Goal: Contribute content: Contribute content

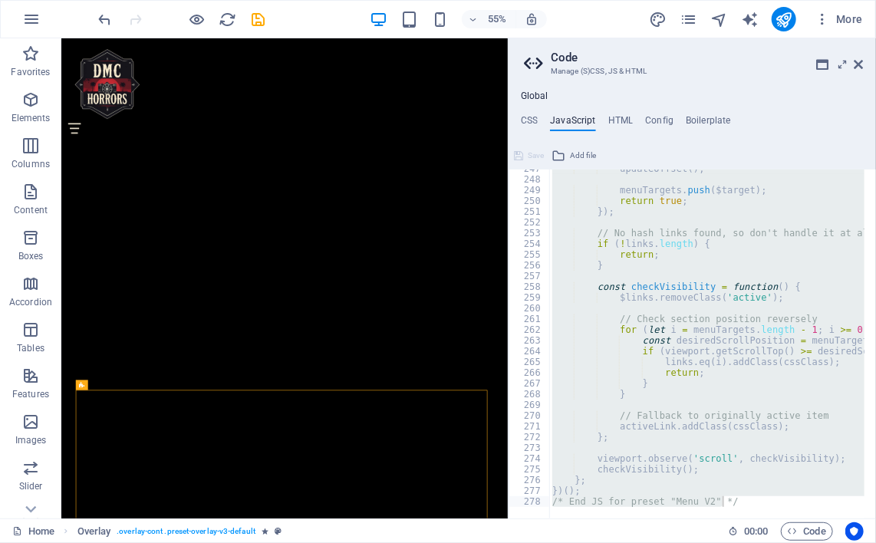
scroll to position [1390, 0]
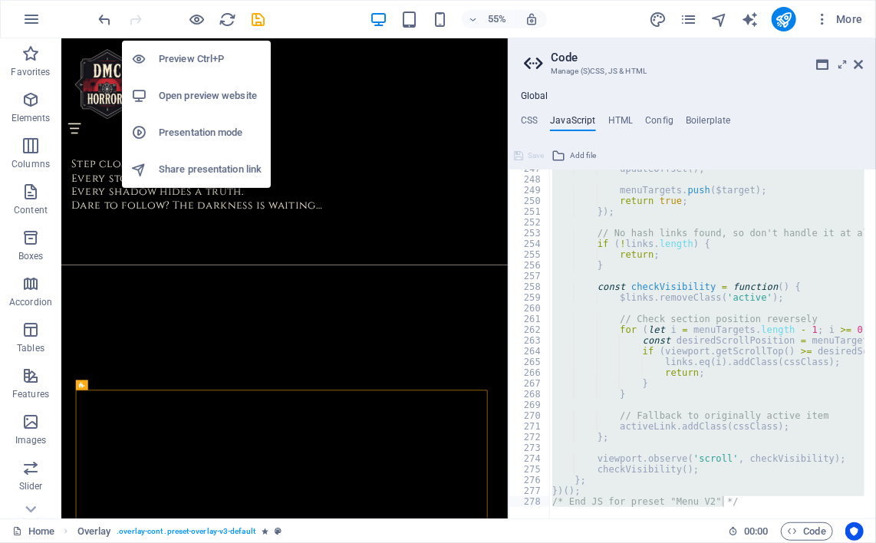
click at [193, 95] on h6 "Open preview website" at bounding box center [210, 96] width 103 height 18
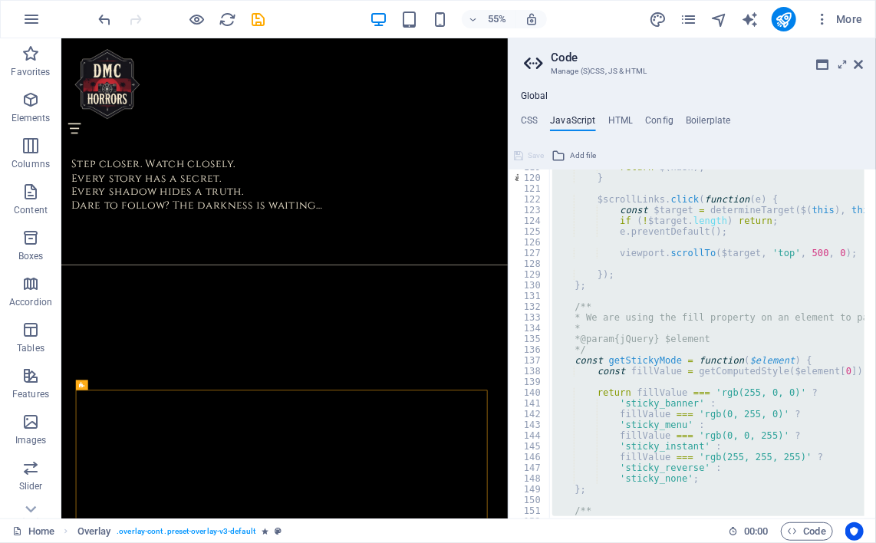
scroll to position [1258, 0]
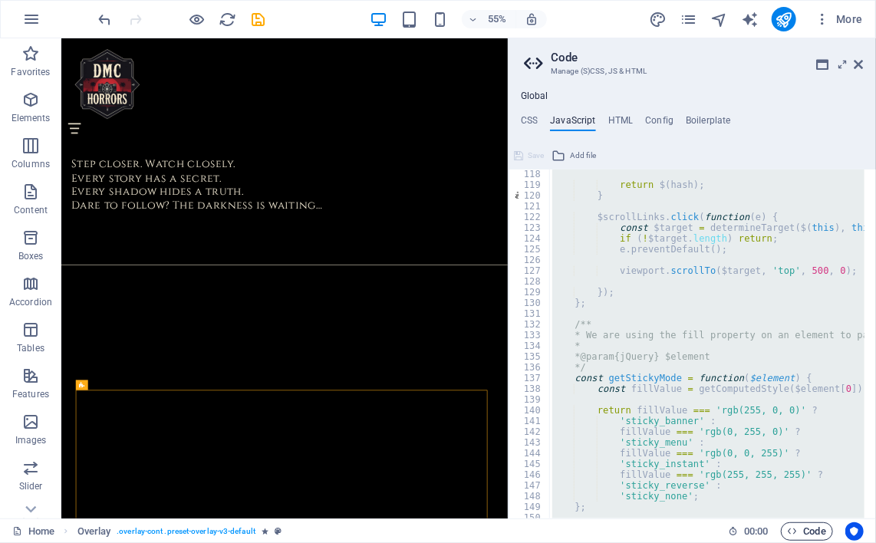
click at [807, 534] on span "Code" at bounding box center [807, 532] width 38 height 18
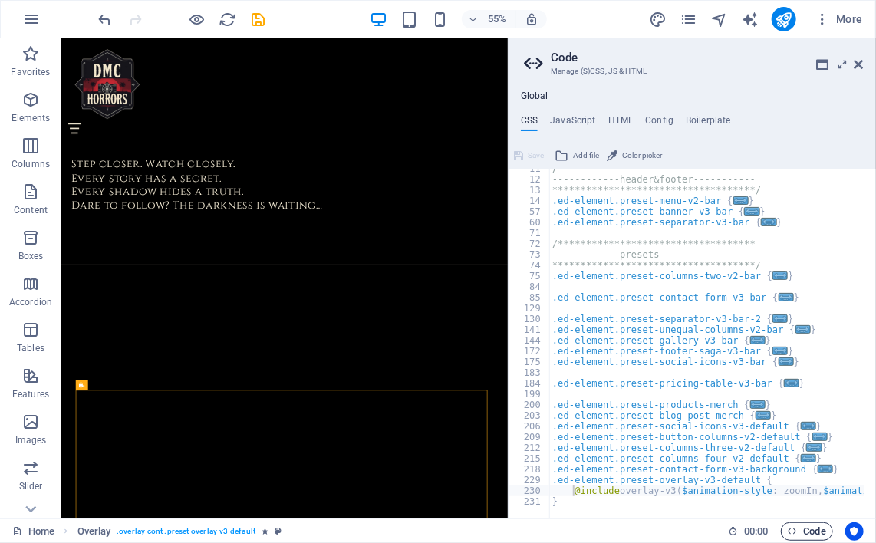
click at [807, 534] on span "Code" at bounding box center [807, 532] width 38 height 18
click at [569, 120] on h4 "JavaScript" at bounding box center [572, 123] width 45 height 17
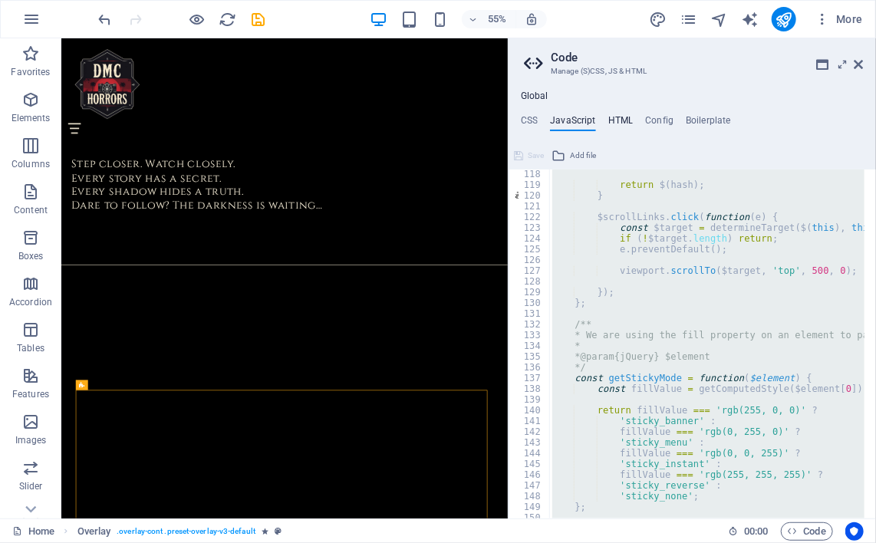
click at [618, 120] on h4 "HTML" at bounding box center [621, 123] width 25 height 17
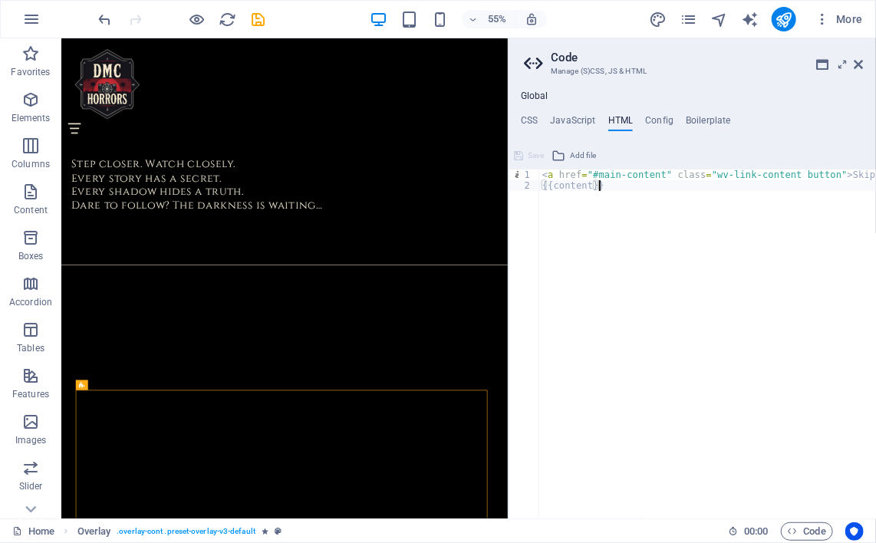
scroll to position [0, 0]
click at [97, 386] on span "Overlay" at bounding box center [97, 385] width 18 height 5
click at [565, 115] on h4 "JavaScript" at bounding box center [572, 123] width 45 height 17
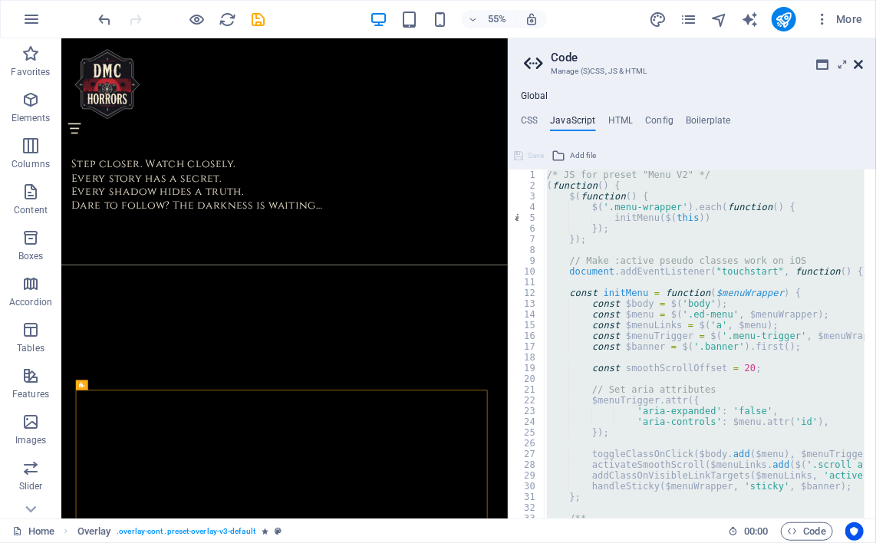
click at [858, 66] on icon at bounding box center [859, 64] width 9 height 12
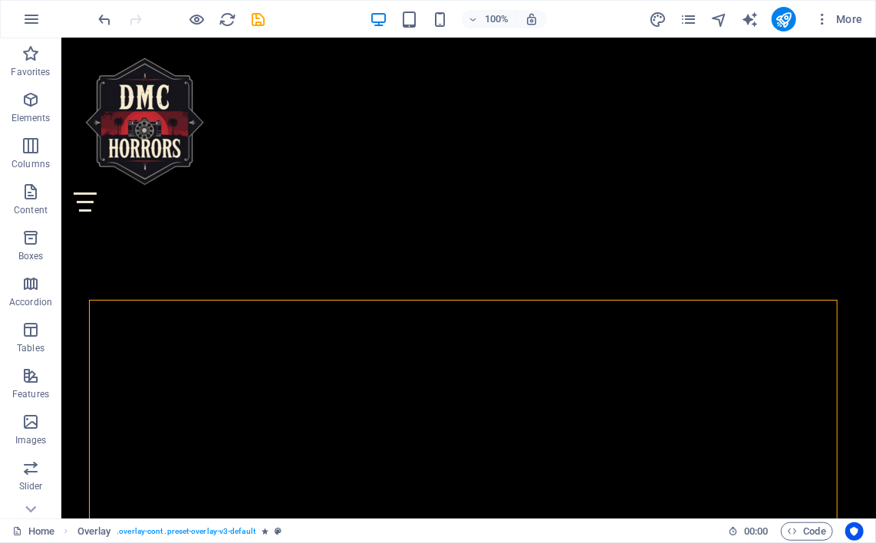
scroll to position [1417, 0]
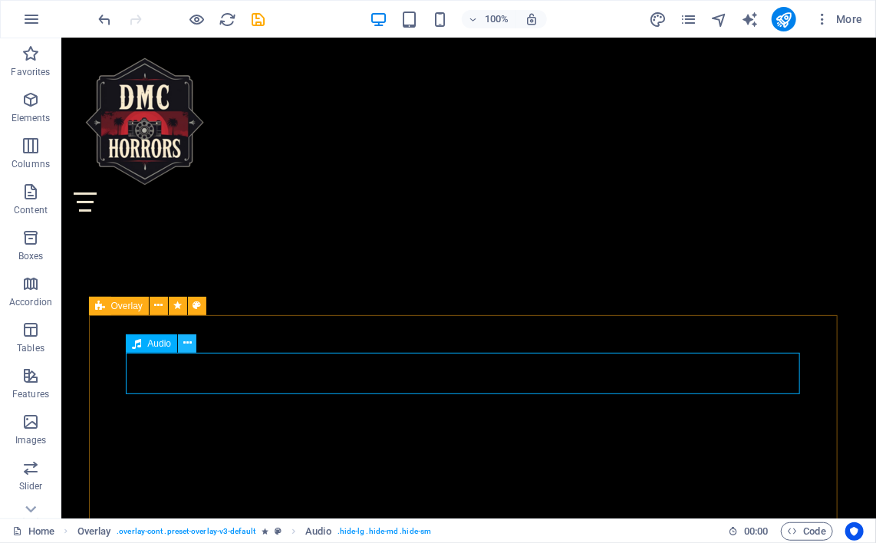
click at [190, 348] on icon at bounding box center [187, 343] width 8 height 16
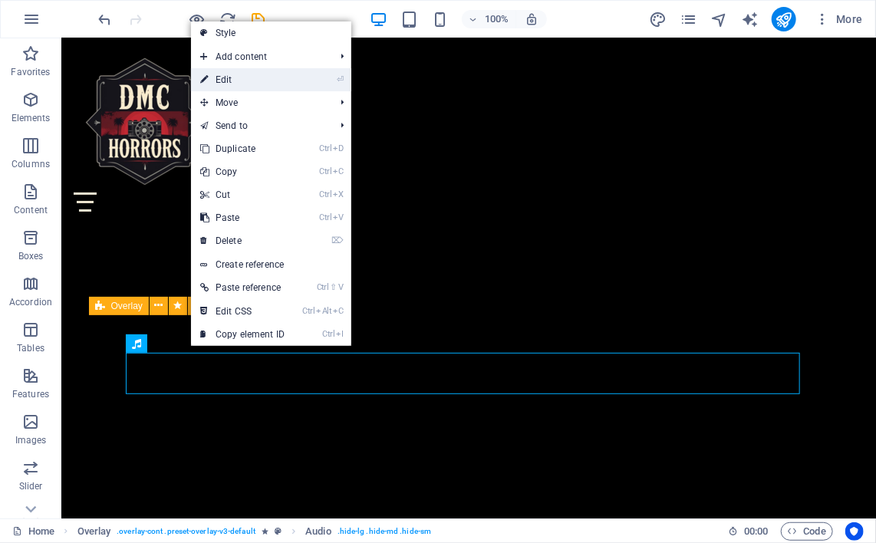
click at [308, 77] on li "⏎ Edit" at bounding box center [271, 79] width 160 height 23
click at [244, 81] on link "⏎ Edit" at bounding box center [242, 79] width 103 height 23
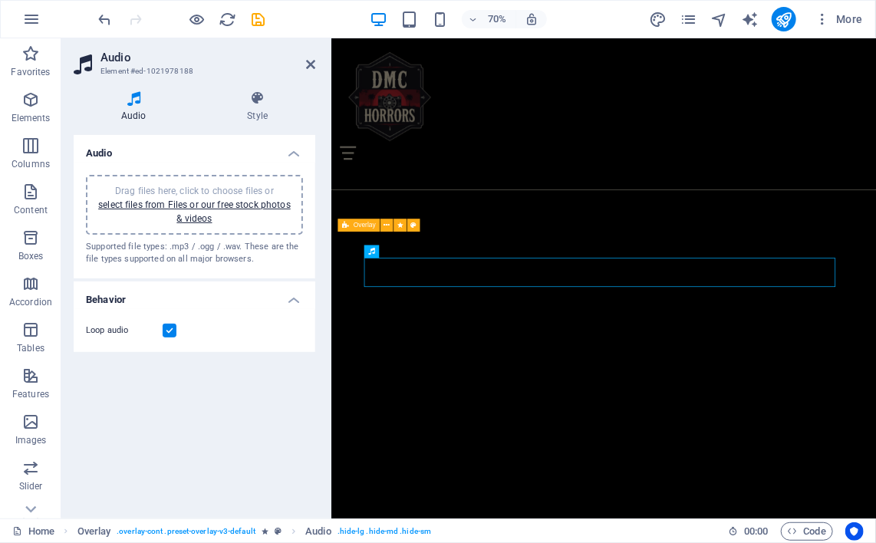
scroll to position [1585, 0]
click at [266, 109] on h4 "Style" at bounding box center [258, 107] width 116 height 32
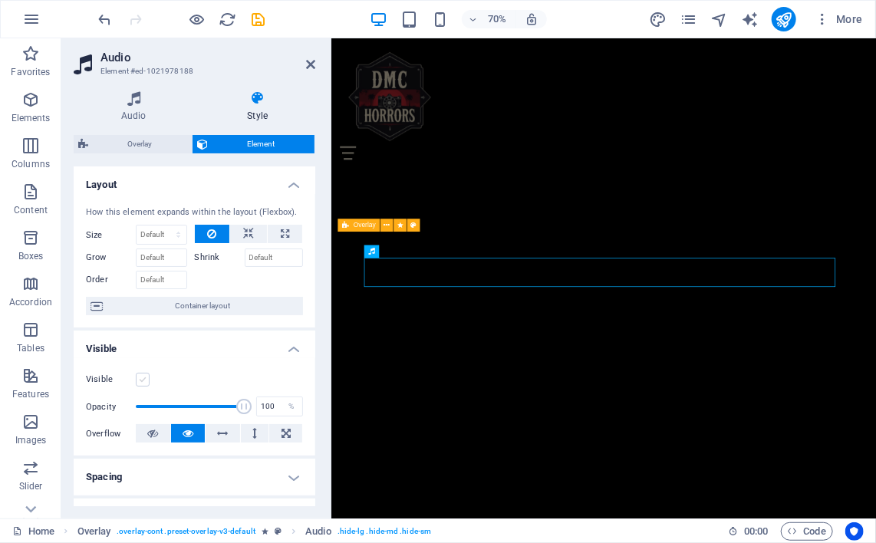
click at [140, 387] on label at bounding box center [143, 380] width 14 height 14
click at [0, 0] on input "Visible" at bounding box center [0, 0] width 0 height 0
click at [154, 442] on icon at bounding box center [152, 433] width 11 height 18
click at [280, 358] on h4 "Visible" at bounding box center [195, 345] width 242 height 28
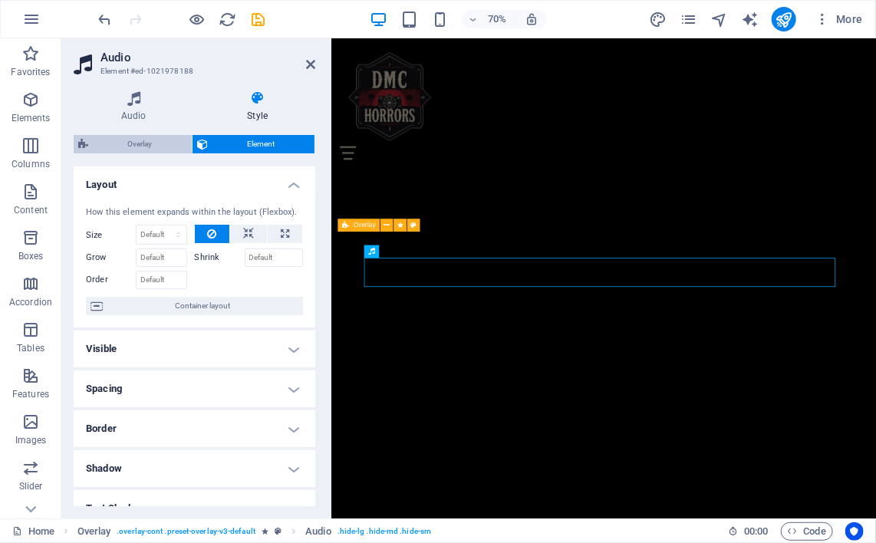
click at [166, 150] on span "Overlay" at bounding box center [140, 144] width 94 height 18
select select "rem"
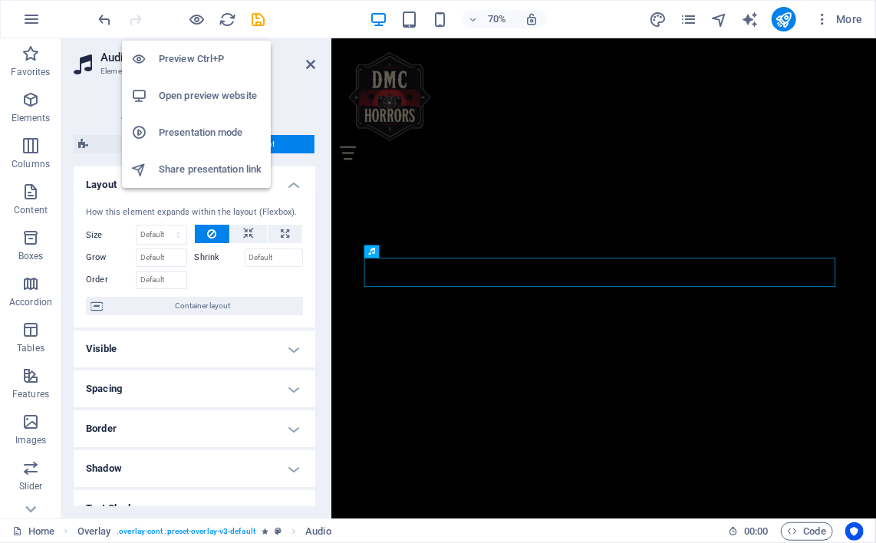
click at [196, 94] on h6 "Open preview website" at bounding box center [210, 96] width 103 height 18
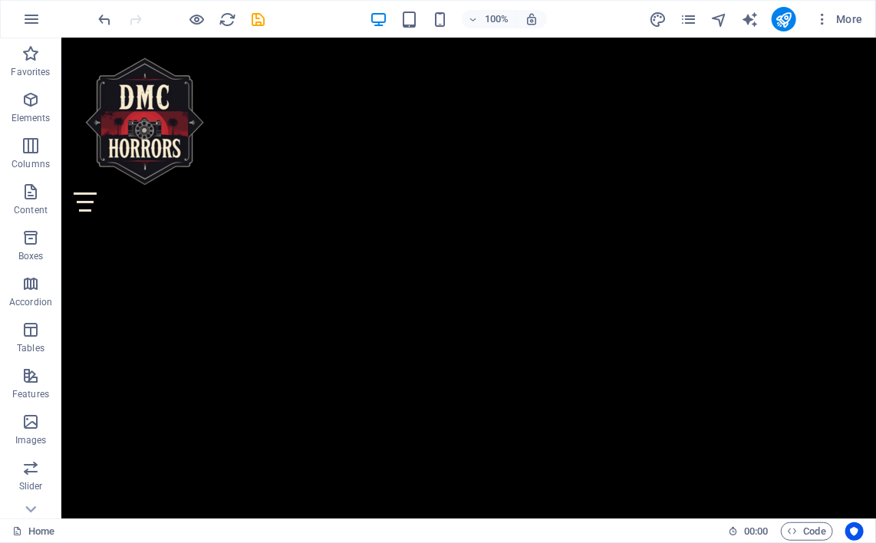
scroll to position [1617, 0]
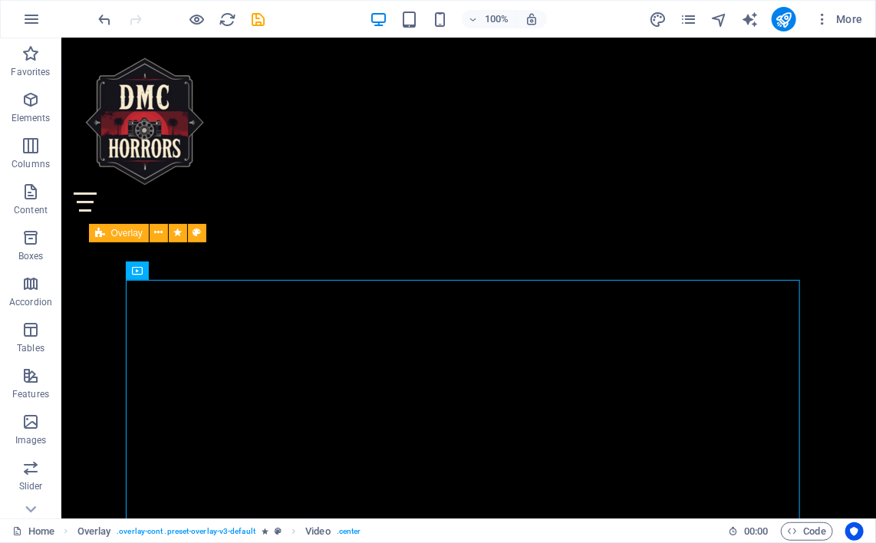
scroll to position [1496, 0]
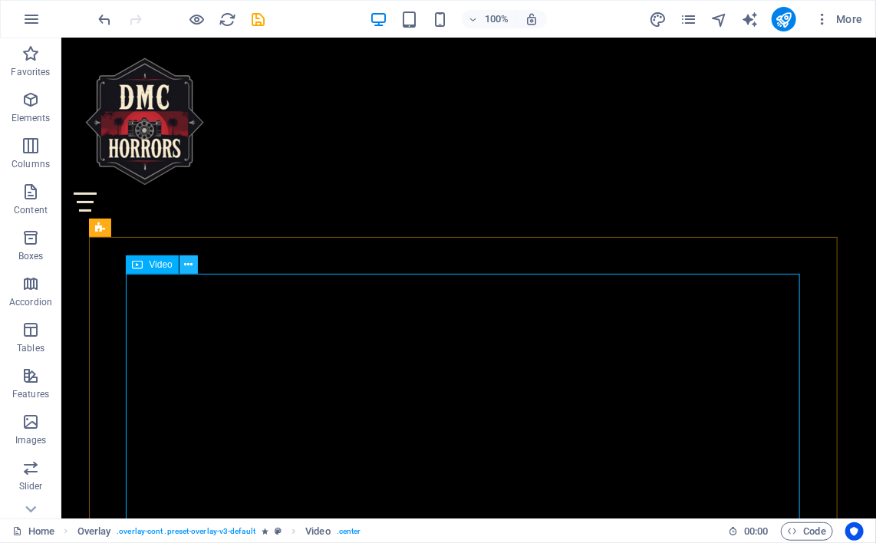
click at [190, 270] on icon at bounding box center [188, 265] width 8 height 16
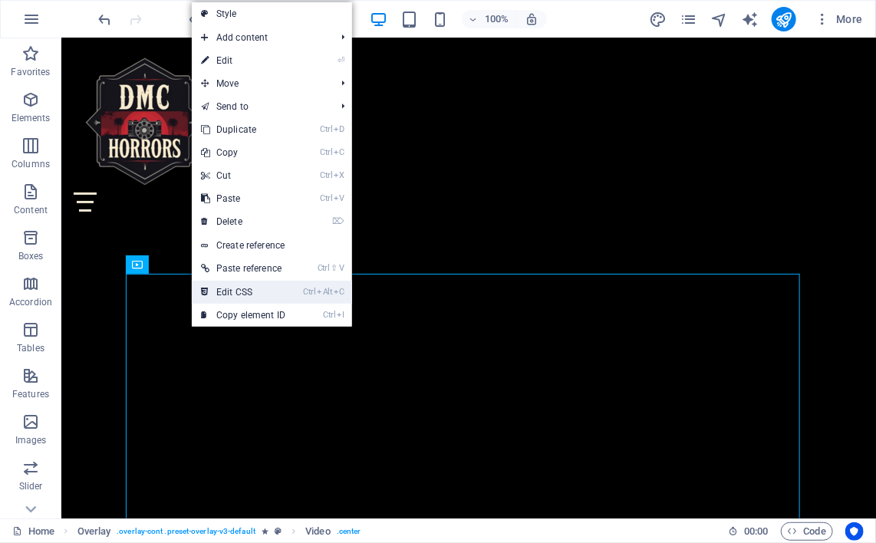
click at [213, 292] on link "Ctrl Alt C Edit CSS" at bounding box center [243, 292] width 103 height 23
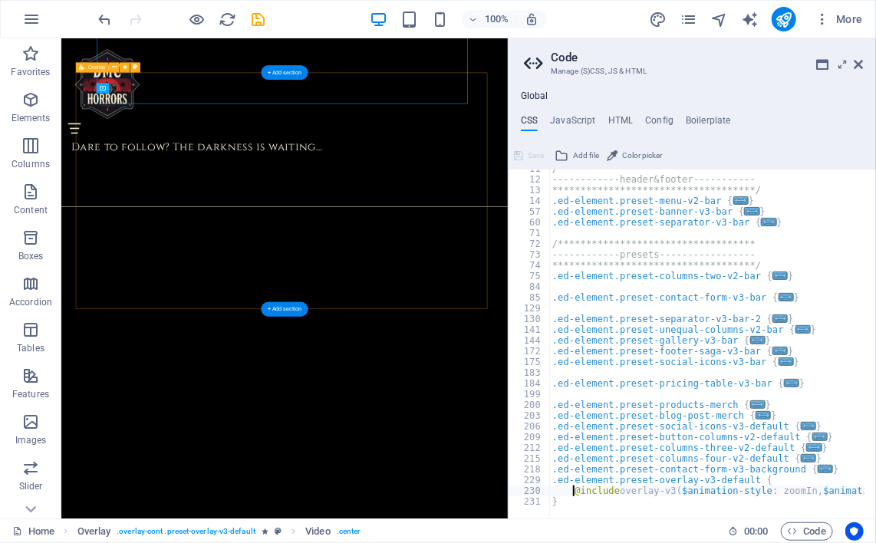
scroll to position [1968, 0]
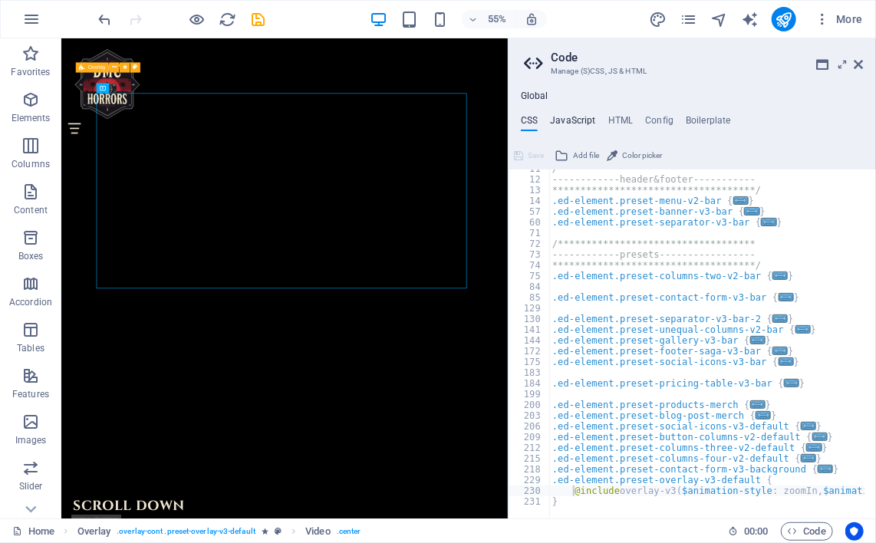
click at [576, 120] on h4 "JavaScript" at bounding box center [572, 123] width 45 height 17
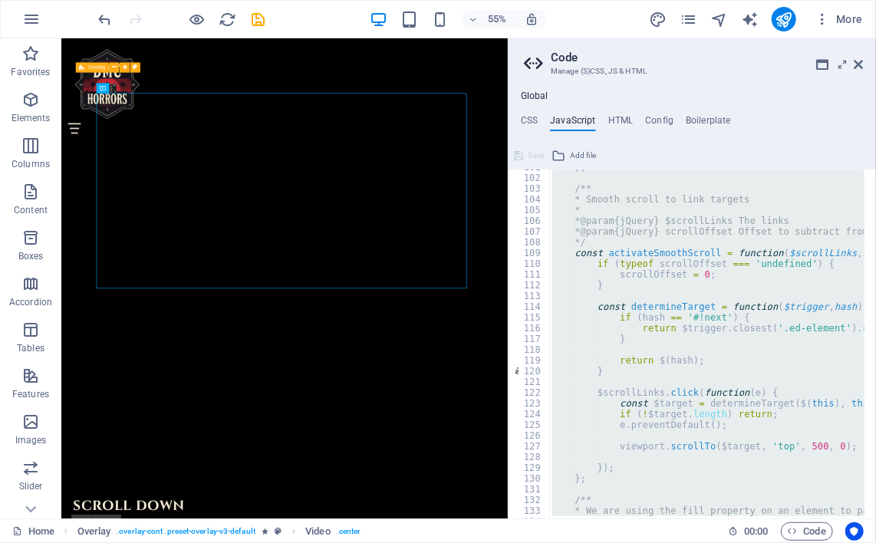
scroll to position [1215, 0]
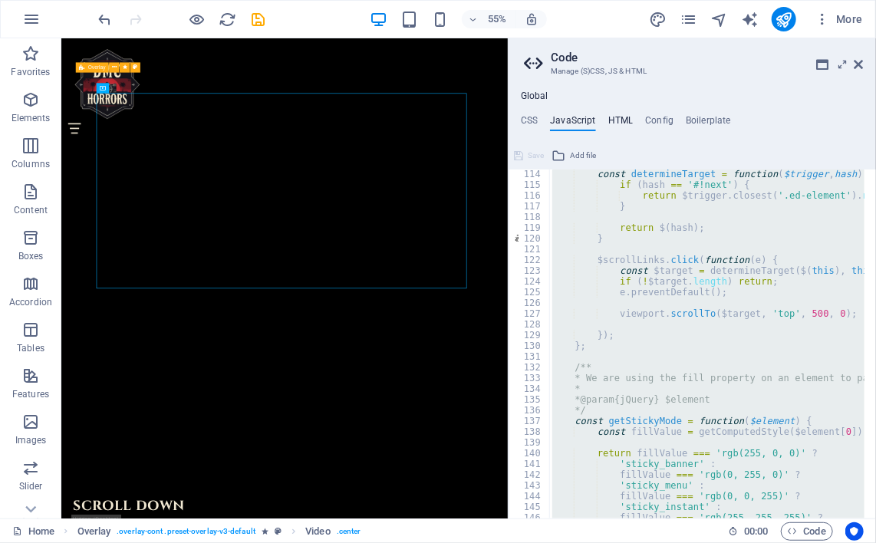
click at [617, 120] on h4 "HTML" at bounding box center [621, 123] width 25 height 17
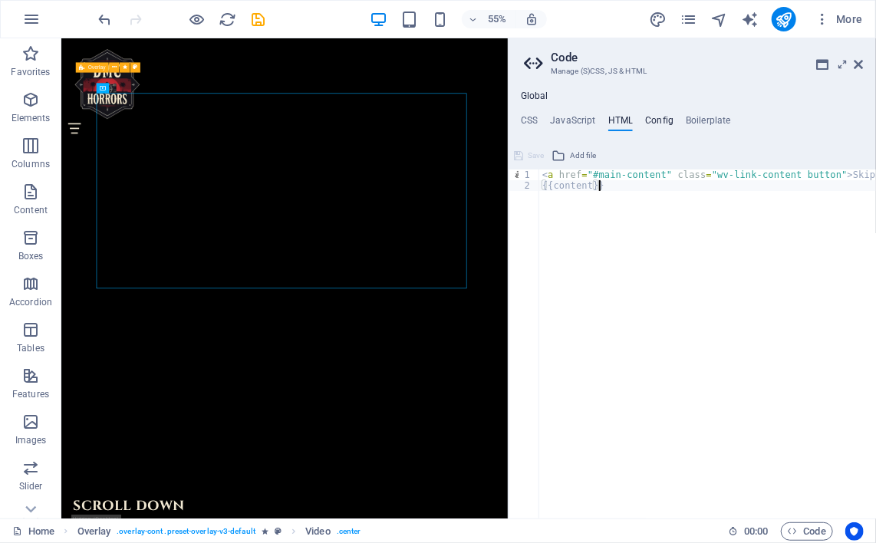
click at [660, 117] on h4 "Config" at bounding box center [659, 123] width 28 height 17
type textarea "$color-background: #000000;"
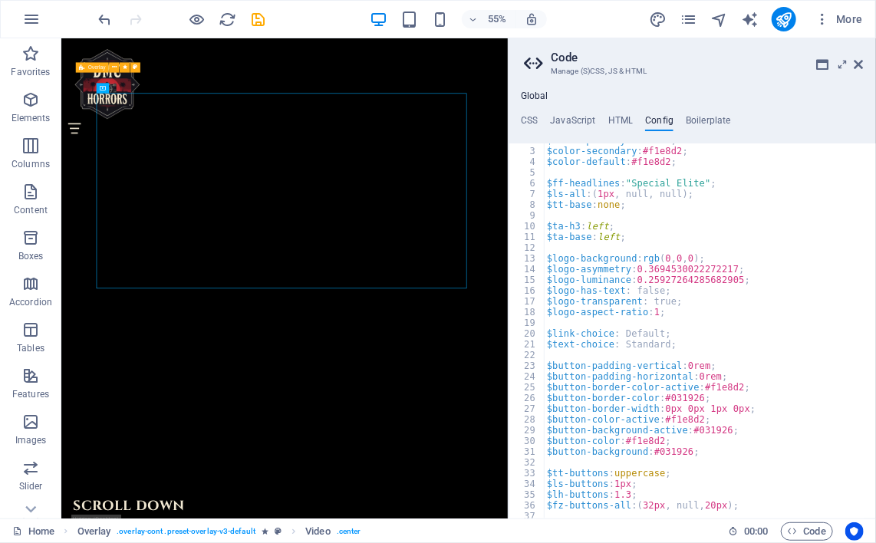
scroll to position [0, 0]
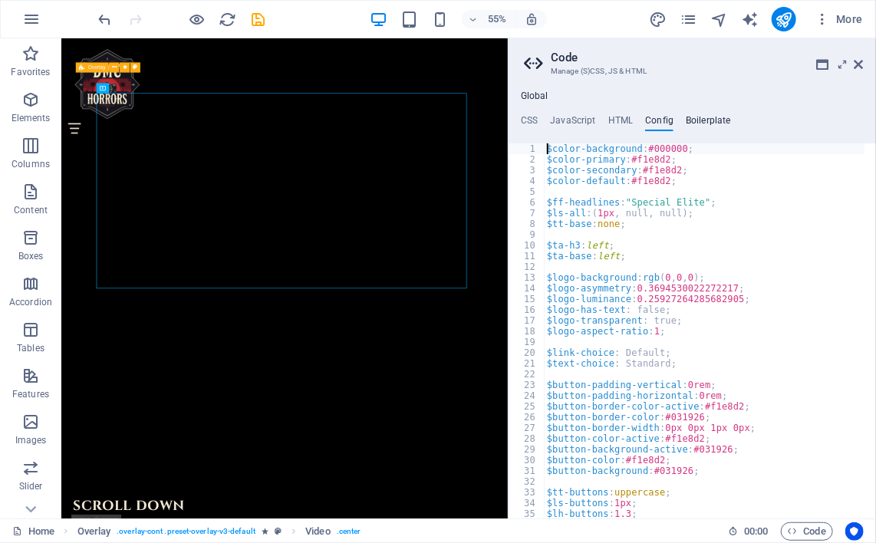
click at [700, 120] on h4 "Boilerplate" at bounding box center [708, 123] width 45 height 17
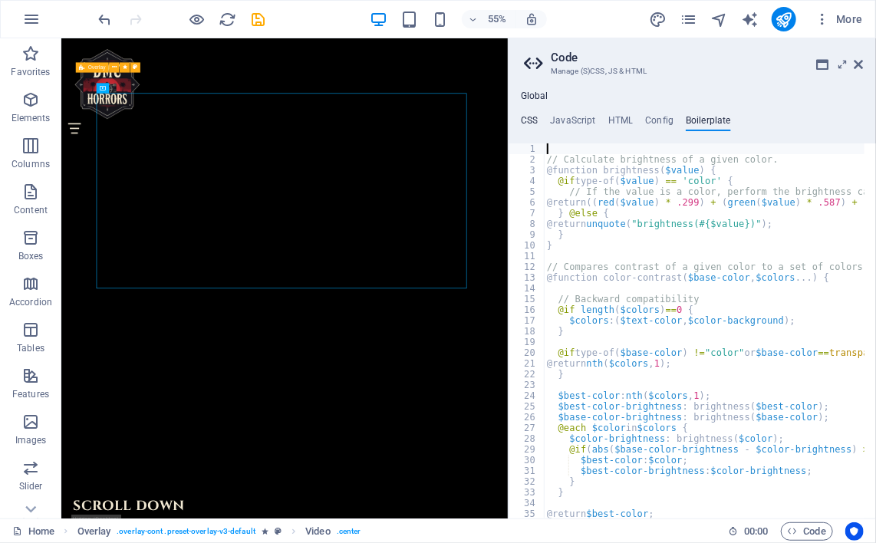
click at [533, 122] on h4 "CSS" at bounding box center [529, 123] width 17 height 17
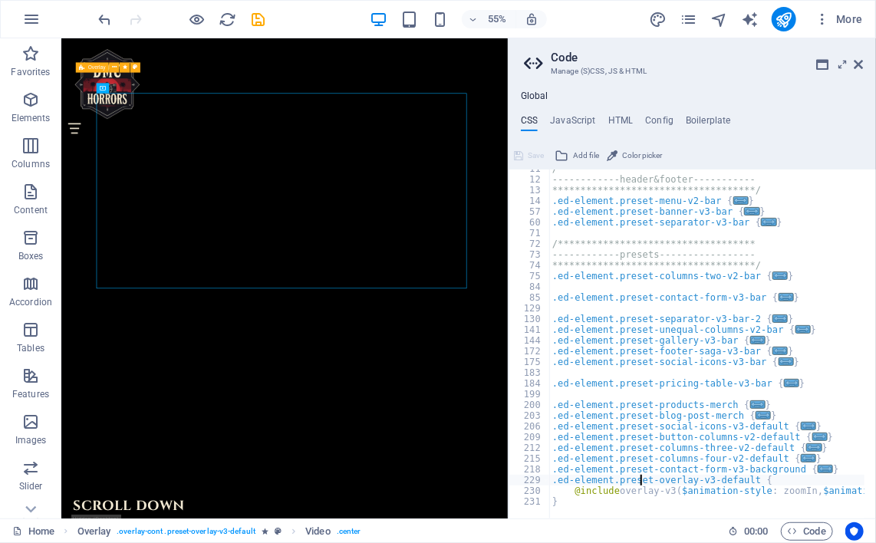
click at [638, 476] on div "**********" at bounding box center [751, 342] width 404 height 359
click at [568, 495] on div "**********" at bounding box center [751, 342] width 404 height 359
click at [784, 383] on span "..." at bounding box center [791, 383] width 15 height 8
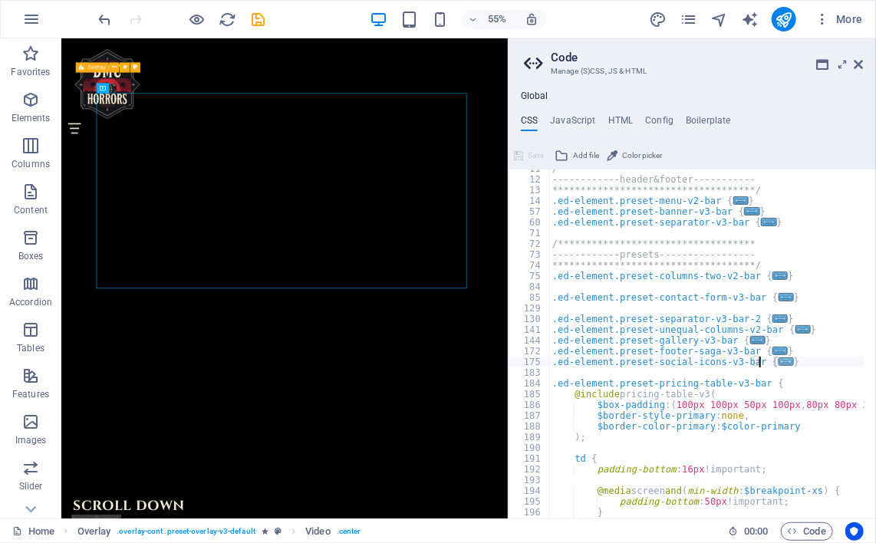
click at [779, 364] on span "..." at bounding box center [786, 362] width 15 height 8
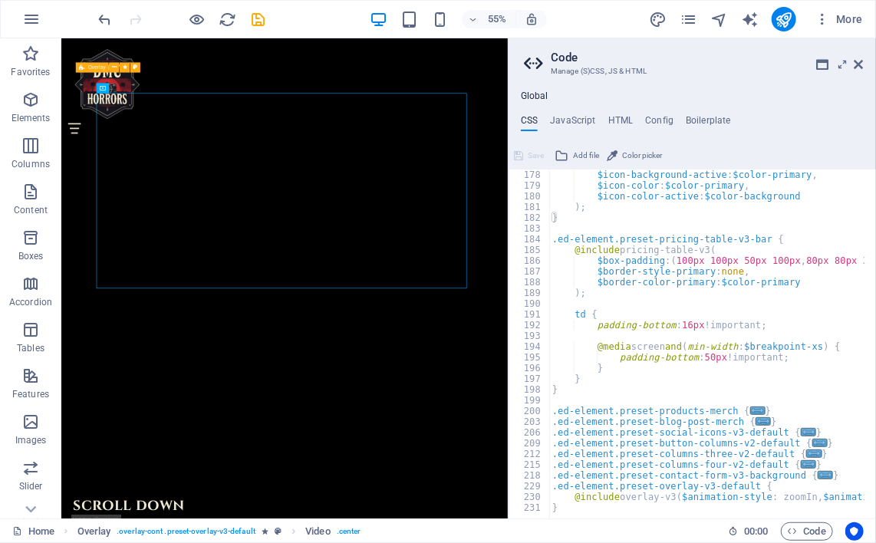
scroll to position [339, 0]
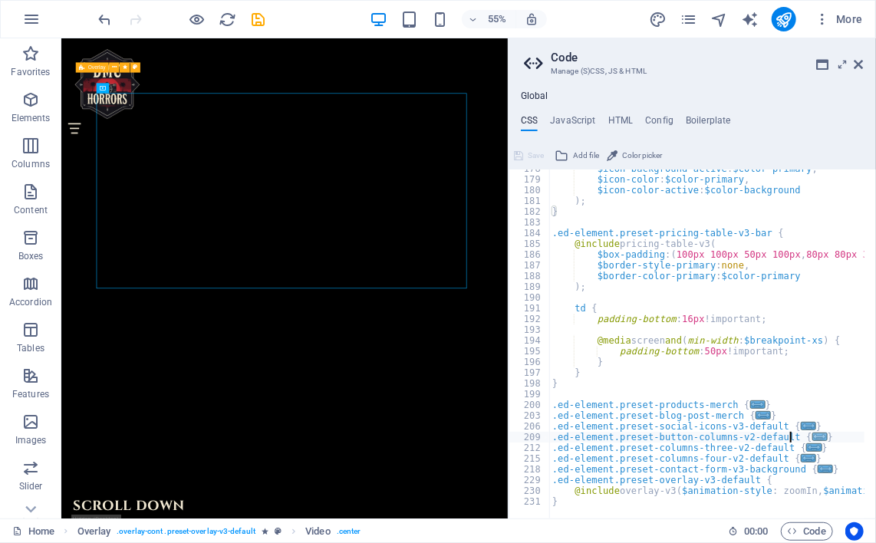
click at [813, 437] on span "..." at bounding box center [820, 437] width 15 height 8
type textarea ".ed-element.preset-button-columns-v2-default {"
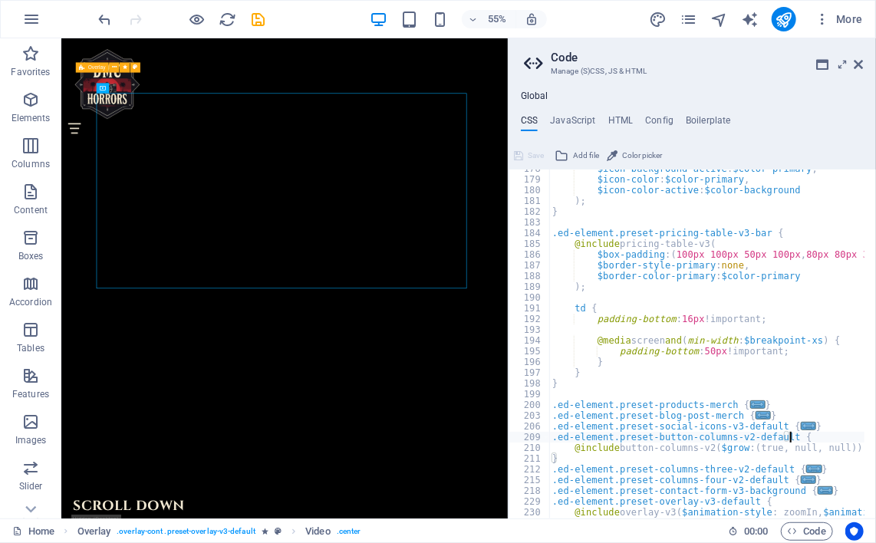
scroll to position [361, 0]
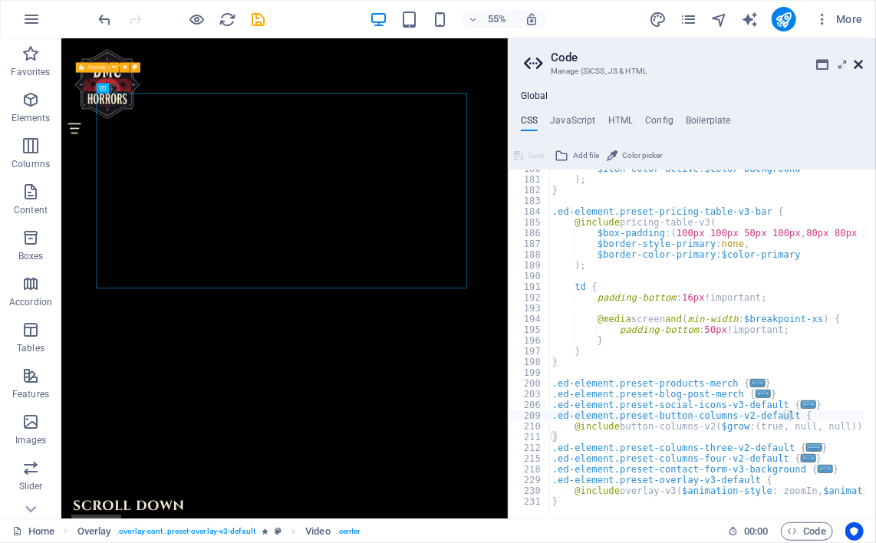
click at [859, 67] on icon at bounding box center [859, 64] width 9 height 12
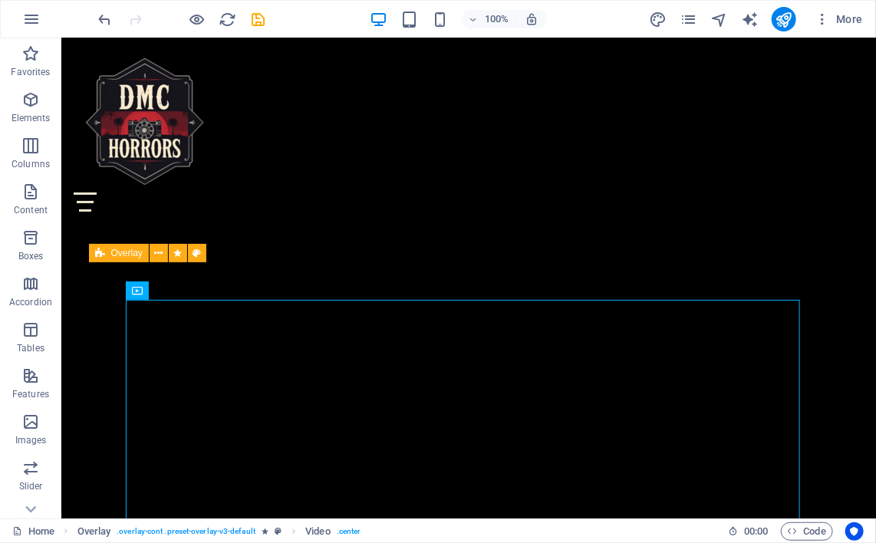
scroll to position [1470, 0]
click at [157, 256] on icon at bounding box center [158, 254] width 8 height 16
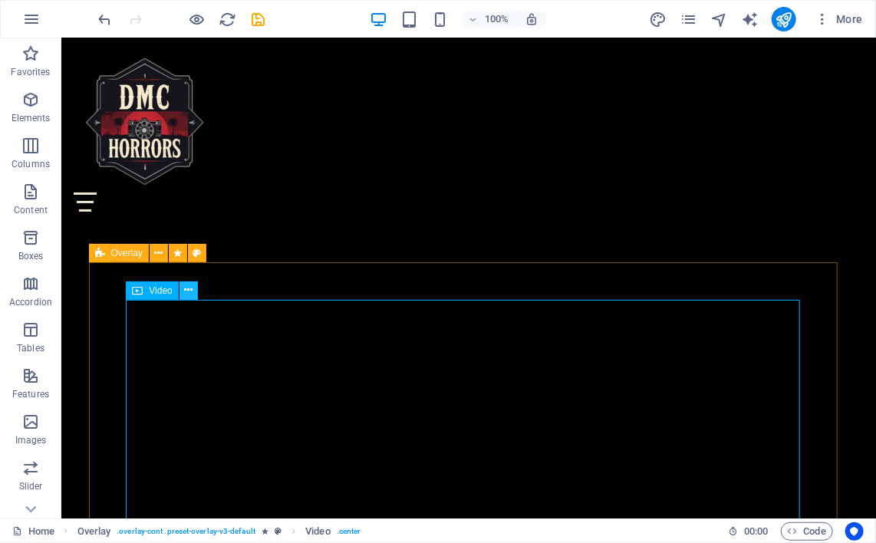
click at [190, 293] on icon at bounding box center [188, 290] width 8 height 16
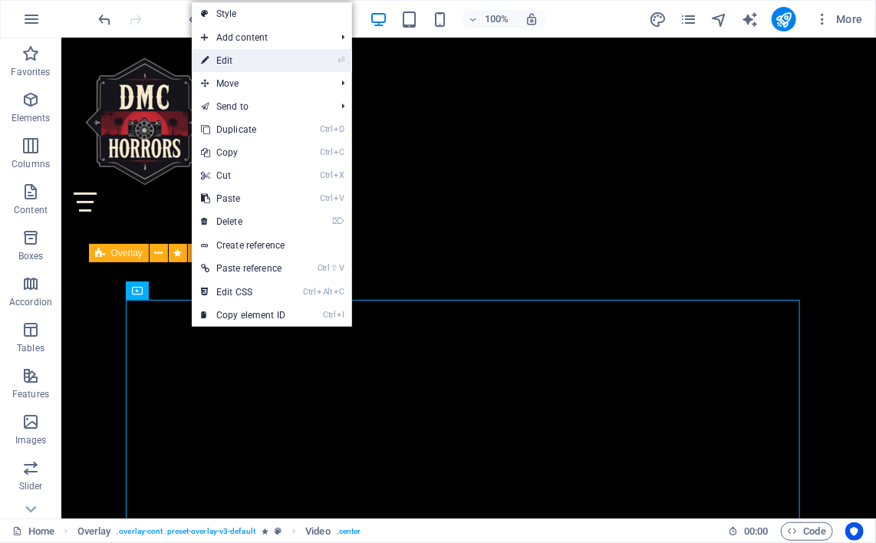
click at [302, 55] on li "⏎ Edit" at bounding box center [272, 60] width 160 height 23
click at [246, 61] on link "⏎ Edit" at bounding box center [243, 60] width 103 height 23
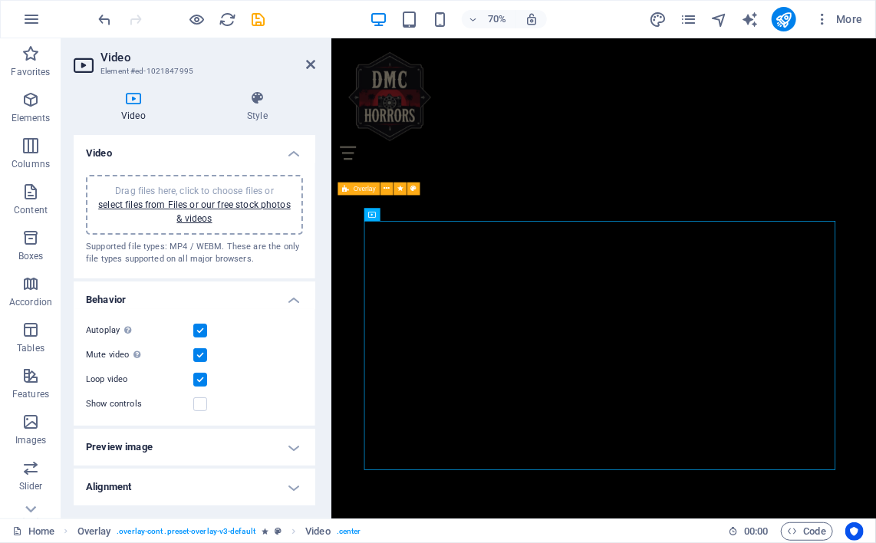
scroll to position [1638, 0]
click at [203, 208] on link "select files from Files or our free stock photos & videos" at bounding box center [194, 212] width 193 height 25
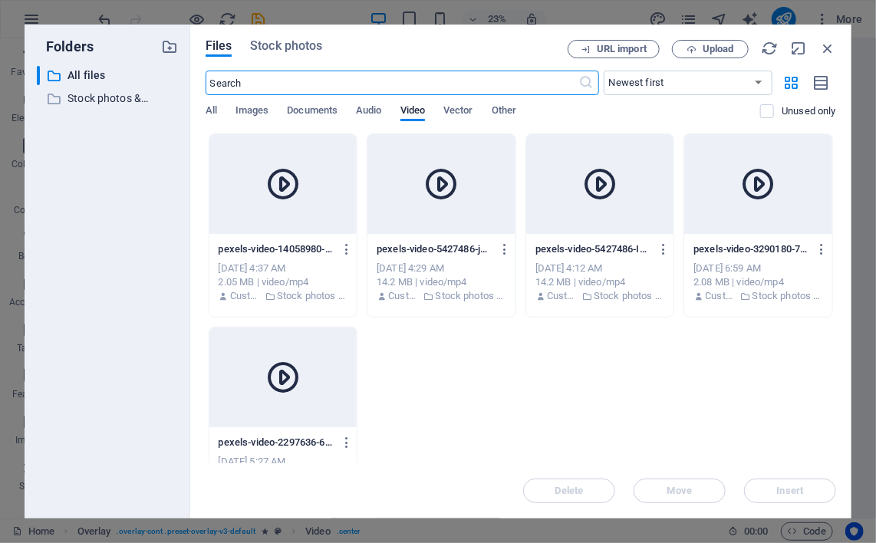
click at [300, 180] on icon at bounding box center [283, 184] width 37 height 37
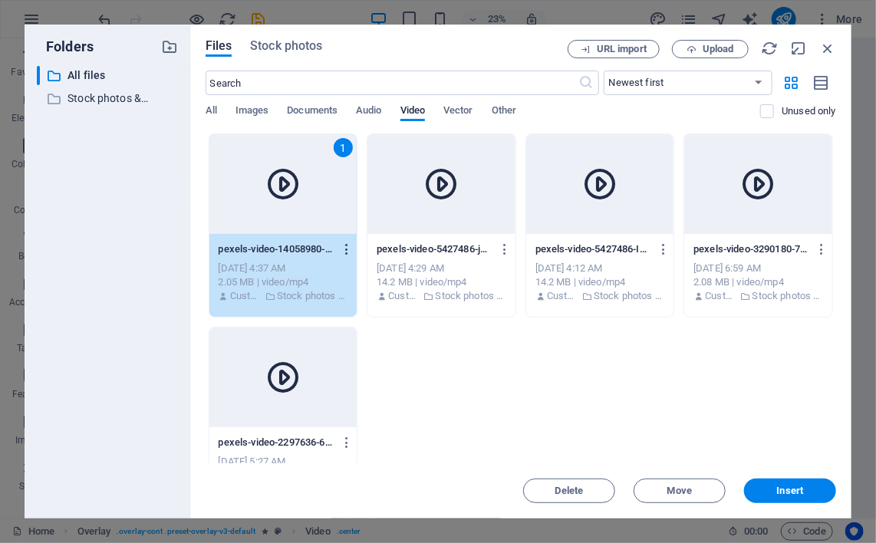
click at [350, 251] on icon "button" at bounding box center [347, 249] width 15 height 14
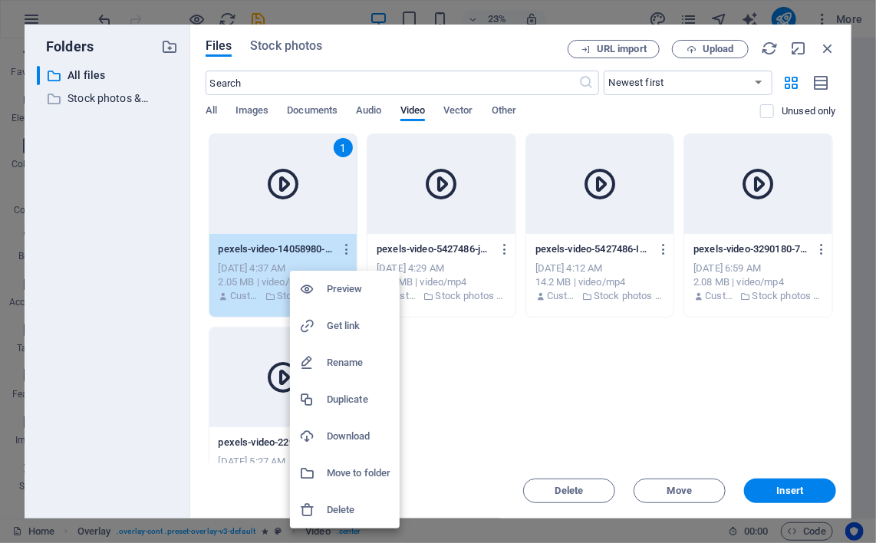
click at [325, 439] on div at bounding box center [313, 436] width 28 height 15
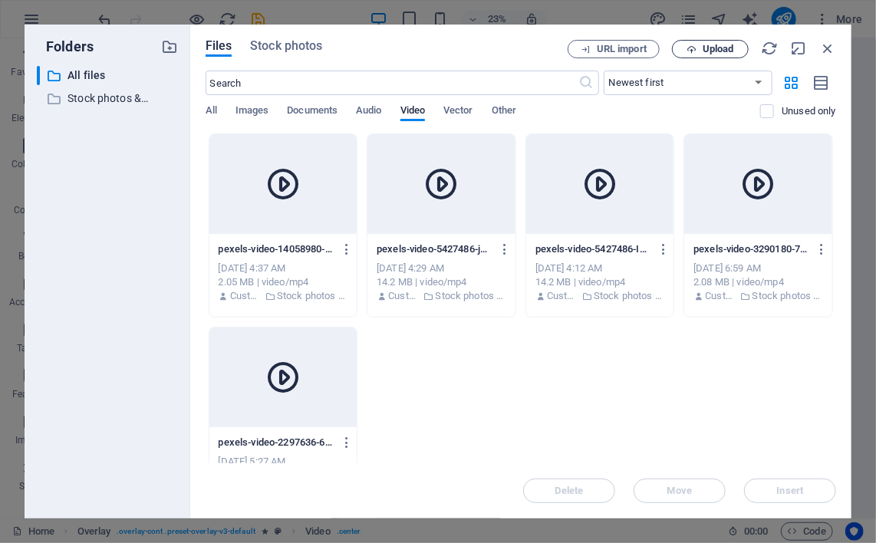
click at [694, 54] on button "Upload" at bounding box center [710, 49] width 77 height 18
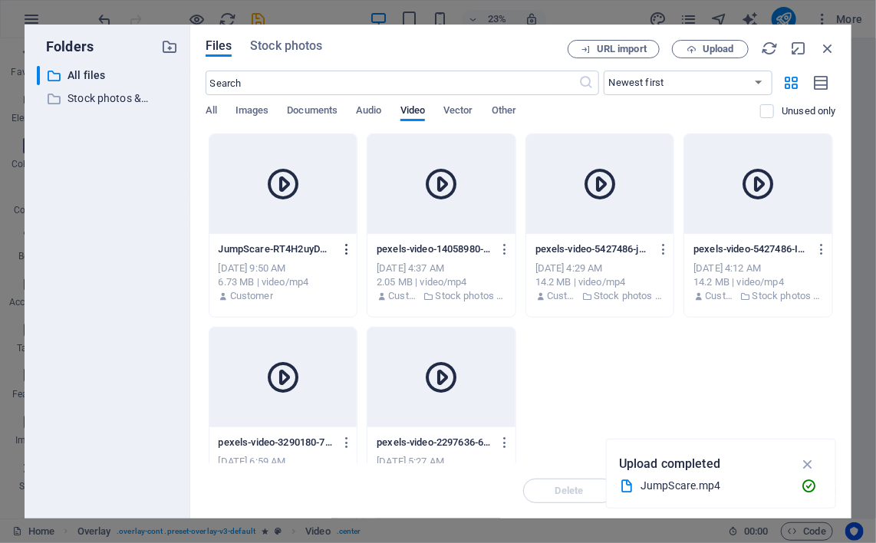
click at [350, 252] on icon "button" at bounding box center [347, 249] width 15 height 14
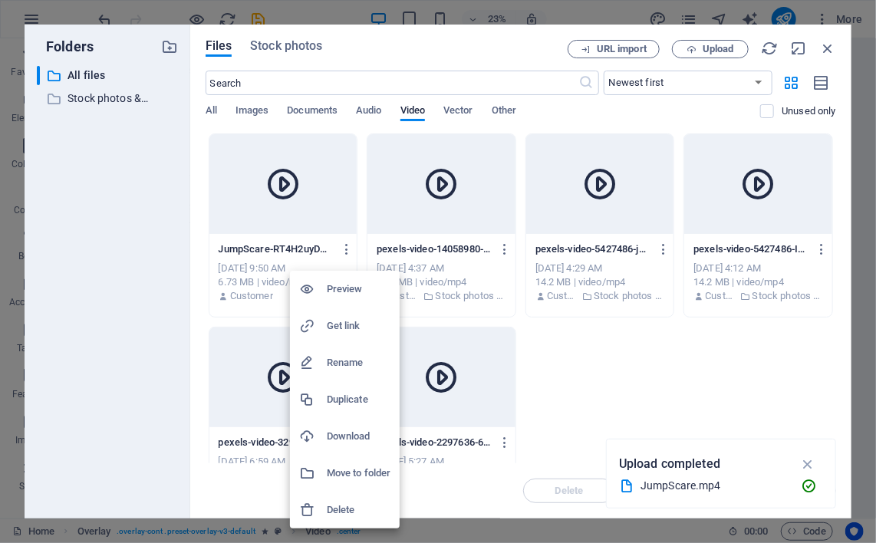
click at [334, 214] on div at bounding box center [438, 271] width 876 height 543
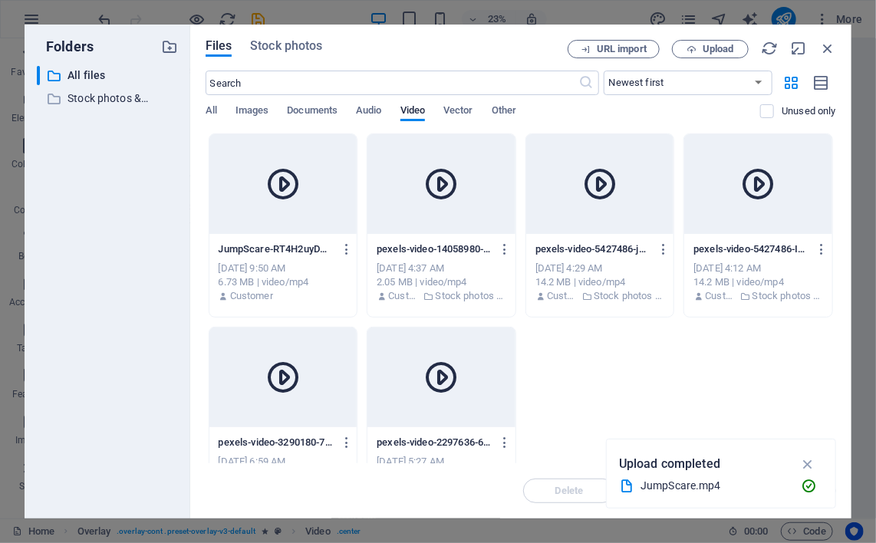
click at [246, 158] on div at bounding box center [283, 184] width 148 height 100
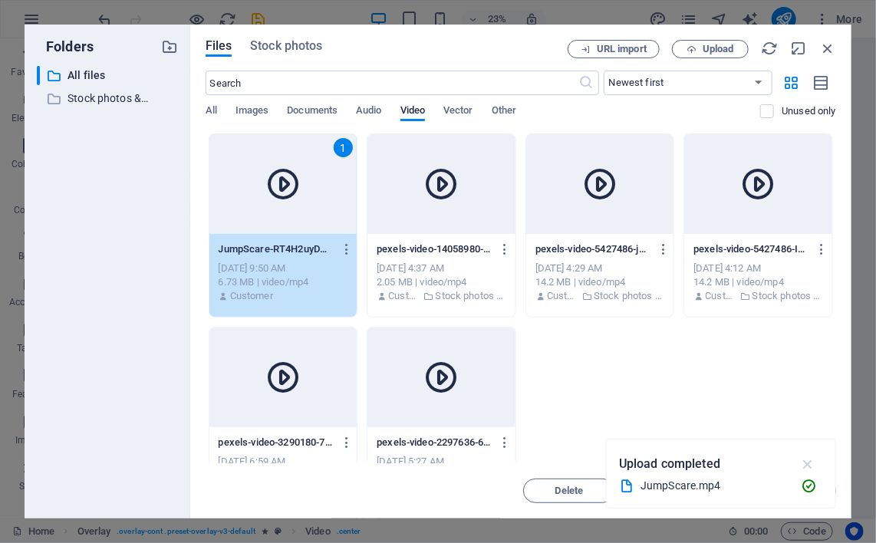
click at [810, 465] on icon "button" at bounding box center [809, 464] width 18 height 17
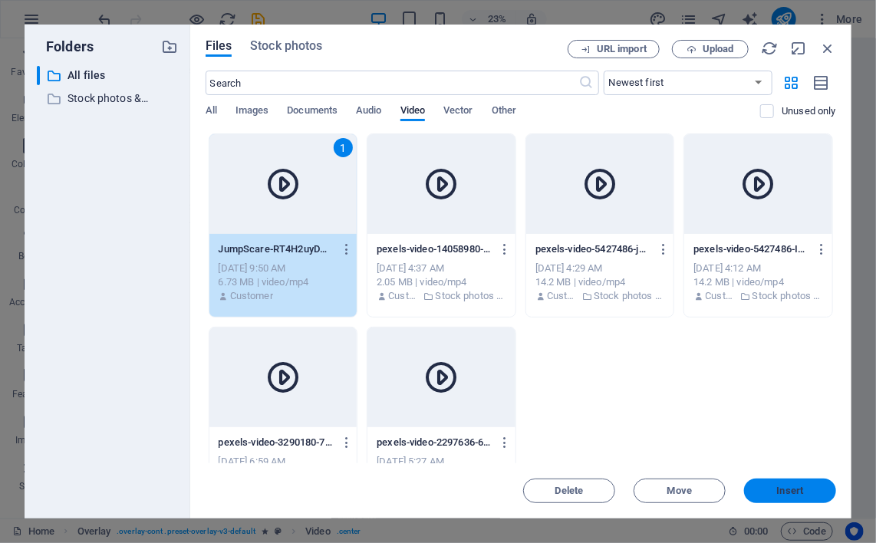
click at [791, 493] on span "Insert" at bounding box center [790, 491] width 27 height 9
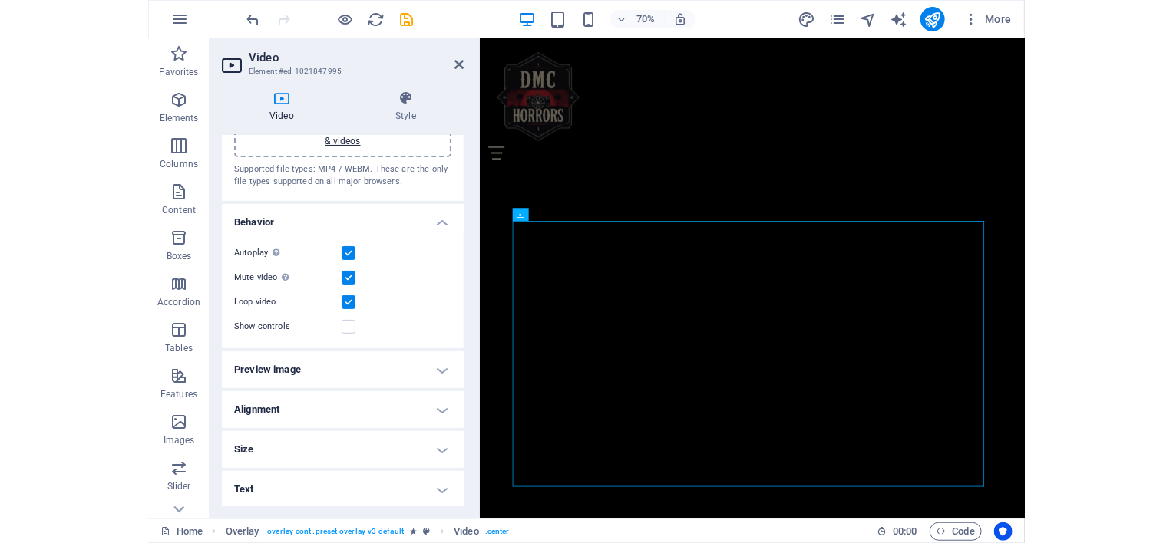
scroll to position [0, 0]
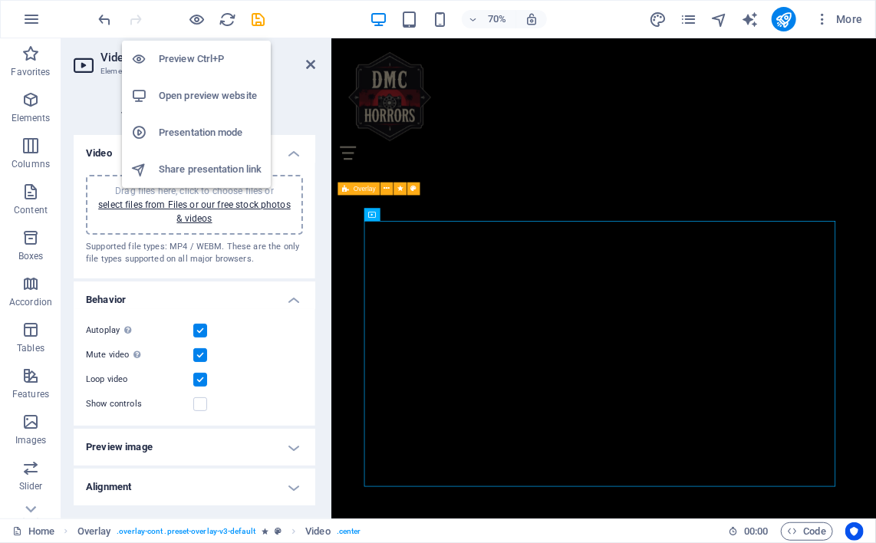
click at [224, 98] on h6 "Open preview website" at bounding box center [210, 96] width 103 height 18
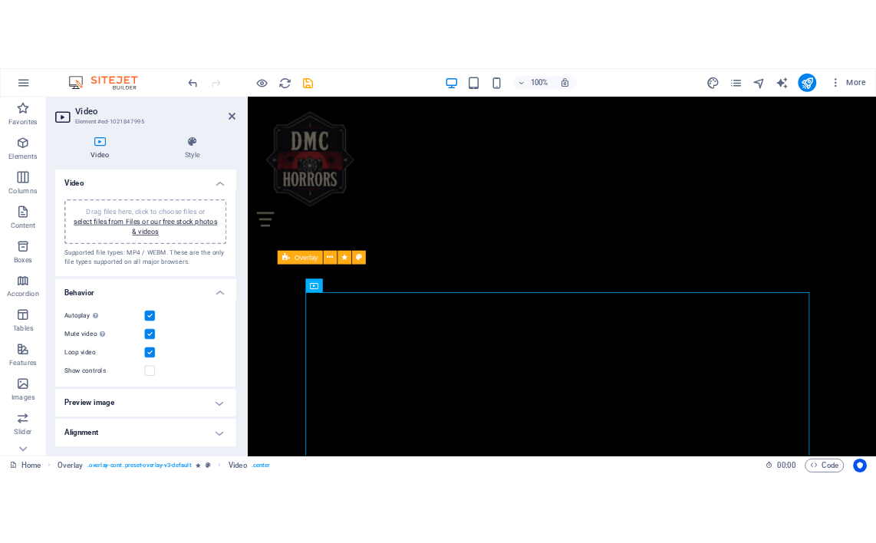
scroll to position [1470, 0]
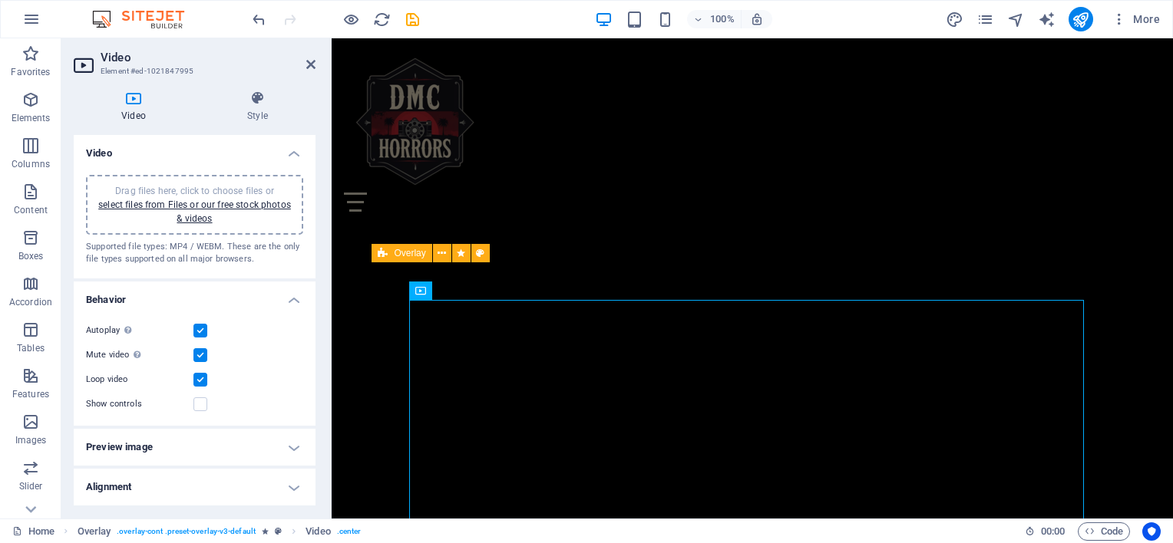
click at [286, 149] on h4 "Video" at bounding box center [195, 149] width 242 height 28
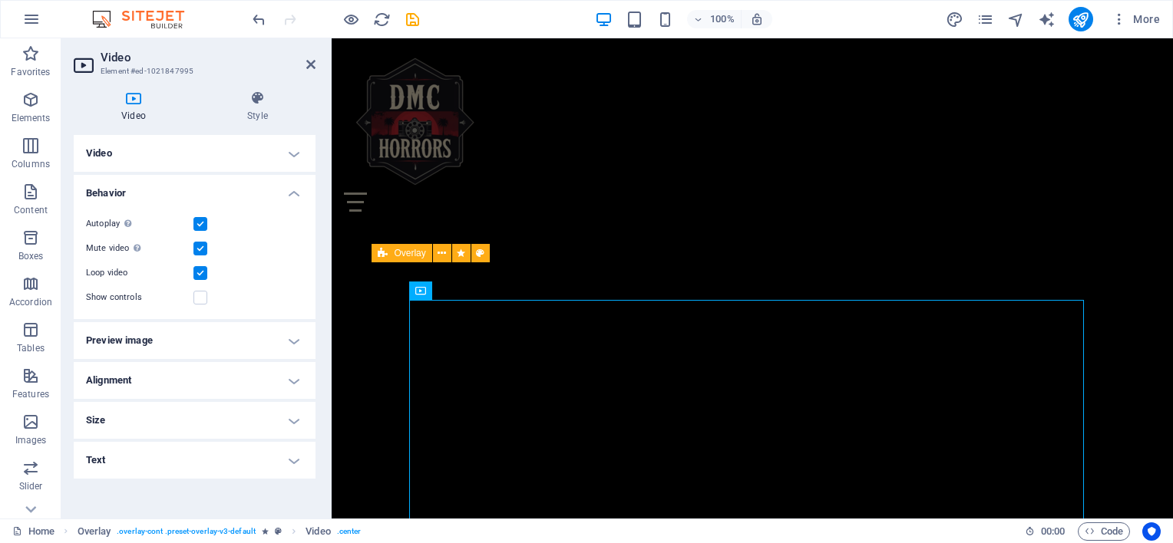
click at [200, 246] on label at bounding box center [200, 249] width 14 height 14
click at [0, 0] on input "Mute video Autoplay will be available if muted is checked" at bounding box center [0, 0] width 0 height 0
click at [302, 194] on h4 "Behavior" at bounding box center [195, 189] width 242 height 28
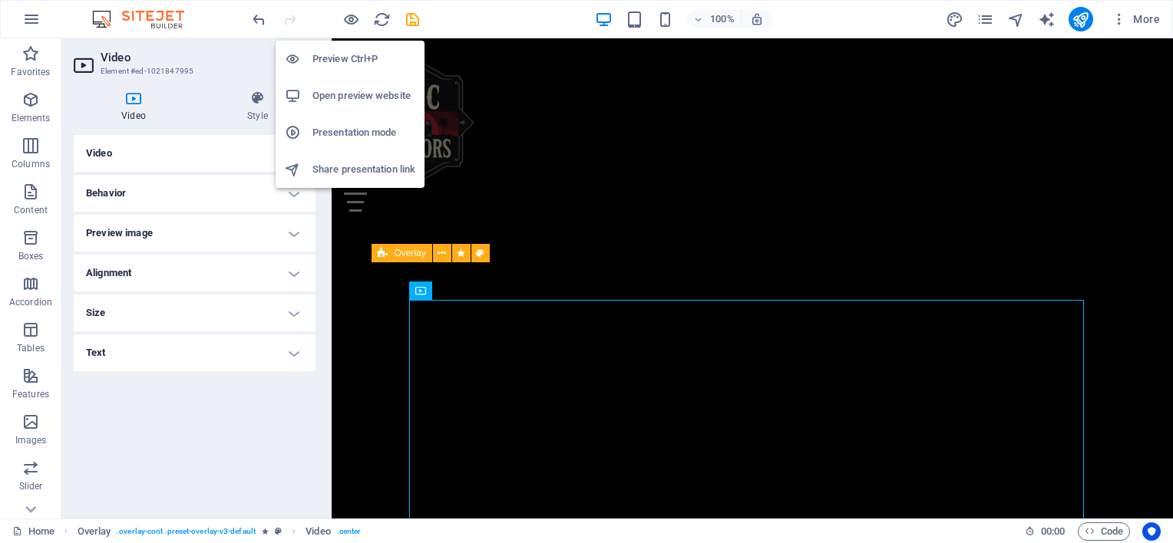
click at [341, 98] on h6 "Open preview website" at bounding box center [363, 96] width 103 height 18
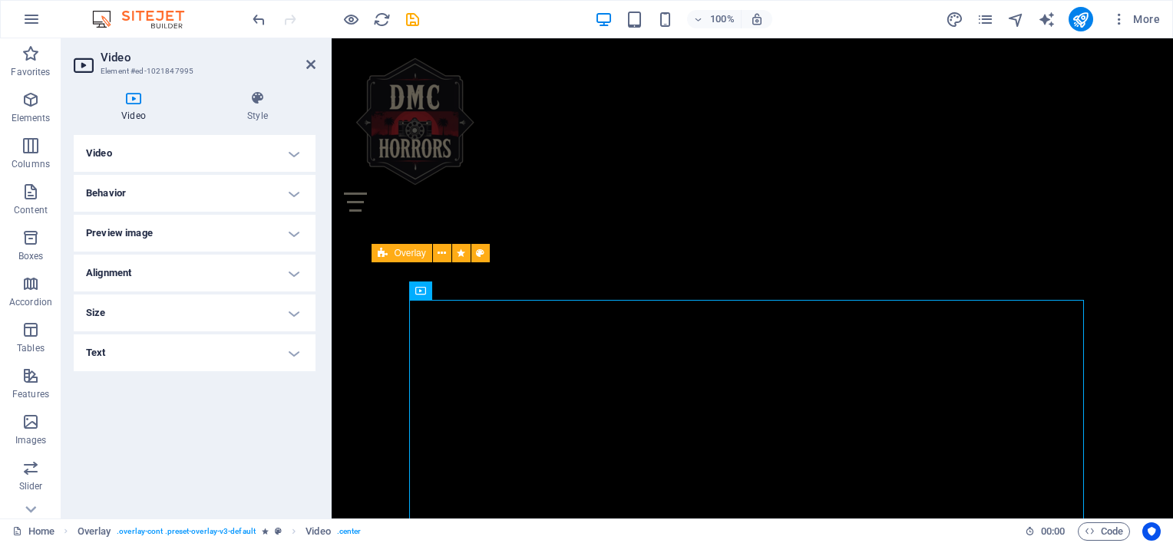
click at [295, 190] on h4 "Behavior" at bounding box center [195, 193] width 242 height 37
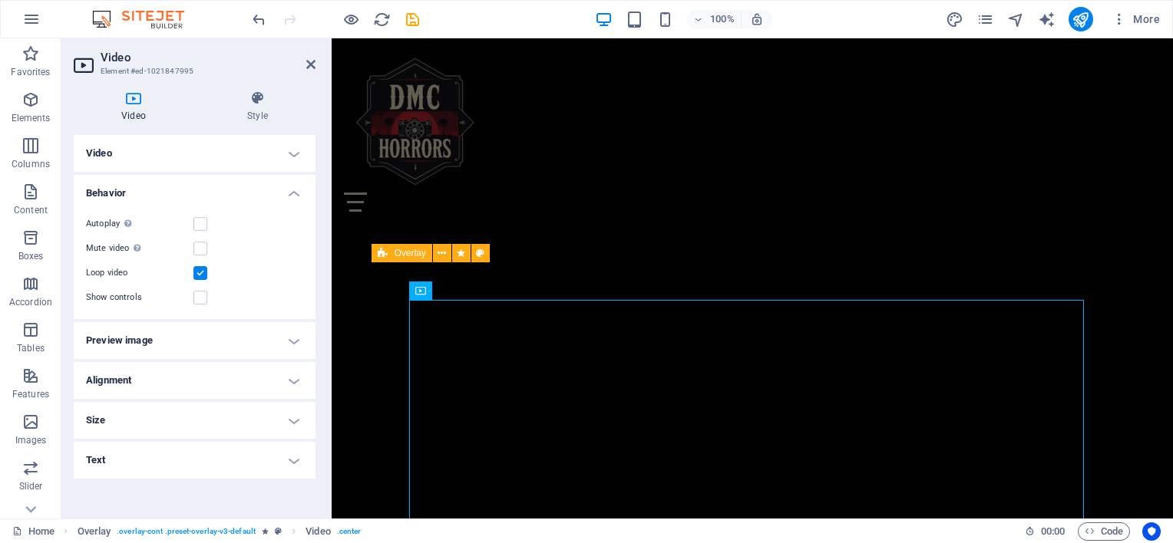
click at [295, 190] on h4 "Behavior" at bounding box center [195, 189] width 242 height 28
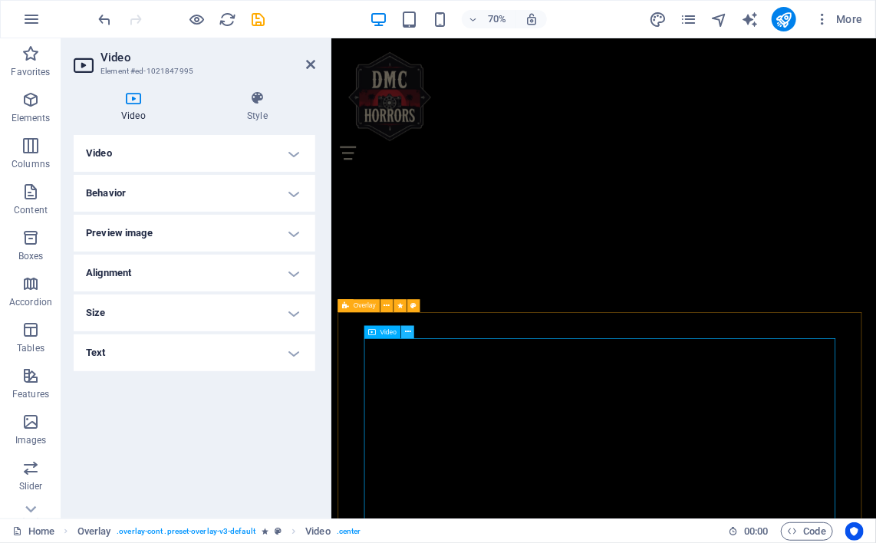
click at [408, 332] on icon at bounding box center [408, 332] width 6 height 12
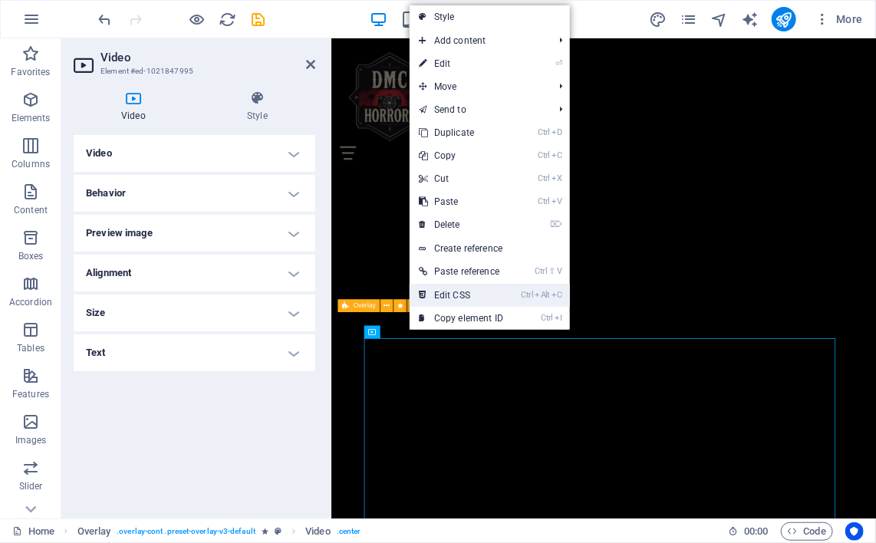
click at [450, 295] on link "Ctrl Alt C Edit CSS" at bounding box center [461, 295] width 103 height 23
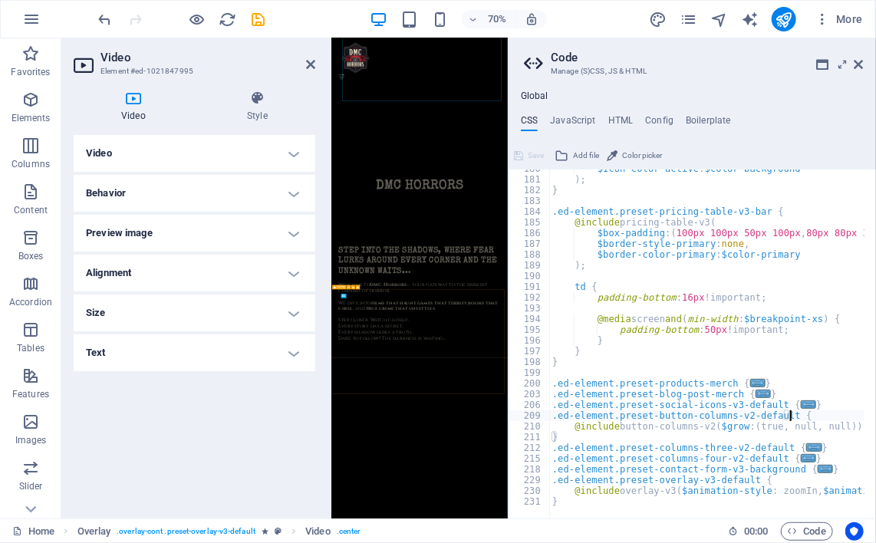
scroll to position [2011, 0]
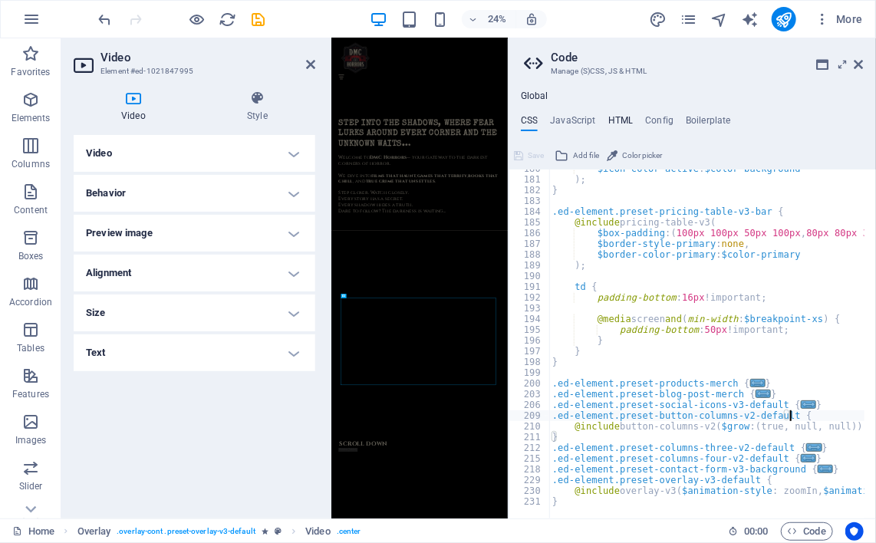
click at [623, 117] on h4 "HTML" at bounding box center [621, 123] width 25 height 17
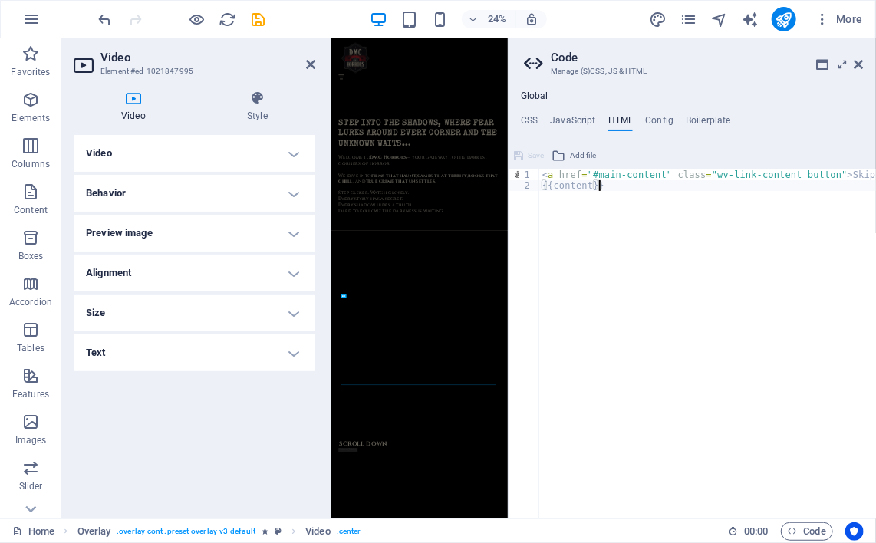
click at [574, 185] on div "< a href = "#main-content" class = "wv-link-content button" > Skip to main cont…" at bounding box center [746, 349] width 414 height 359
click at [574, 185] on div "< a href = "#main-content" class = "wv-link-content button" > Skip to main cont…" at bounding box center [707, 344] width 337 height 349
click at [574, 185] on div "< a href = "#main-content" class = "wv-link-content button" > Skip to main cont…" at bounding box center [746, 349] width 414 height 359
click at [579, 121] on h4 "JavaScript" at bounding box center [572, 123] width 45 height 17
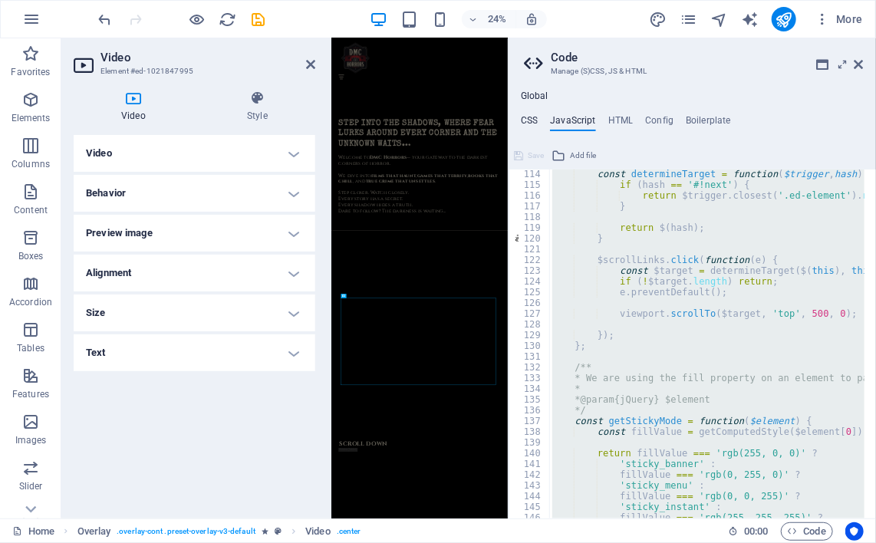
click at [531, 124] on h4 "CSS" at bounding box center [529, 123] width 17 height 17
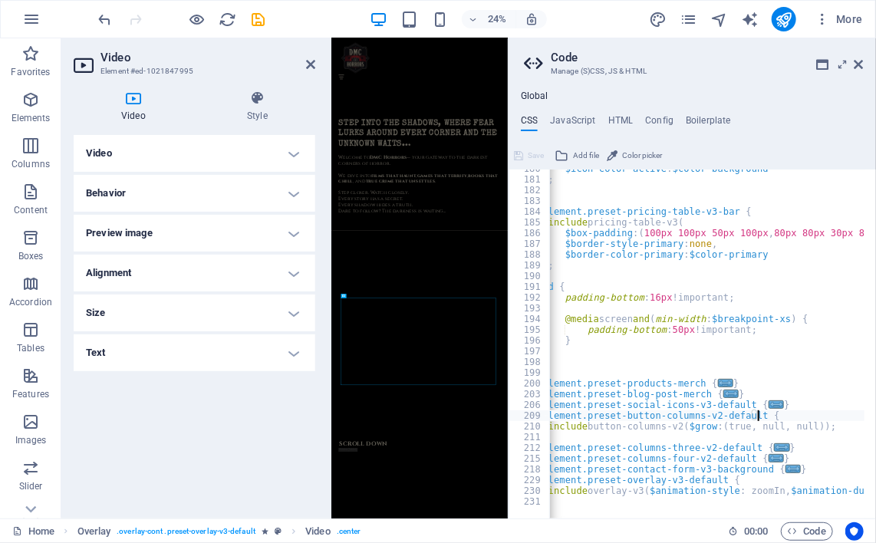
scroll to position [0, 0]
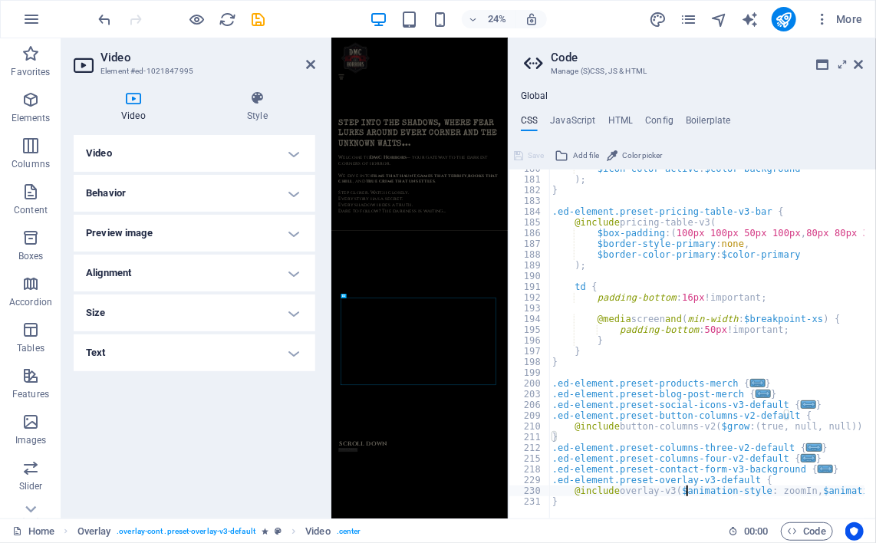
click at [688, 490] on div "$icon-color-active : $color-background ) ; } .ed-element.preset-pricing-table-v…" at bounding box center [782, 342] width 467 height 359
type textarea "@include overlay-v3($animation-style: zoomIn, $animation-duration: 0.5s);"
click at [572, 119] on h4 "JavaScript" at bounding box center [572, 123] width 45 height 17
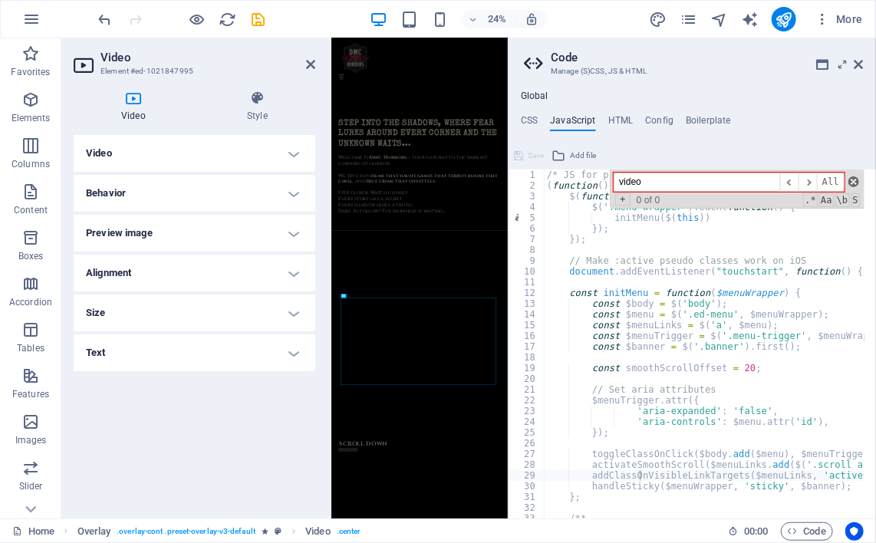
type input "video"
click at [859, 180] on span at bounding box center [854, 181] width 11 height 11
type textarea "addClassOnVisibleLinkTargets($menuLinks, 'active', 2 / 3);"
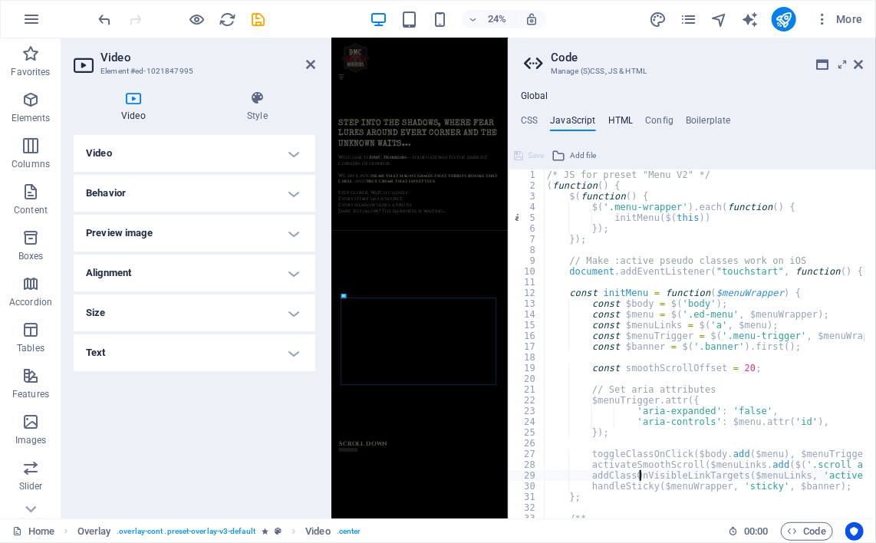
click at [616, 125] on h4 "HTML" at bounding box center [621, 123] width 25 height 17
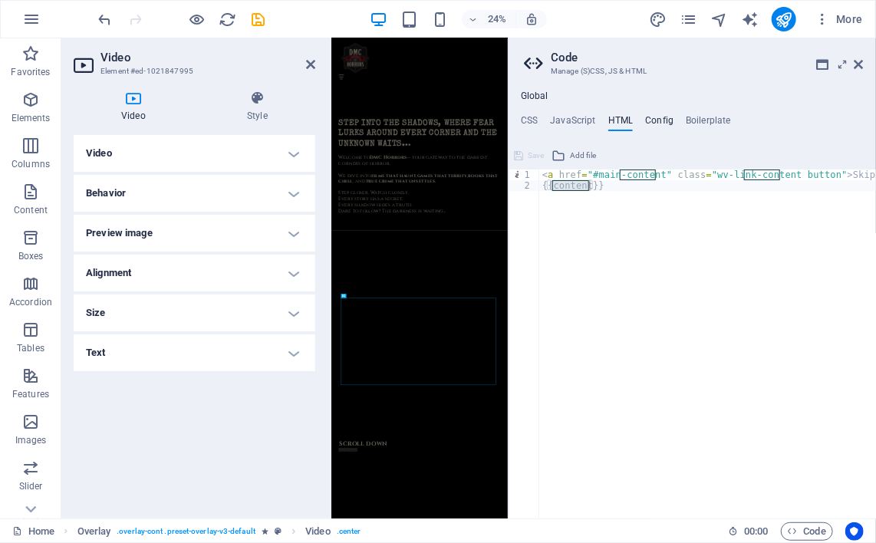
click at [668, 124] on h4 "Config" at bounding box center [659, 123] width 28 height 17
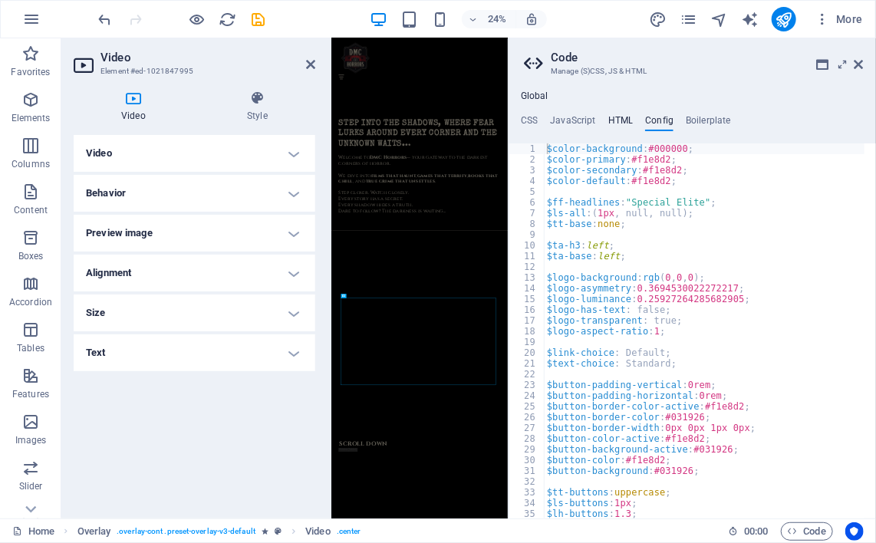
click at [620, 123] on h4 "HTML" at bounding box center [621, 123] width 25 height 17
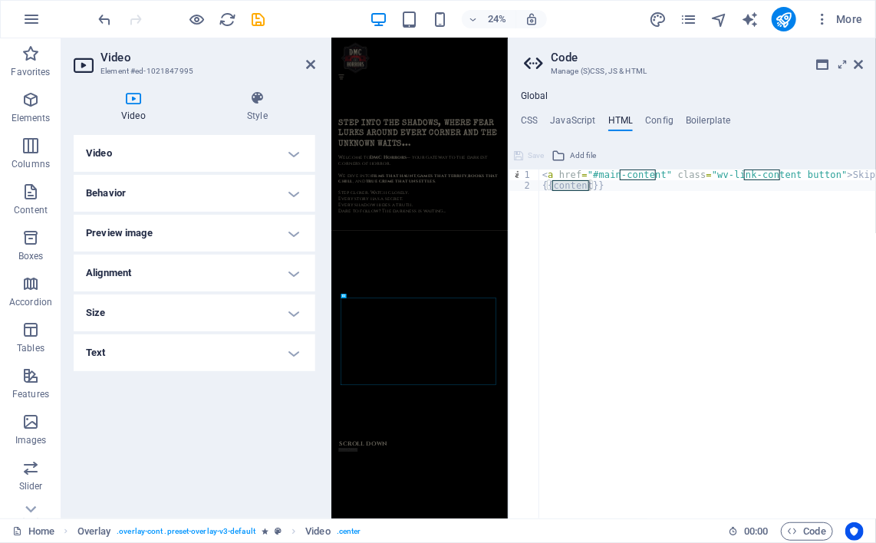
click at [620, 123] on h4 "HTML" at bounding box center [621, 123] width 25 height 17
click at [843, 68] on icon at bounding box center [843, 64] width 0 height 12
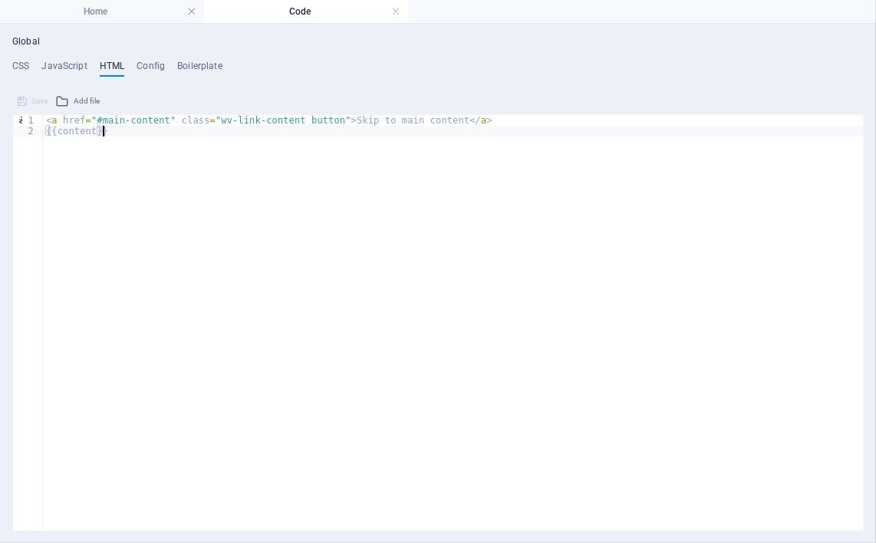
drag, startPoint x: 73, startPoint y: 131, endPoint x: 491, endPoint y: 257, distance: 436.7
click at [491, 257] on div "< a href = "#main-content" class = "wv-link-content button" > Skip to main cont…" at bounding box center [453, 294] width 821 height 359
click at [21, 68] on h4 "CSS" at bounding box center [20, 69] width 17 height 17
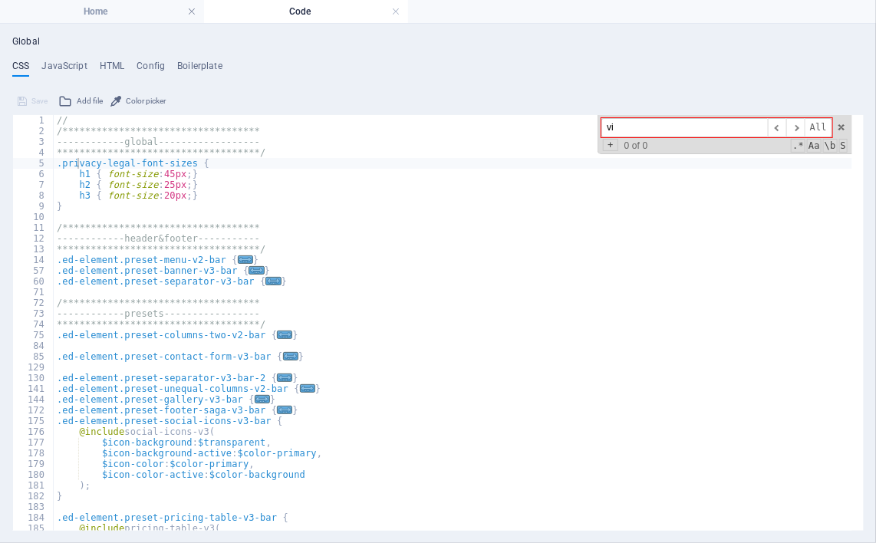
type input "v"
click at [396, 9] on link at bounding box center [395, 12] width 9 height 15
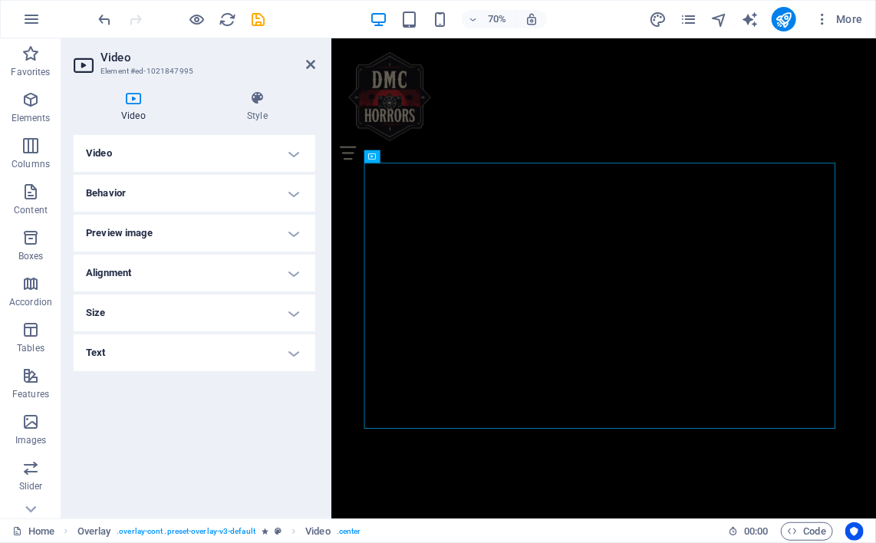
scroll to position [1584, 0]
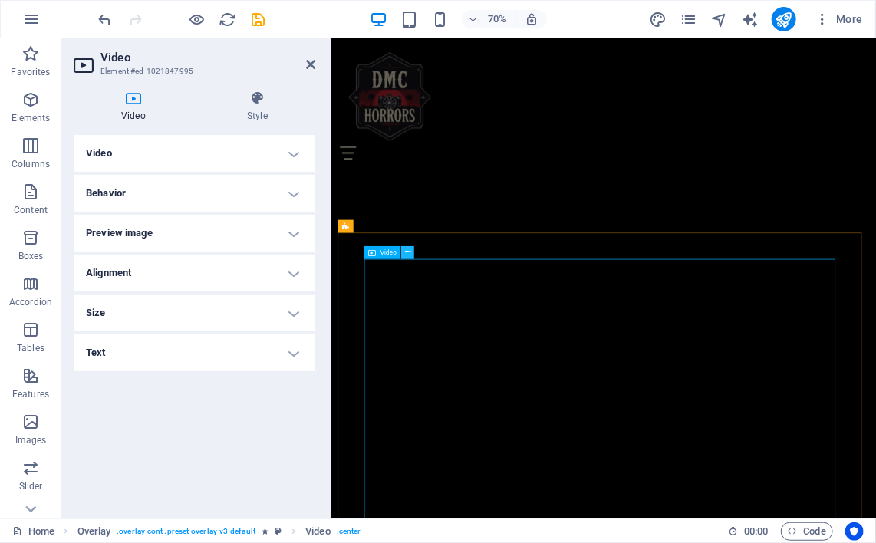
click at [408, 252] on icon at bounding box center [408, 253] width 6 height 12
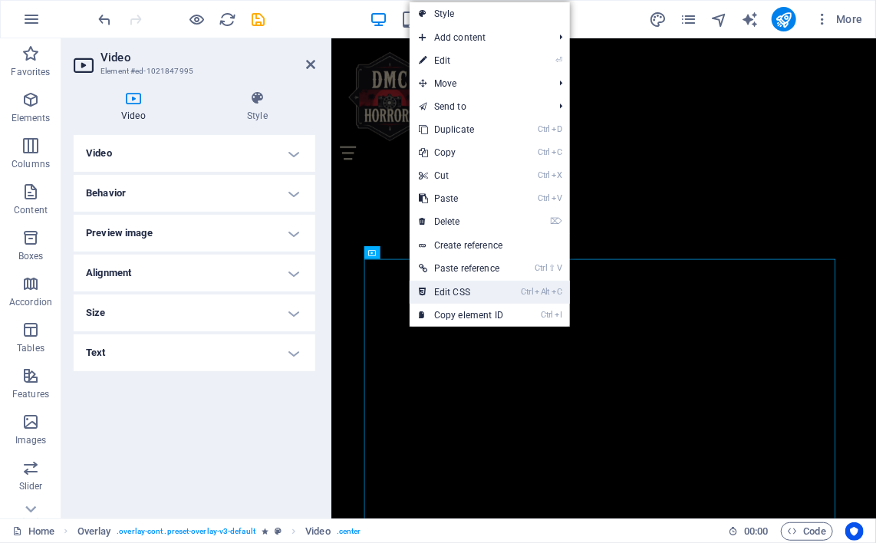
click at [437, 295] on link "Ctrl Alt C Edit CSS" at bounding box center [461, 292] width 103 height 23
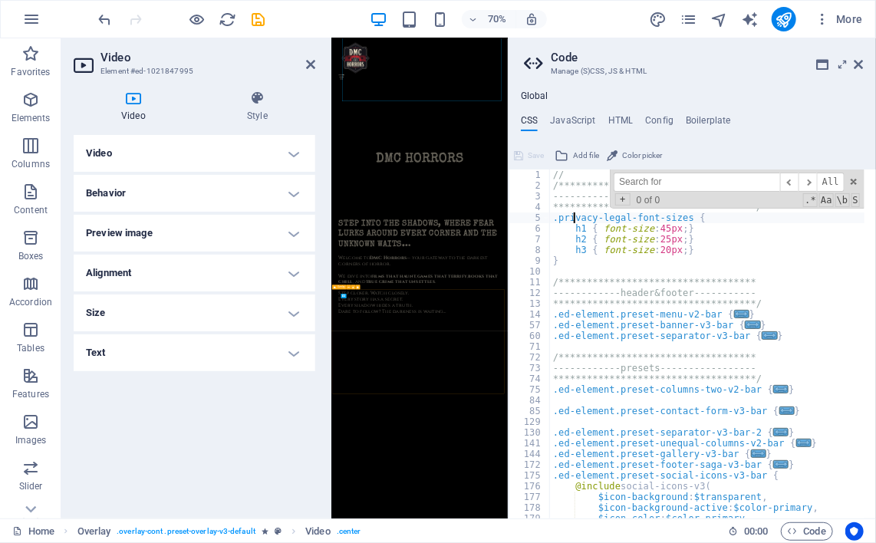
scroll to position [2011, 0]
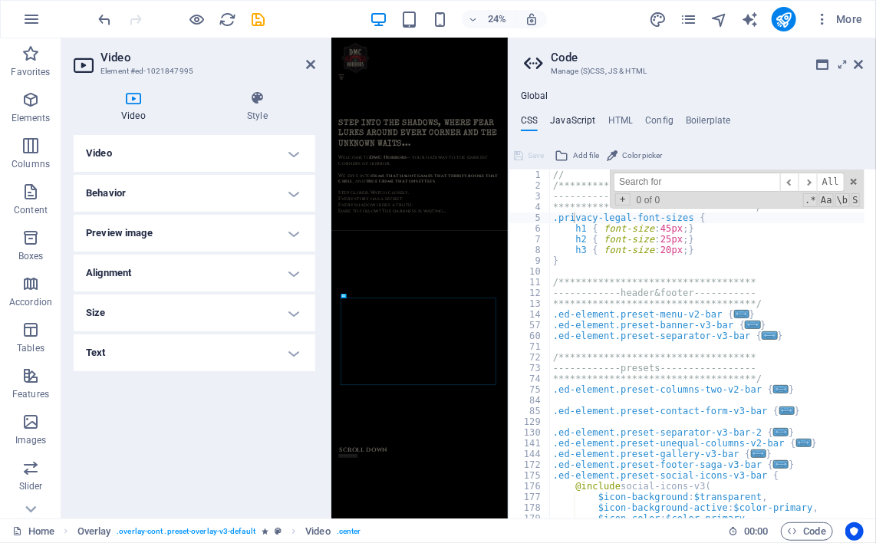
click at [575, 119] on h4 "JavaScript" at bounding box center [572, 123] width 45 height 17
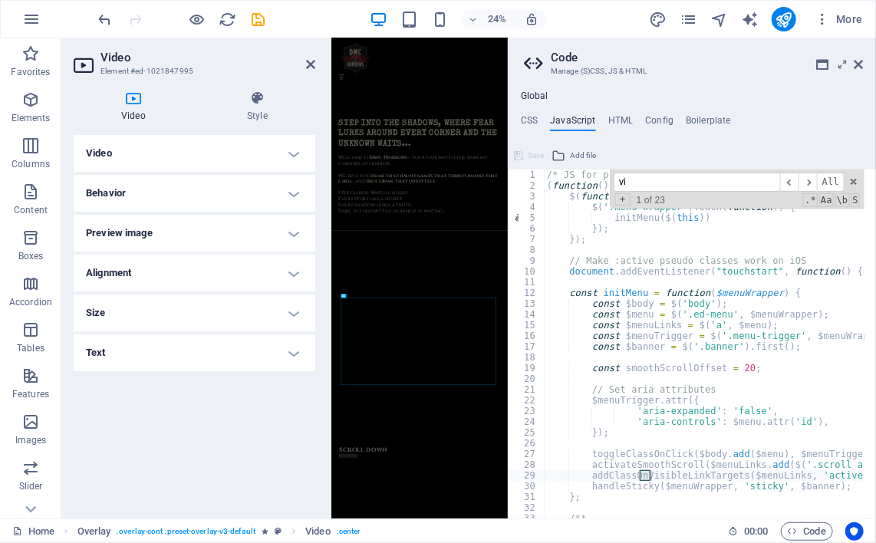
type input "v"
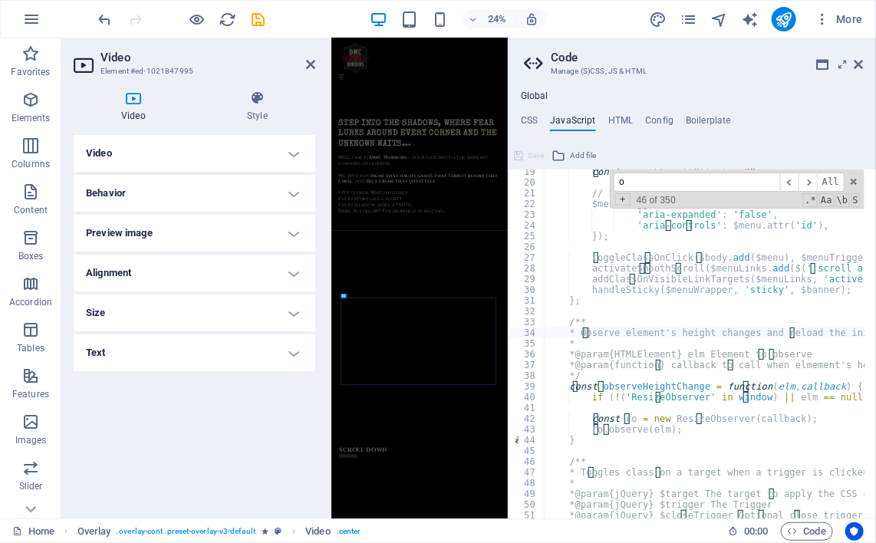
scroll to position [444, 0]
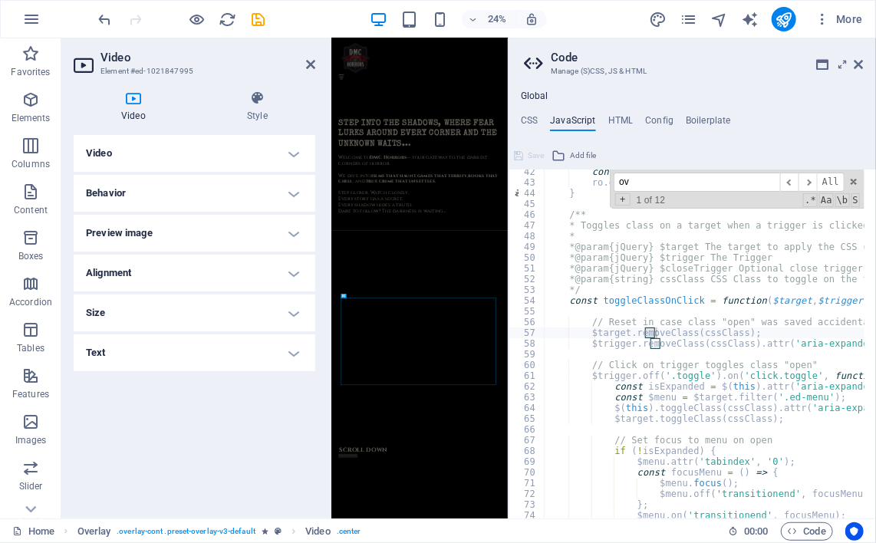
type input "o"
click at [813, 123] on ul "CSS JavaScript HTML Config Boilerplate" at bounding box center [693, 123] width 368 height 17
click at [799, 526] on span "Code" at bounding box center [807, 532] width 38 height 18
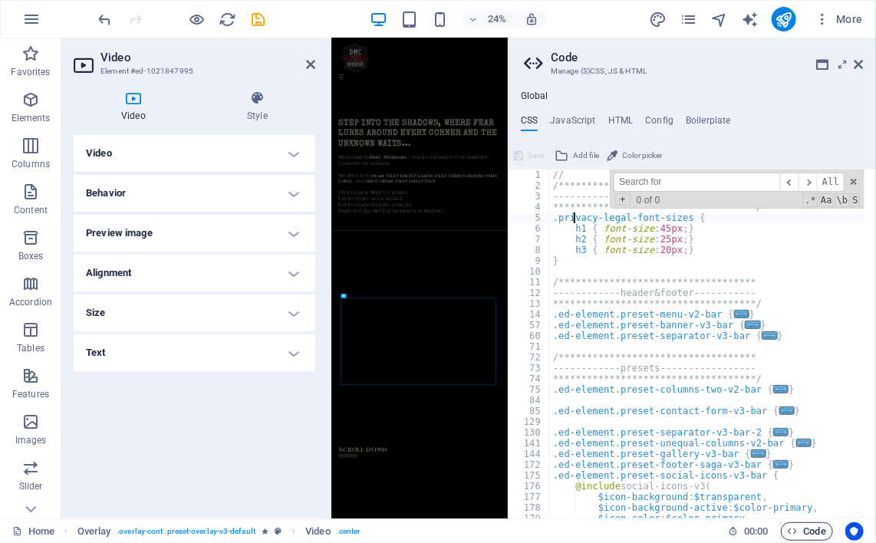
click at [799, 526] on span "Code" at bounding box center [807, 532] width 38 height 18
click at [799, 520] on div "Home Overlay . overlay-cont .preset-overlay-v3-default Video . center 00 : 00 C…" at bounding box center [438, 531] width 876 height 25
click at [580, 121] on h4 "JavaScript" at bounding box center [572, 123] width 45 height 17
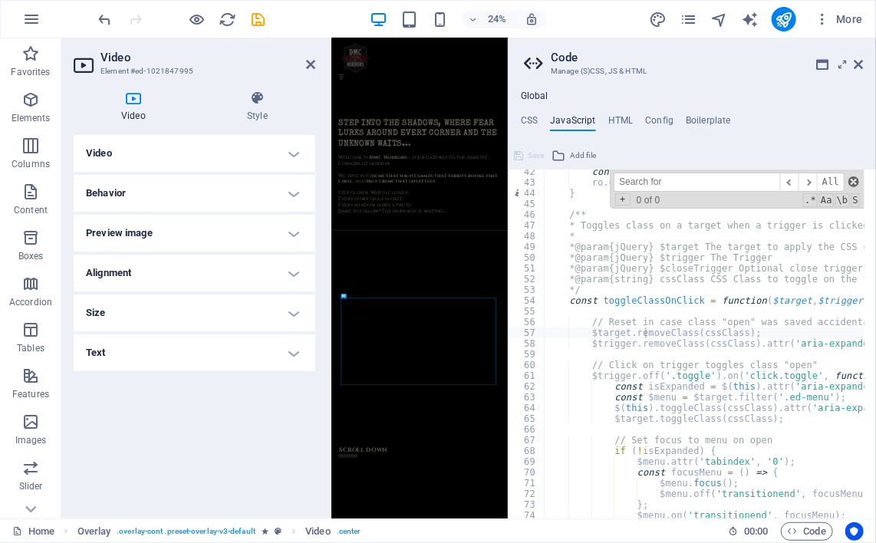
click at [856, 182] on span at bounding box center [854, 181] width 11 height 11
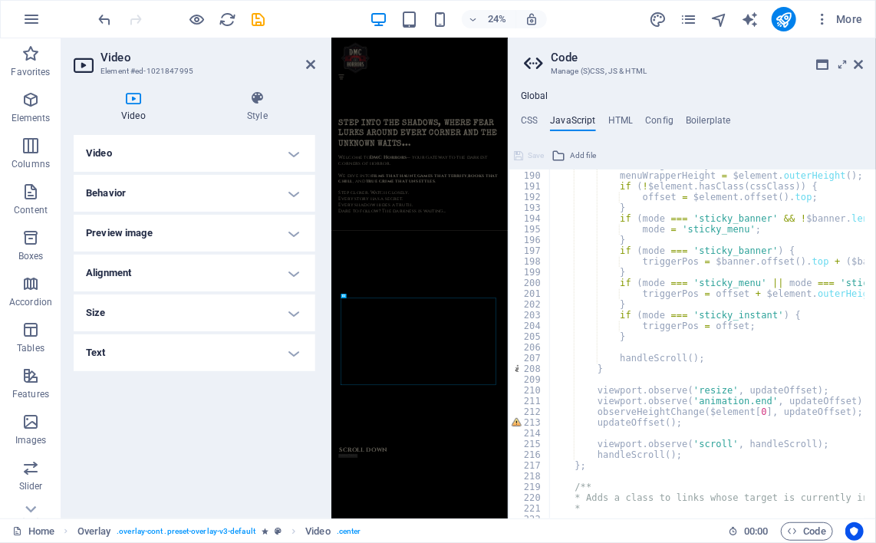
scroll to position [2649, 0]
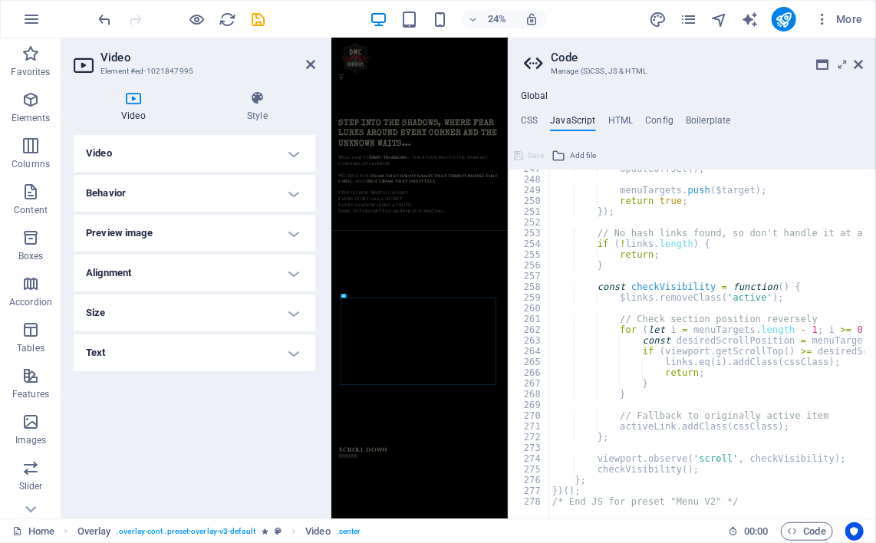
type textarea "/* End JS for preset "Menu V2" */"
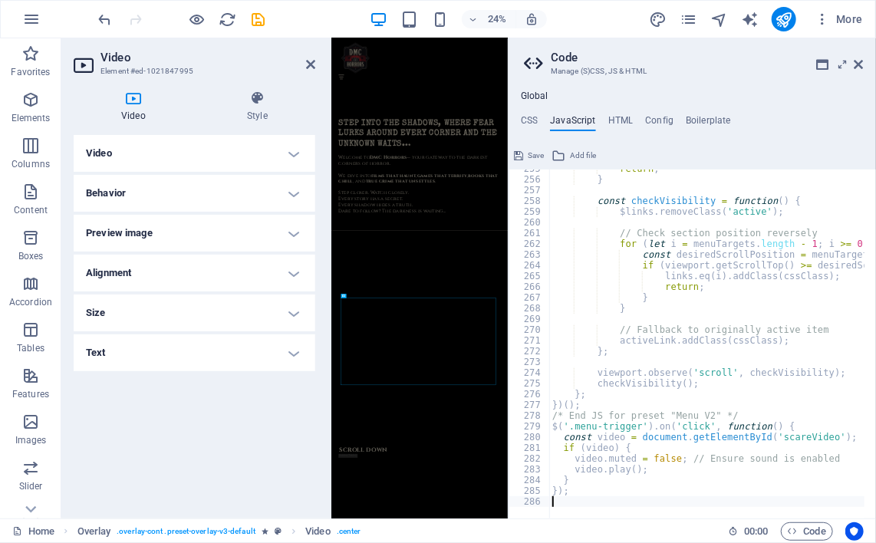
scroll to position [2735, 0]
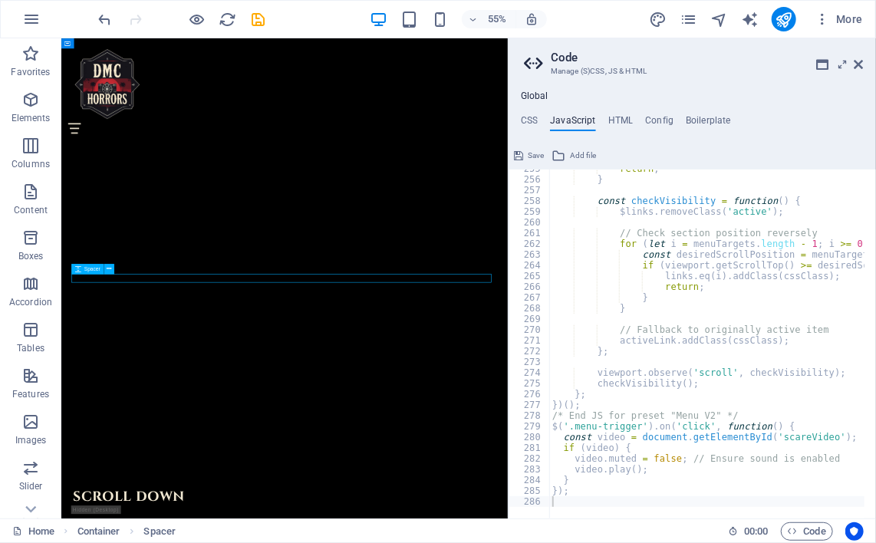
scroll to position [1530, 0]
click at [108, 280] on icon at bounding box center [107, 277] width 5 height 9
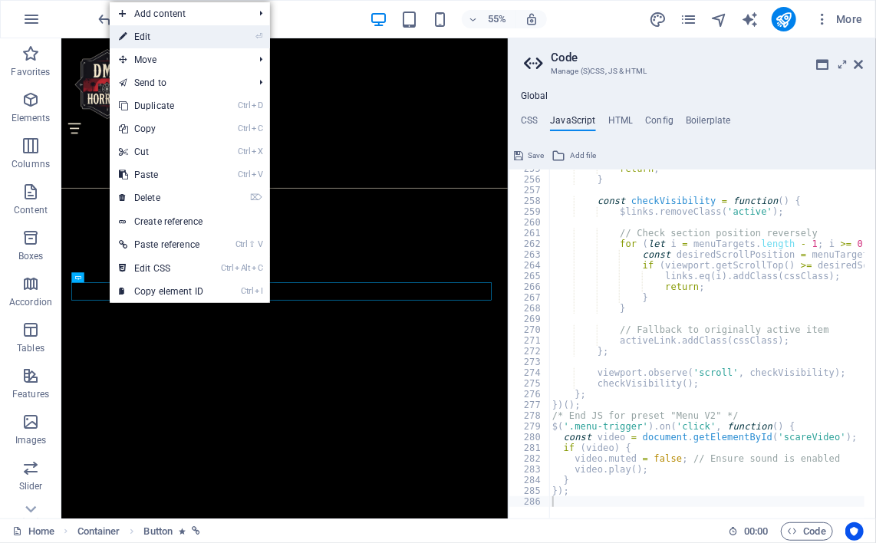
click at [172, 43] on link "⏎ Edit" at bounding box center [161, 36] width 103 height 23
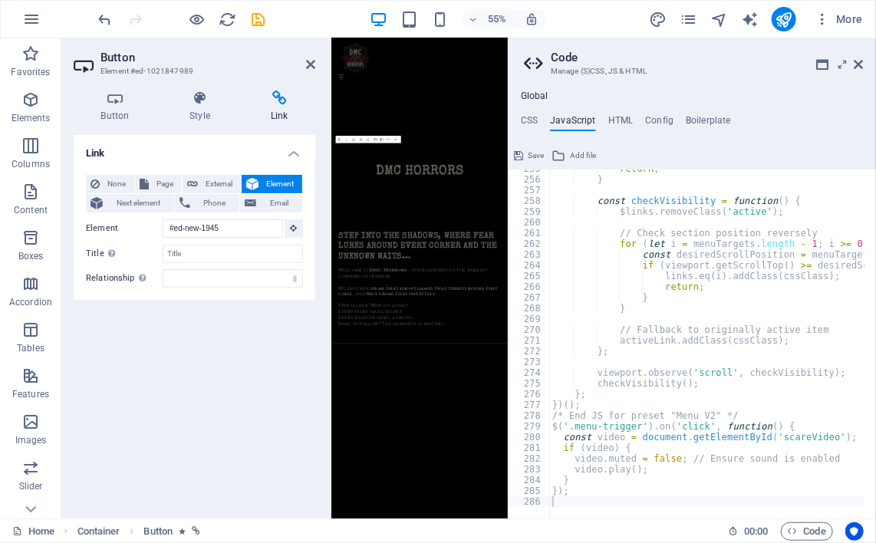
scroll to position [2575, 0]
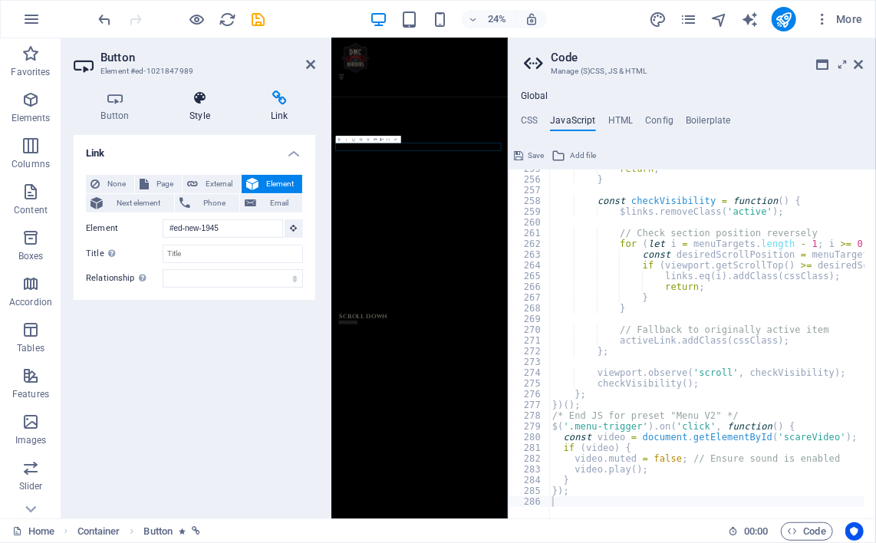
click at [200, 115] on h4 "Style" at bounding box center [203, 107] width 81 height 32
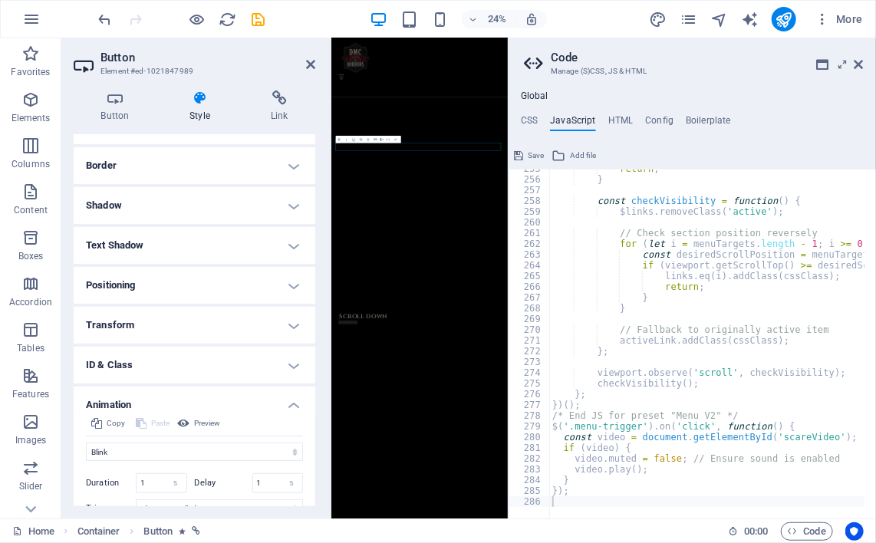
scroll to position [137, 0]
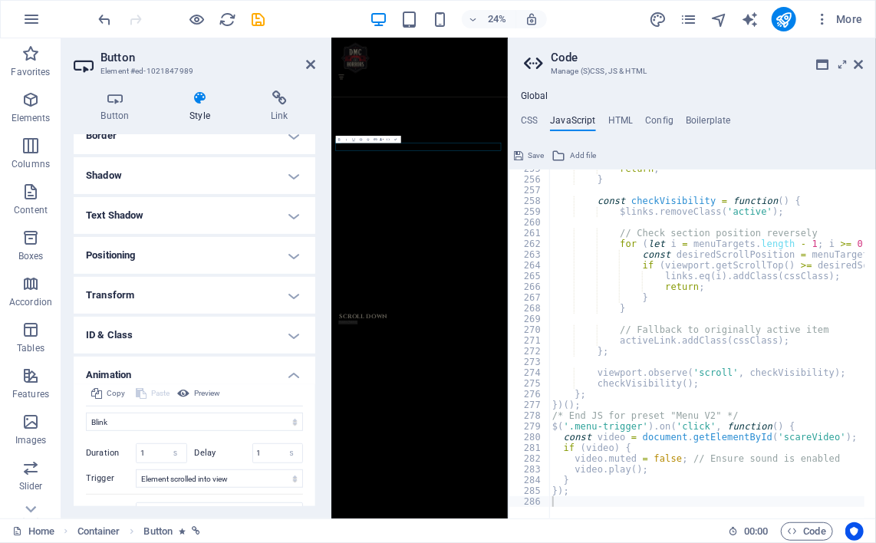
click at [282, 338] on h4 "ID & Class" at bounding box center [195, 335] width 242 height 37
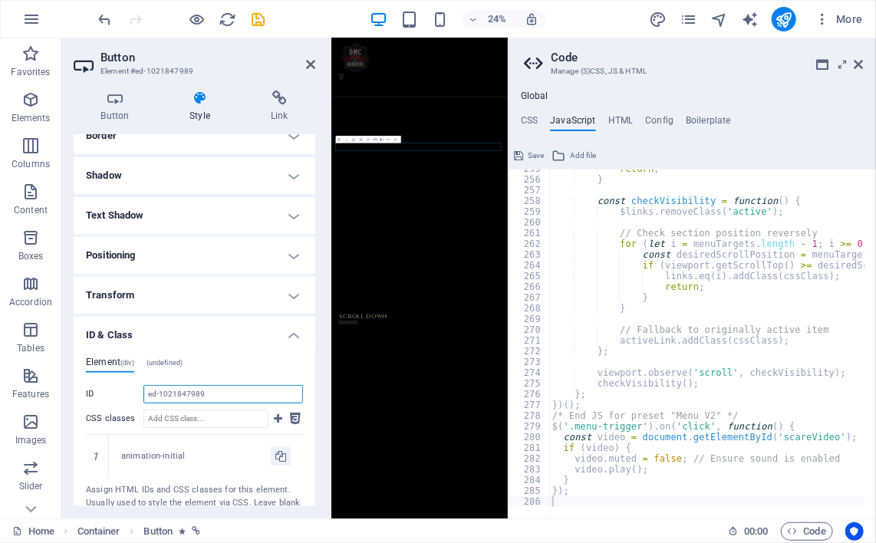
drag, startPoint x: 219, startPoint y: 392, endPoint x: 114, endPoint y: 388, distance: 105.2
click at [114, 388] on div "ID ed-1021847989" at bounding box center [194, 394] width 217 height 18
paste textarea "ed-1021847989"
click at [310, 66] on icon at bounding box center [310, 64] width 9 height 12
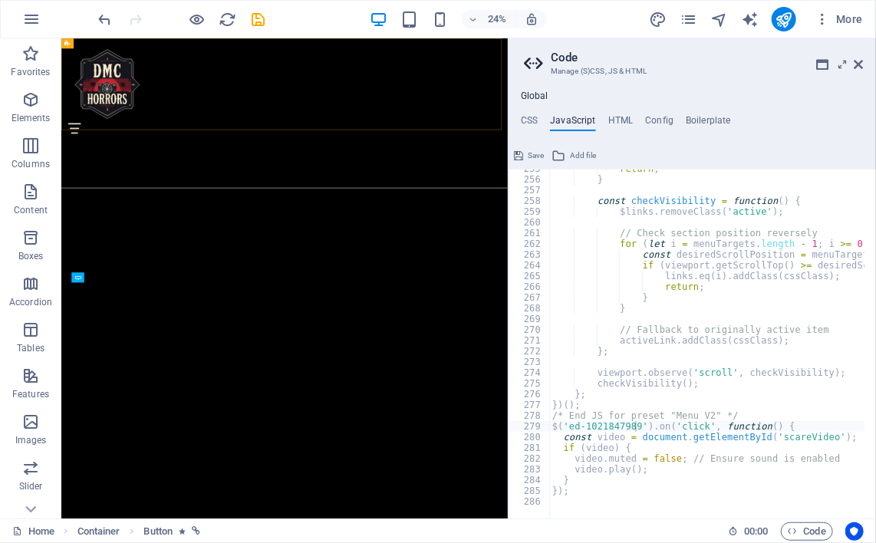
scroll to position [1530, 0]
click at [130, 328] on icon at bounding box center [130, 329] width 5 height 9
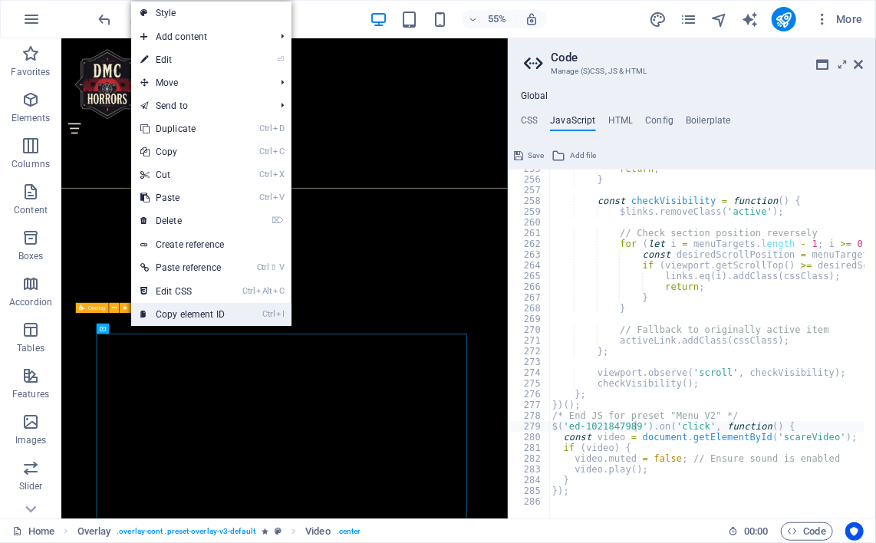
click at [155, 316] on link "Ctrl I Copy element ID" at bounding box center [182, 314] width 103 height 23
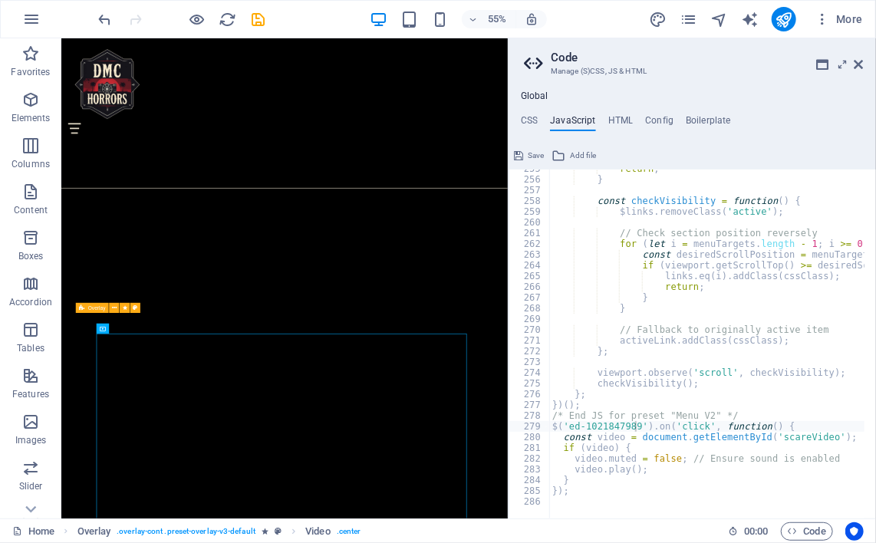
paste textarea "#ed-1021847995"
type textarea "const video = document.getElementById('#ed-1021847995');"
click at [256, 18] on icon "save" at bounding box center [259, 20] width 18 height 18
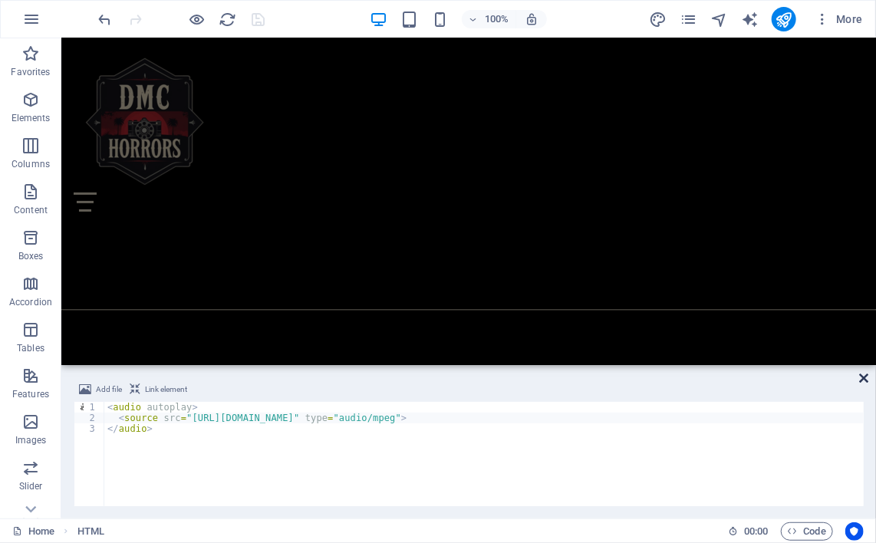
click at [866, 381] on icon at bounding box center [864, 378] width 9 height 12
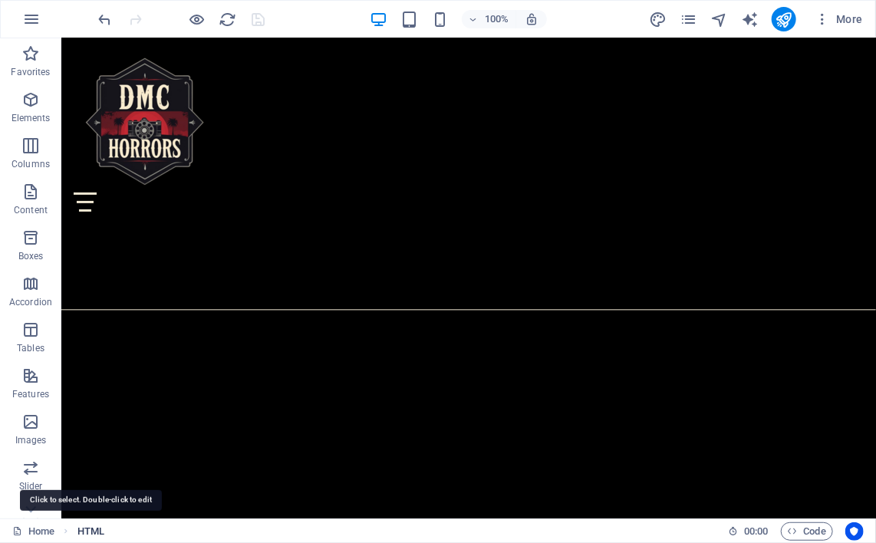
click at [86, 531] on span "HTML" at bounding box center [91, 532] width 27 height 18
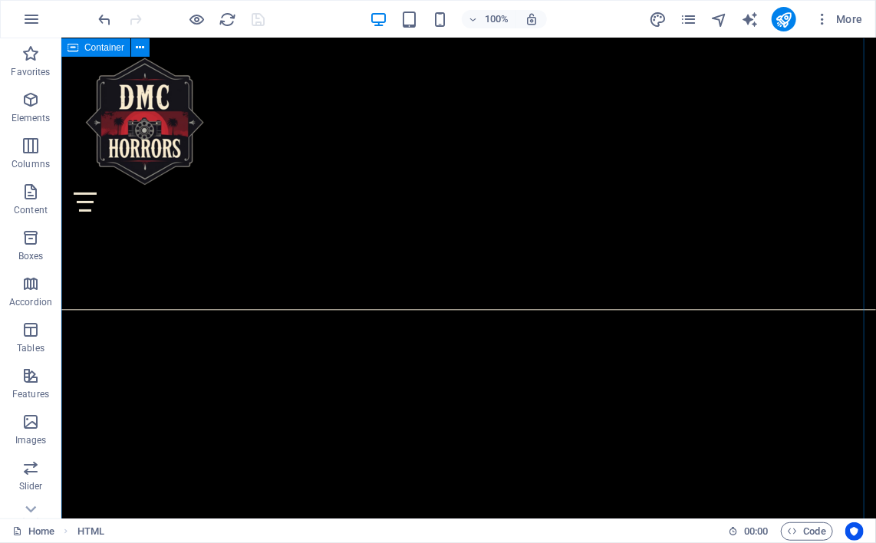
drag, startPoint x: 72, startPoint y: 516, endPoint x: 134, endPoint y: 556, distance: 73.2
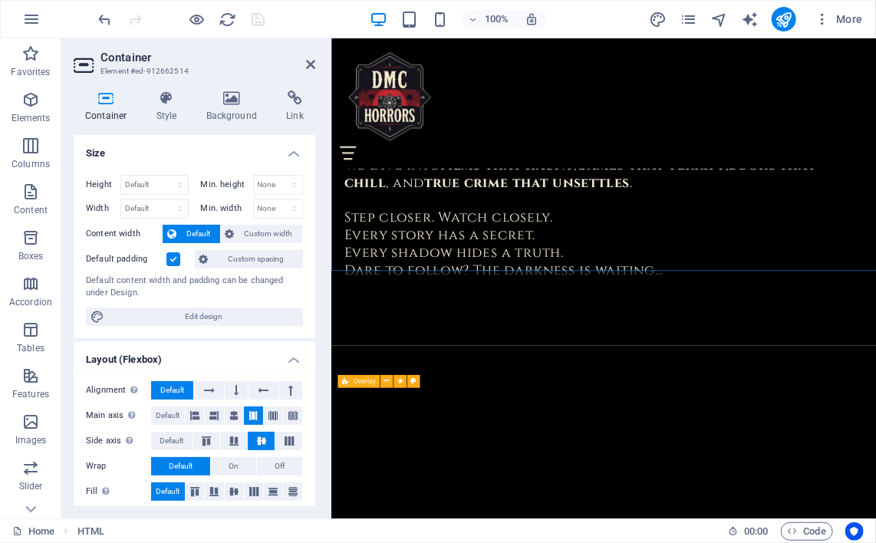
scroll to position [1362, 0]
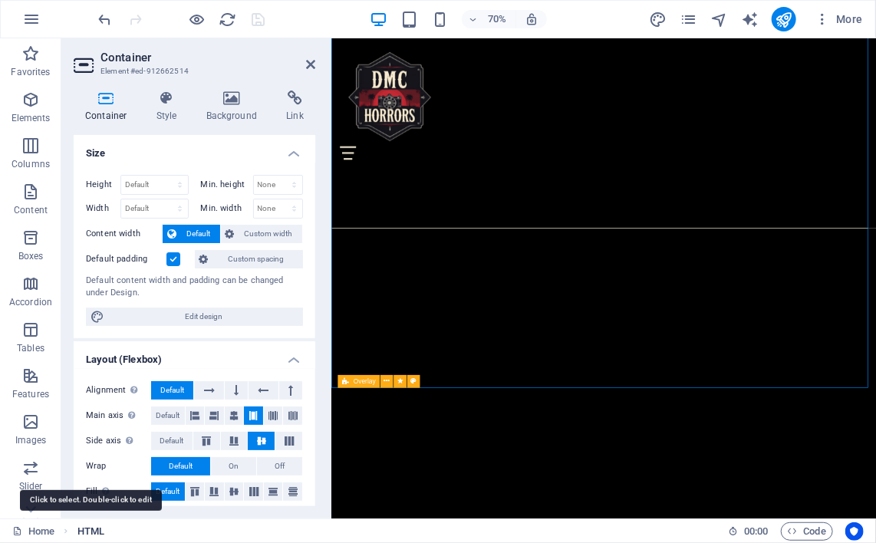
click at [91, 526] on span "HTML" at bounding box center [91, 532] width 27 height 18
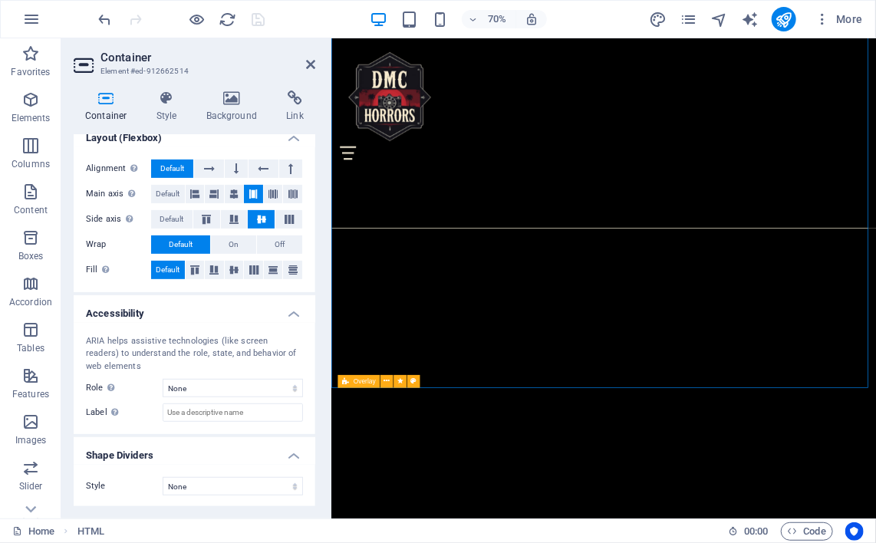
scroll to position [0, 0]
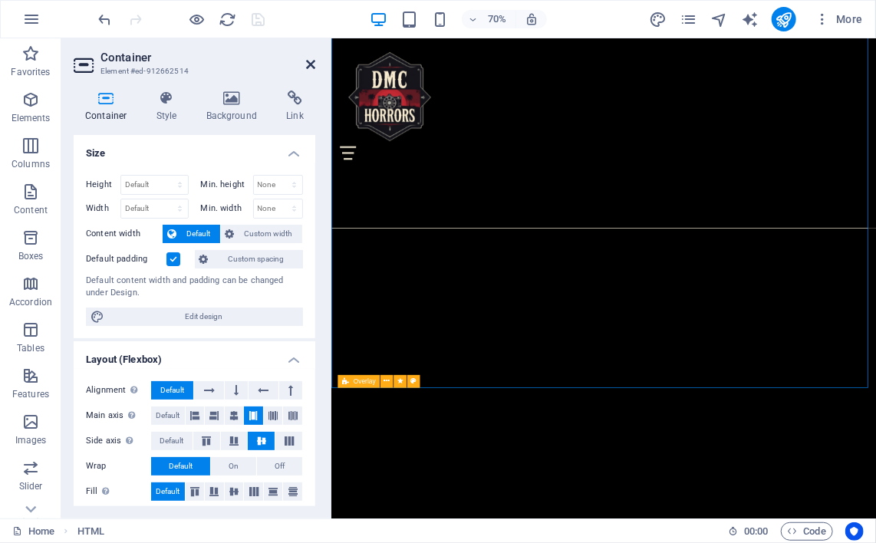
click at [310, 67] on icon at bounding box center [310, 64] width 9 height 12
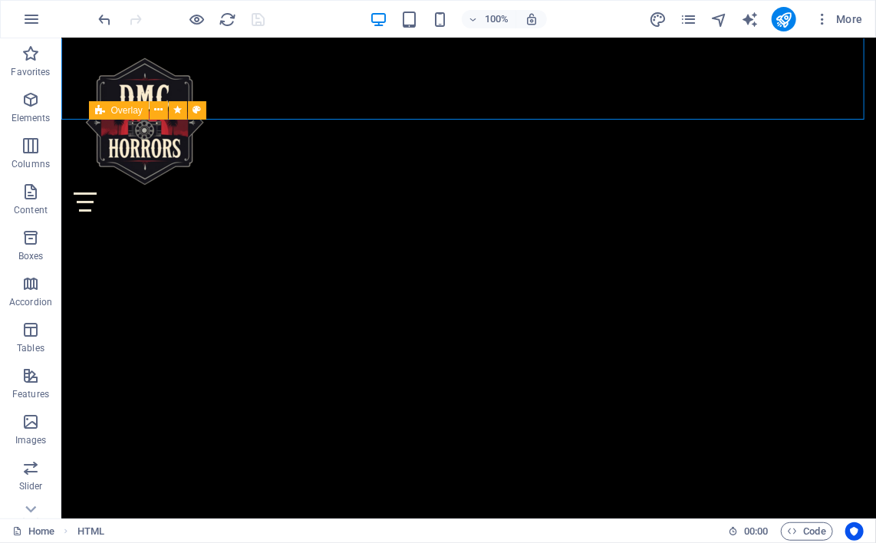
scroll to position [1625, 0]
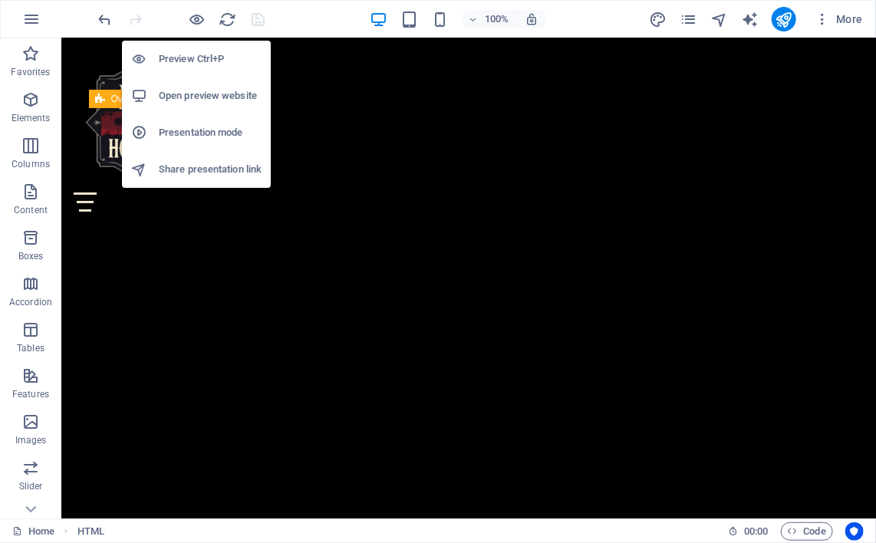
click at [193, 92] on h6 "Open preview website" at bounding box center [210, 96] width 103 height 18
click at [186, 101] on h6 "Open preview website" at bounding box center [210, 96] width 103 height 18
click at [143, 97] on icon at bounding box center [138, 95] width 15 height 15
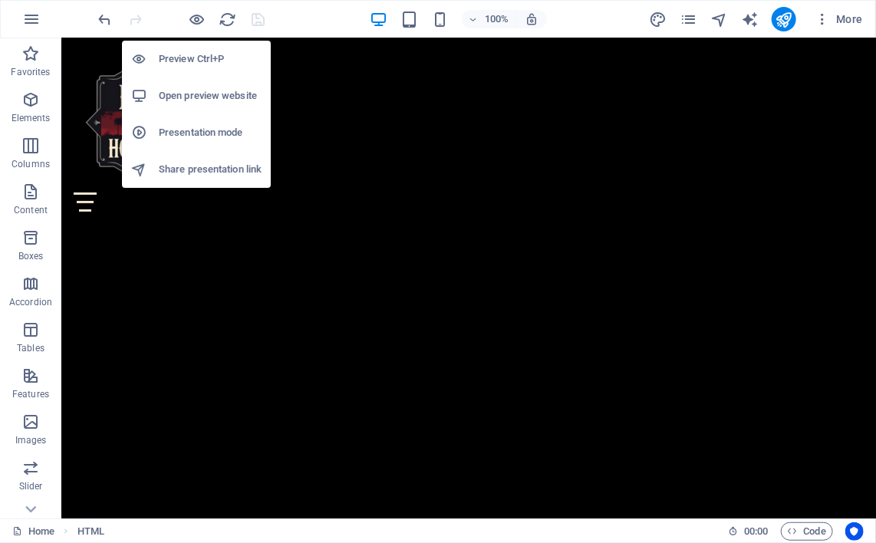
click at [143, 97] on icon at bounding box center [138, 95] width 15 height 15
click at [193, 72] on li "Preview Ctrl+P" at bounding box center [196, 59] width 149 height 37
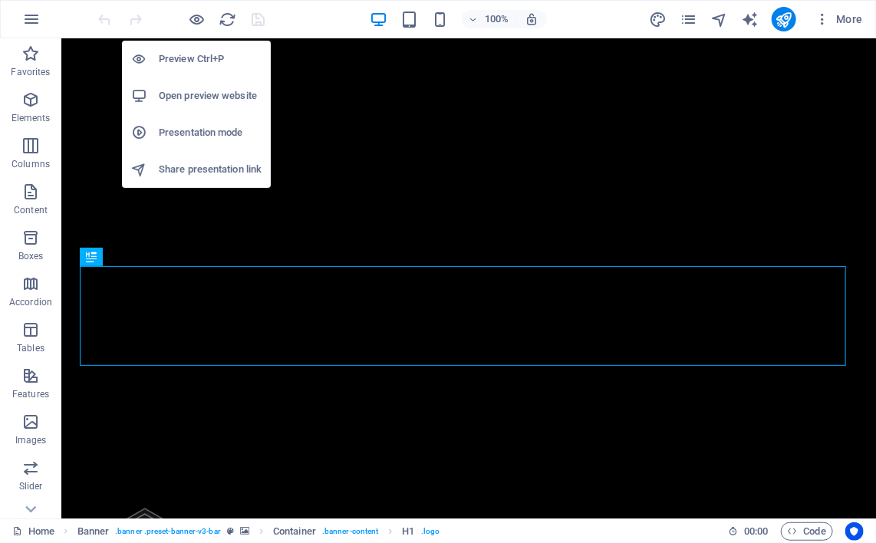
click at [163, 93] on h6 "Open preview website" at bounding box center [210, 96] width 103 height 18
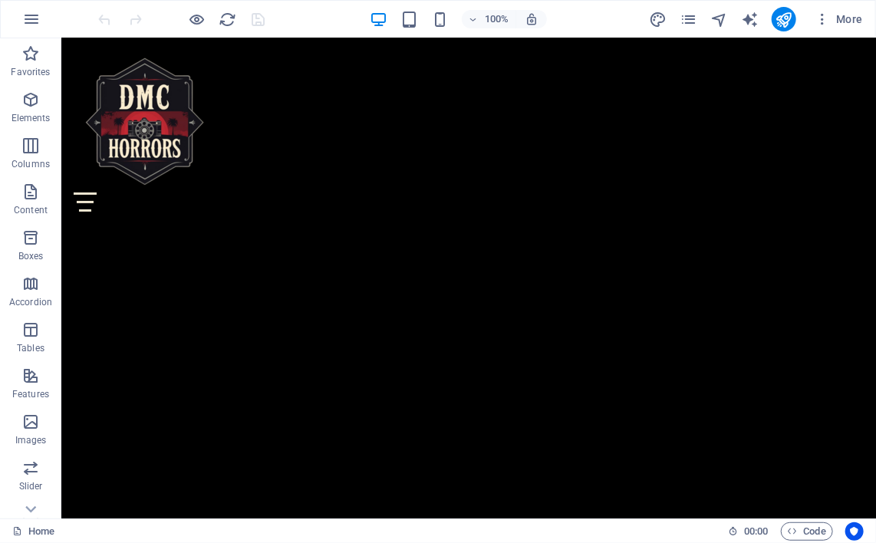
scroll to position [1502, 0]
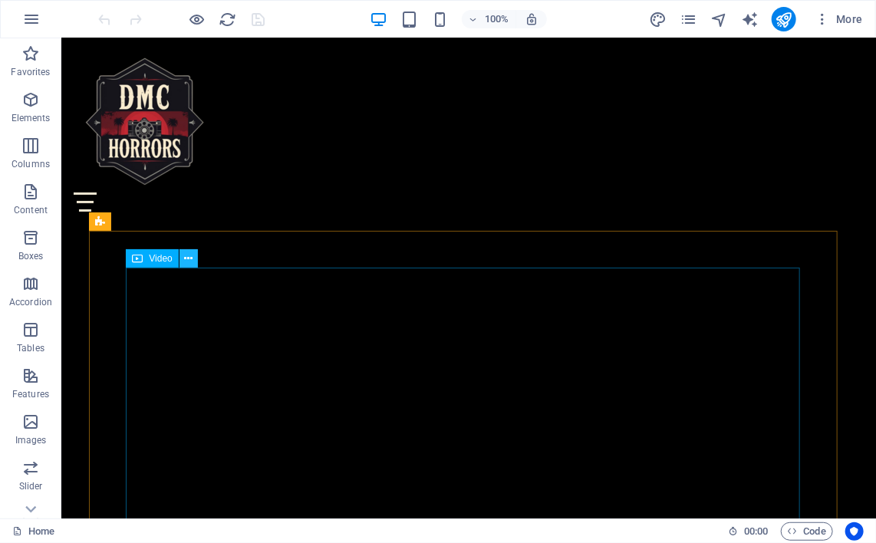
click at [187, 261] on icon at bounding box center [188, 259] width 8 height 16
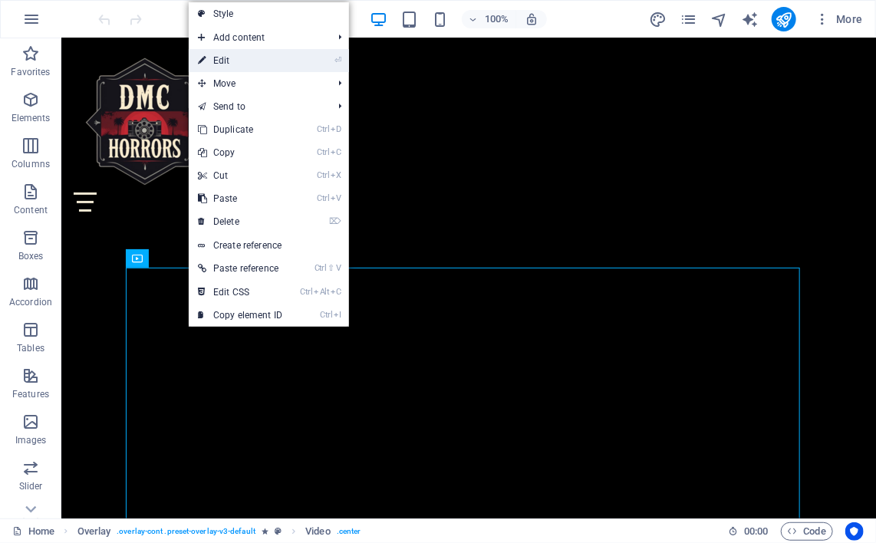
click at [232, 57] on link "⏎ Edit" at bounding box center [240, 60] width 103 height 23
select select "%"
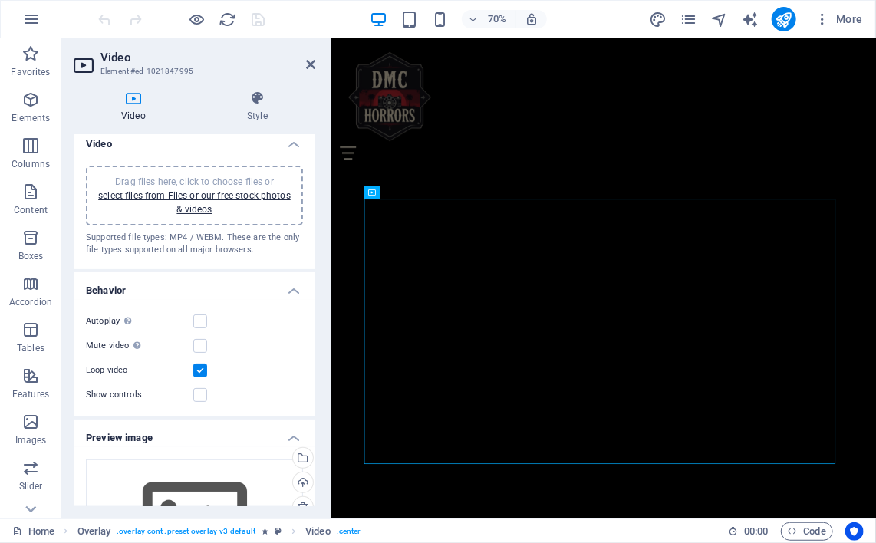
scroll to position [0, 0]
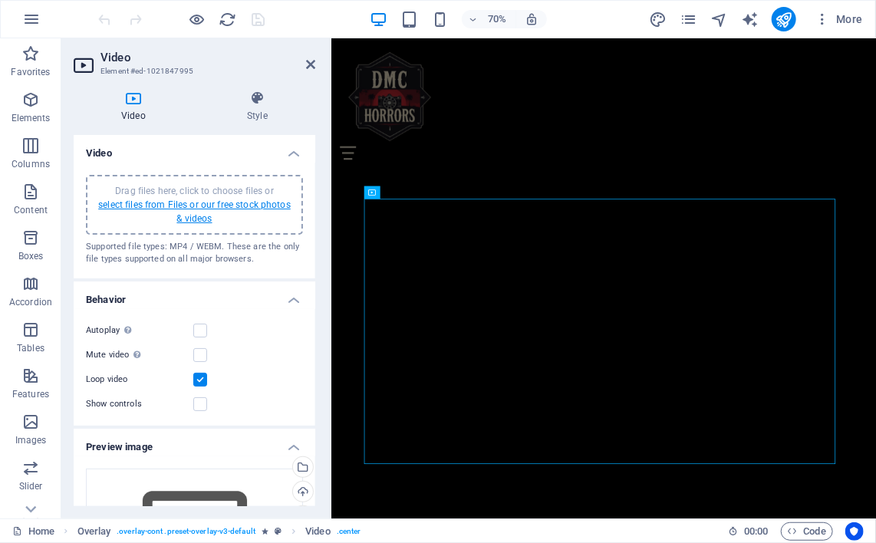
click at [202, 213] on link "select files from Files or our free stock photos & videos" at bounding box center [194, 212] width 193 height 25
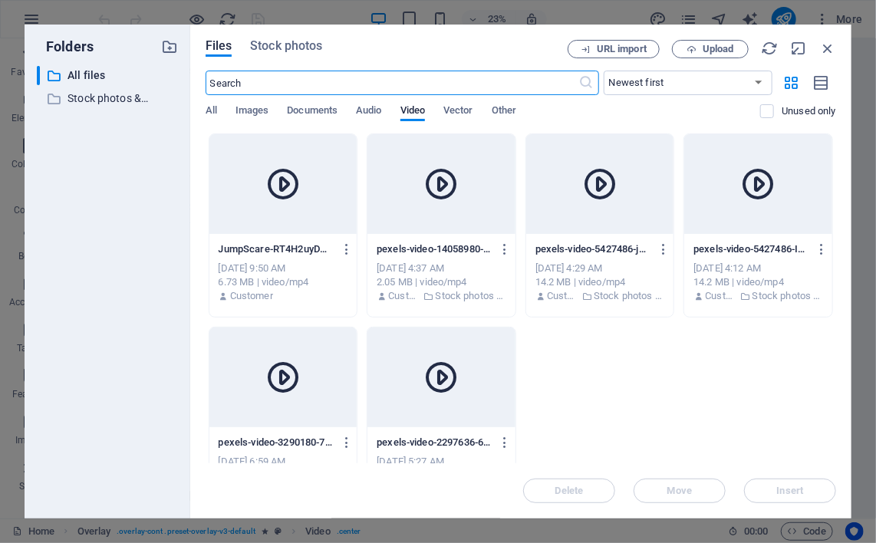
scroll to position [2966, 0]
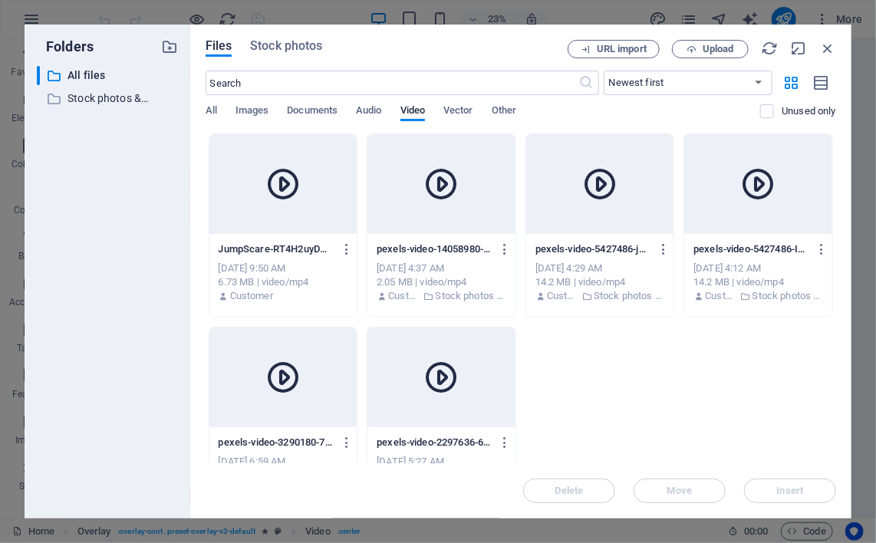
click at [325, 213] on div at bounding box center [283, 184] width 148 height 100
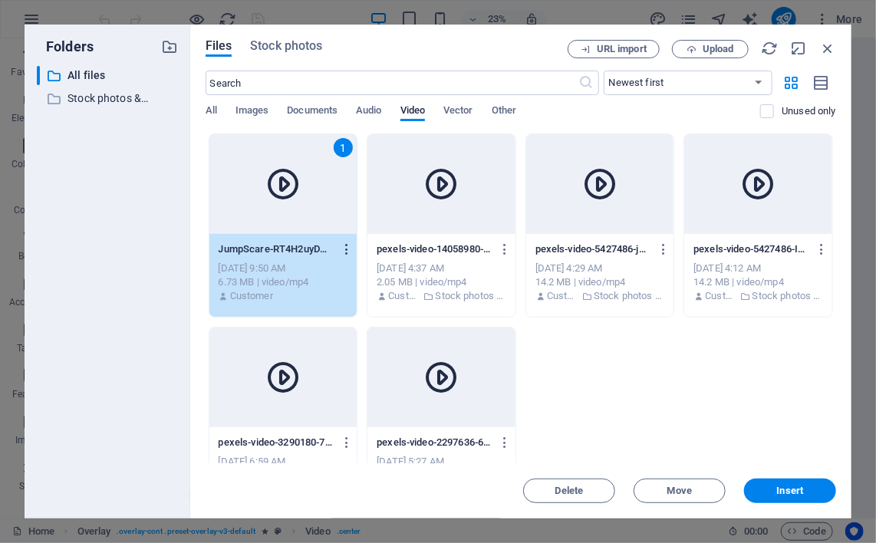
click at [351, 252] on icon "button" at bounding box center [347, 249] width 15 height 14
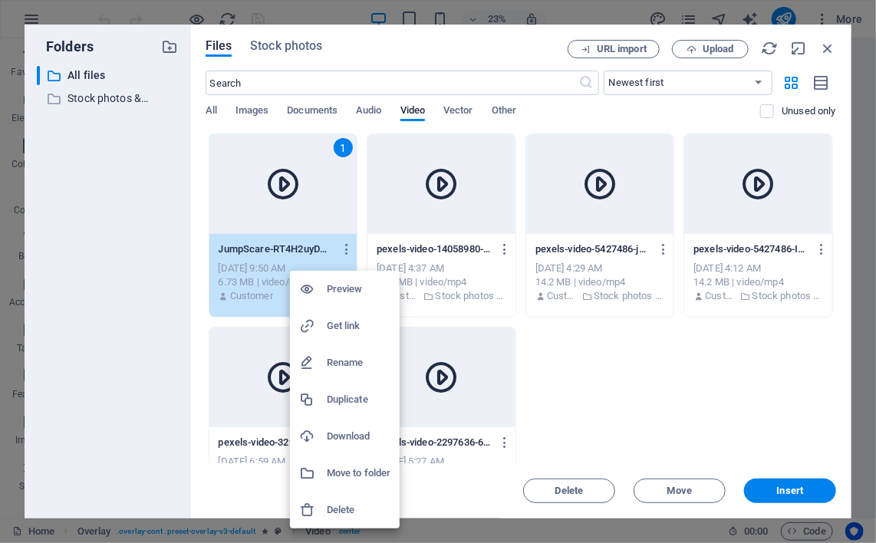
click at [338, 286] on h6 "Preview" at bounding box center [359, 289] width 64 height 18
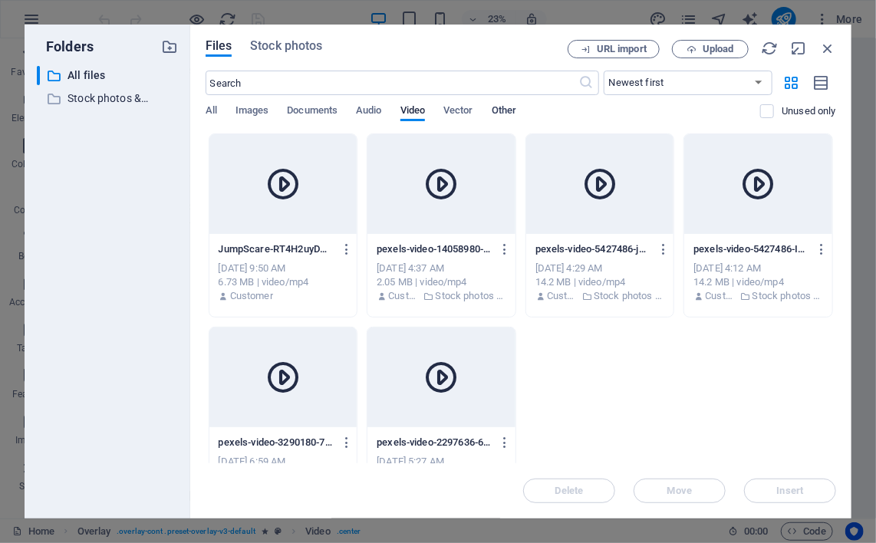
click at [510, 108] on span "Other" at bounding box center [504, 111] width 25 height 21
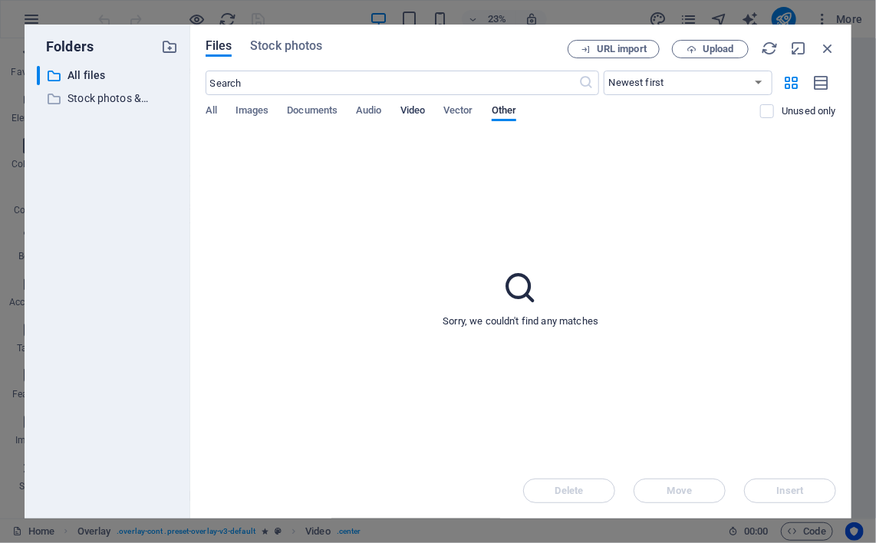
click at [422, 111] on span "Video" at bounding box center [413, 111] width 25 height 21
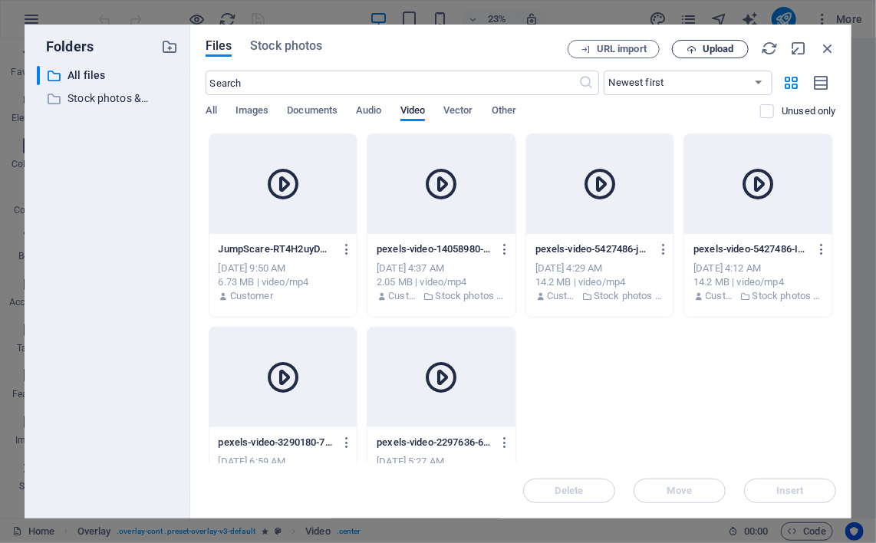
click at [696, 45] on icon "button" at bounding box center [692, 50] width 10 height 10
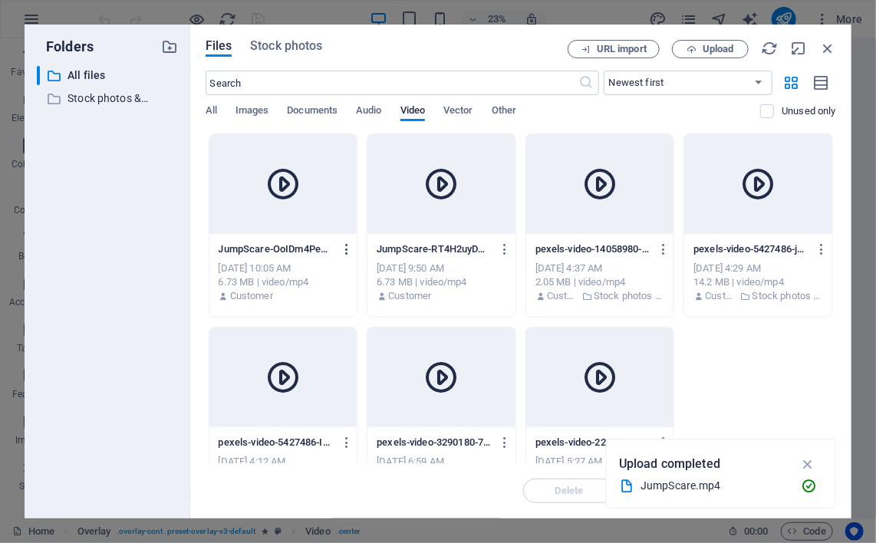
click at [350, 249] on icon "button" at bounding box center [347, 249] width 15 height 14
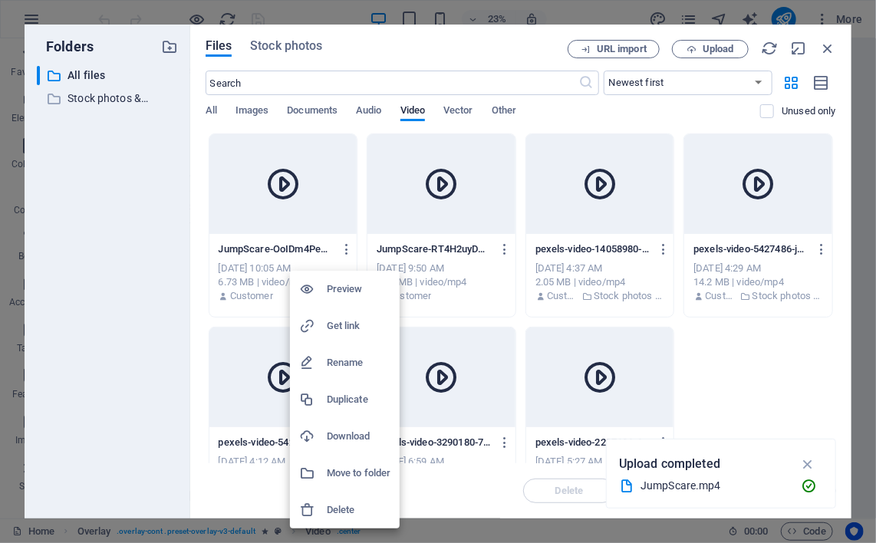
click at [506, 249] on div at bounding box center [438, 271] width 876 height 543
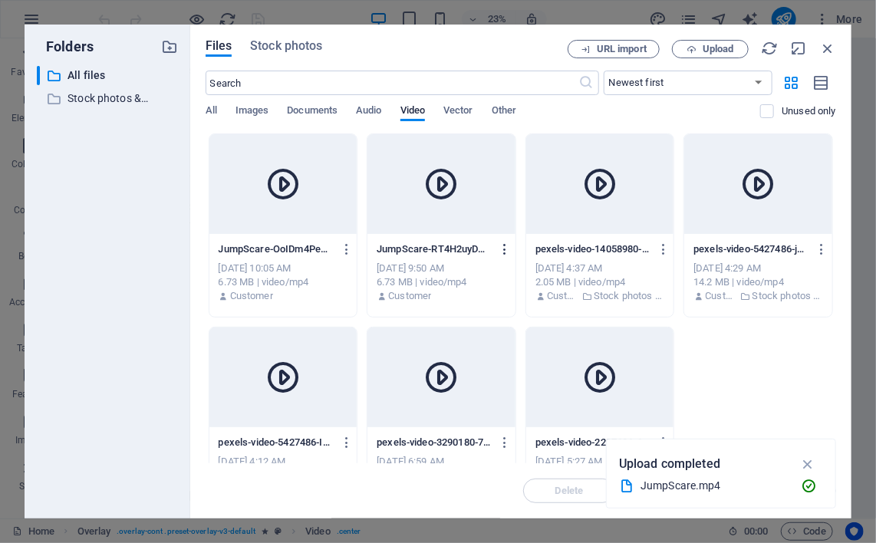
click at [498, 250] on icon "button" at bounding box center [505, 249] width 15 height 14
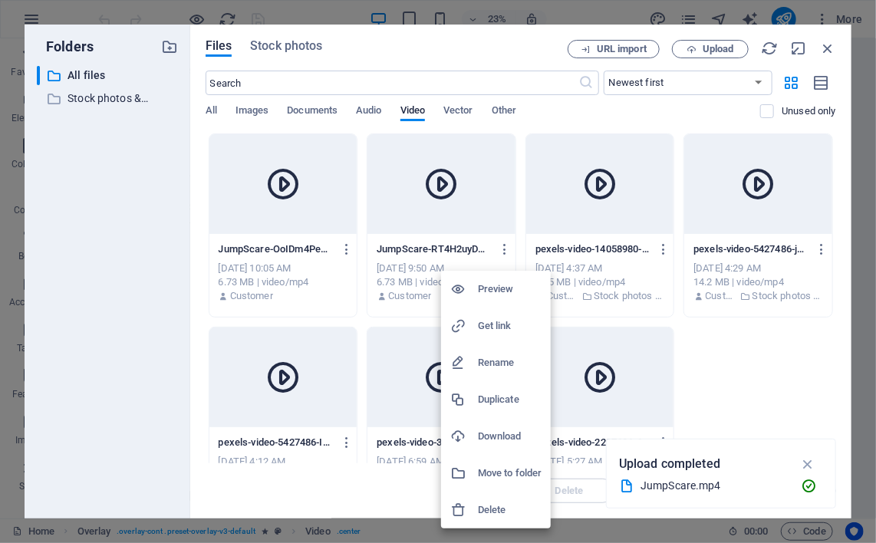
click at [487, 364] on h6 "Rename" at bounding box center [510, 363] width 64 height 18
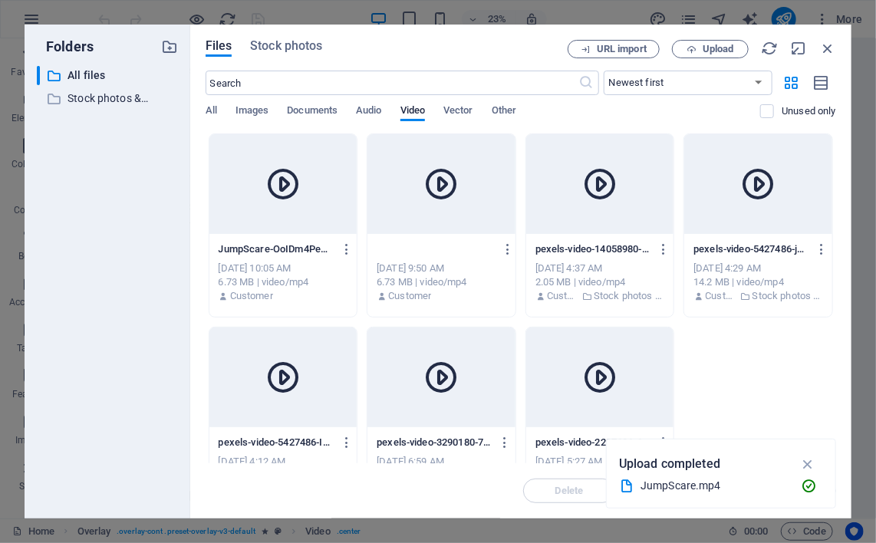
scroll to position [0, 0]
click at [410, 249] on input "Ju.mp4" at bounding box center [436, 249] width 118 height 12
type input "Ju.mp4"
click at [503, 247] on icon "button" at bounding box center [508, 249] width 15 height 14
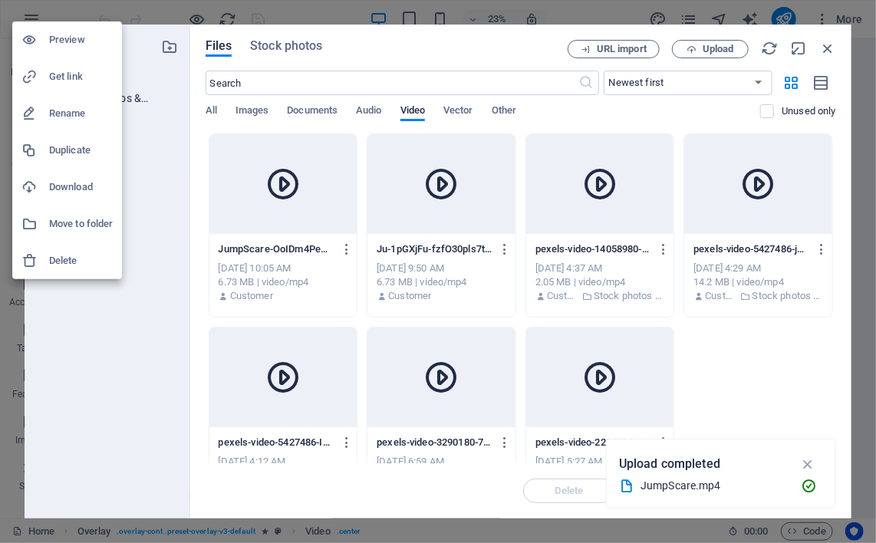
click at [496, 249] on div at bounding box center [438, 271] width 876 height 543
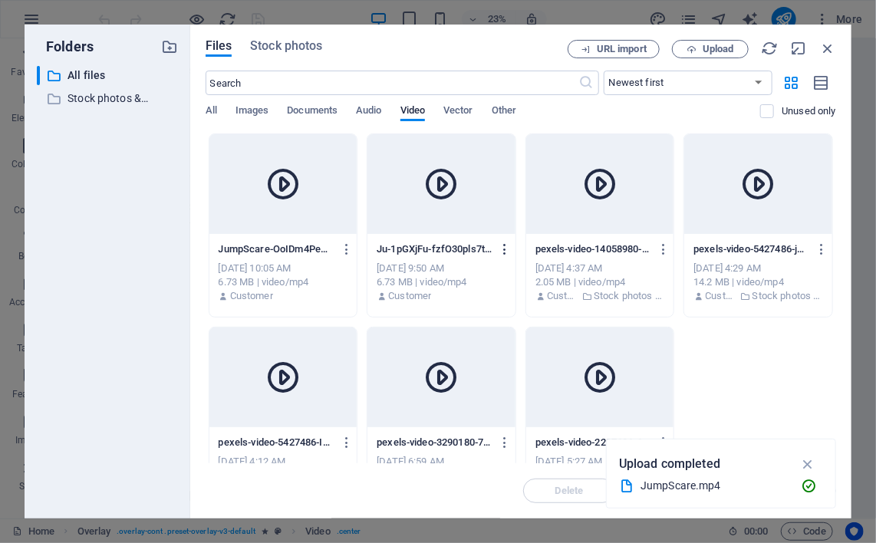
click at [498, 249] on icon "button" at bounding box center [505, 249] width 15 height 14
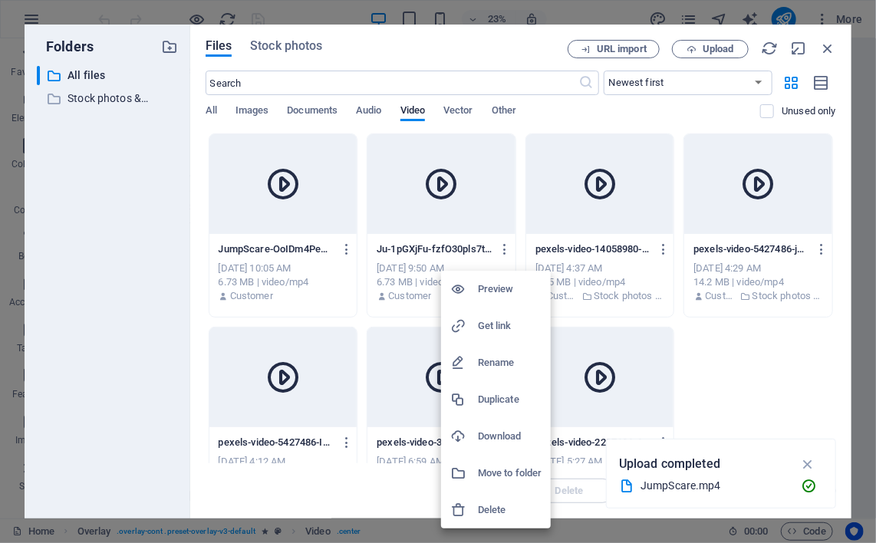
click at [495, 357] on h6 "Rename" at bounding box center [510, 363] width 64 height 18
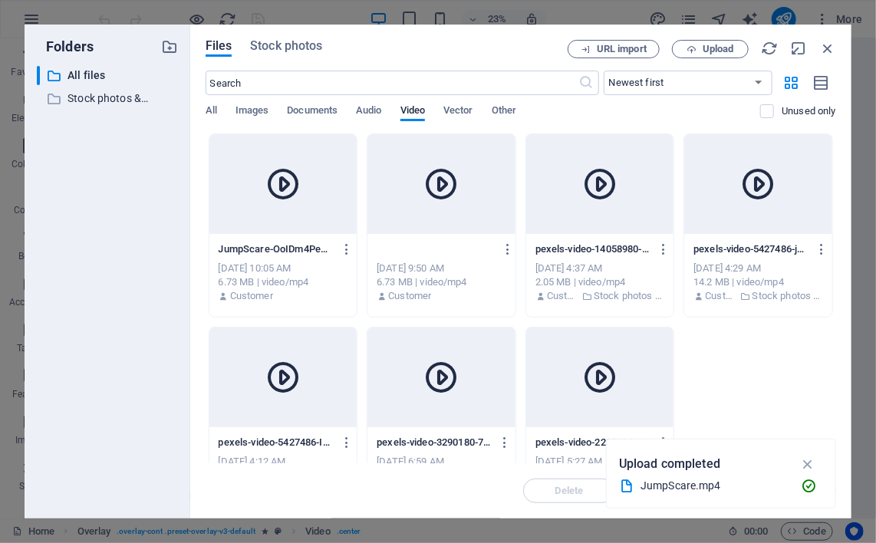
type input "JumpScare.mp4"
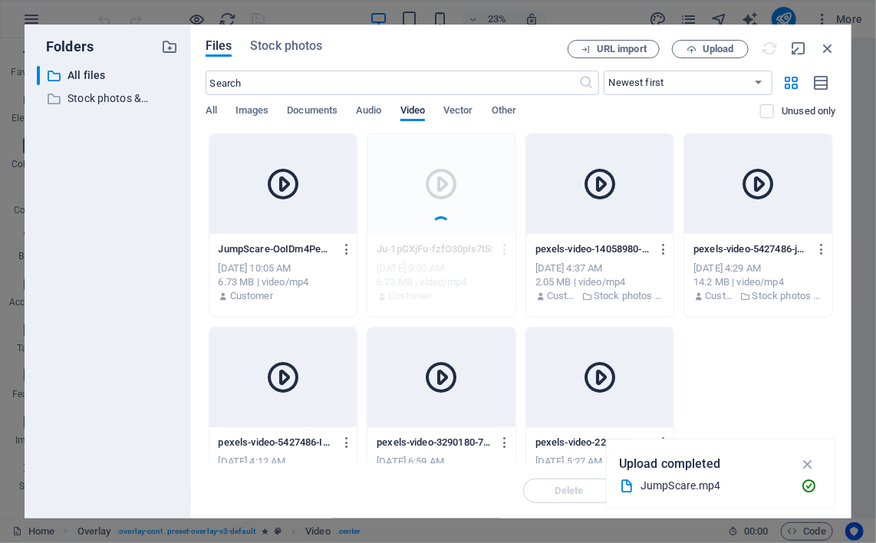
click at [736, 412] on div "JumpScare-OoIDm4PeZDqMhv-kdlCgIQ.mp4 JumpScare-OoIDm4PeZDqMhv-kdlCgIQ.mp4 [DATE…" at bounding box center [521, 323] width 631 height 378
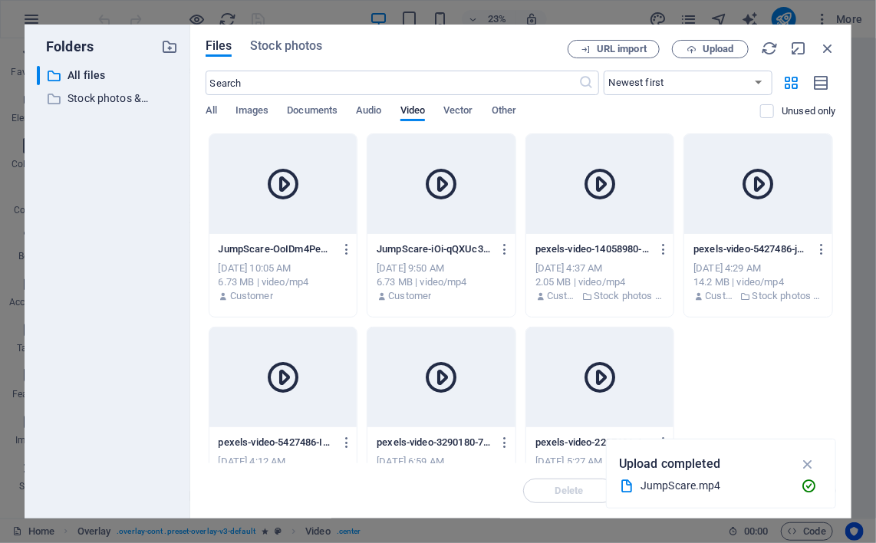
click at [416, 227] on div at bounding box center [442, 184] width 148 height 100
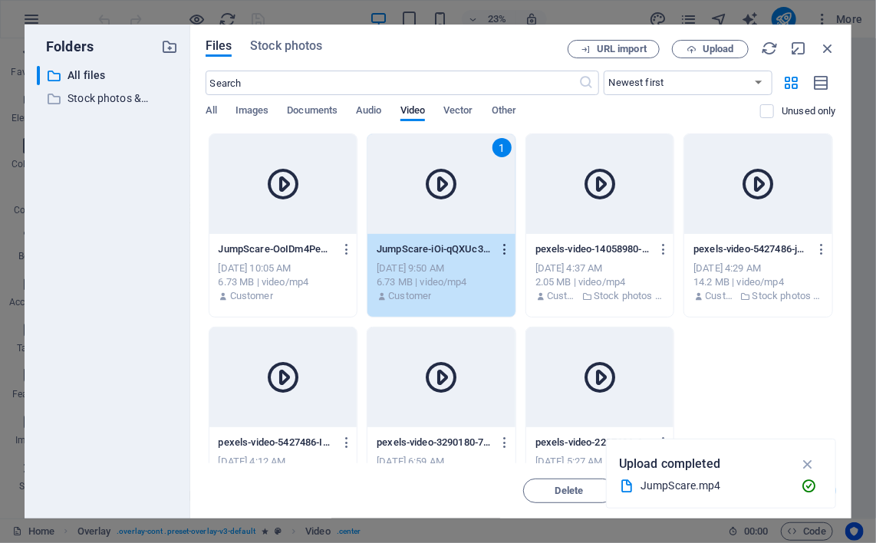
click at [502, 251] on icon "button" at bounding box center [505, 249] width 15 height 14
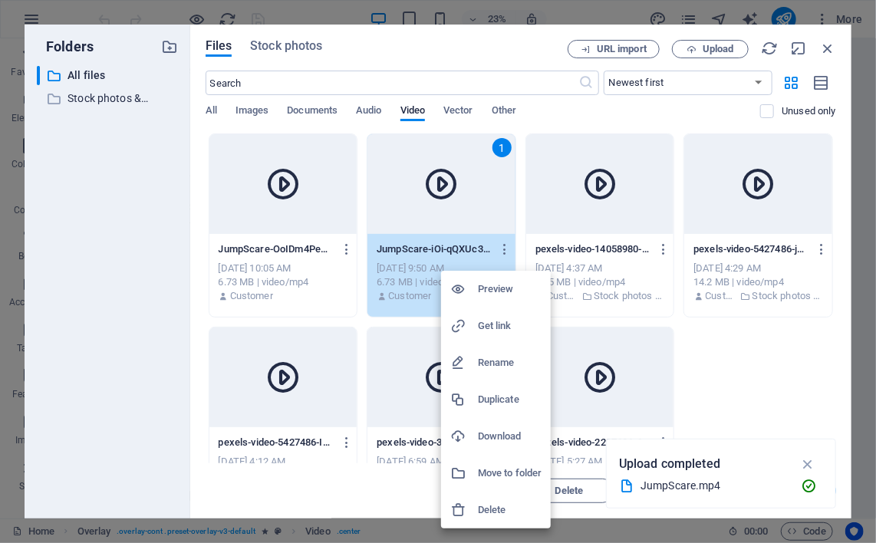
click at [492, 332] on h6 "Get link" at bounding box center [510, 326] width 64 height 18
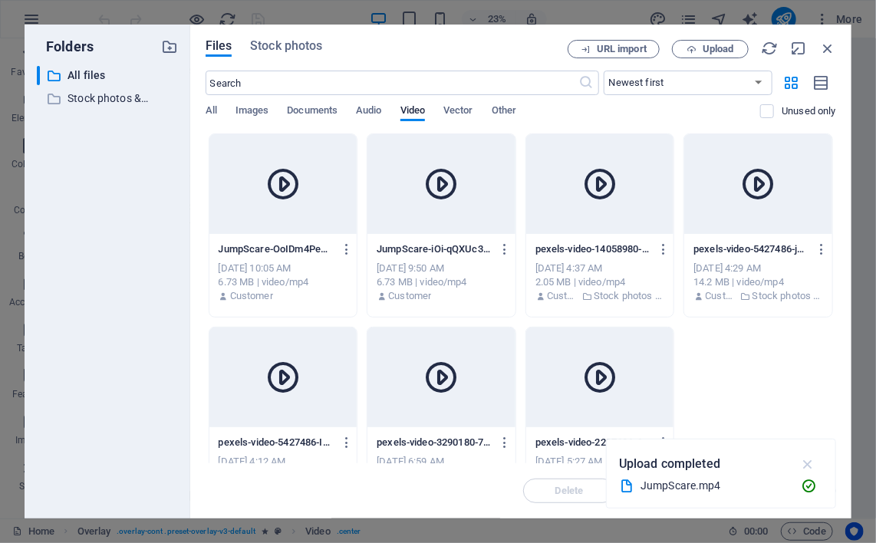
click at [809, 466] on icon "button" at bounding box center [809, 464] width 18 height 17
click at [826, 45] on icon "button" at bounding box center [828, 48] width 17 height 17
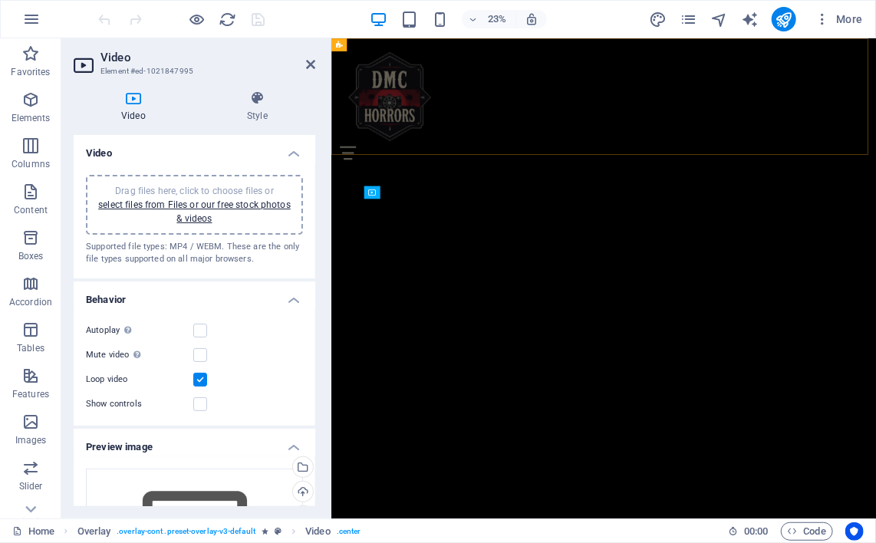
scroll to position [1670, 0]
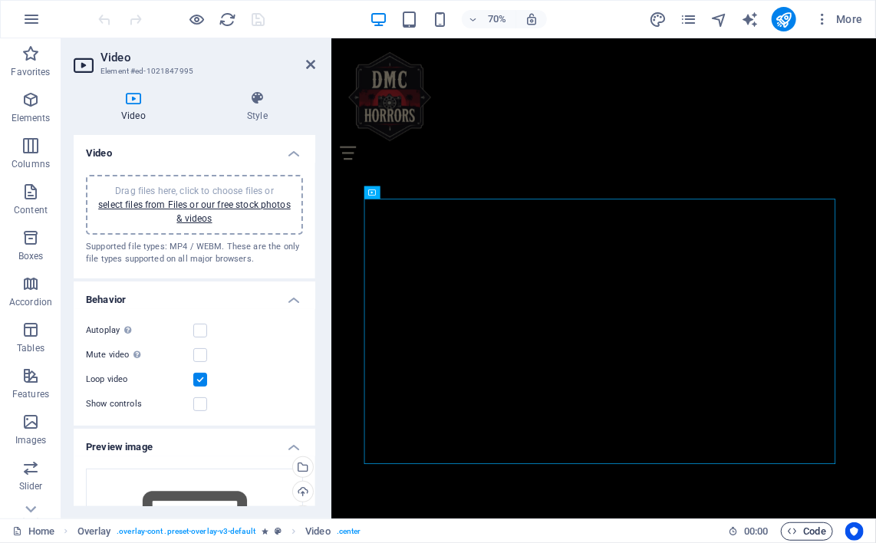
click at [820, 533] on span "Code" at bounding box center [807, 532] width 38 height 18
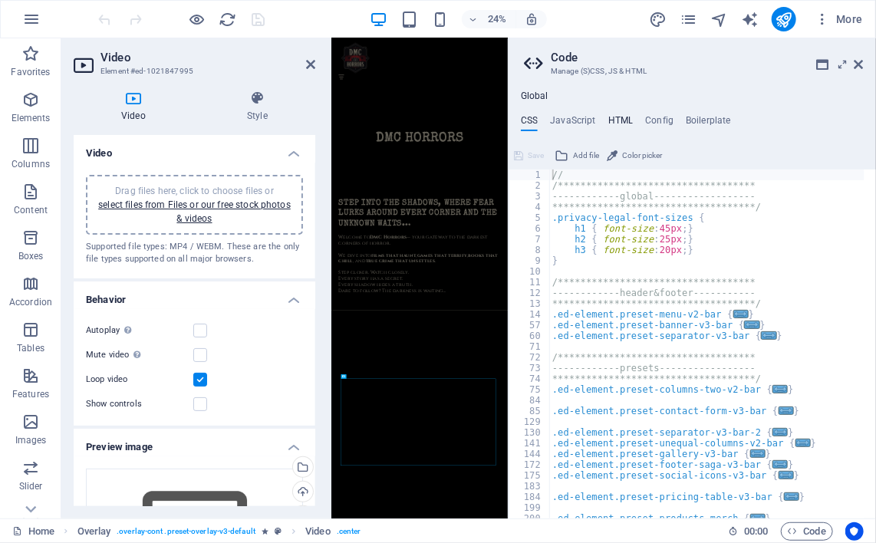
click at [627, 117] on h4 "HTML" at bounding box center [621, 123] width 25 height 17
type textarea "<a href="#main-content" class="wv-link-content button">Skip to main content</a>"
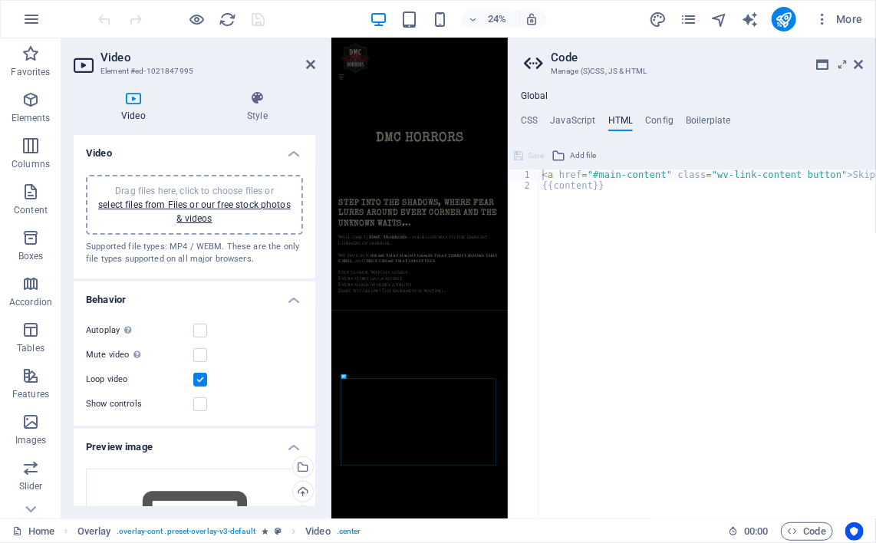
click at [627, 117] on h4 "HTML" at bounding box center [621, 123] width 25 height 17
click at [860, 69] on icon at bounding box center [859, 64] width 9 height 12
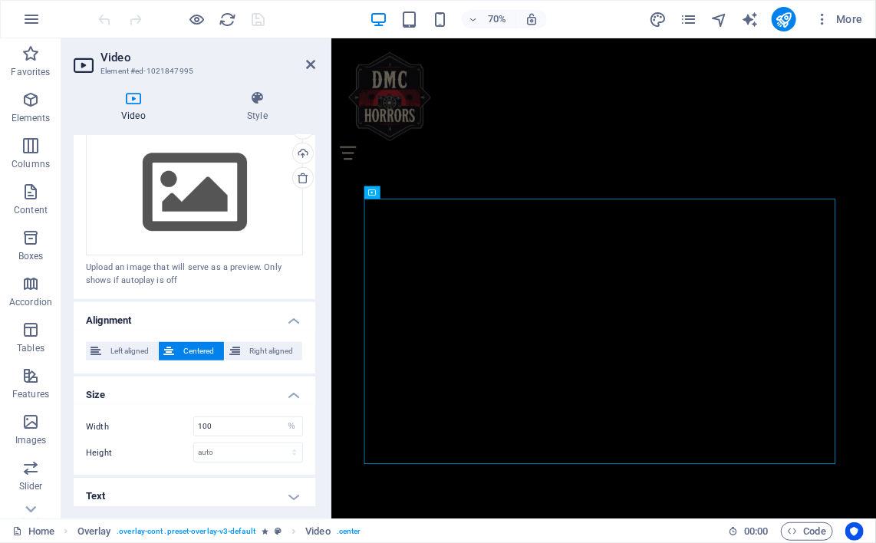
scroll to position [0, 0]
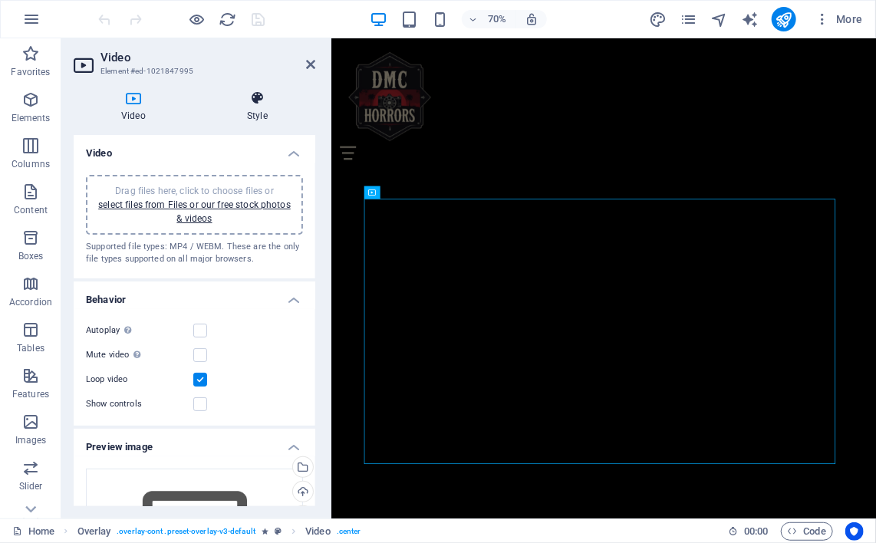
click at [264, 98] on icon at bounding box center [258, 98] width 116 height 15
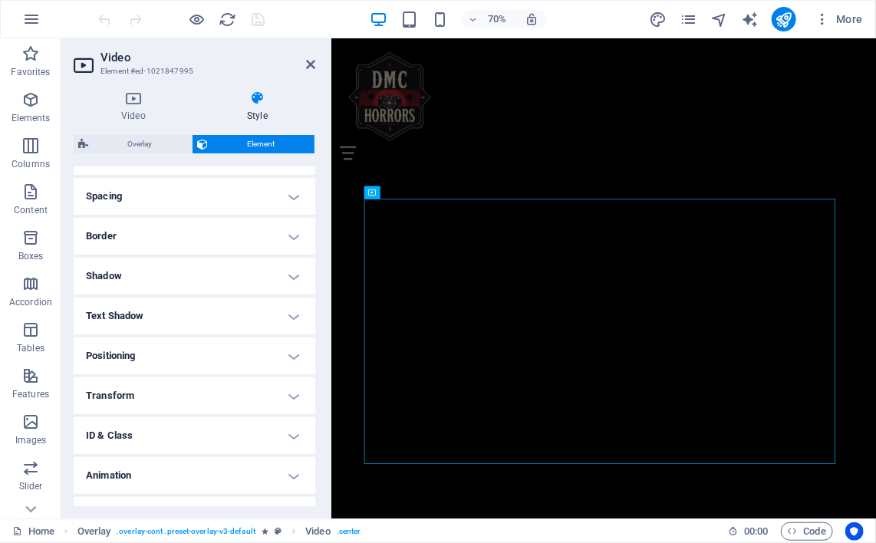
scroll to position [321, 0]
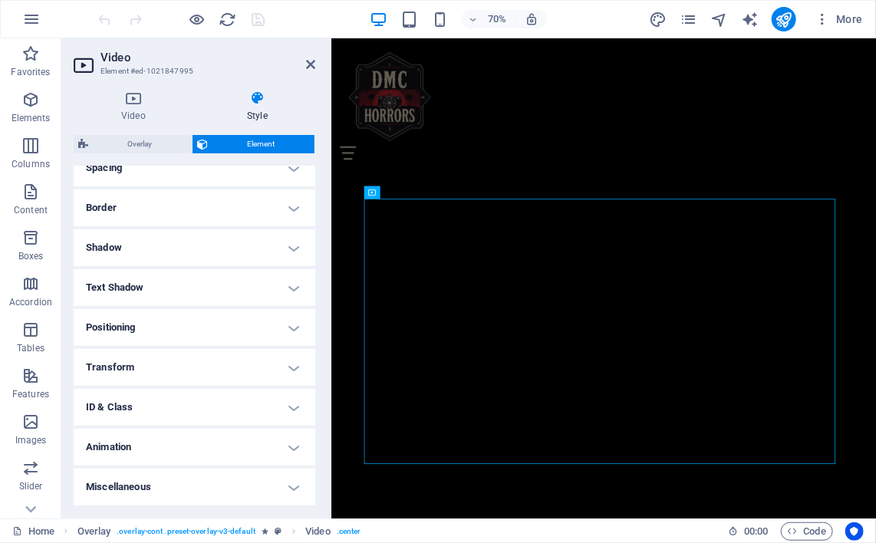
click at [279, 411] on h4 "ID & Class" at bounding box center [195, 407] width 242 height 37
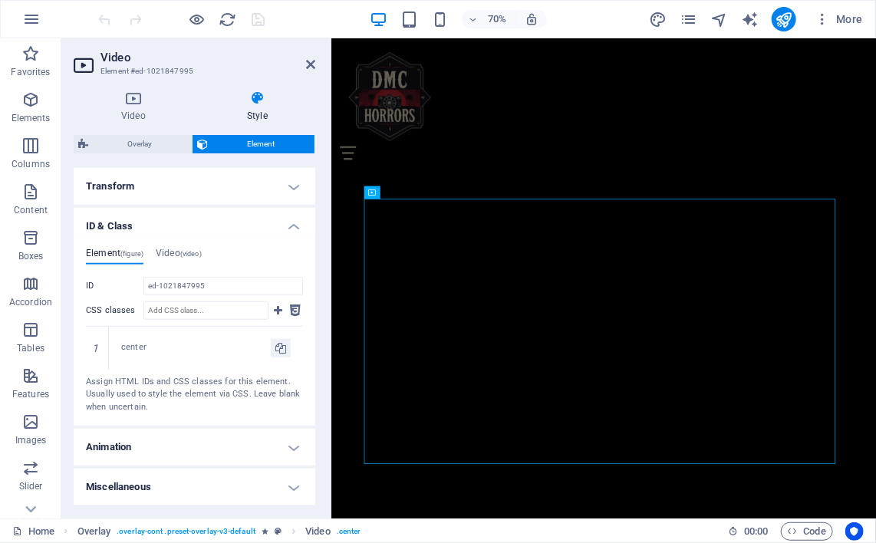
scroll to position [501, 0]
click at [209, 311] on input "CSS classes" at bounding box center [205, 311] width 125 height 18
click at [196, 307] on input "CSS classes" at bounding box center [205, 311] width 125 height 18
paste input "[URL][DOMAIN_NAME]"
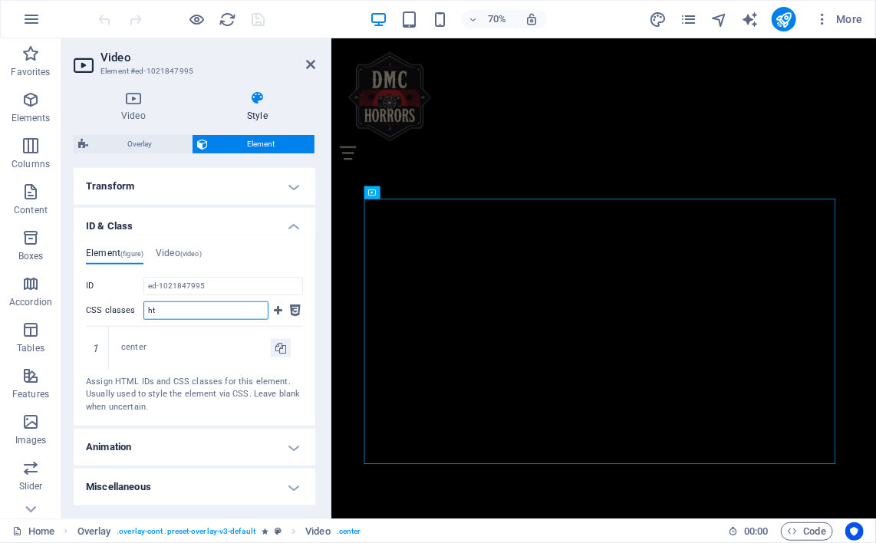
type input "h"
type input "jumpscare"
click at [290, 312] on icon at bounding box center [295, 311] width 11 height 18
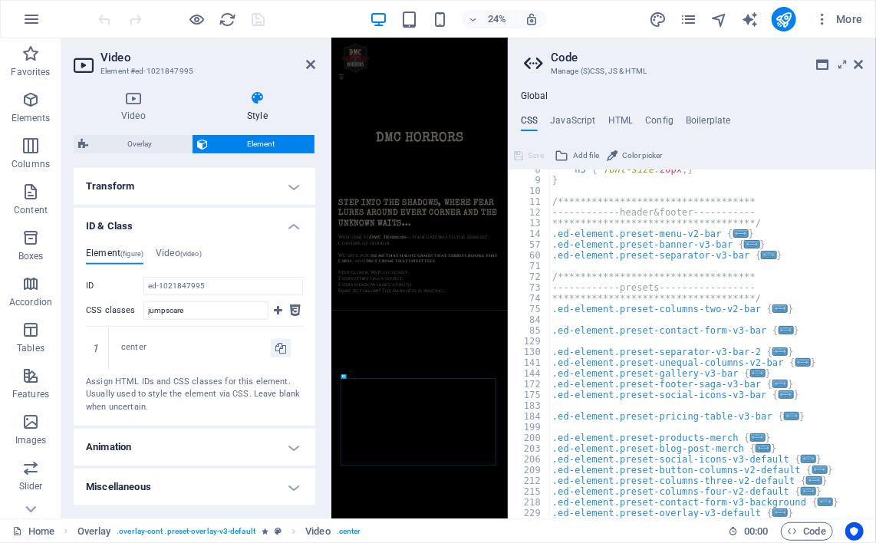
scroll to position [80, 0]
click at [274, 315] on icon at bounding box center [278, 311] width 8 height 18
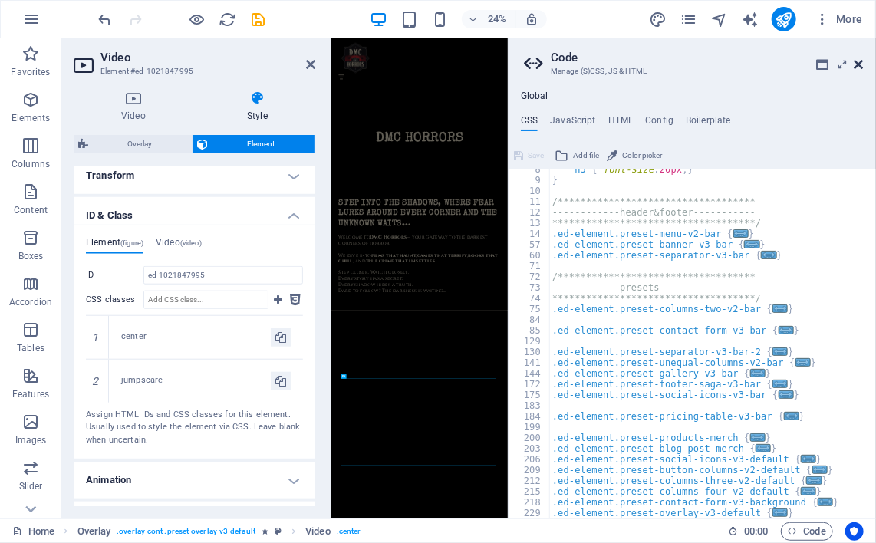
click at [856, 68] on icon at bounding box center [859, 64] width 9 height 12
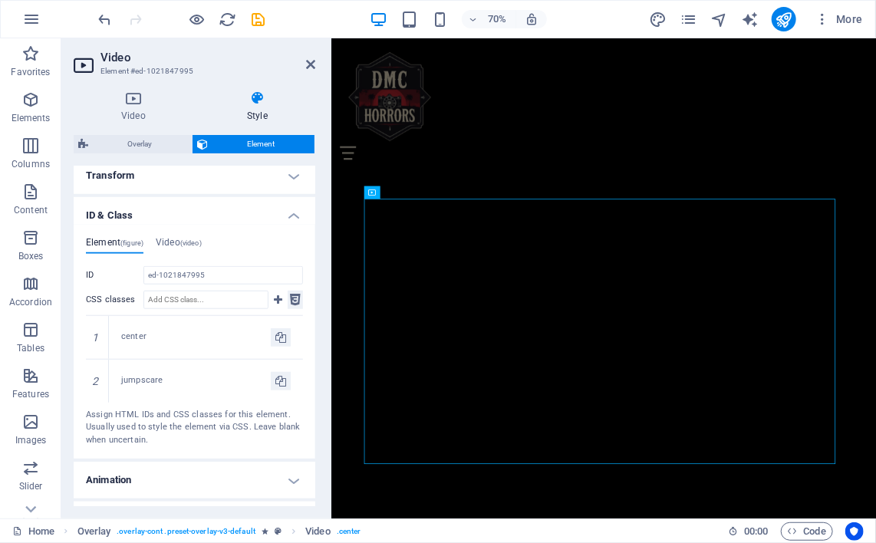
click at [290, 309] on icon at bounding box center [295, 300] width 11 height 18
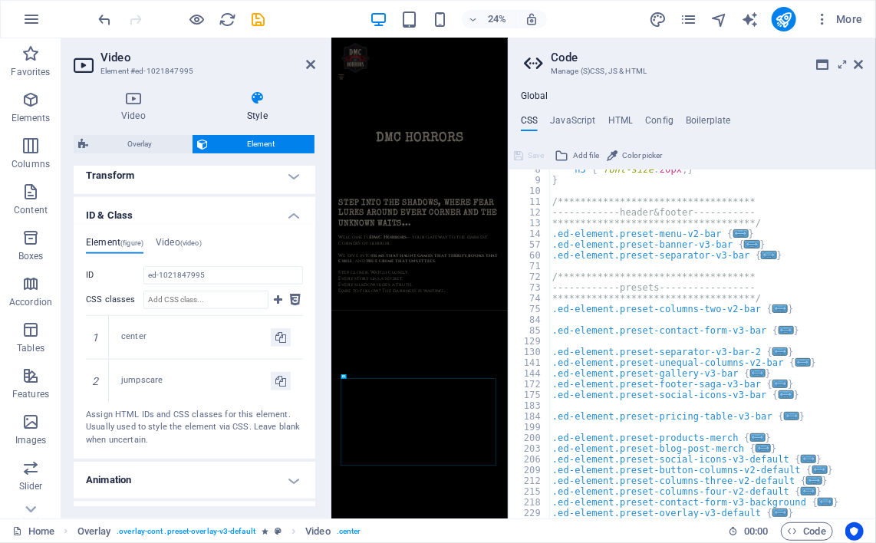
click at [774, 515] on div "**********" at bounding box center [706, 349] width 315 height 371
click at [773, 515] on span "..." at bounding box center [780, 513] width 15 height 8
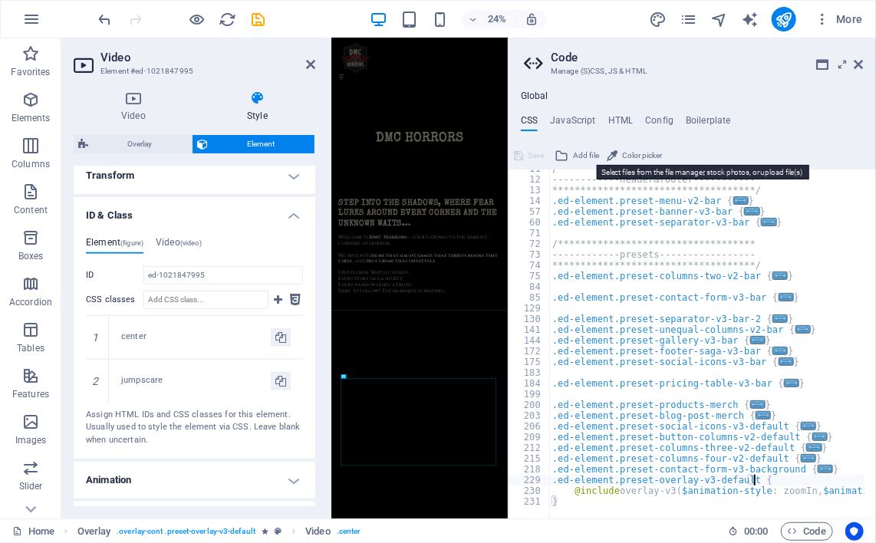
click at [580, 143] on div "Save Add file Color picker" at bounding box center [693, 154] width 368 height 22
click at [582, 155] on span "Add file" at bounding box center [586, 156] width 26 height 18
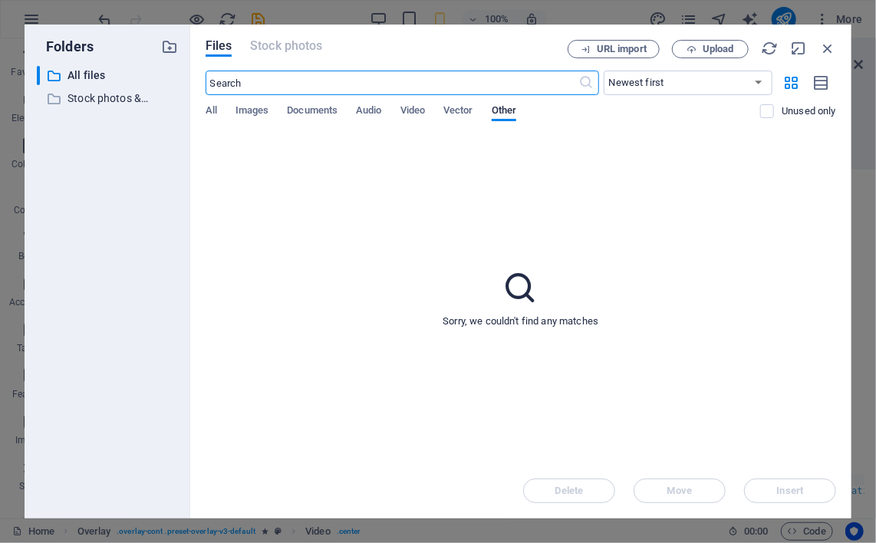
scroll to position [3343, 0]
click at [829, 48] on icon "button" at bounding box center [828, 48] width 17 height 17
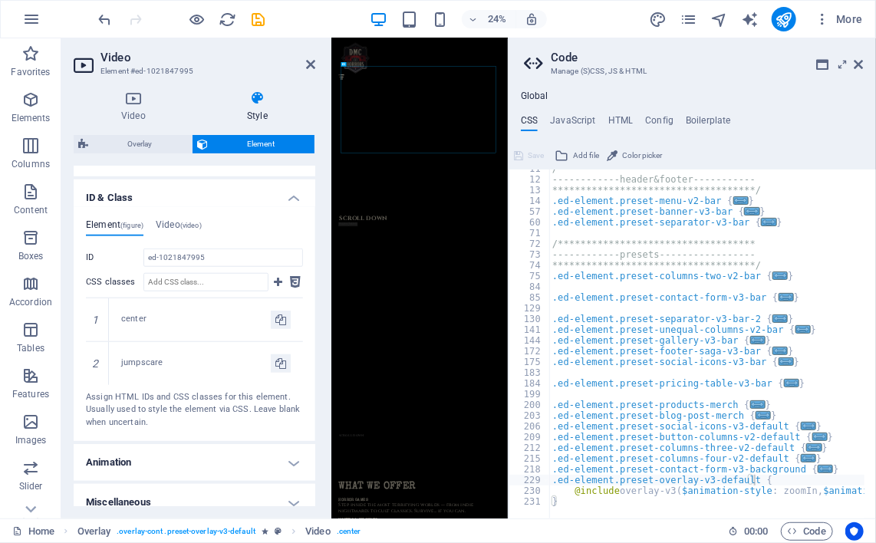
scroll to position [545, 0]
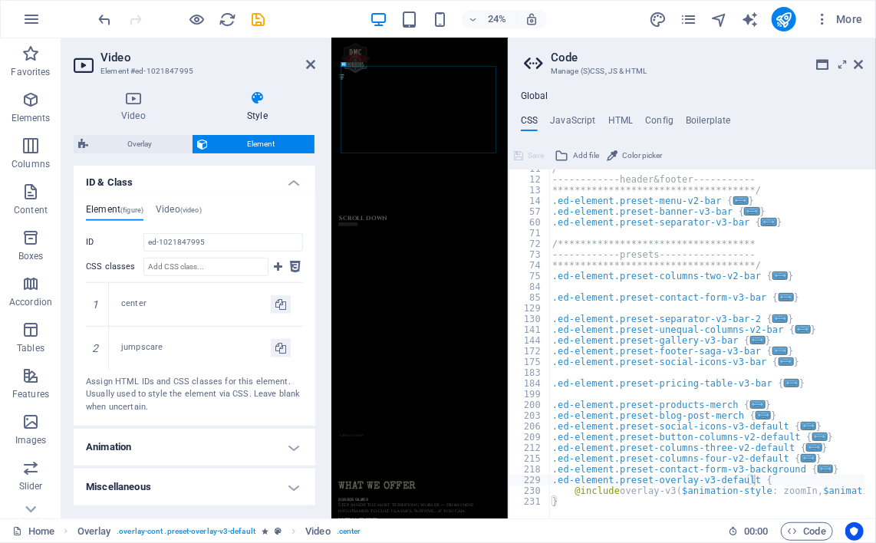
click at [279, 483] on h4 "Miscellaneous" at bounding box center [195, 487] width 242 height 37
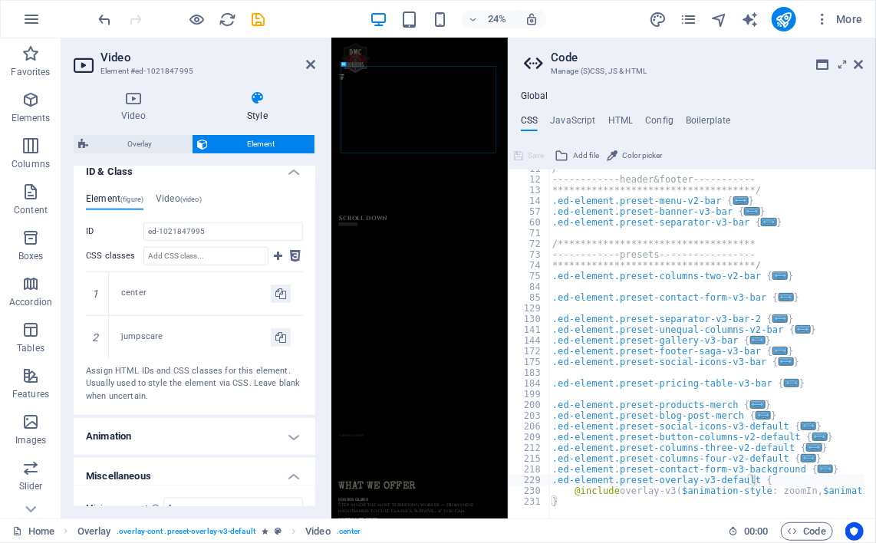
click at [292, 450] on h4 "Animation" at bounding box center [195, 436] width 242 height 37
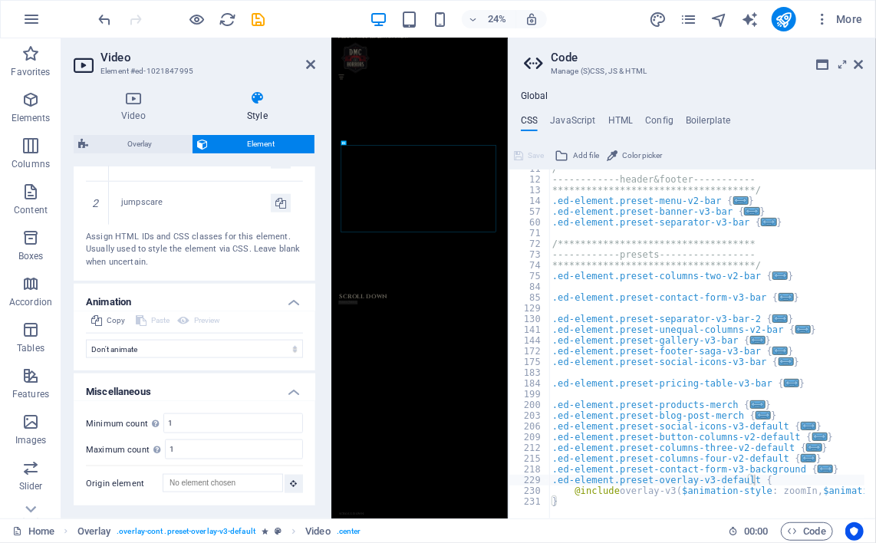
scroll to position [0, 0]
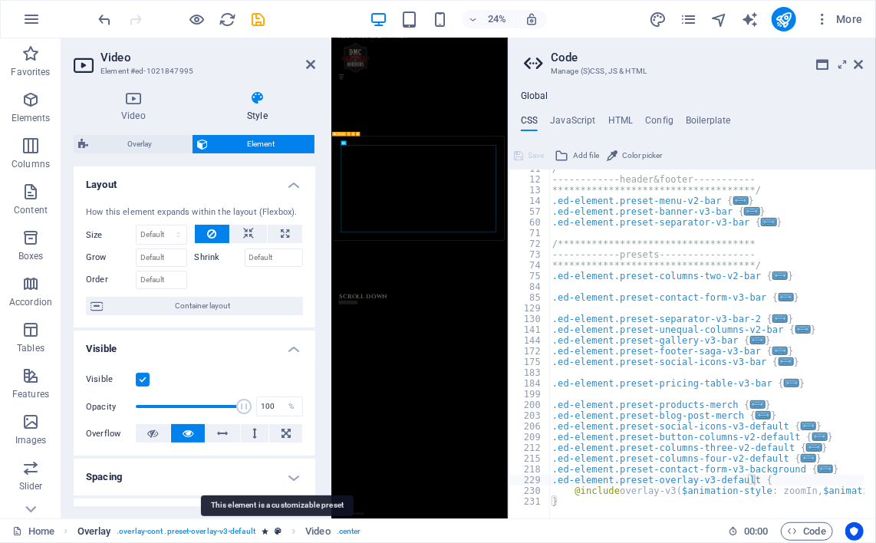
click at [279, 523] on link "Overlay . overlay-cont .preset-overlay-v3-default" at bounding box center [180, 532] width 205 height 18
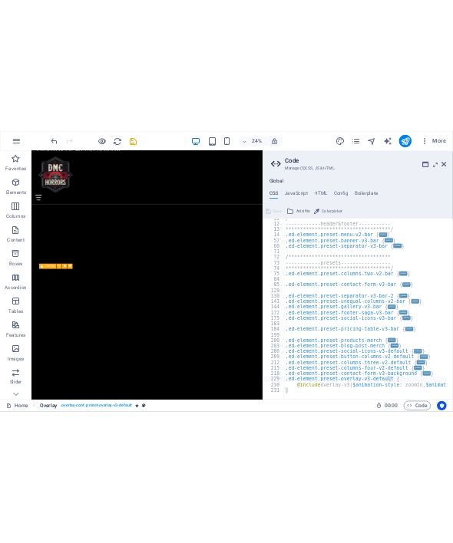
scroll to position [1615, 0]
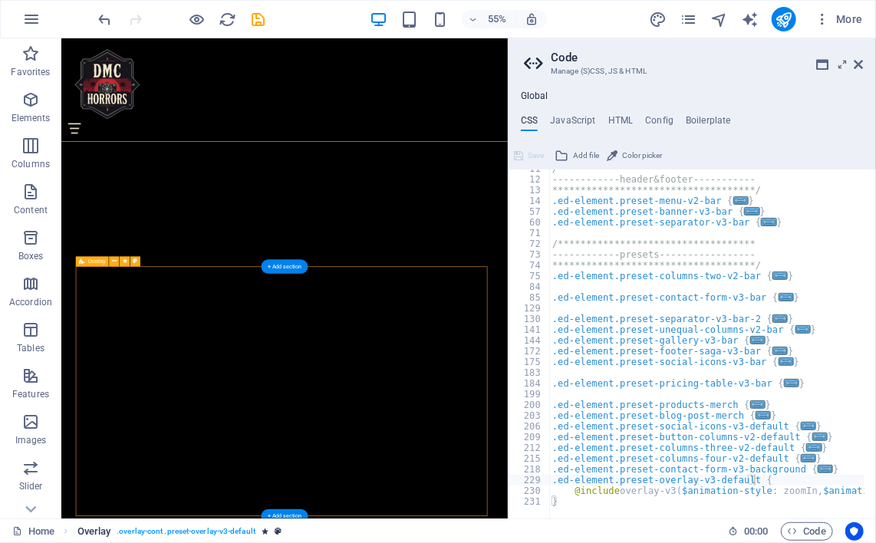
click at [219, 534] on span ". overlay-cont .preset-overlay-v3-default" at bounding box center [186, 532] width 139 height 18
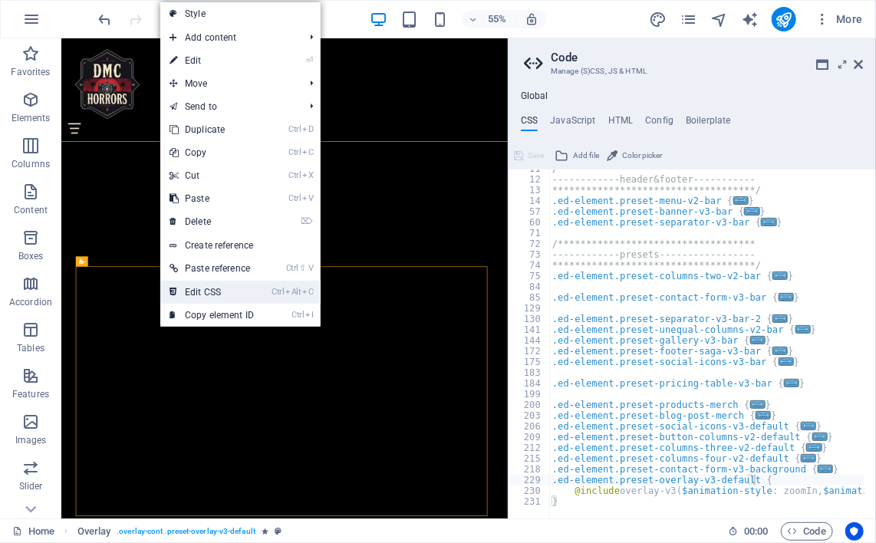
drag, startPoint x: 190, startPoint y: 285, endPoint x: 225, endPoint y: 461, distance: 180.0
click at [190, 285] on link "Ctrl Alt C Edit CSS" at bounding box center [211, 292] width 103 height 23
type textarea "@include overlay-v3($animation-style: zoomIn, $animation-duration: 0.5s);"
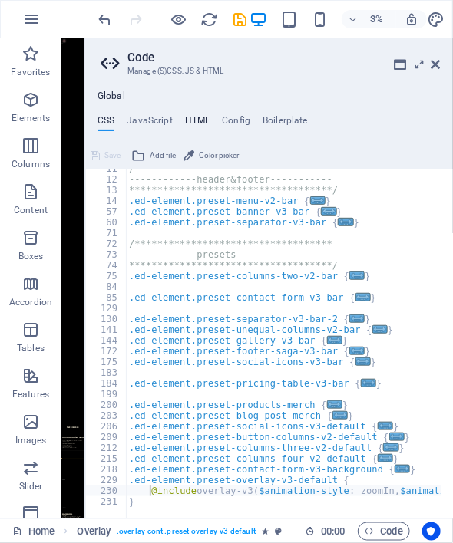
click at [197, 117] on h4 "HTML" at bounding box center [197, 123] width 25 height 17
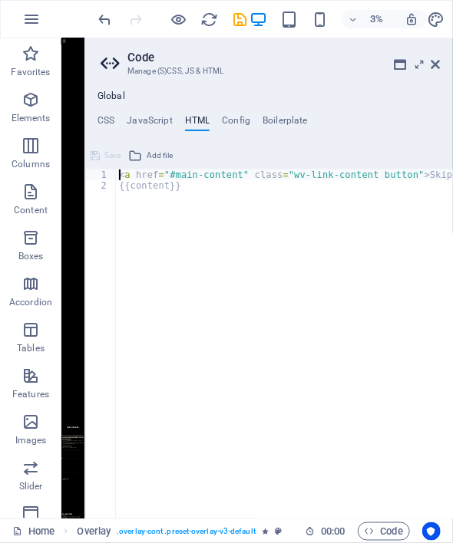
type textarea "<a href="#main-content" class="wv-link-content button">Skip to main content</a>…"
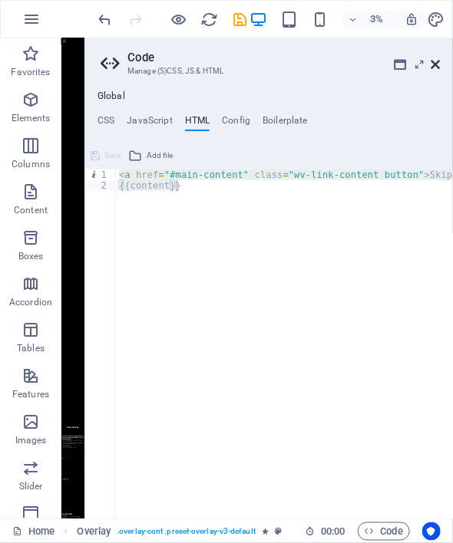
click at [436, 68] on icon at bounding box center [435, 64] width 9 height 12
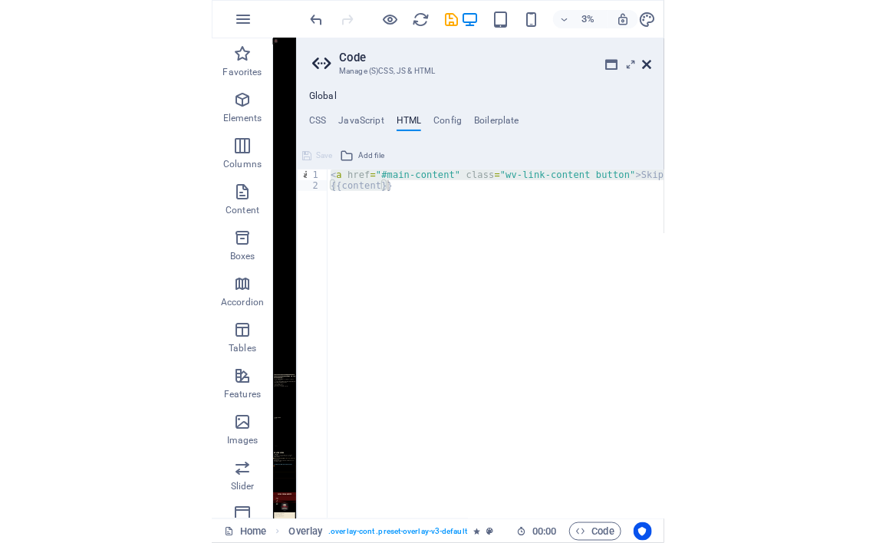
scroll to position [1522, 0]
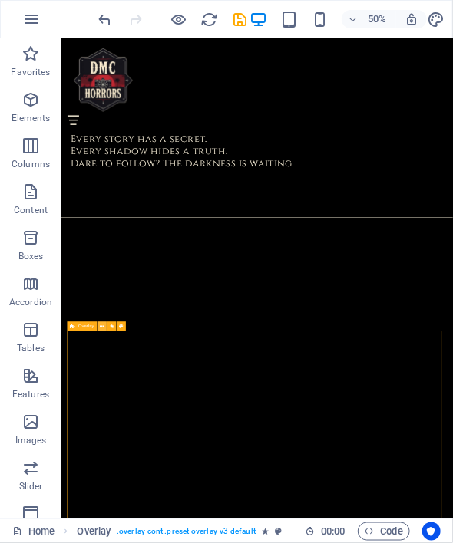
click at [101, 325] on icon at bounding box center [102, 326] width 5 height 8
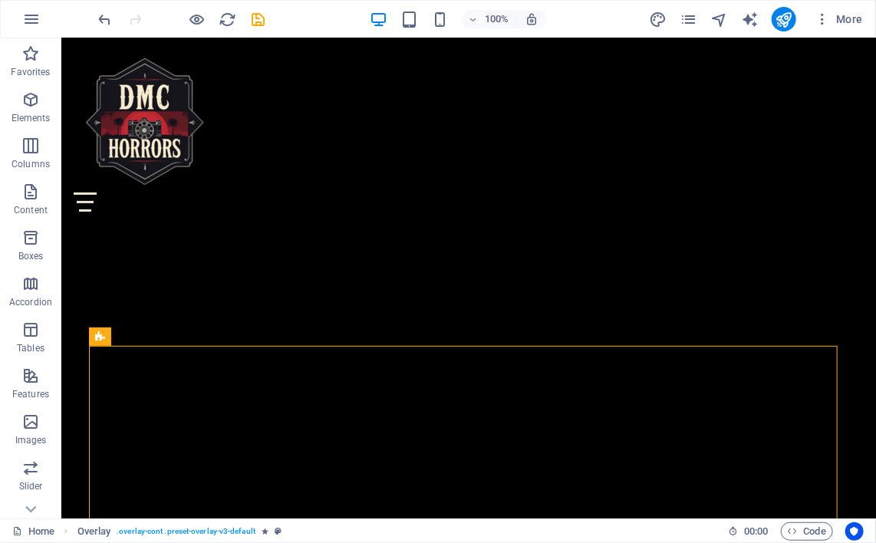
scroll to position [1381, 0]
click at [154, 346] on icon at bounding box center [158, 343] width 8 height 16
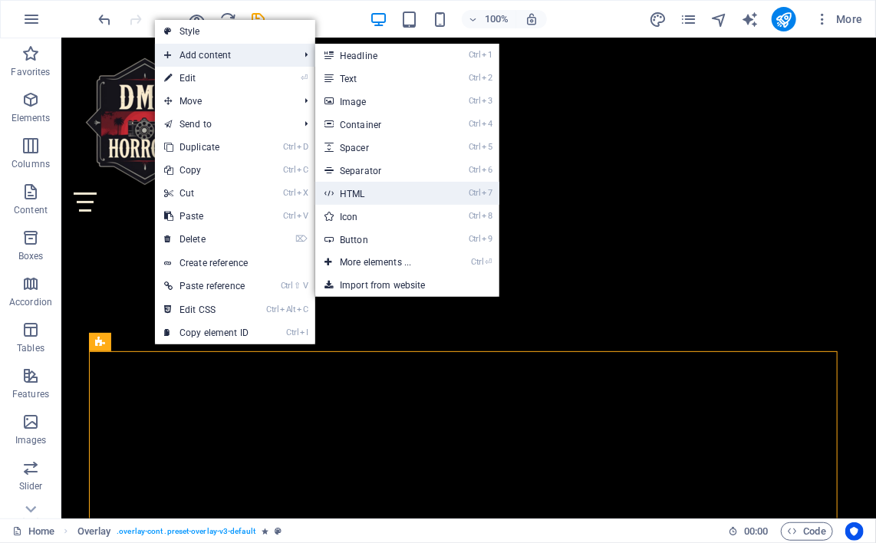
click at [364, 190] on link "Ctrl 7 HTML" at bounding box center [378, 193] width 127 height 23
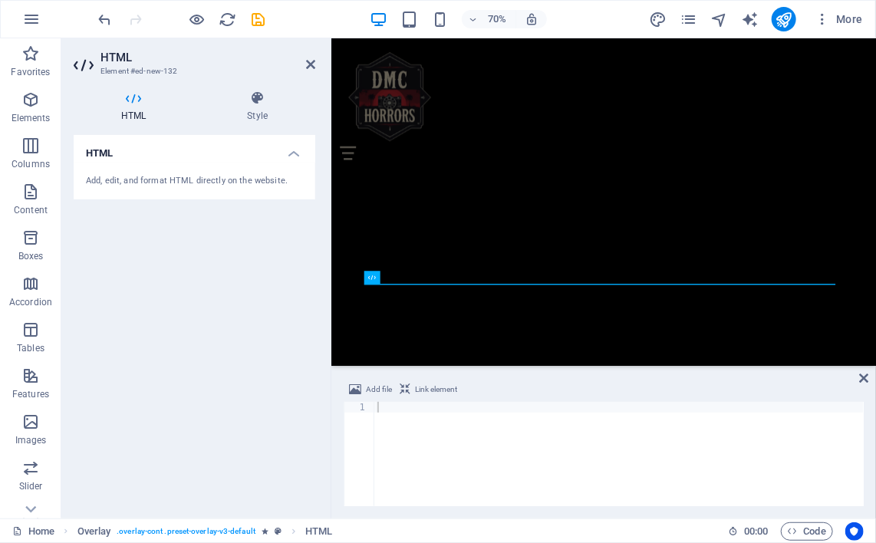
click at [595, 413] on div at bounding box center [619, 465] width 490 height 126
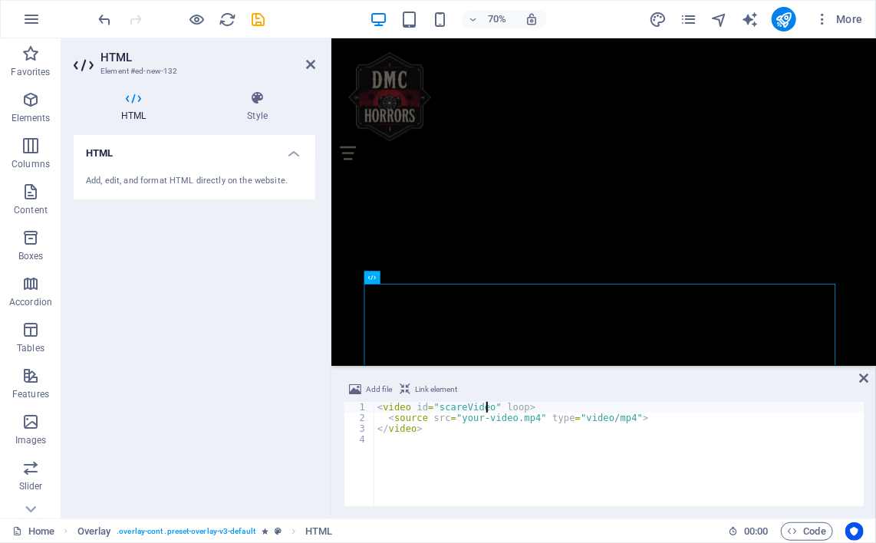
click at [485, 407] on div "< video id = "scareVideo" loop > < source src = "your-video.mp4" type = "video/…" at bounding box center [619, 465] width 490 height 126
type textarea "<video id="scareVideo" loop>"
click at [279, 172] on div "Add, edit, and format HTML directly on the website." at bounding box center [195, 182] width 242 height 38
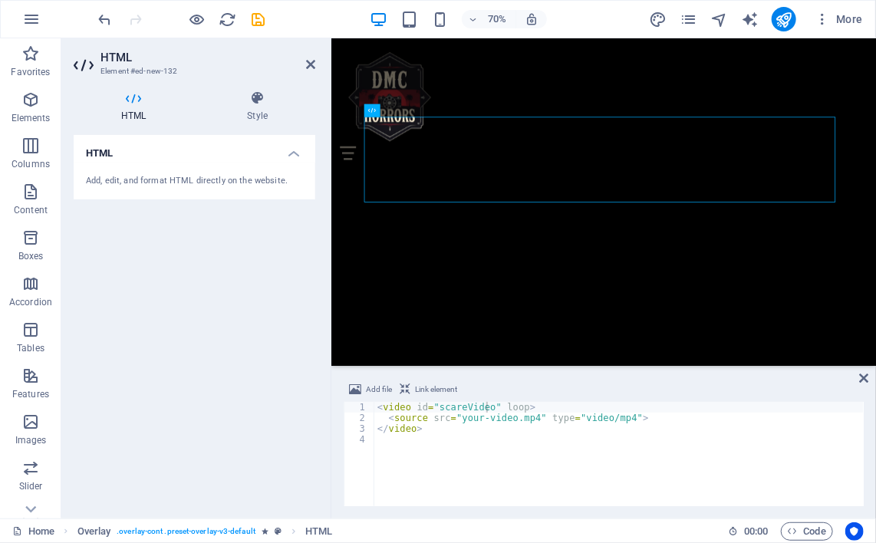
scroll to position [1559, 0]
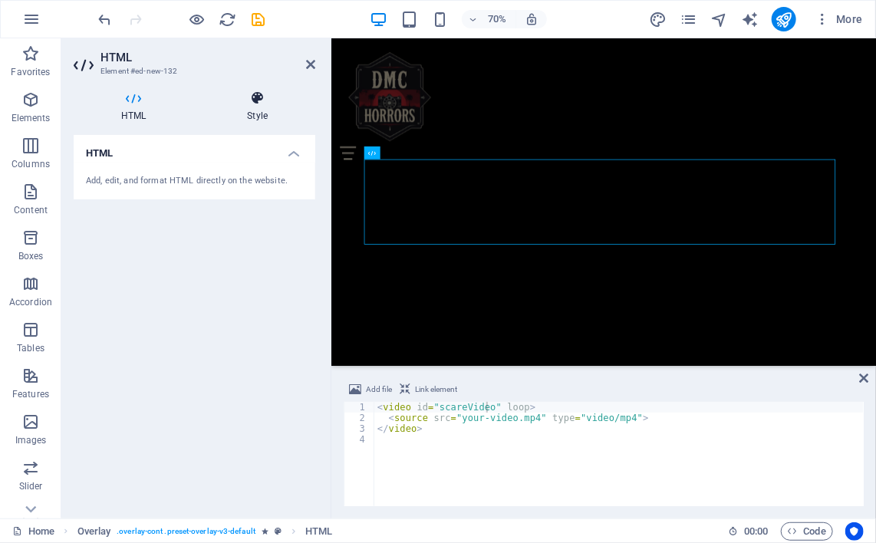
click at [270, 102] on icon at bounding box center [258, 98] width 116 height 15
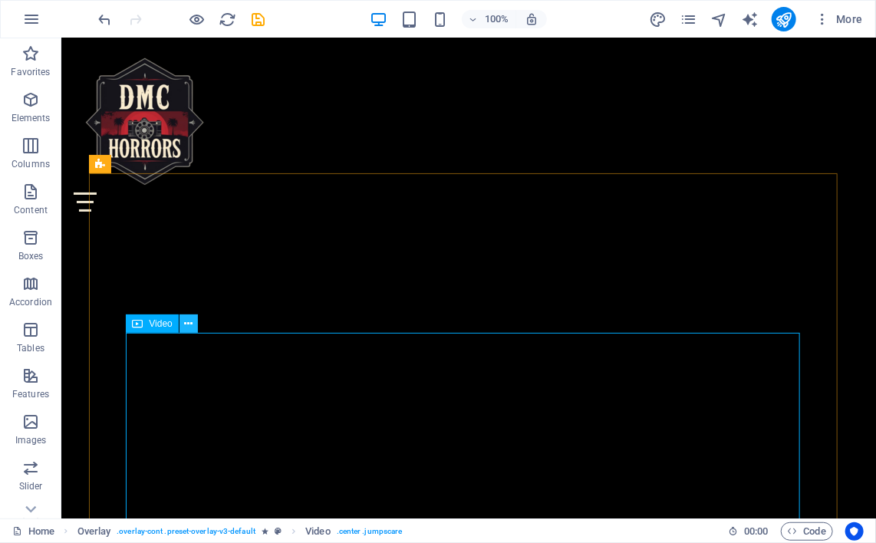
click at [188, 319] on icon at bounding box center [188, 324] width 8 height 16
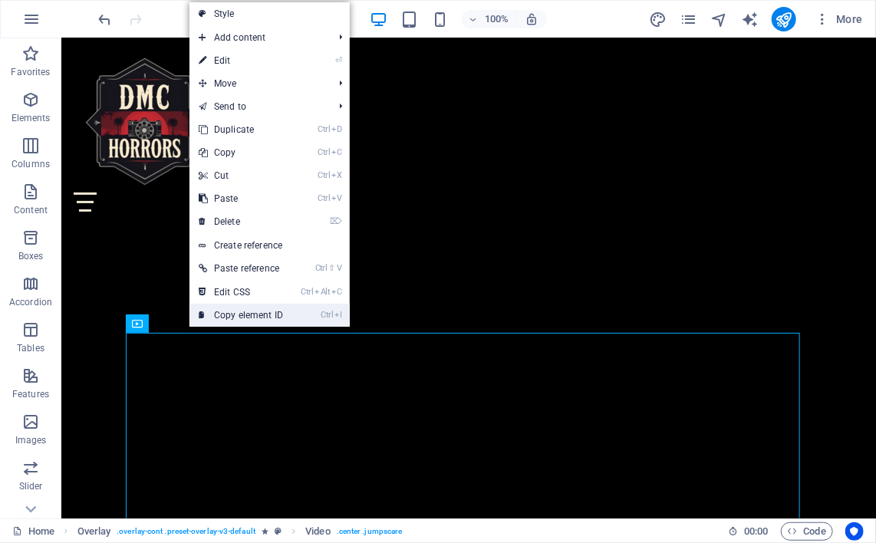
click at [221, 311] on link "Ctrl I Copy element ID" at bounding box center [241, 315] width 103 height 23
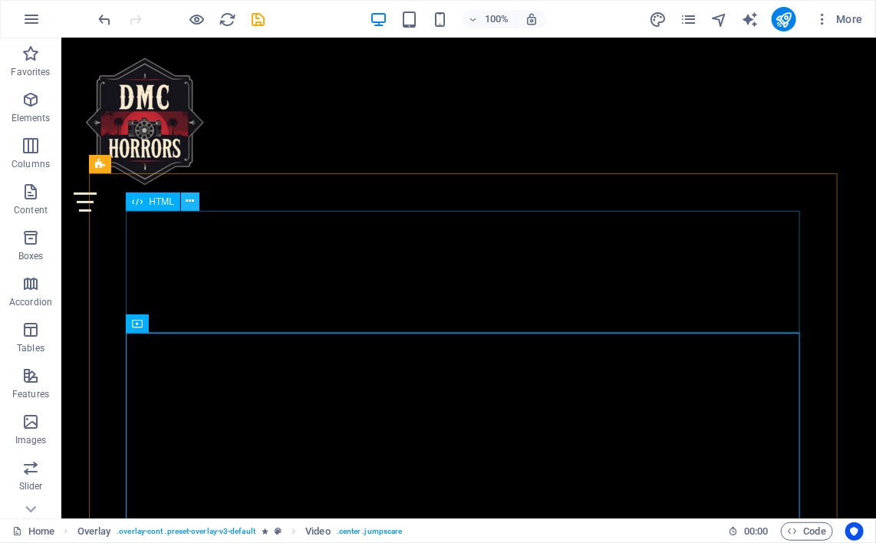
click at [196, 206] on button at bounding box center [190, 202] width 18 height 18
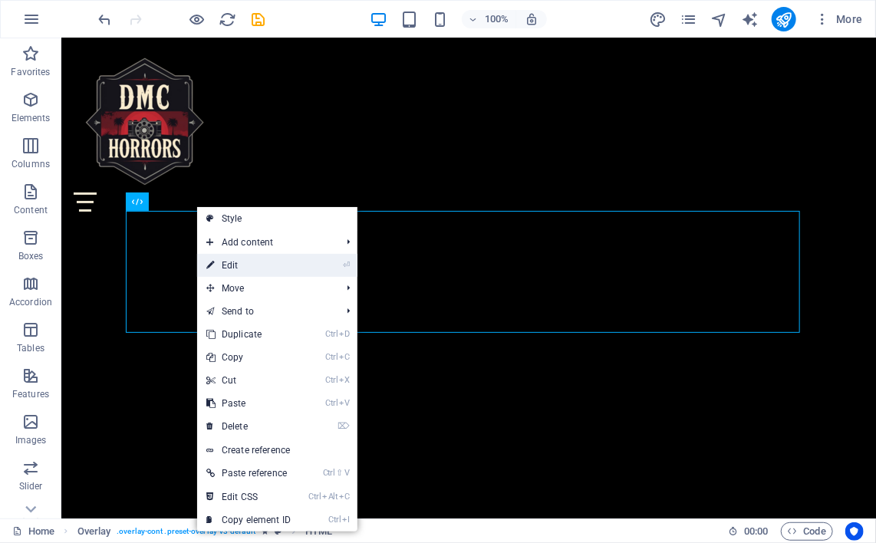
click at [314, 261] on li "⏎ Edit" at bounding box center [277, 265] width 160 height 23
click at [247, 266] on link "⏎ Edit" at bounding box center [248, 265] width 103 height 23
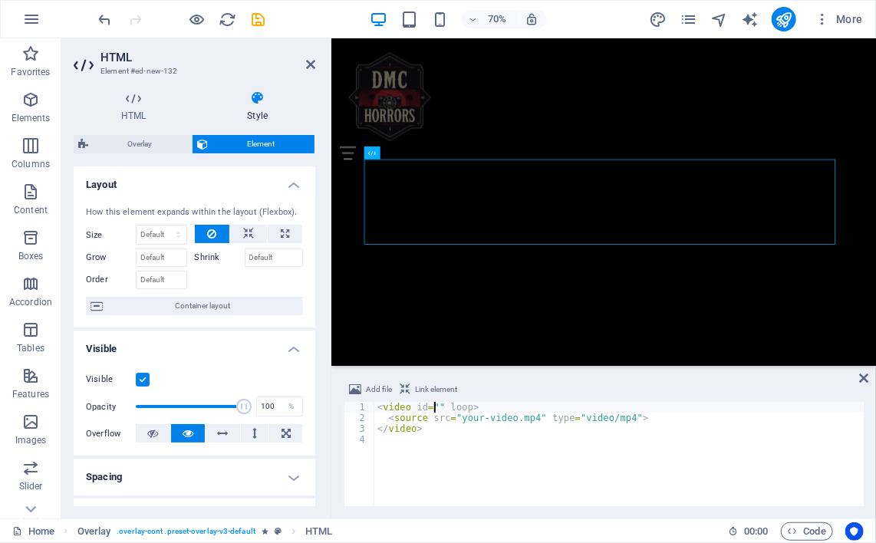
type textarea "<video id="#ed-1021847995" loop>"
click at [408, 240] on icon at bounding box center [408, 239] width 6 height 12
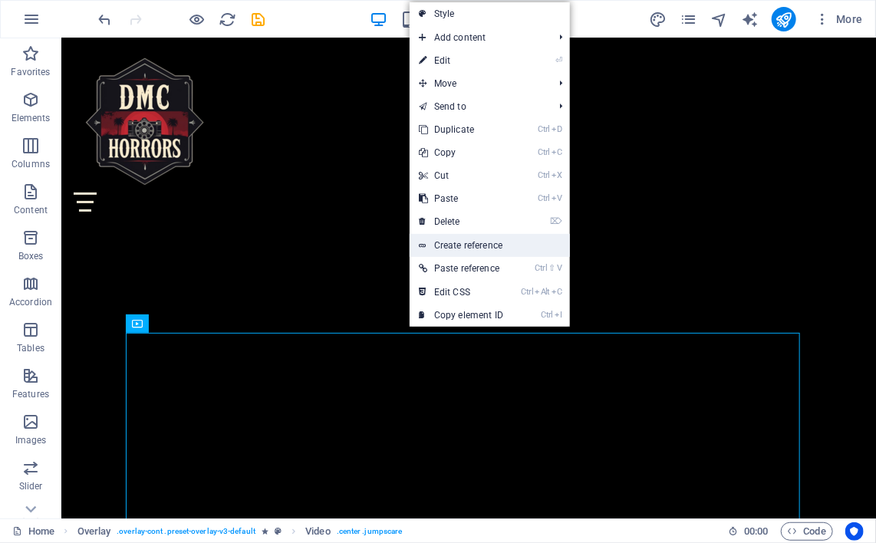
click at [453, 246] on link "Create reference" at bounding box center [490, 245] width 160 height 23
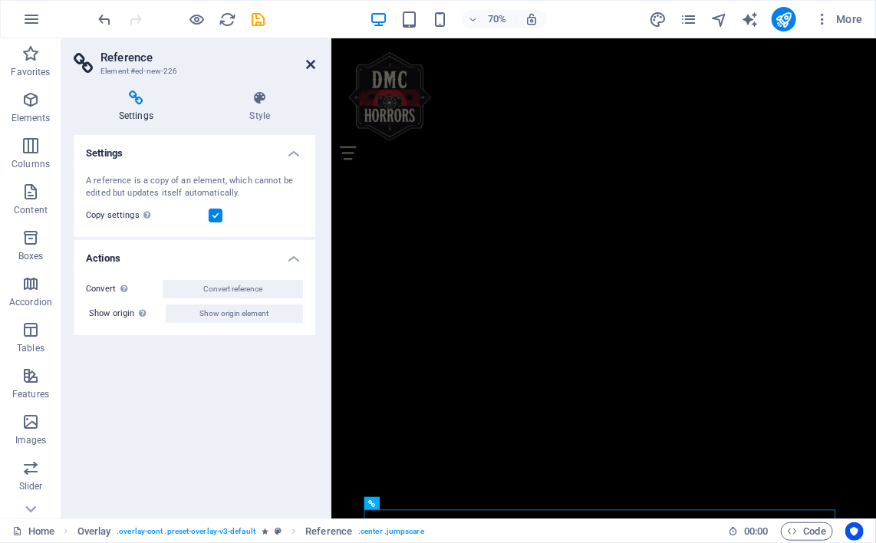
click at [307, 64] on icon at bounding box center [310, 64] width 9 height 12
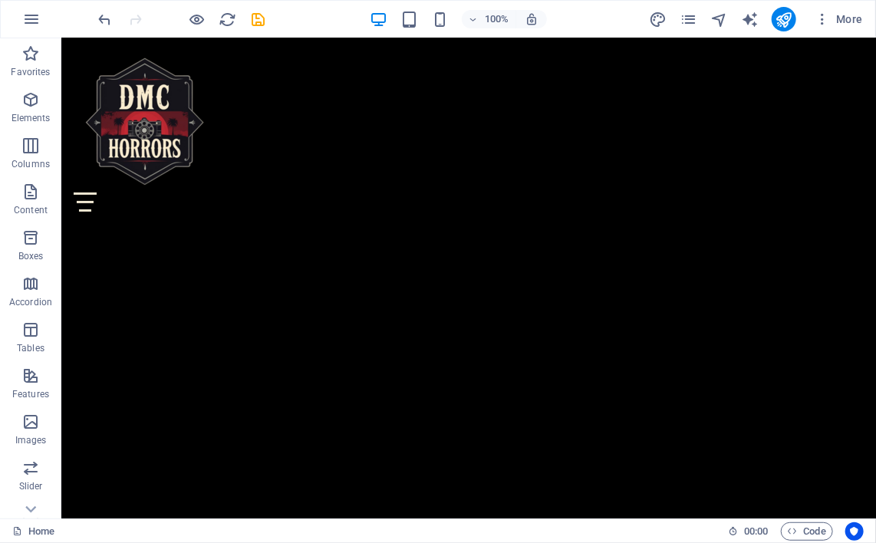
scroll to position [1587, 0]
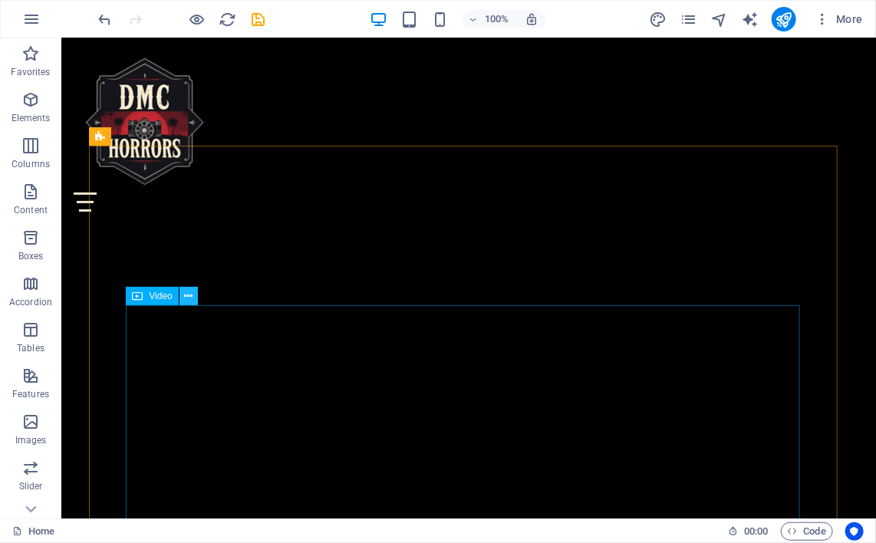
click at [186, 299] on icon at bounding box center [188, 297] width 8 height 16
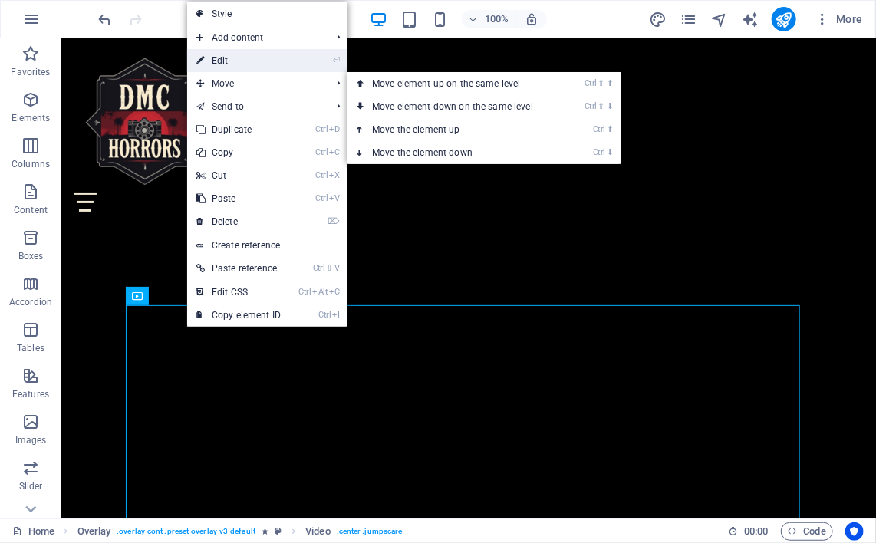
click at [217, 61] on link "⏎ Edit" at bounding box center [238, 60] width 103 height 23
select select "%"
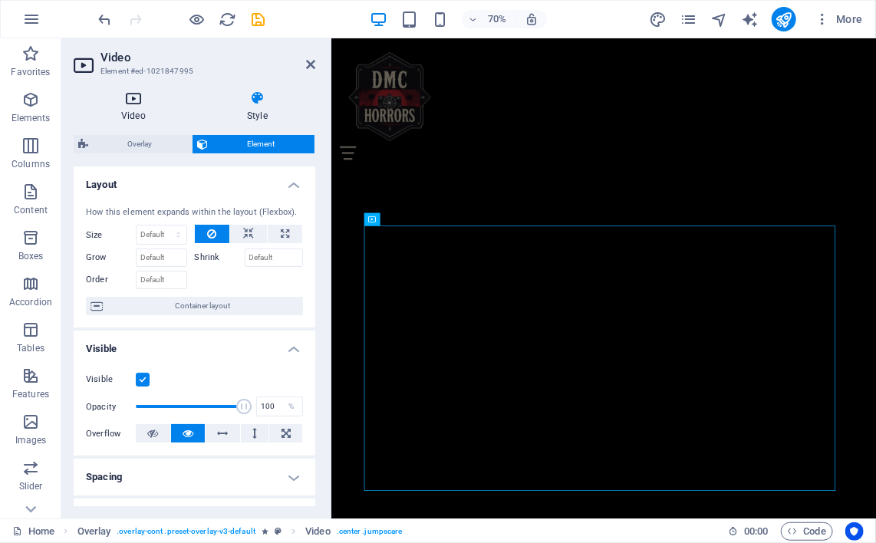
click at [147, 114] on h4 "Video" at bounding box center [137, 107] width 126 height 32
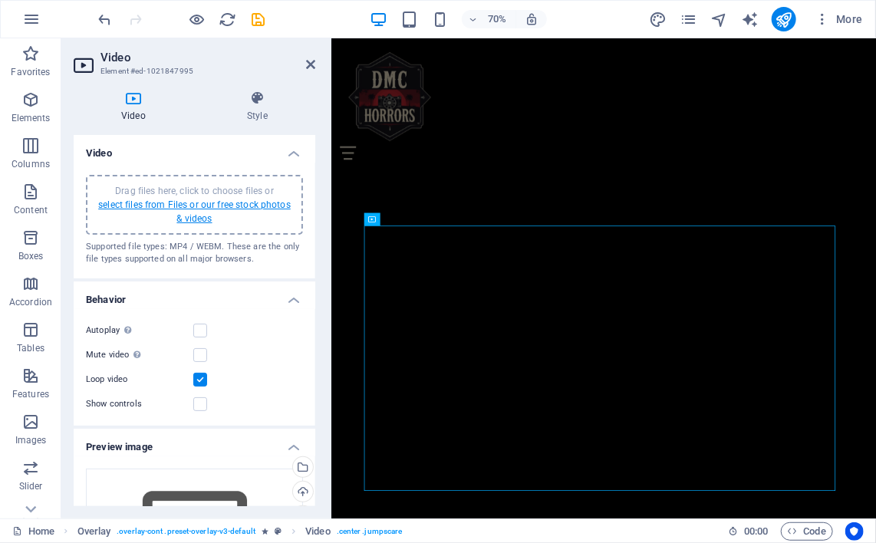
click at [173, 213] on link "select files from Files or our free stock photos & videos" at bounding box center [194, 212] width 193 height 25
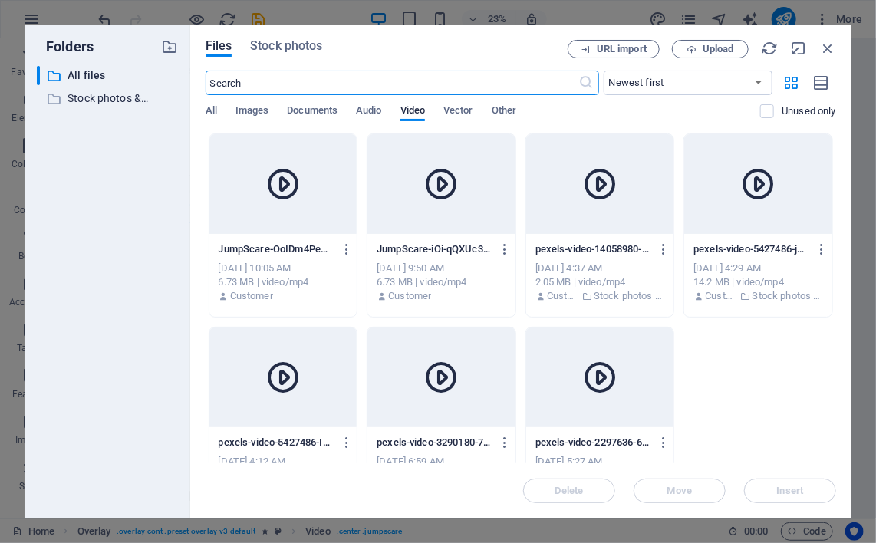
scroll to position [3050, 0]
click at [346, 249] on icon "button" at bounding box center [347, 249] width 15 height 14
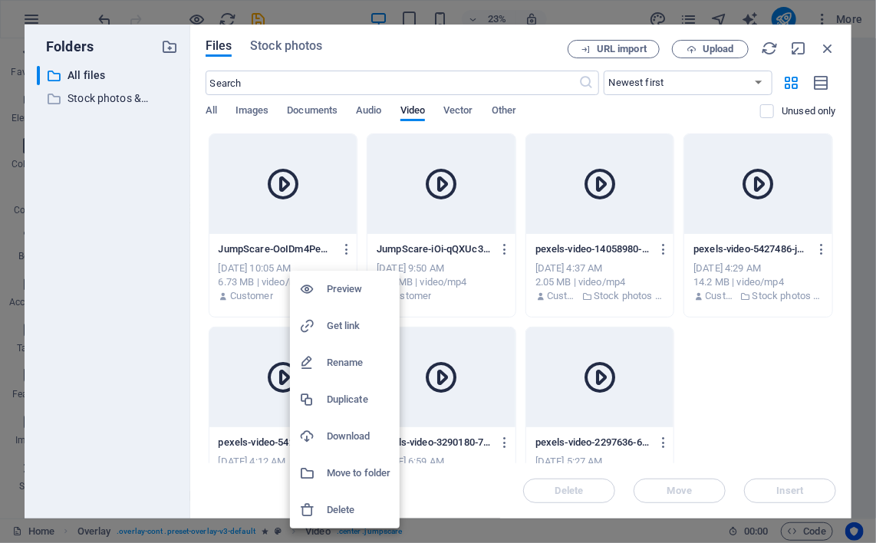
click at [327, 503] on h6 "Delete" at bounding box center [359, 510] width 64 height 18
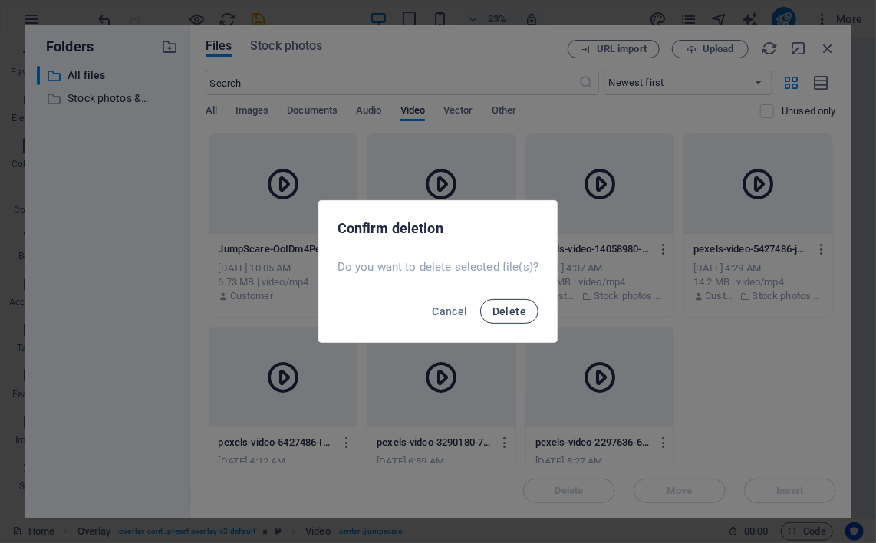
click at [510, 311] on span "Delete" at bounding box center [510, 311] width 34 height 12
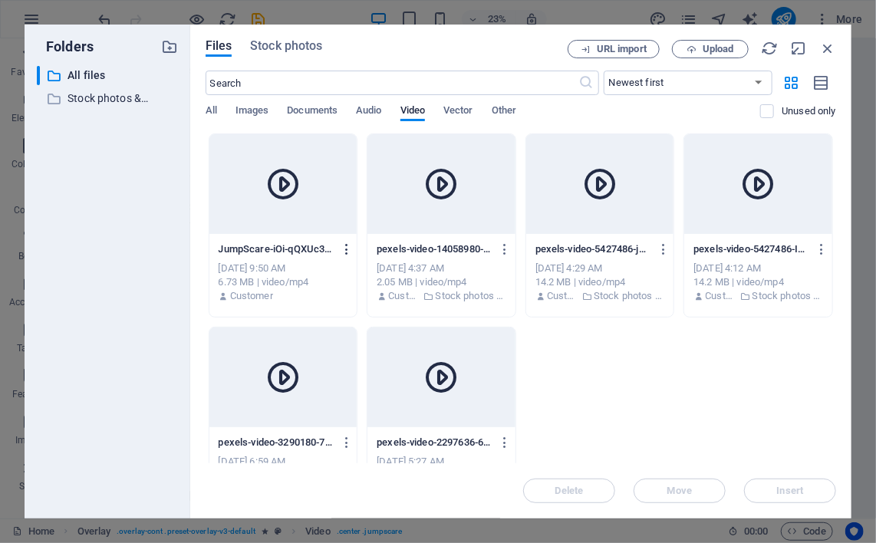
click at [347, 251] on icon "button" at bounding box center [347, 249] width 15 height 14
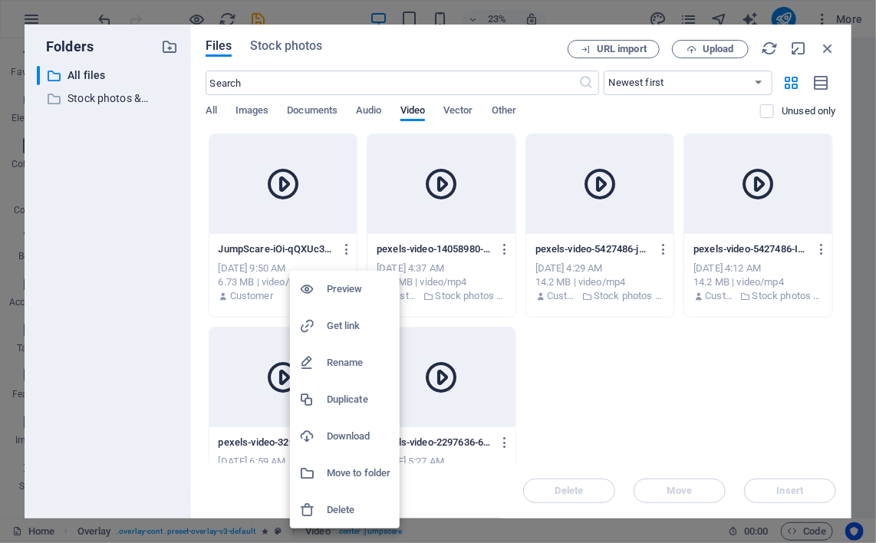
click at [321, 325] on div at bounding box center [313, 325] width 28 height 15
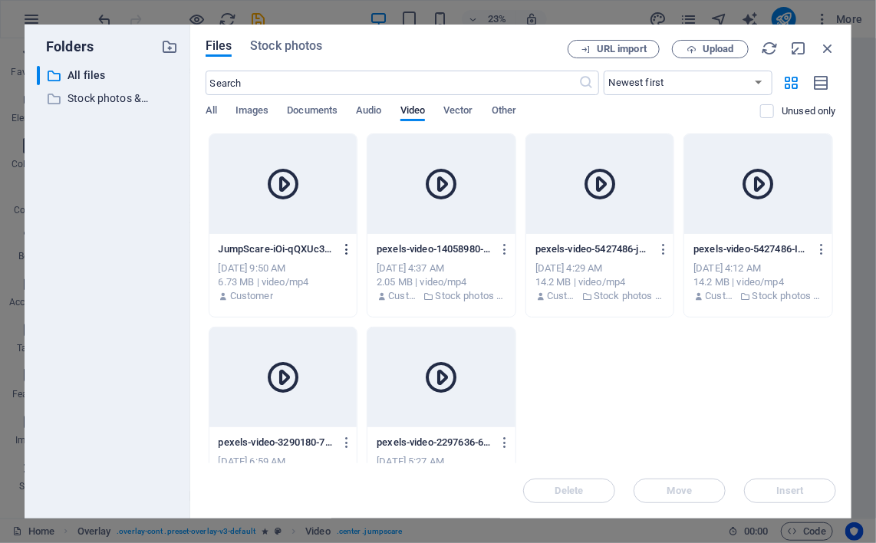
click at [348, 242] on icon "button" at bounding box center [347, 249] width 15 height 14
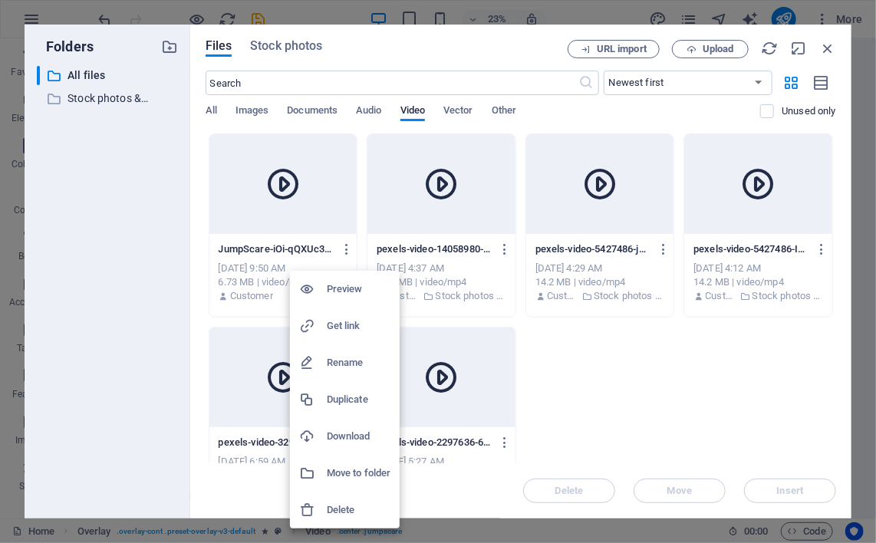
click at [350, 325] on h6 "Get link" at bounding box center [359, 326] width 64 height 18
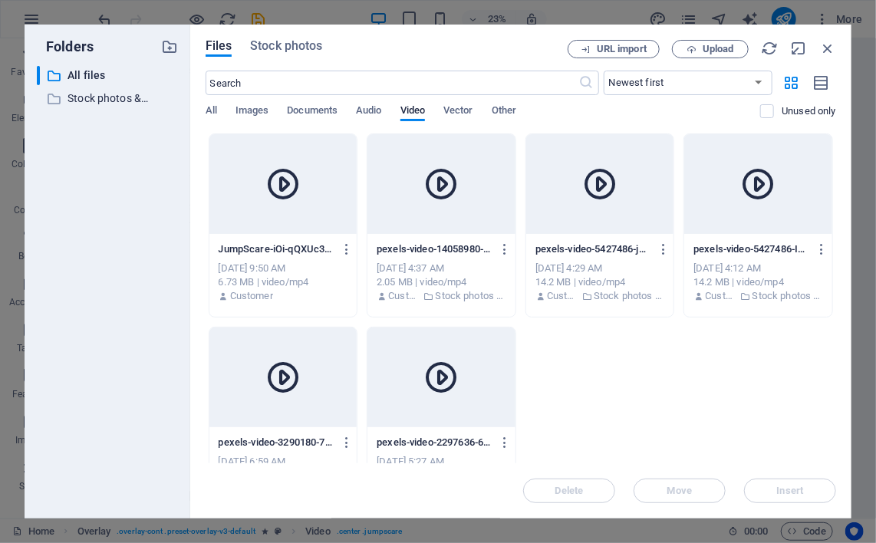
click at [349, 224] on div at bounding box center [283, 184] width 148 height 100
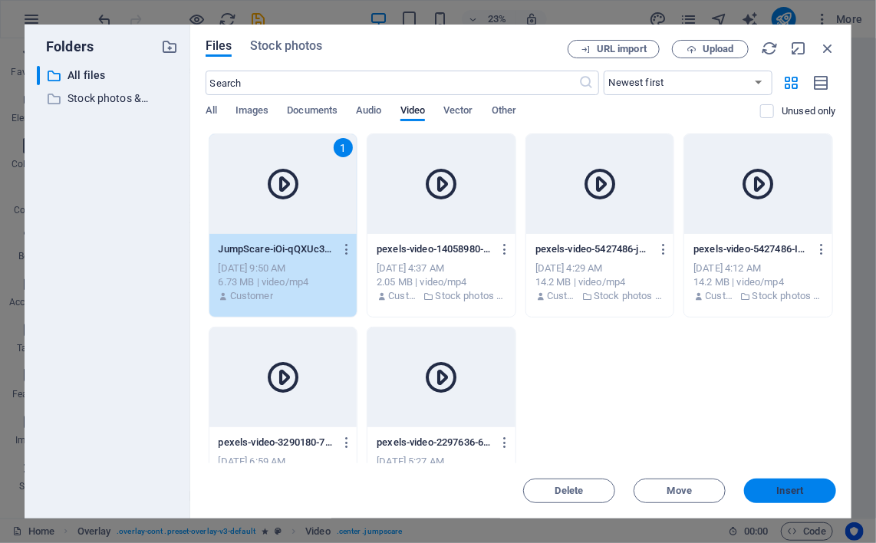
click at [787, 488] on span "Insert" at bounding box center [790, 491] width 27 height 9
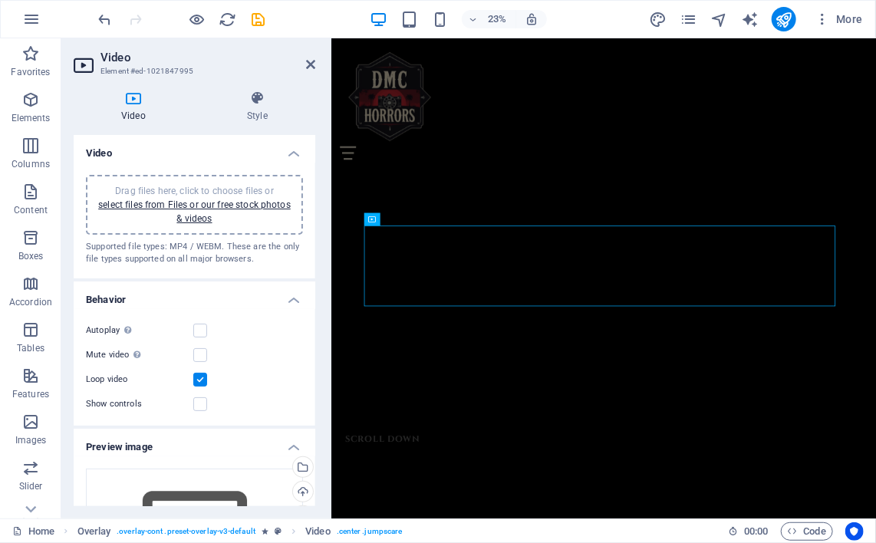
scroll to position [1753, 0]
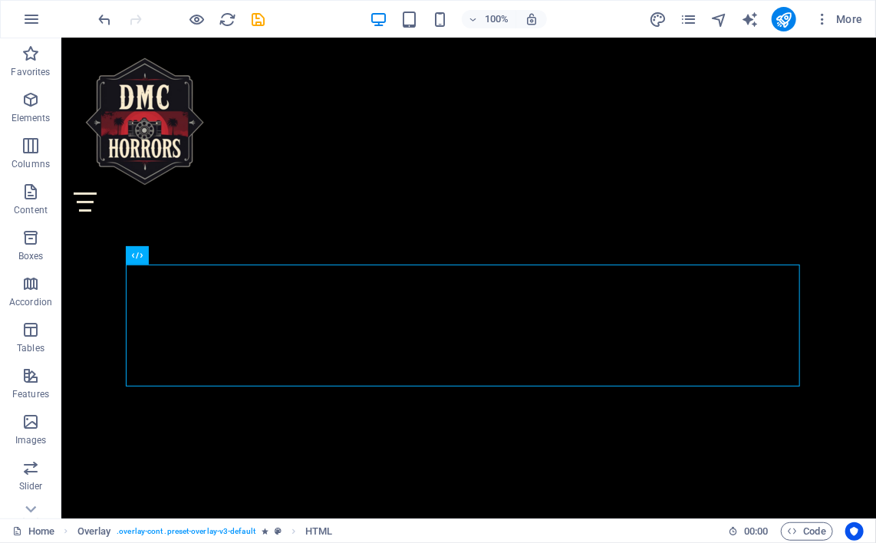
scroll to position [1506, 0]
click at [194, 254] on button at bounding box center [190, 255] width 18 height 18
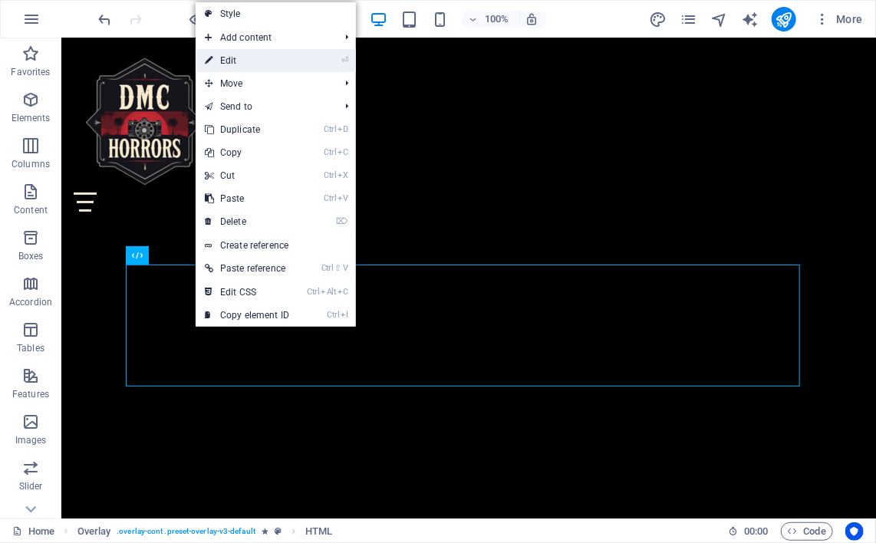
click at [237, 61] on link "⏎ Edit" at bounding box center [247, 60] width 103 height 23
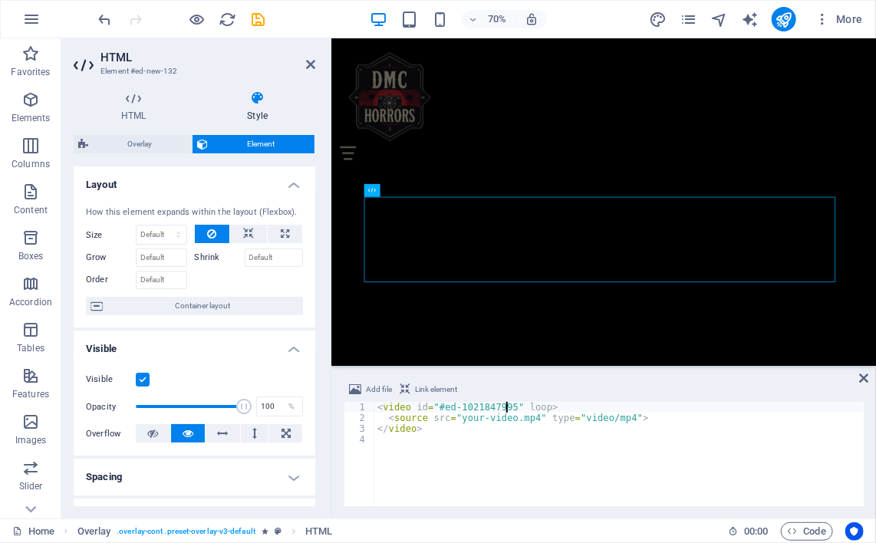
click at [528, 416] on div "< video id = "#ed-1021847995" loop > < source src = "your-video.mp4" type = "vi…" at bounding box center [619, 465] width 490 height 126
type textarea "<source src="[URL][DOMAIN_NAME]" type="video/mp4">"
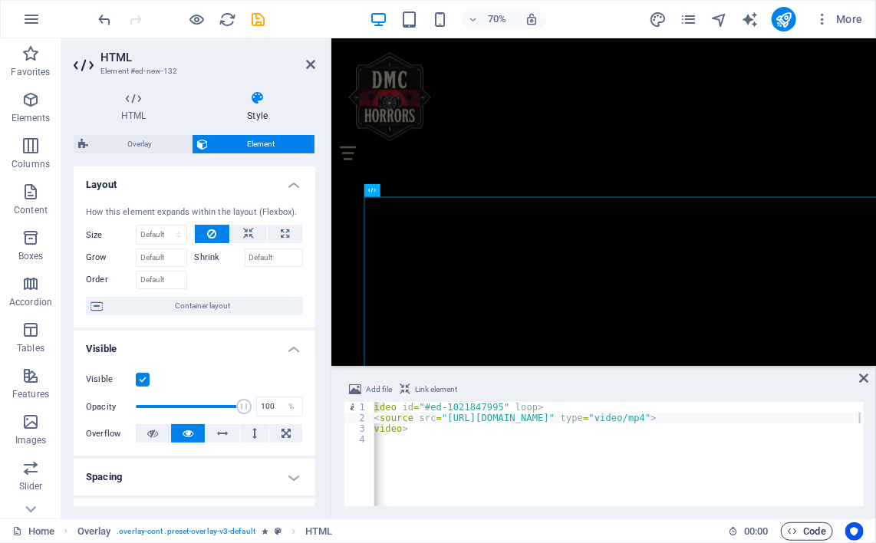
click at [817, 533] on span "Code" at bounding box center [807, 532] width 38 height 18
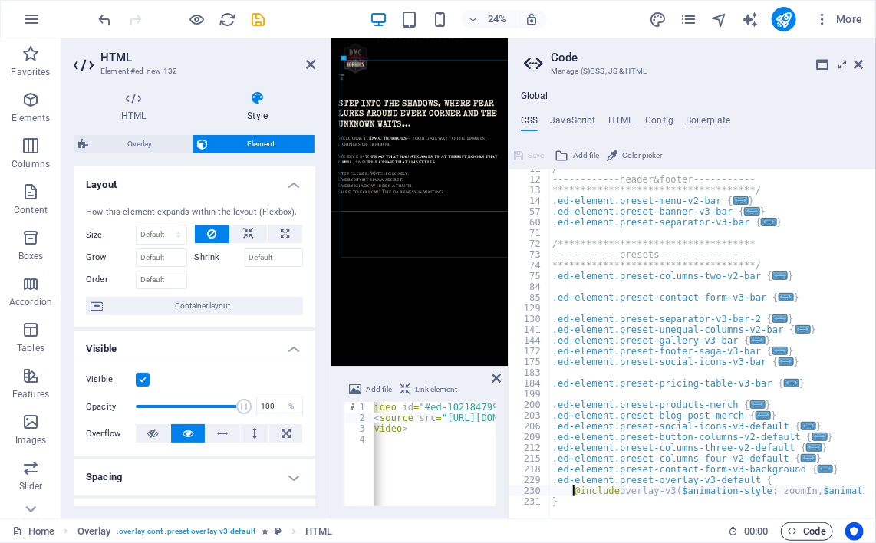
scroll to position [2436, 0]
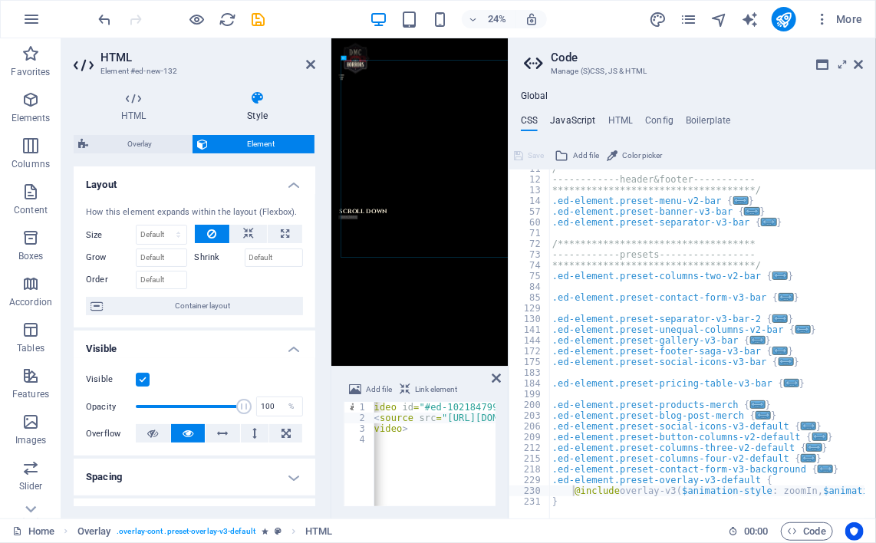
click at [576, 115] on h4 "JavaScript" at bounding box center [572, 123] width 45 height 17
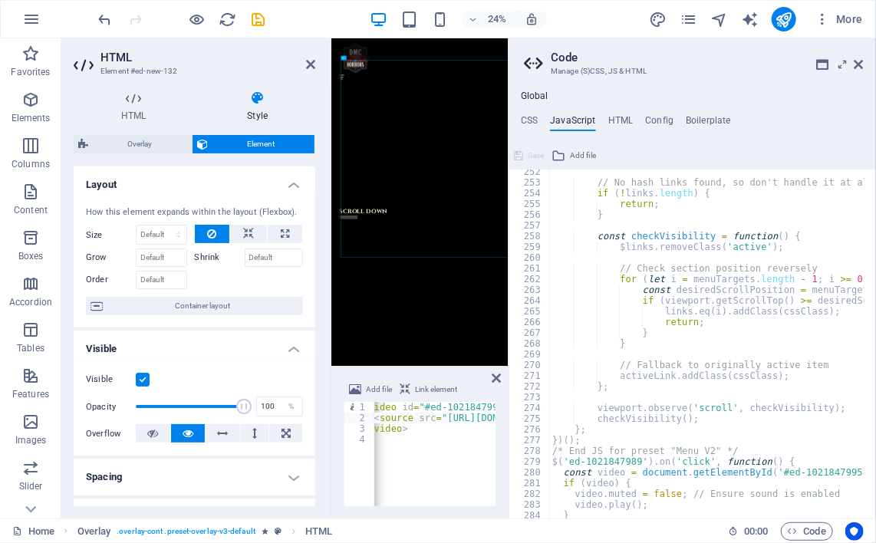
scroll to position [2724, 0]
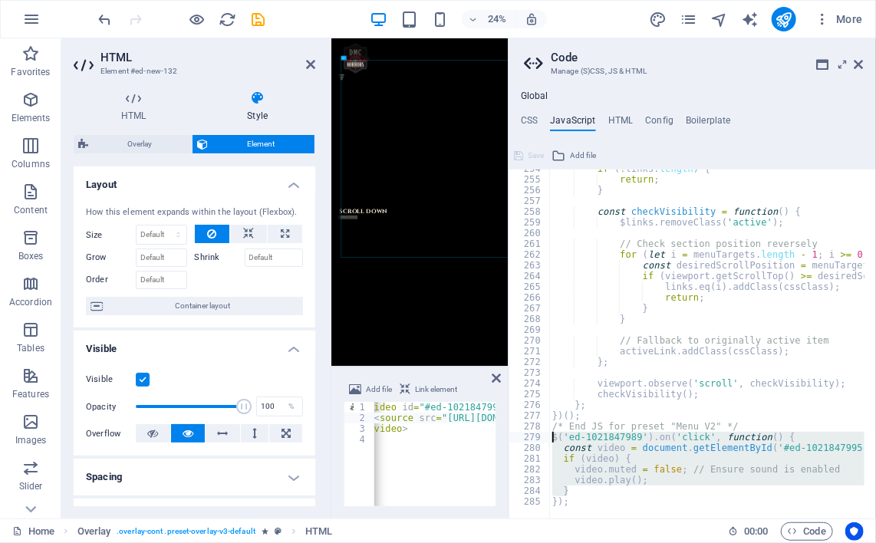
drag, startPoint x: 629, startPoint y: 492, endPoint x: 552, endPoint y: 438, distance: 94.3
type textarea "$('ed-1021847989').on('click', function() { const video = document.getElementBy…"
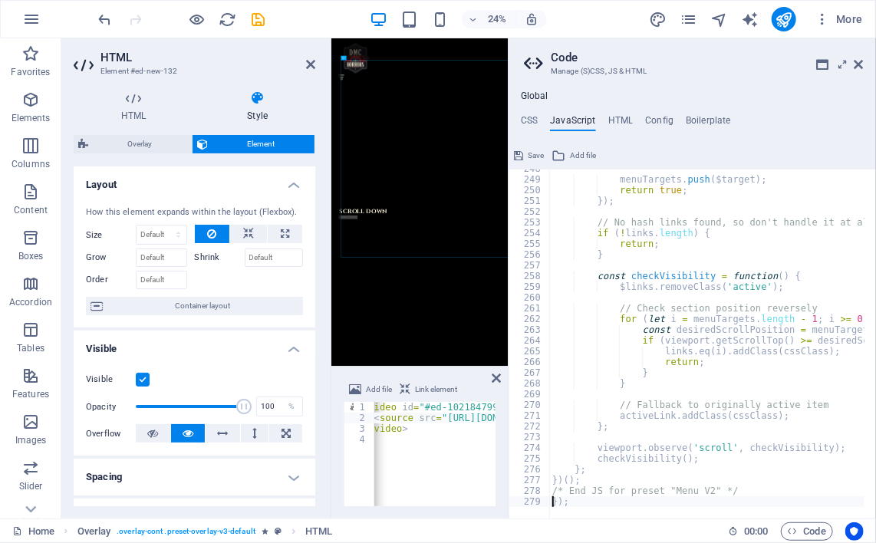
scroll to position [2660, 0]
type textarea ";"
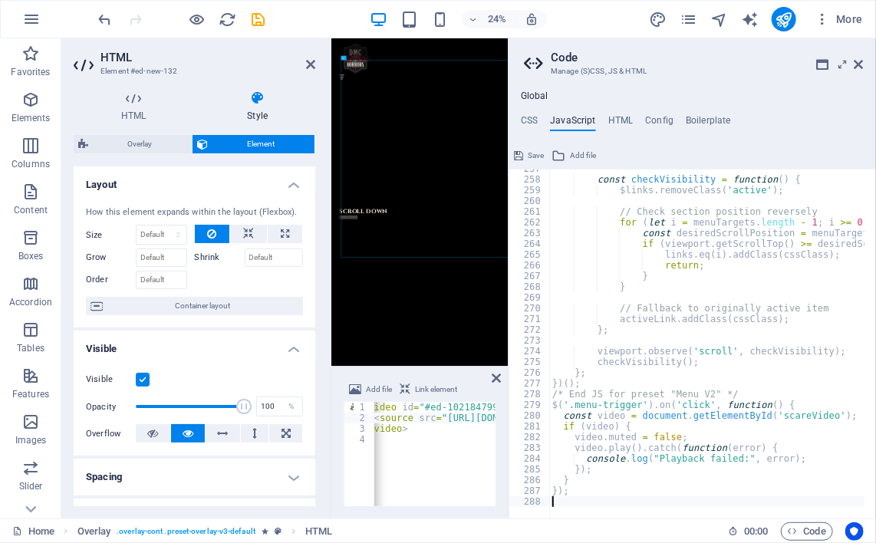
scroll to position [2756, 0]
type textarea "<video id="#ed-1021847995" loop>"
drag, startPoint x: 419, startPoint y: 407, endPoint x: 492, endPoint y: 407, distance: 72.9
click at [492, 407] on div "< video id = "#ed-1021847995" loop > < source src = "[URL][DOMAIN_NAME]" type =…" at bounding box center [660, 459] width 601 height 114
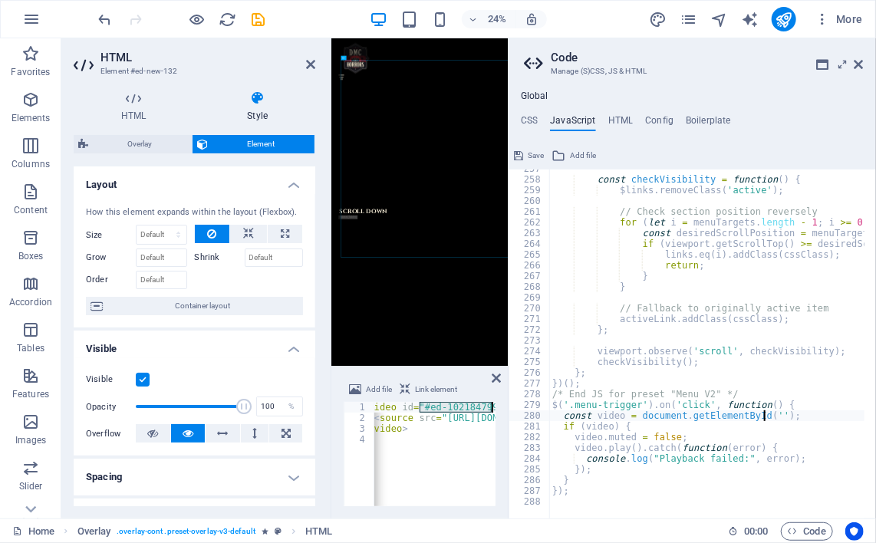
paste textarea
type textarea "const video = document.getElementById('#ed-1021847995');"
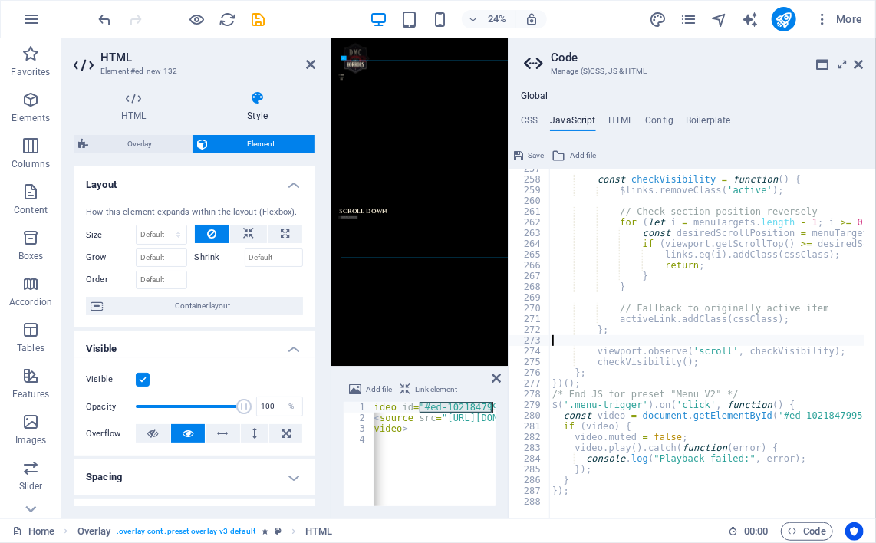
click at [308, 65] on icon at bounding box center [310, 64] width 9 height 12
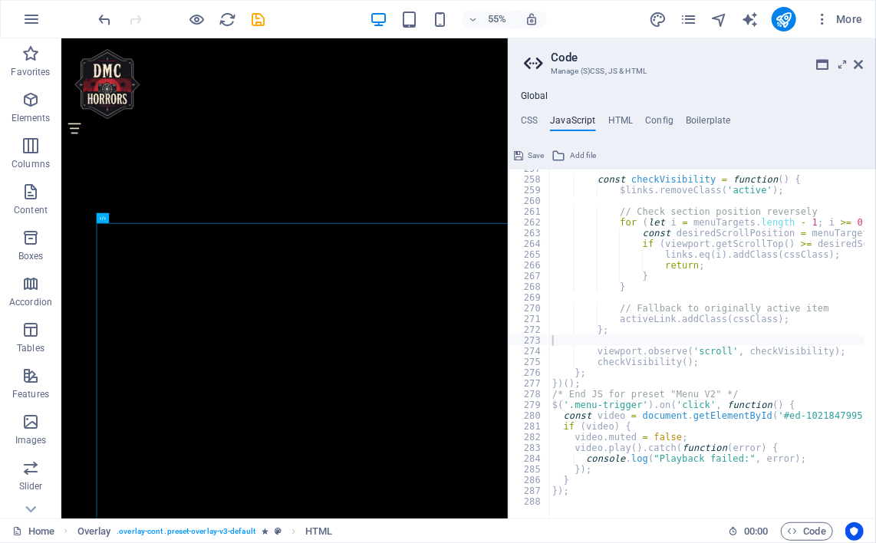
scroll to position [1745, 0]
click at [105, 157] on icon at bounding box center [107, 159] width 5 height 9
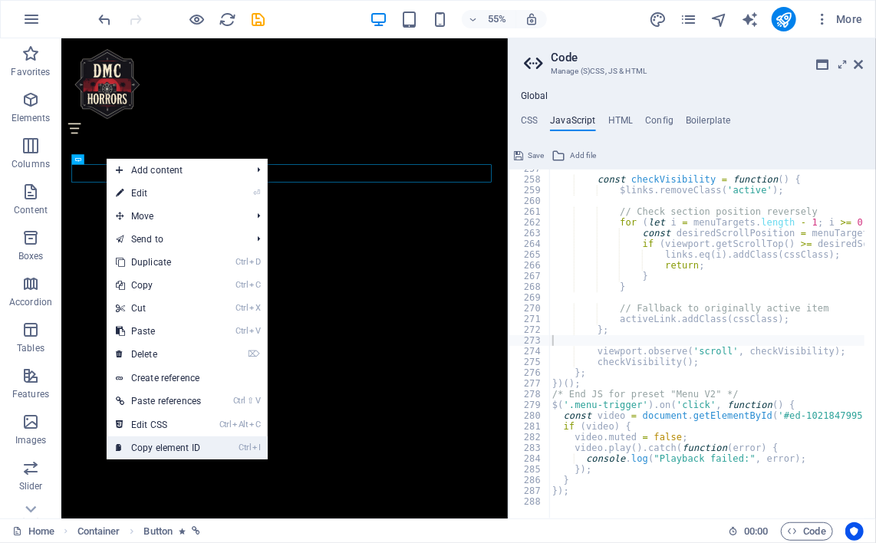
click at [162, 447] on link "Ctrl I Copy element ID" at bounding box center [159, 448] width 104 height 23
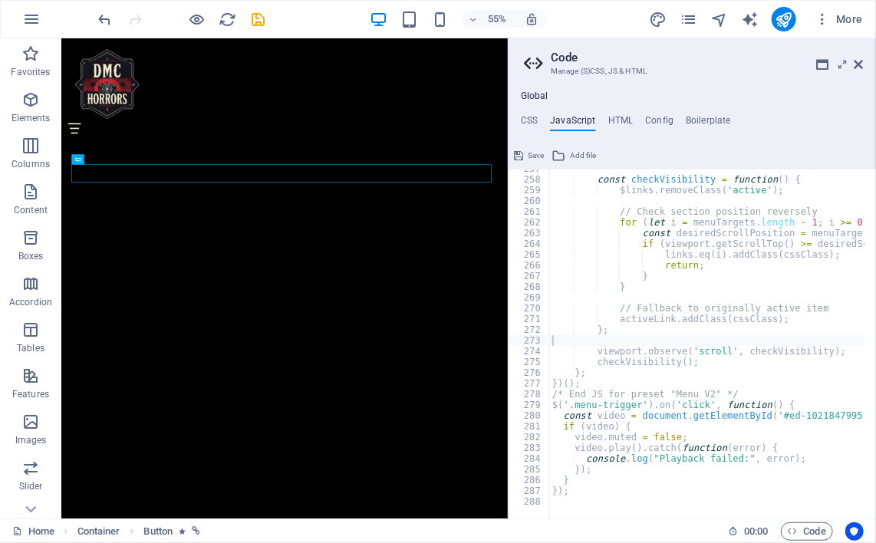
paste textarea "#ed-1021847989"
type textarea "$('#ed-1021847989').on('click', function() {"
click at [256, 21] on icon "save" at bounding box center [259, 20] width 18 height 18
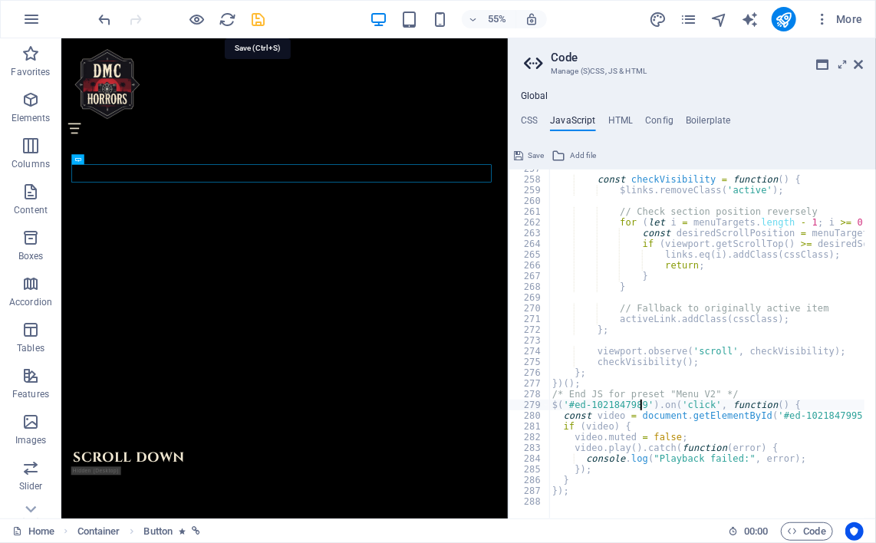
scroll to position [1409, 0]
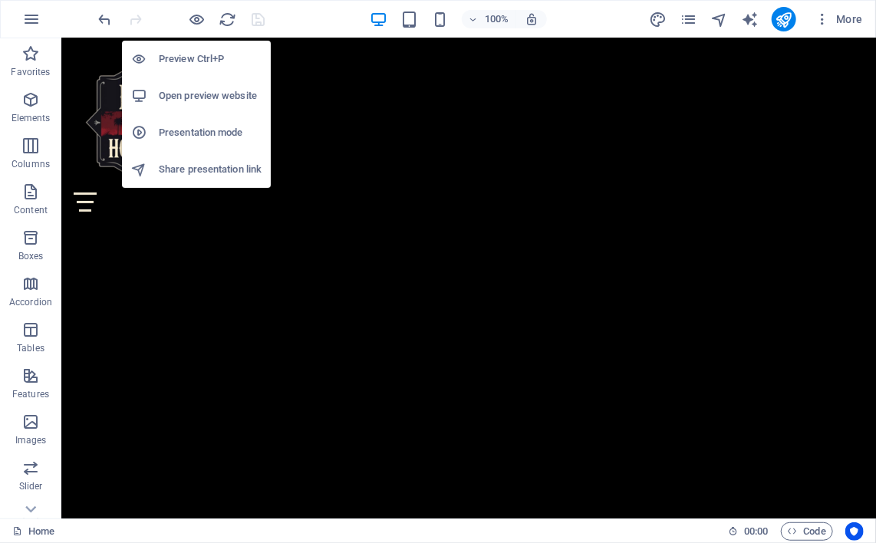
click at [153, 101] on div at bounding box center [145, 95] width 28 height 15
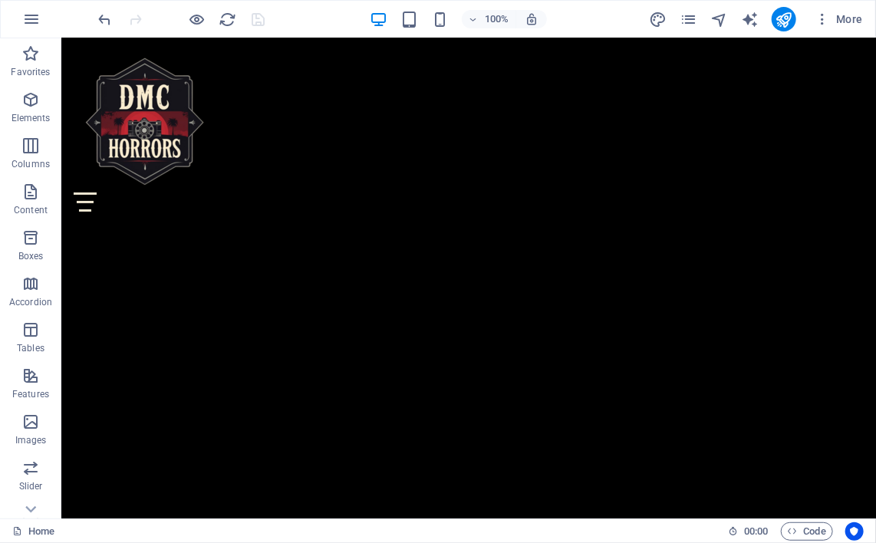
scroll to position [2416, 0]
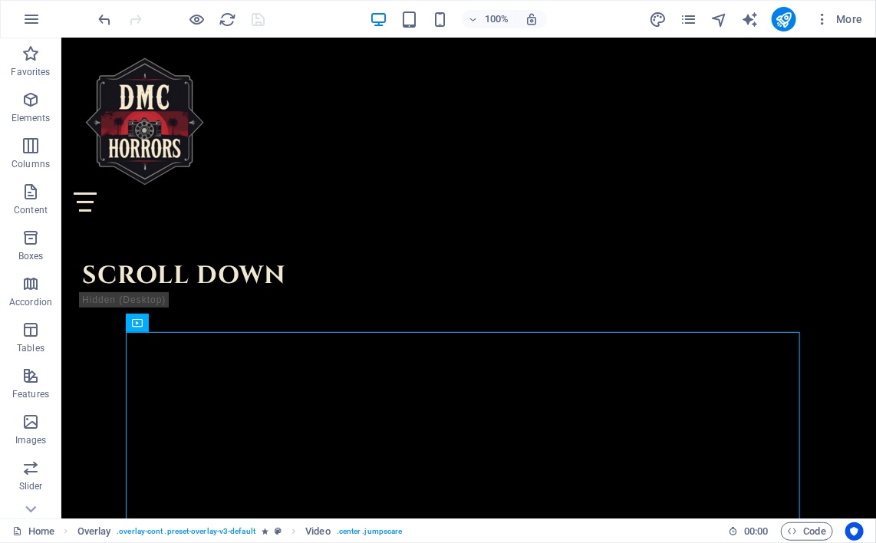
scroll to position [2280, 0]
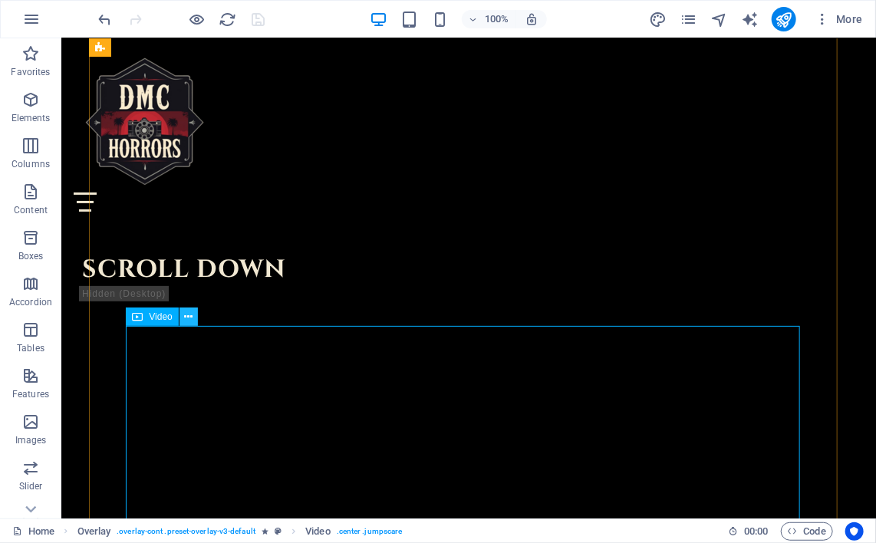
click at [194, 317] on button at bounding box center [189, 317] width 18 height 18
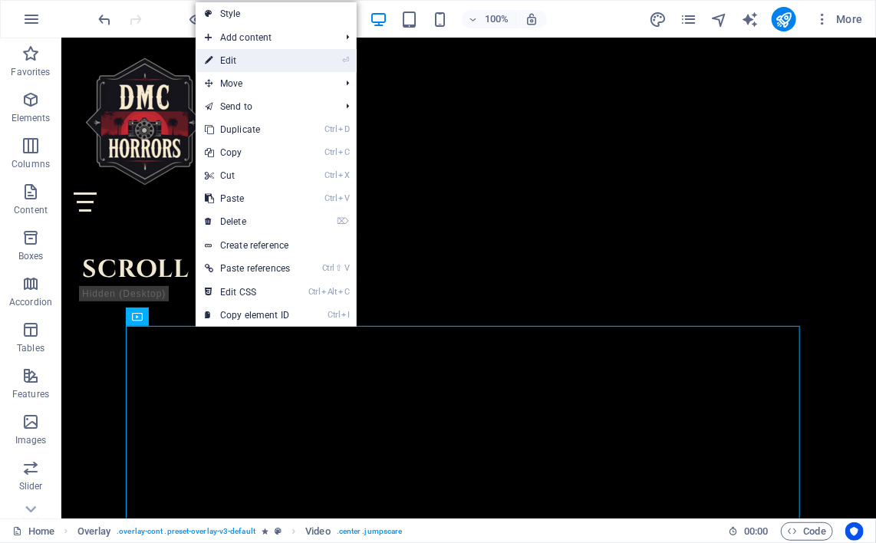
click at [226, 62] on link "⏎ Edit" at bounding box center [248, 60] width 104 height 23
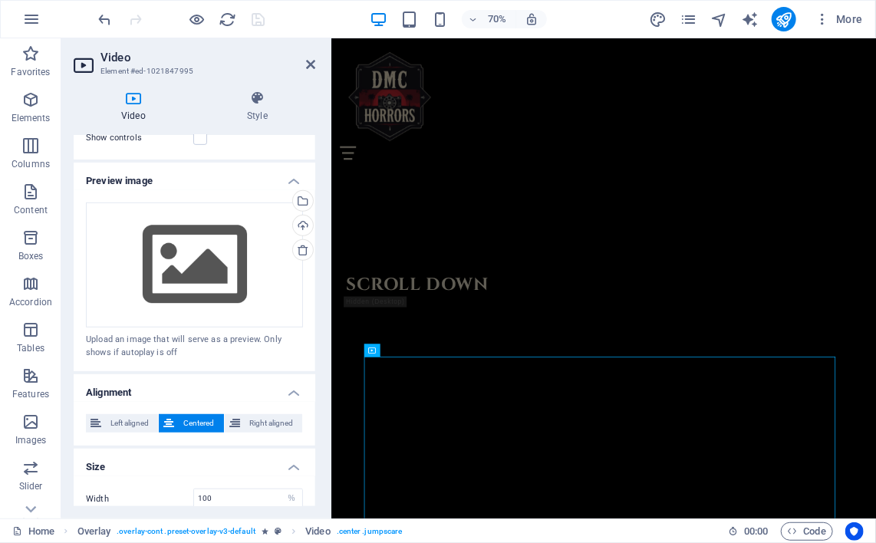
scroll to position [338, 0]
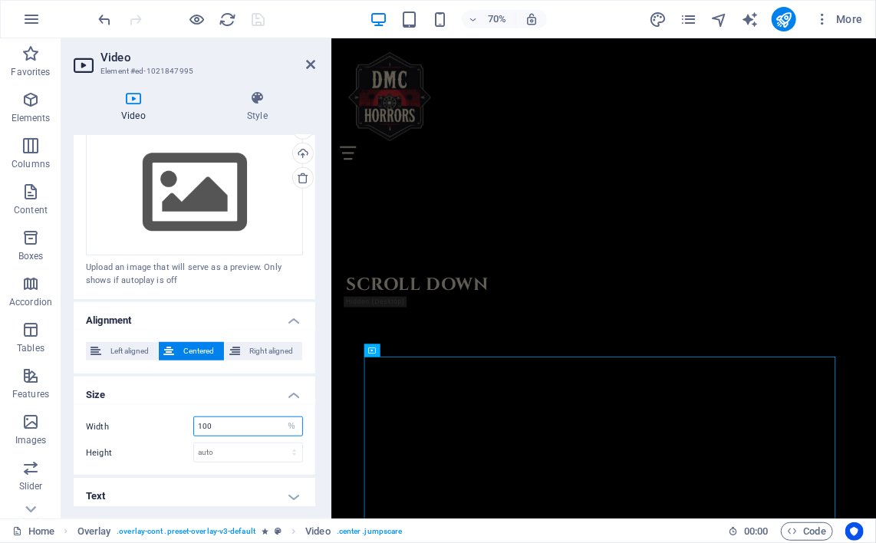
click at [249, 417] on input "100" at bounding box center [248, 426] width 108 height 18
click at [281, 419] on select "auto px %" at bounding box center [291, 426] width 21 height 18
select select "auto"
click at [281, 417] on select "auto px %" at bounding box center [291, 426] width 21 height 18
select select "DISABLED_OPTION_VALUE"
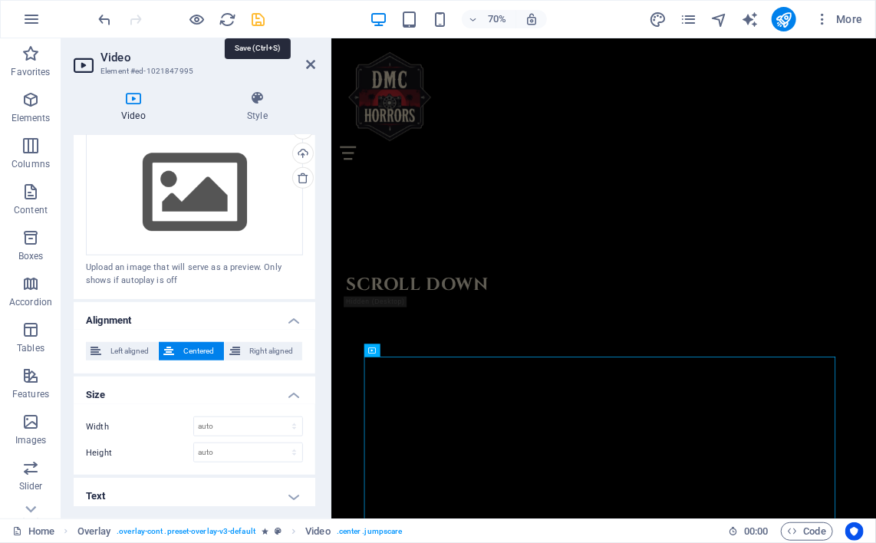
click at [261, 12] on icon "save" at bounding box center [259, 20] width 18 height 18
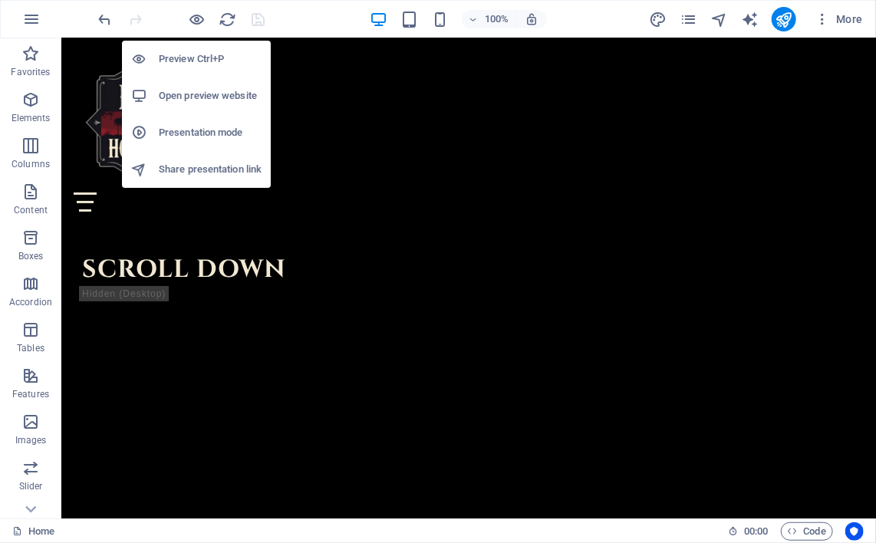
click at [193, 94] on h6 "Open preview website" at bounding box center [210, 96] width 103 height 18
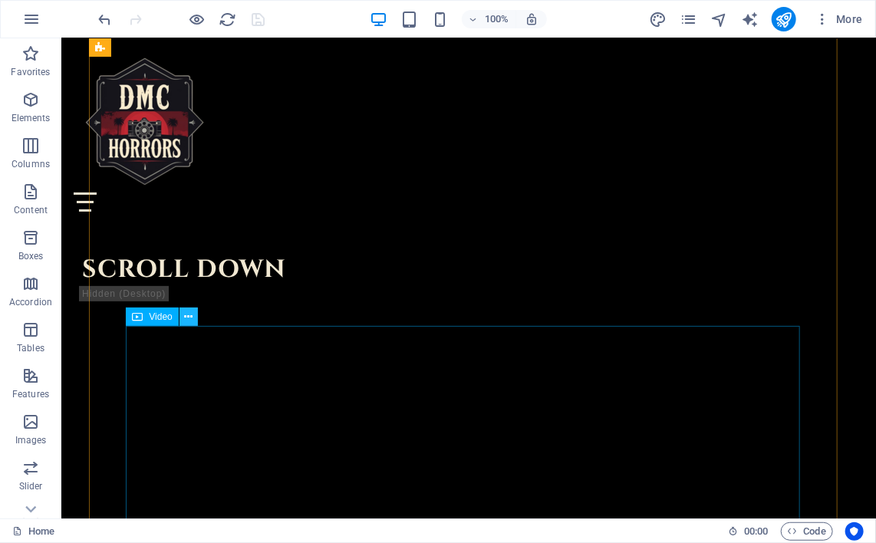
click at [190, 320] on icon at bounding box center [188, 317] width 8 height 16
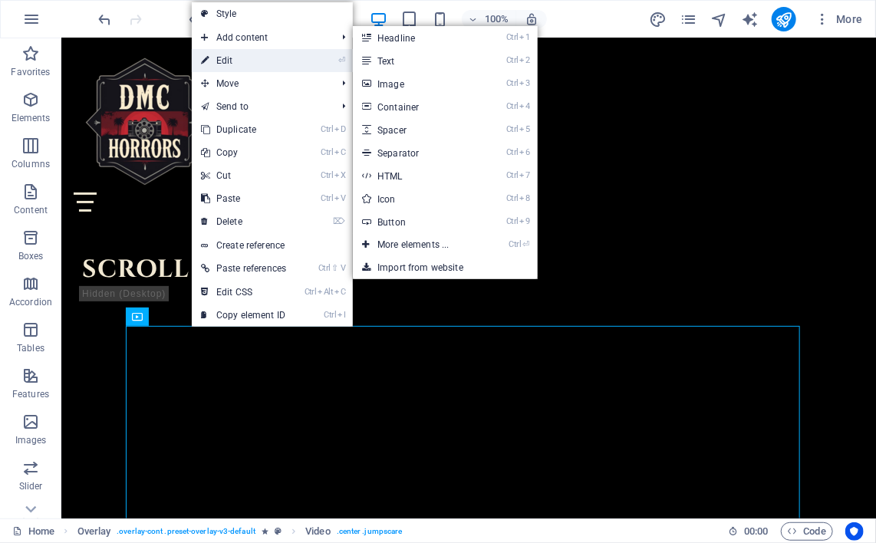
click at [224, 64] on link "⏎ Edit" at bounding box center [244, 60] width 104 height 23
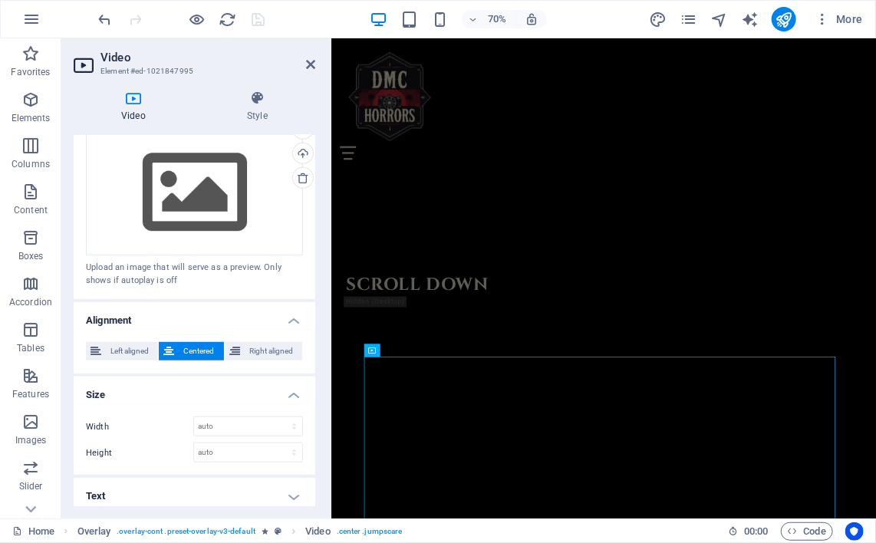
scroll to position [0, 0]
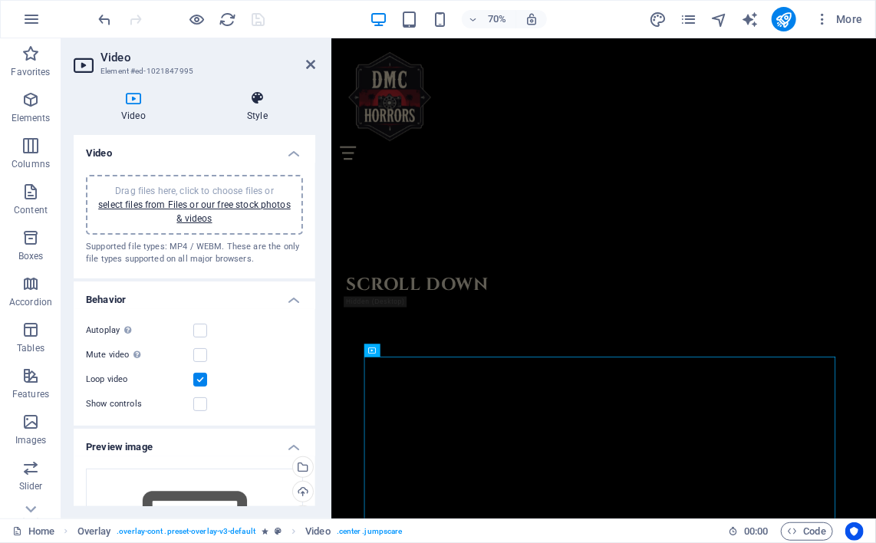
click at [255, 109] on h4 "Style" at bounding box center [258, 107] width 116 height 32
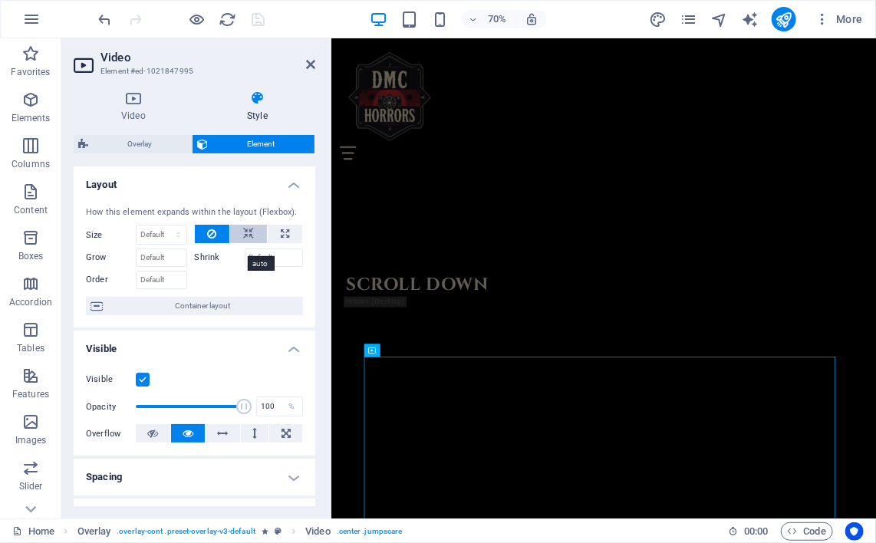
click at [243, 243] on icon at bounding box center [248, 234] width 11 height 18
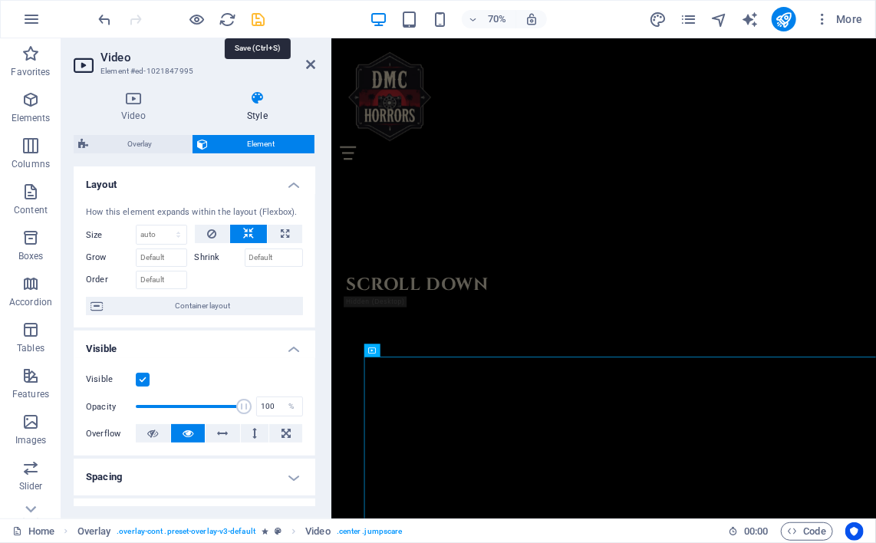
click at [256, 23] on icon "save" at bounding box center [259, 20] width 18 height 18
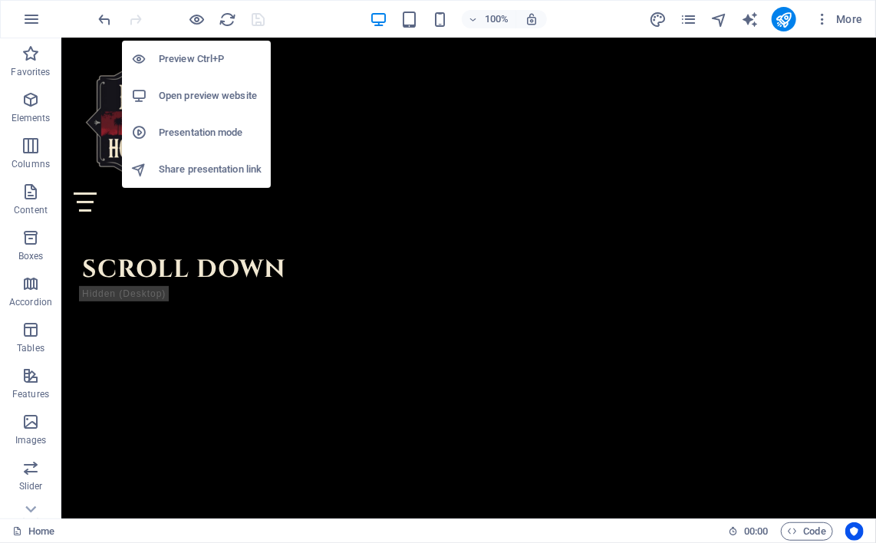
click at [197, 91] on h6 "Open preview website" at bounding box center [210, 96] width 103 height 18
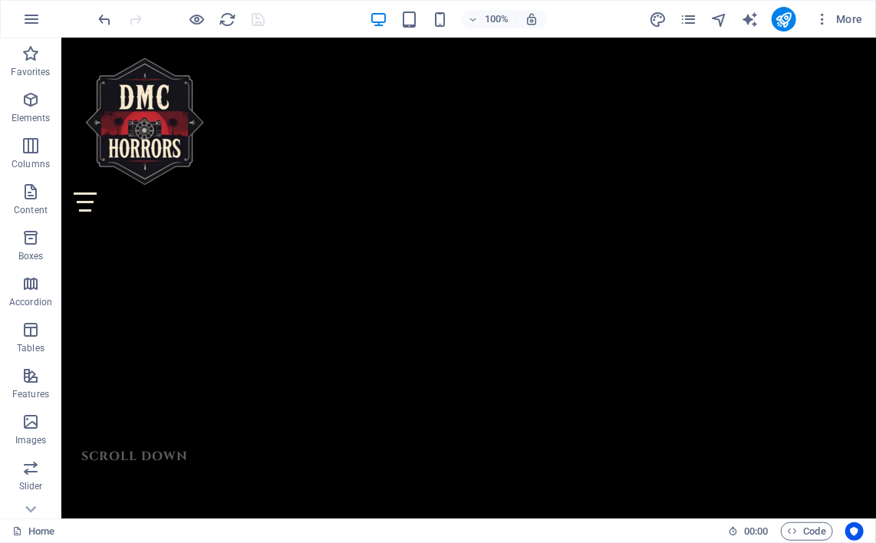
scroll to position [3143, 0]
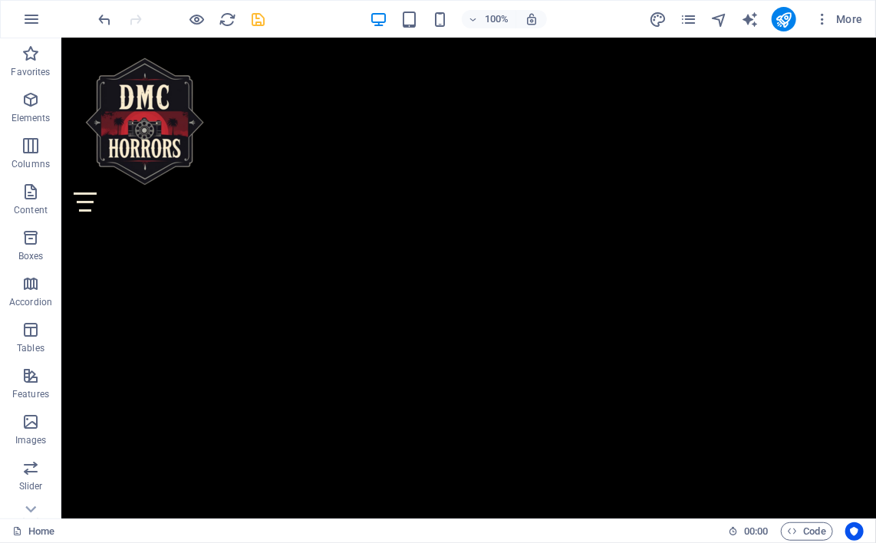
scroll to position [1499, 0]
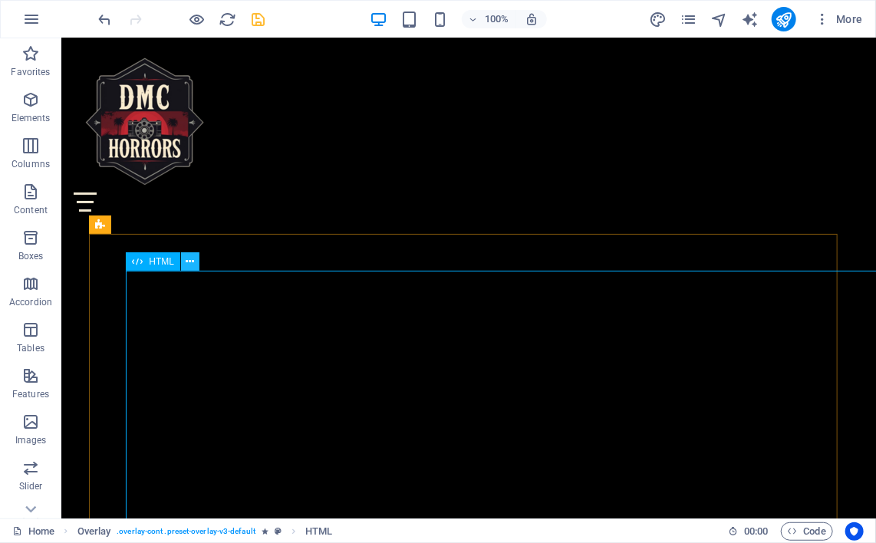
click at [190, 259] on icon at bounding box center [190, 262] width 8 height 16
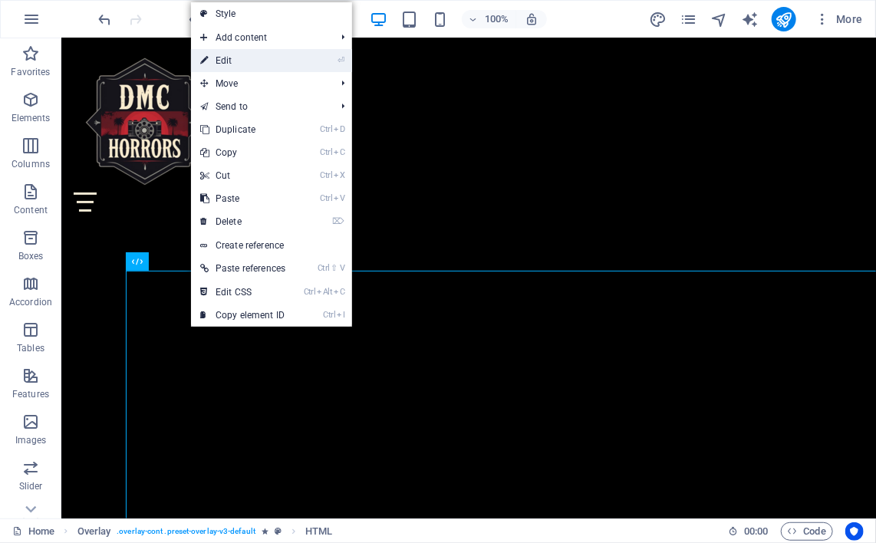
click at [233, 58] on link "⏎ Edit" at bounding box center [243, 60] width 104 height 23
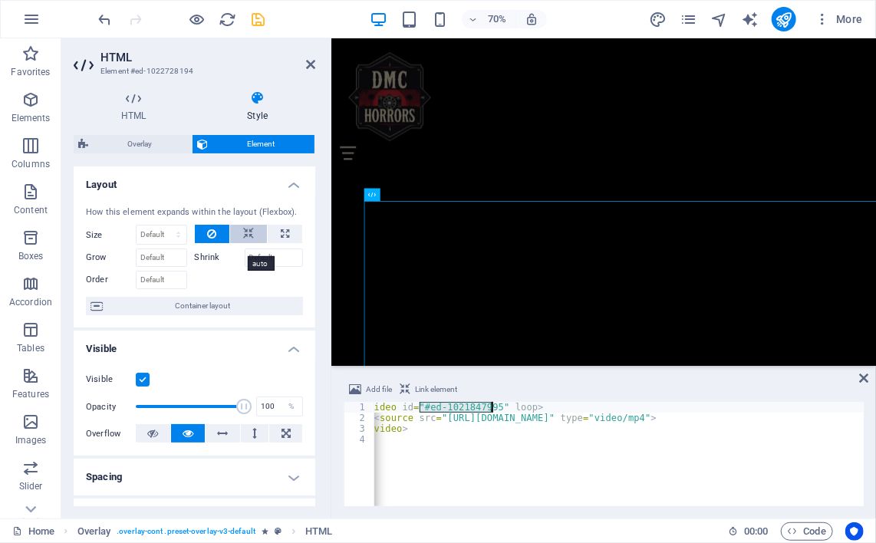
click at [243, 243] on icon at bounding box center [248, 234] width 11 height 18
click at [157, 443] on icon at bounding box center [152, 433] width 11 height 18
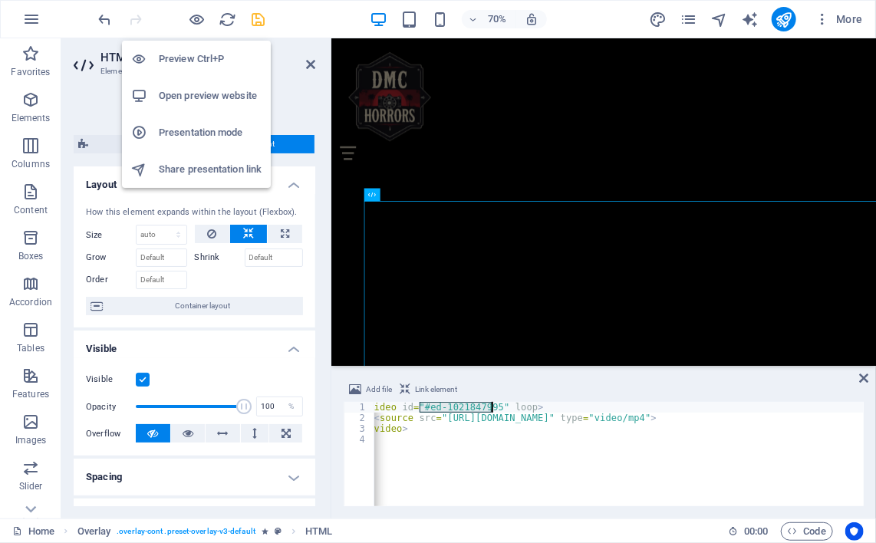
click at [186, 98] on h6 "Open preview website" at bounding box center [210, 96] width 103 height 18
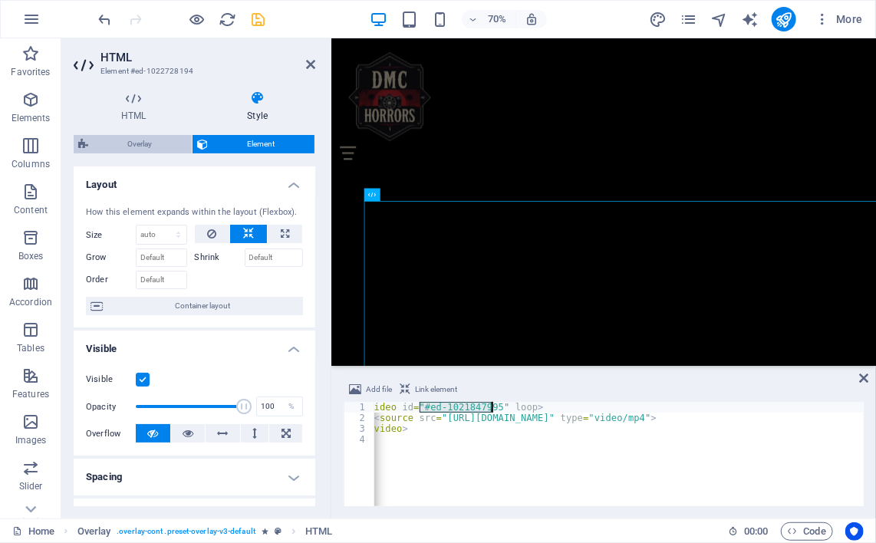
click at [144, 143] on span "Overlay" at bounding box center [140, 144] width 94 height 18
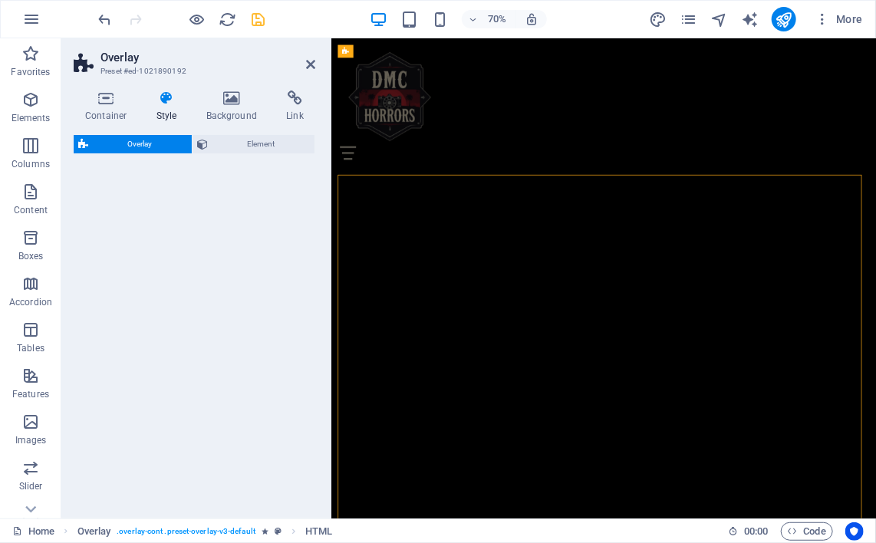
select select "rem"
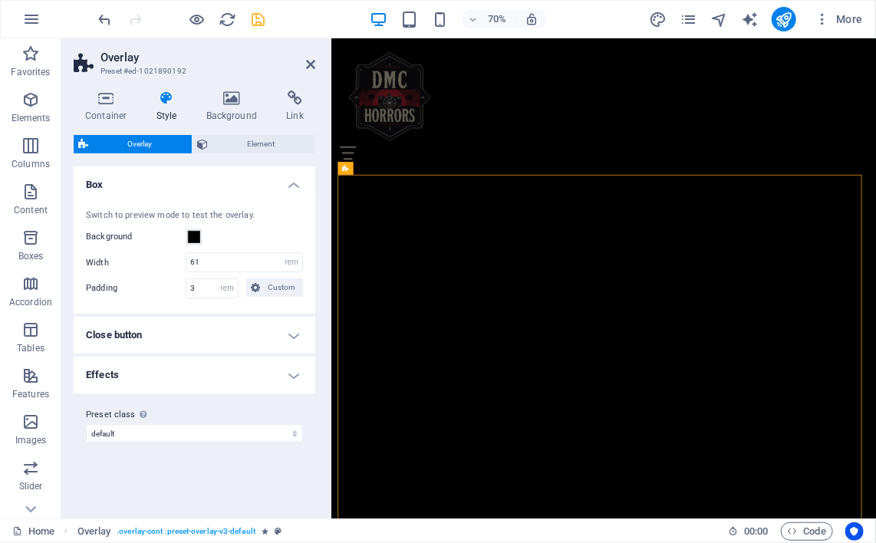
scroll to position [1667, 0]
click at [289, 334] on h4 "Close button" at bounding box center [195, 335] width 242 height 37
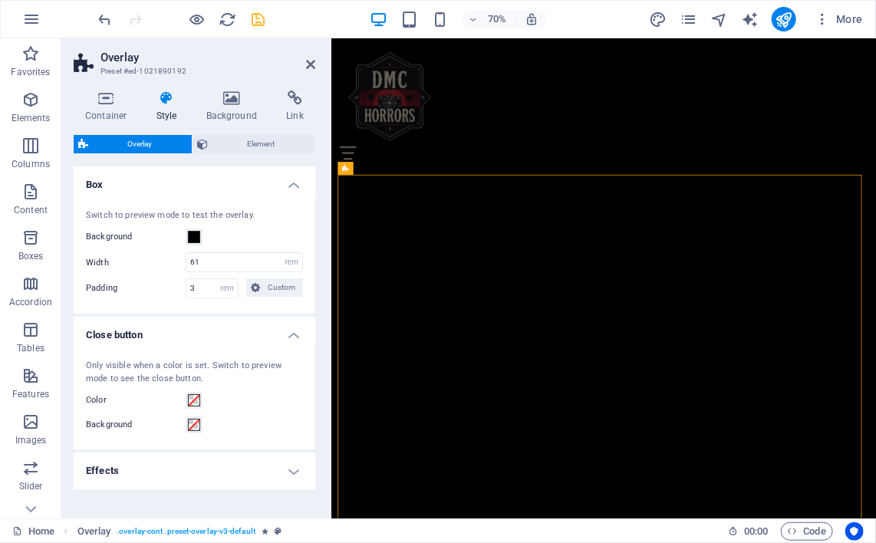
click at [289, 334] on h4 "Close button" at bounding box center [195, 331] width 242 height 28
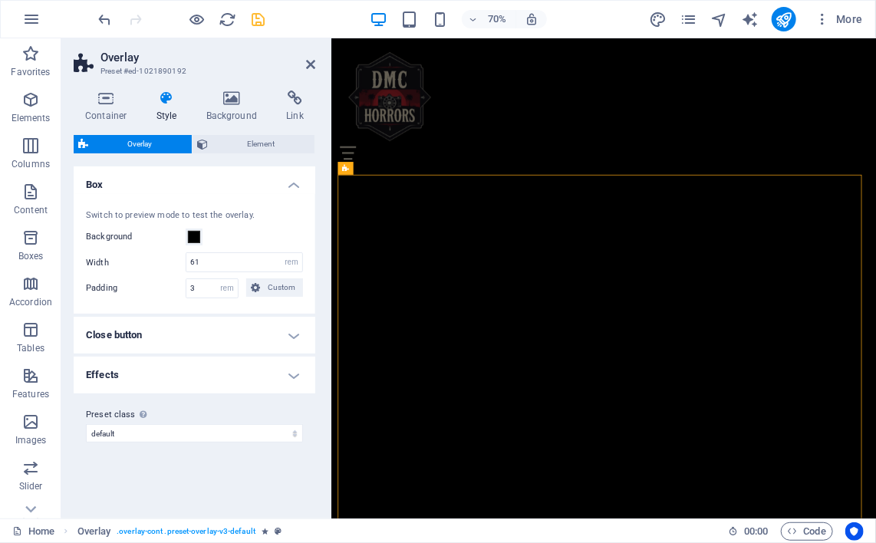
click at [289, 334] on h4 "Close button" at bounding box center [195, 335] width 242 height 37
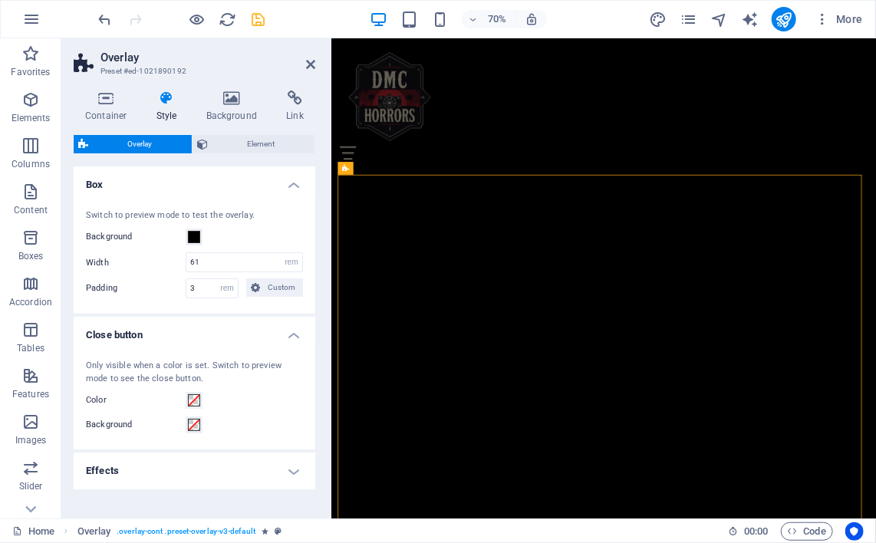
click at [289, 334] on h4 "Close button" at bounding box center [195, 331] width 242 height 28
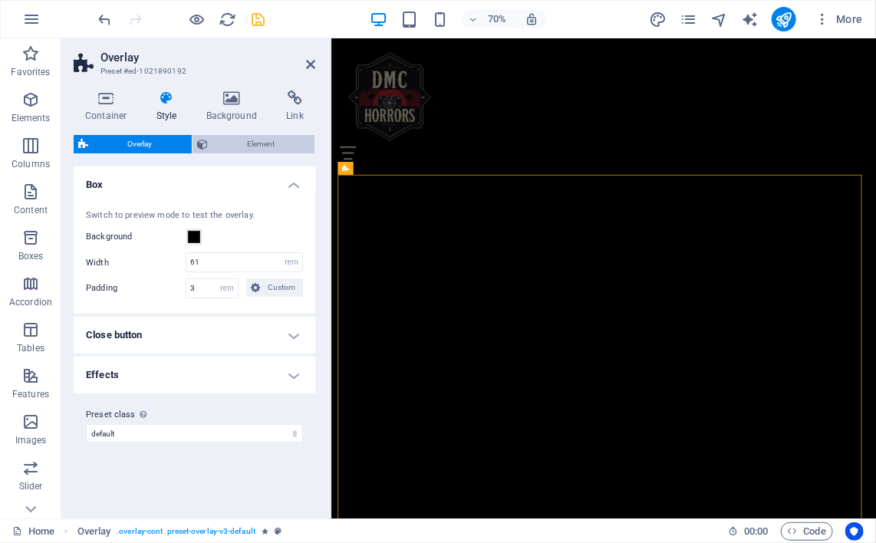
click at [227, 142] on span "Element" at bounding box center [261, 144] width 97 height 18
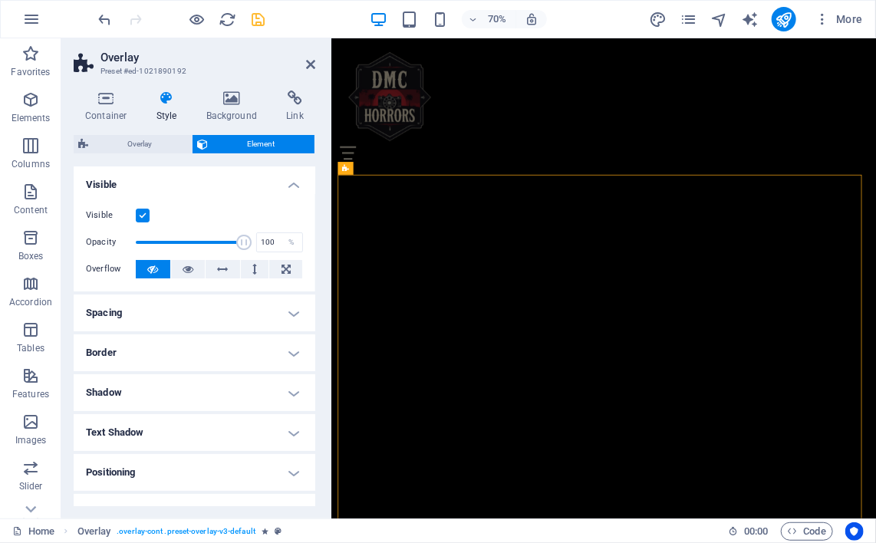
click at [282, 187] on h4 "Visible" at bounding box center [195, 181] width 242 height 28
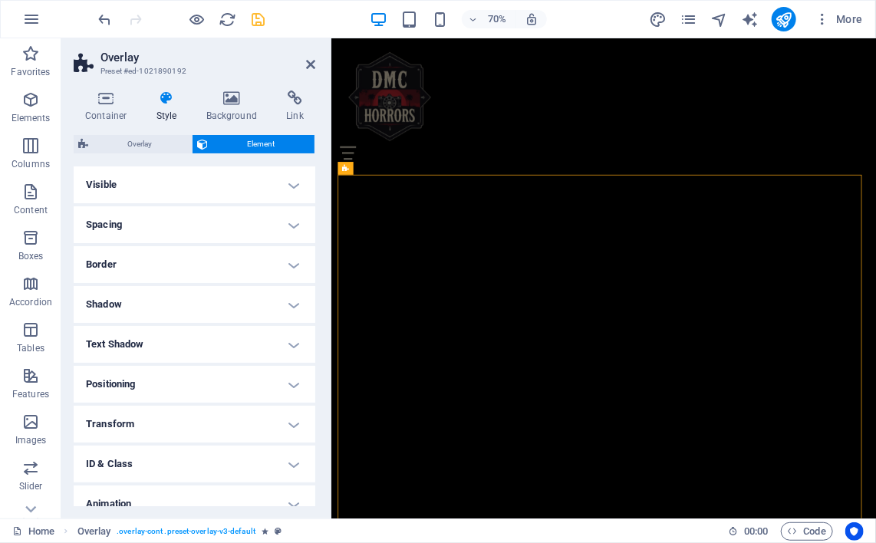
click at [277, 378] on h4 "Positioning" at bounding box center [195, 384] width 242 height 37
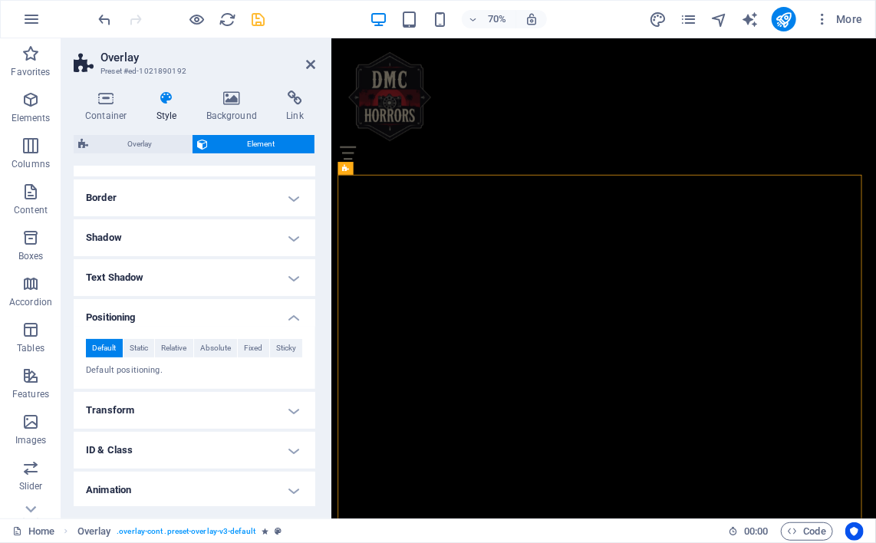
scroll to position [74, 0]
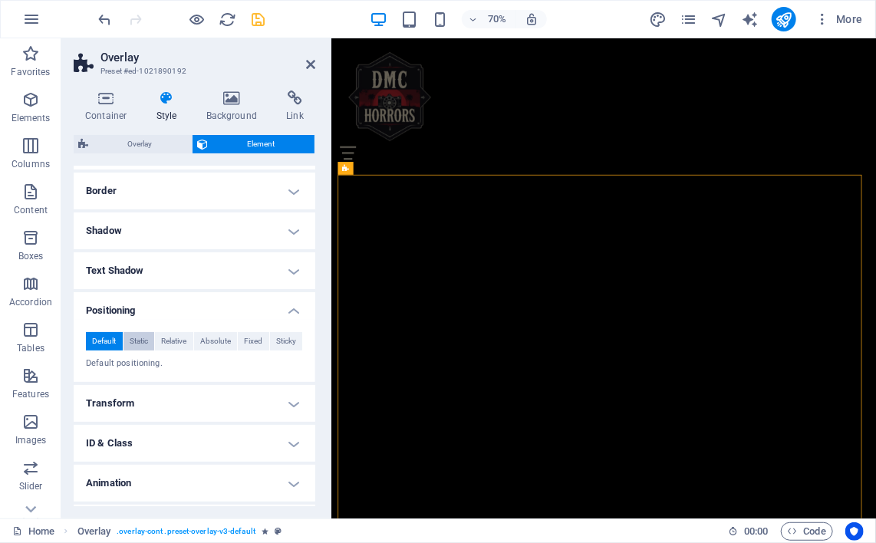
click at [141, 335] on span "Static" at bounding box center [139, 341] width 18 height 18
click at [174, 341] on span "Relative" at bounding box center [173, 341] width 25 height 18
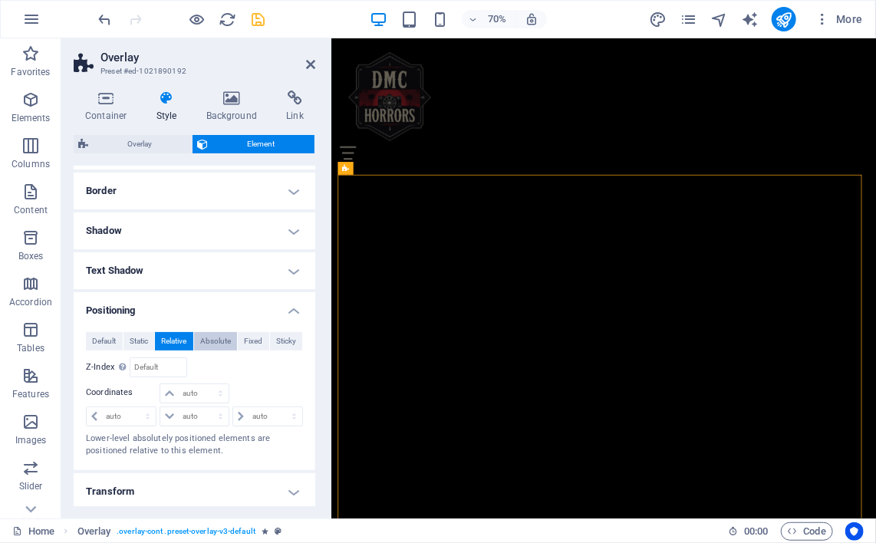
click at [215, 341] on span "Absolute" at bounding box center [215, 341] width 31 height 18
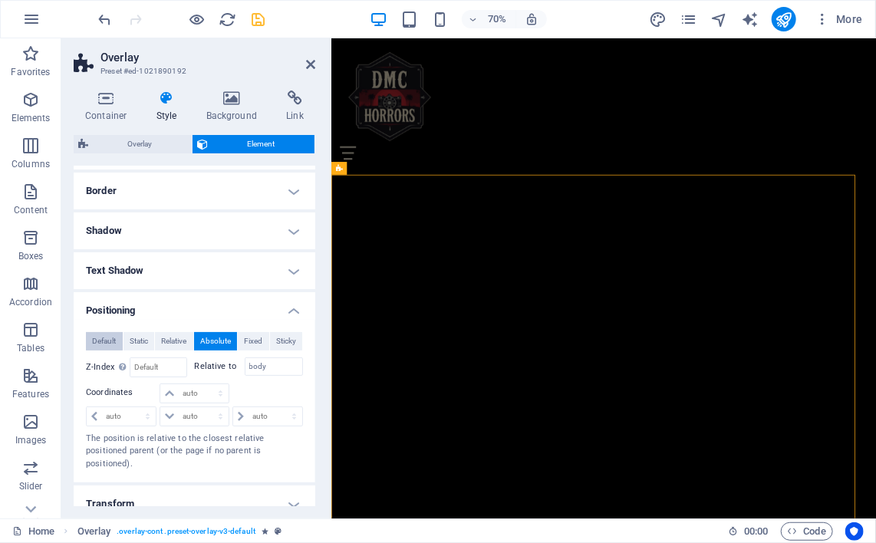
click at [104, 335] on span "Default" at bounding box center [104, 341] width 24 height 18
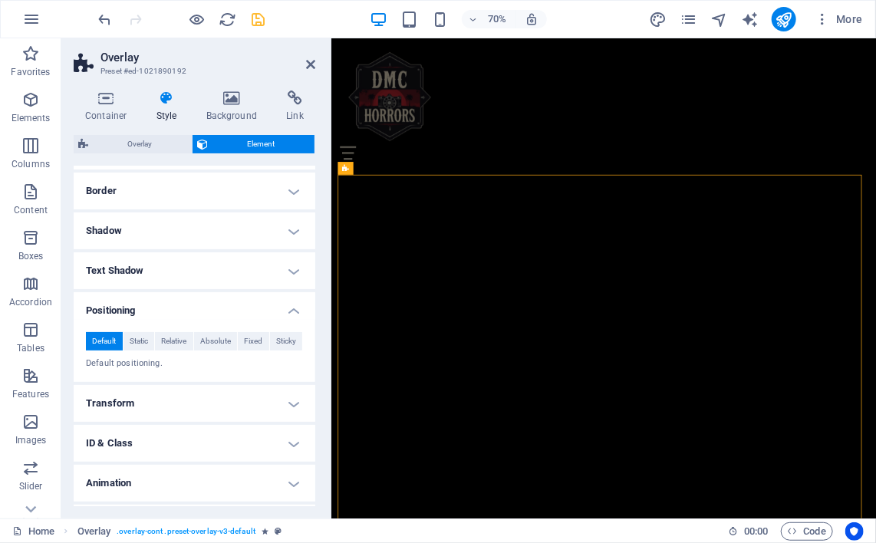
click at [292, 314] on h4 "Positioning" at bounding box center [195, 306] width 242 height 28
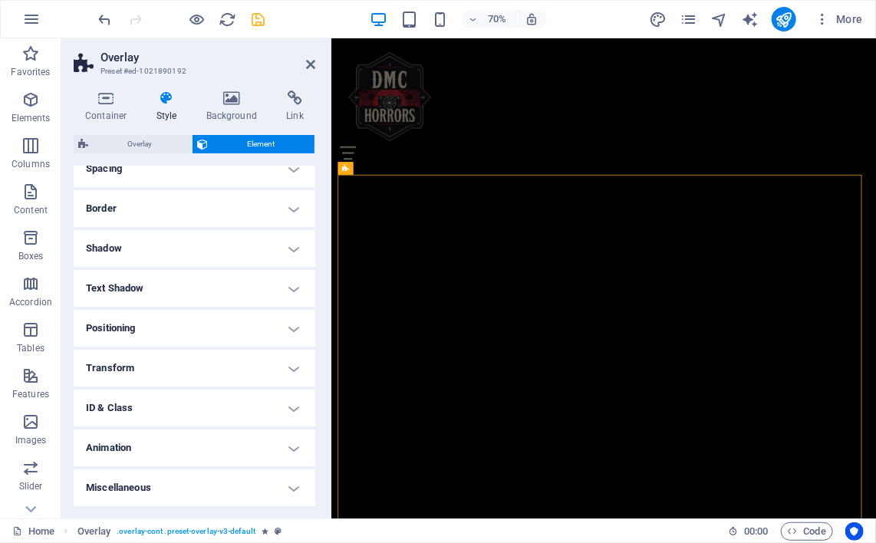
scroll to position [55, 0]
click at [276, 371] on h4 "Transform" at bounding box center [195, 369] width 242 height 37
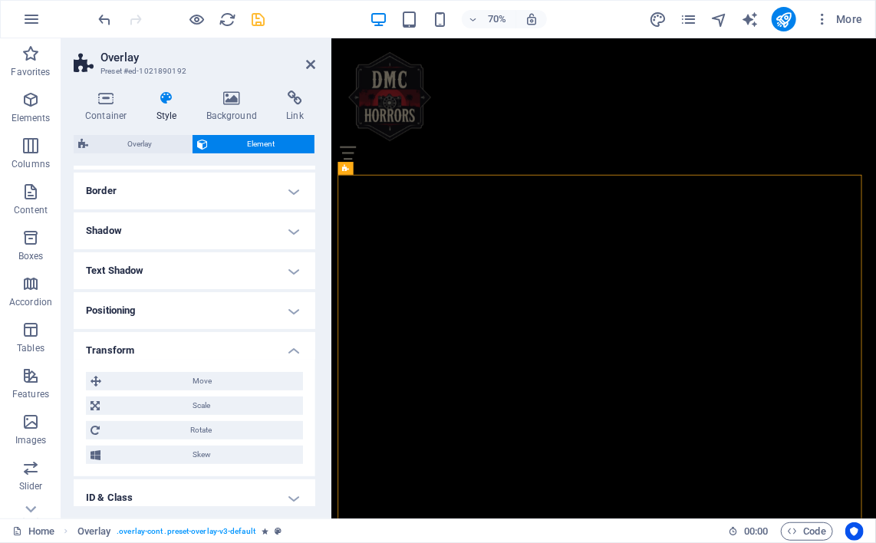
click at [282, 355] on h4 "Transform" at bounding box center [195, 346] width 242 height 28
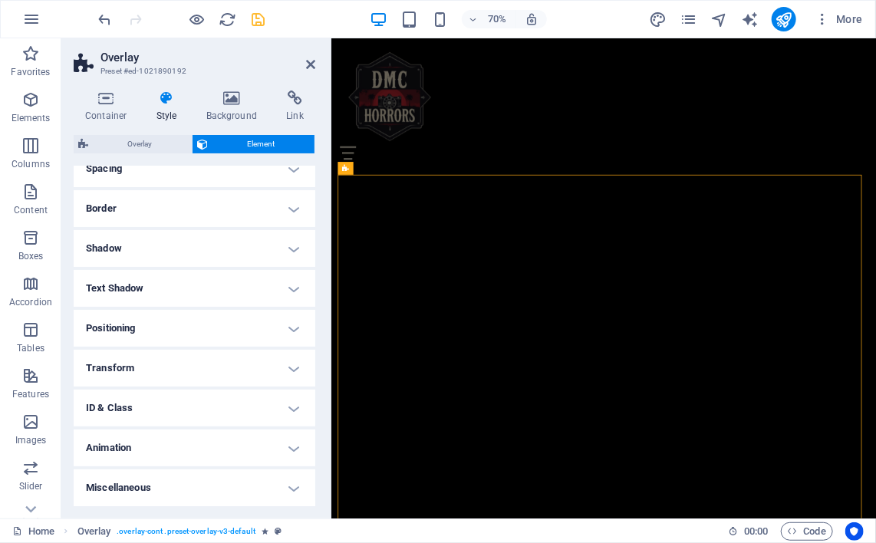
scroll to position [55, 0]
click at [290, 478] on h4 "Miscellaneous" at bounding box center [195, 488] width 242 height 37
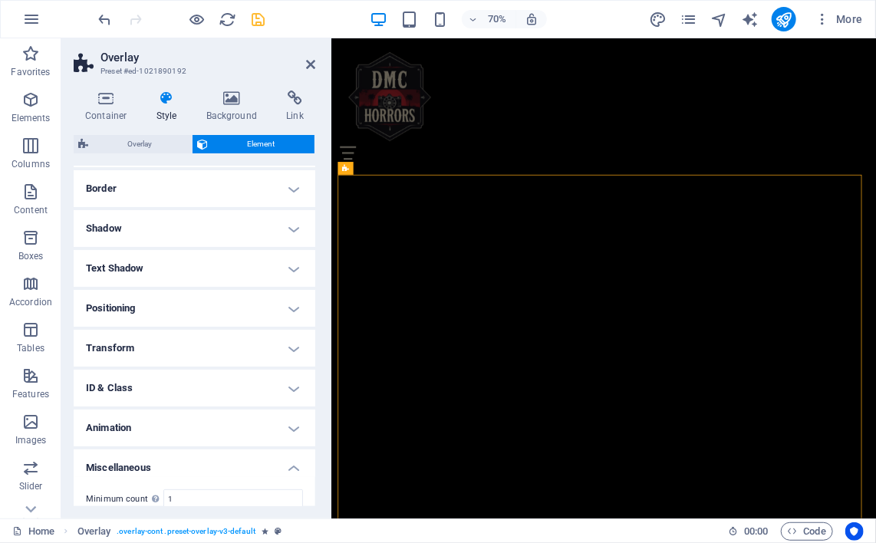
scroll to position [0, 0]
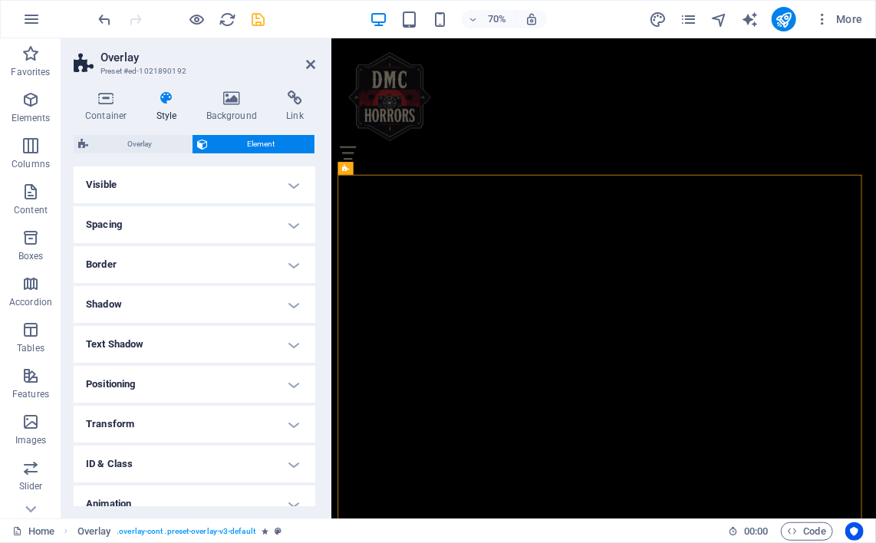
click at [285, 215] on h4 "Spacing" at bounding box center [195, 224] width 242 height 37
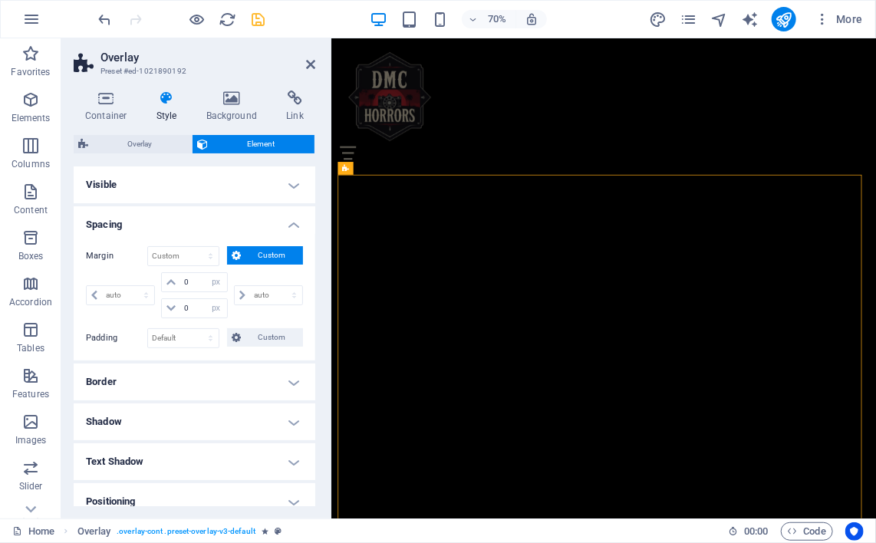
click at [285, 215] on h4 "Spacing" at bounding box center [195, 220] width 242 height 28
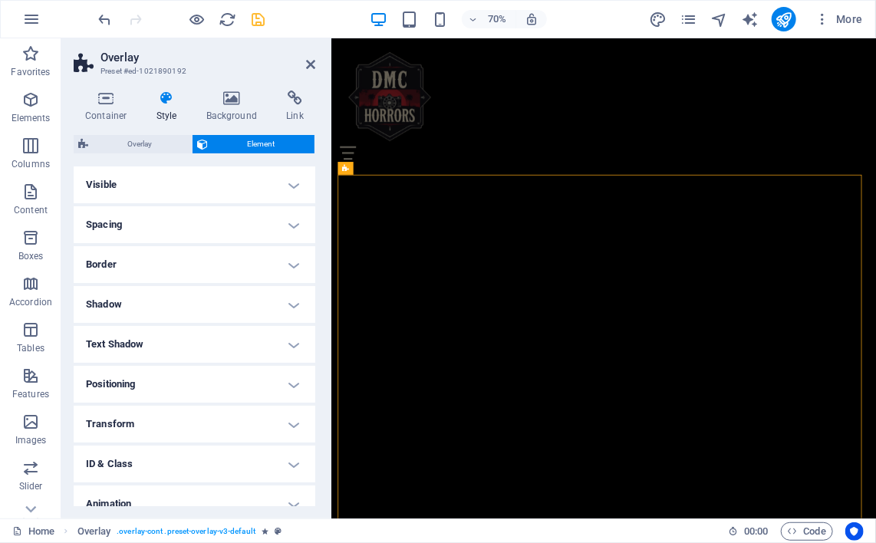
click at [283, 267] on h4 "Border" at bounding box center [195, 264] width 242 height 37
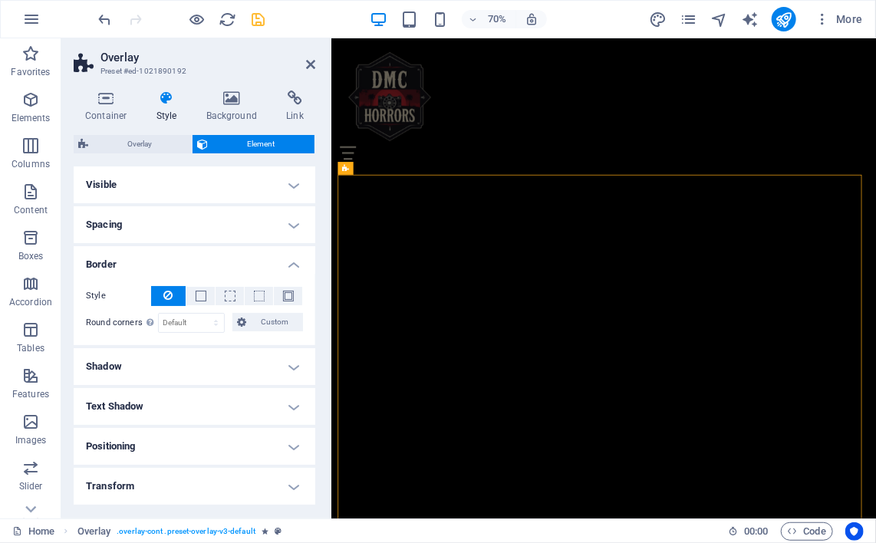
click at [283, 267] on h4 "Border" at bounding box center [195, 260] width 242 height 28
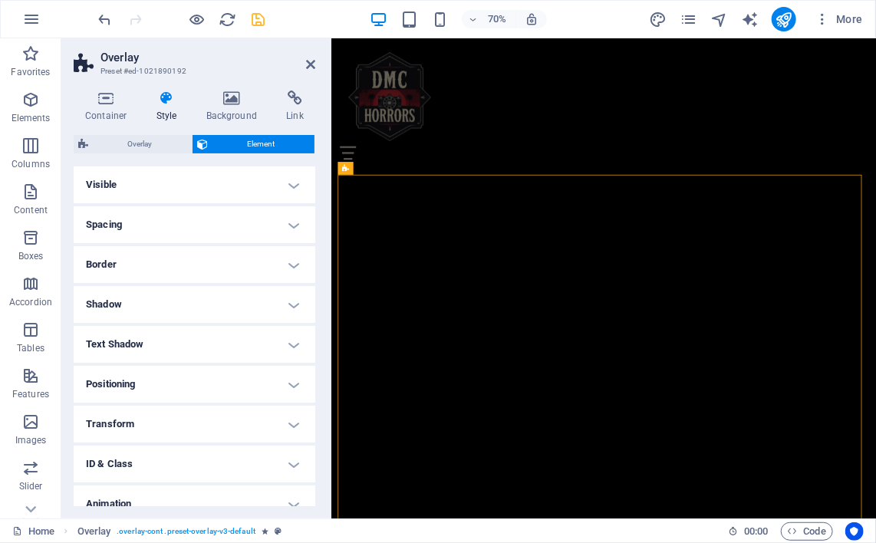
click at [270, 378] on h4 "Positioning" at bounding box center [195, 384] width 242 height 37
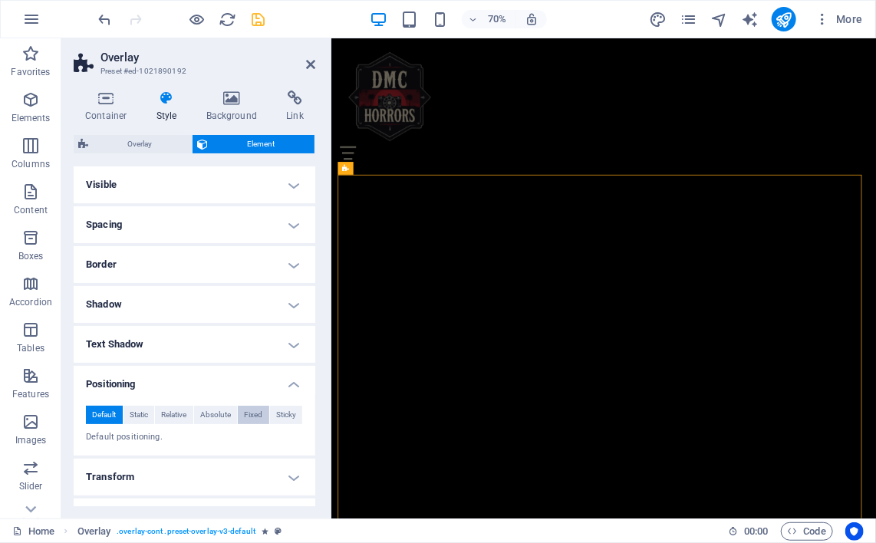
click at [244, 410] on span "Fixed" at bounding box center [253, 415] width 18 height 18
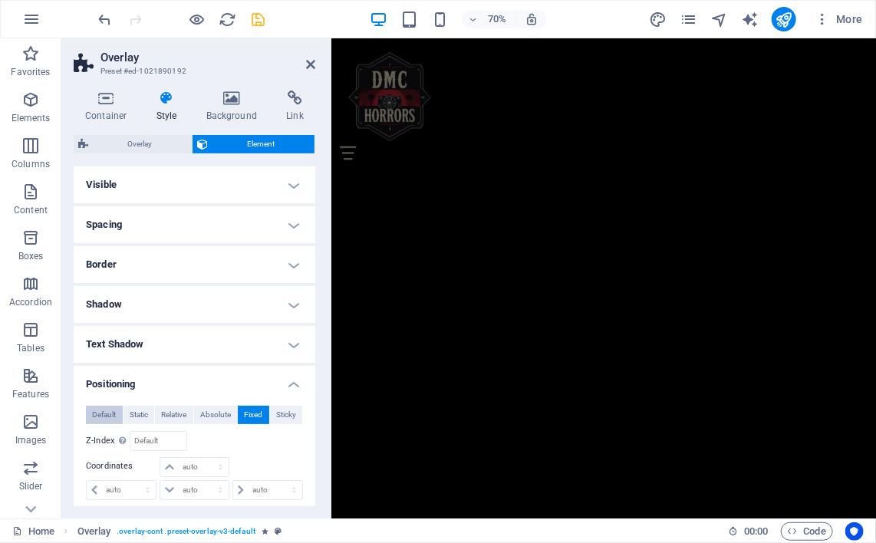
click at [98, 410] on span "Default" at bounding box center [104, 415] width 24 height 18
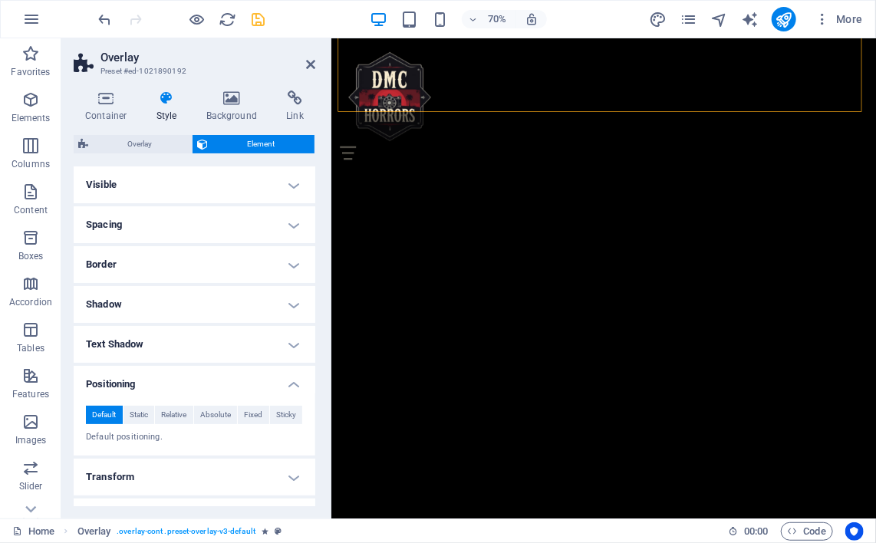
click at [276, 388] on h4 "Positioning" at bounding box center [195, 380] width 242 height 28
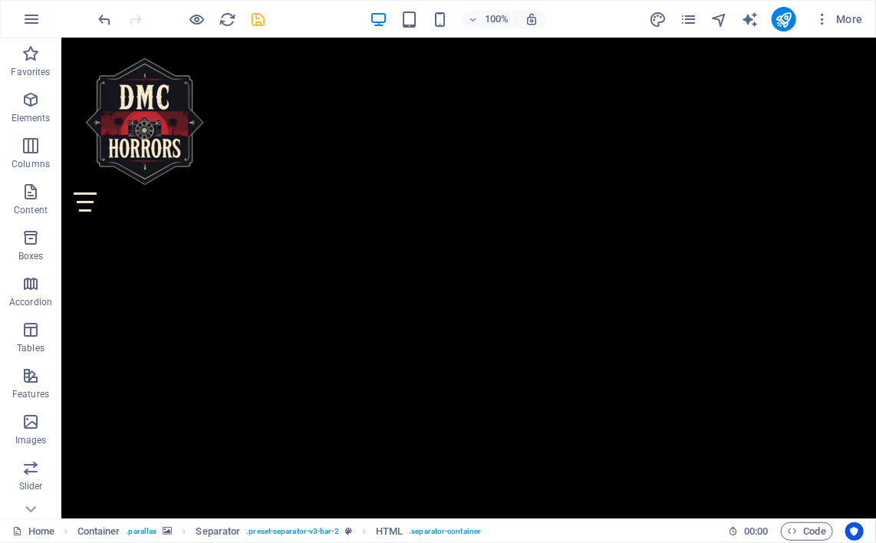
scroll to position [1463, 0]
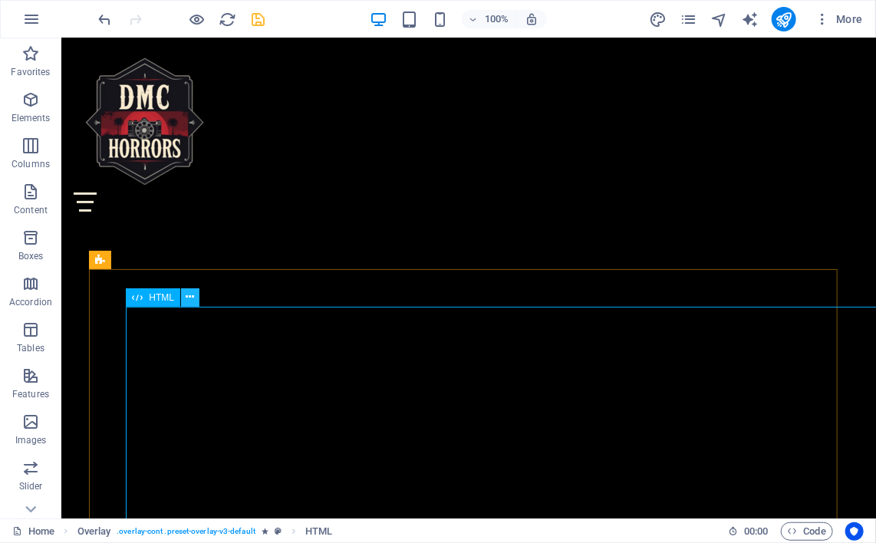
click at [189, 295] on icon at bounding box center [190, 297] width 8 height 16
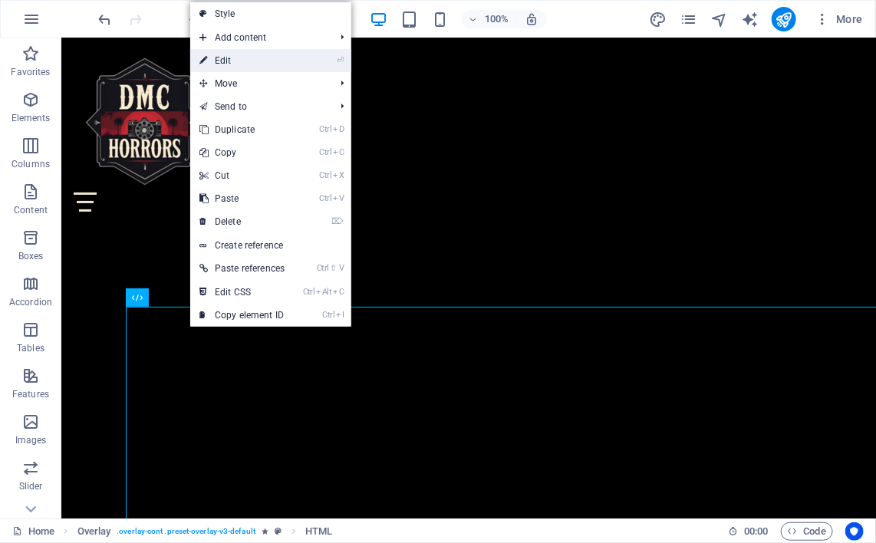
click at [220, 60] on link "⏎ Edit" at bounding box center [242, 60] width 104 height 23
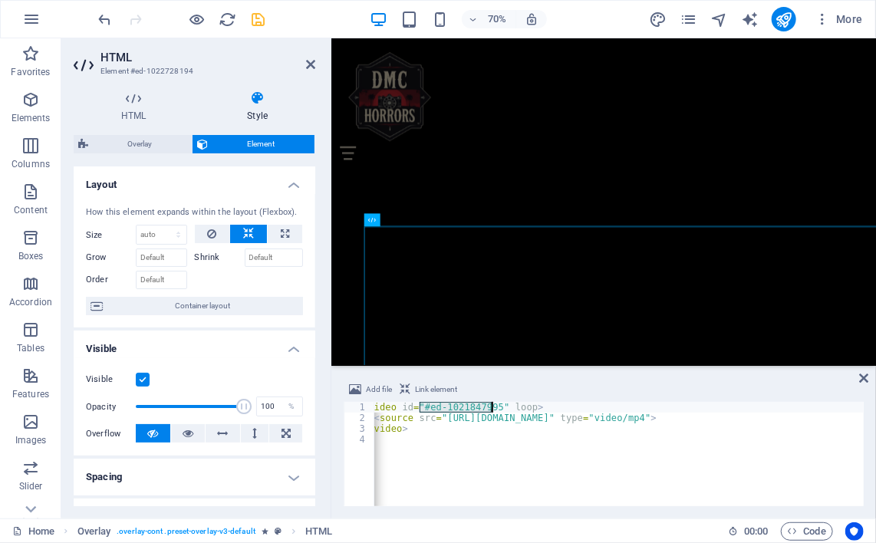
click at [283, 180] on h4 "Layout" at bounding box center [195, 181] width 242 height 28
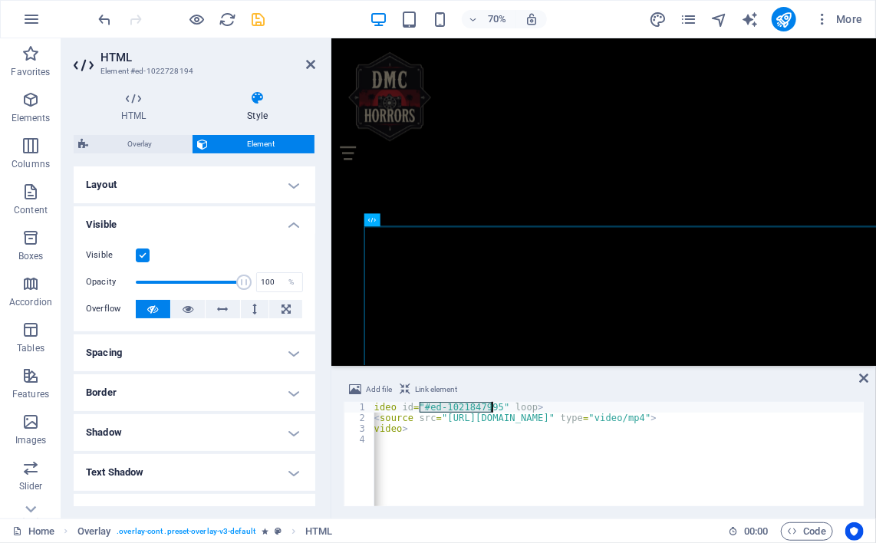
click at [286, 214] on h4 "Visible" at bounding box center [195, 220] width 242 height 28
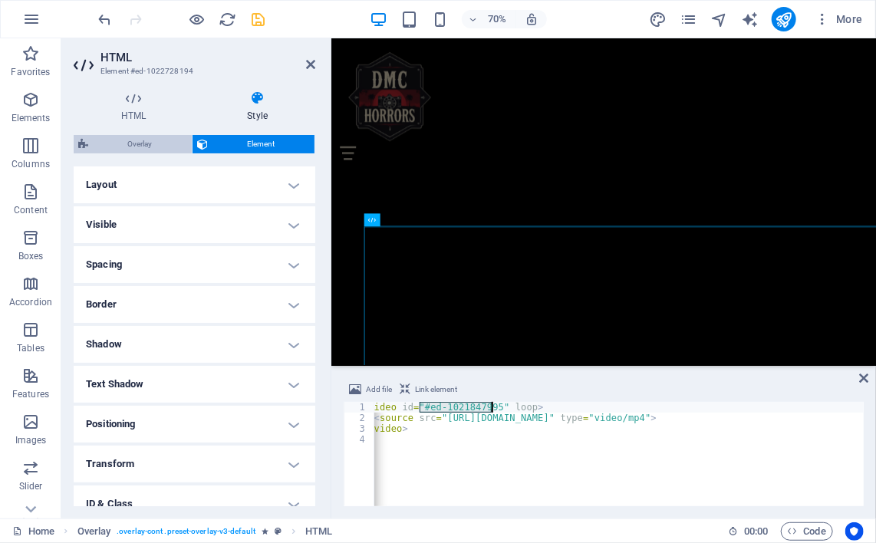
click at [164, 146] on span "Overlay" at bounding box center [140, 144] width 94 height 18
select select "rem"
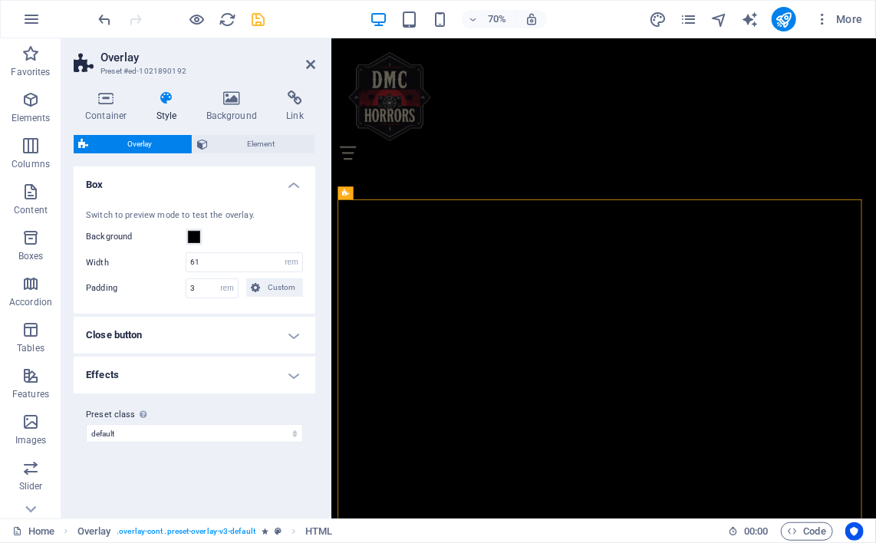
scroll to position [1631, 0]
click at [229, 146] on span "Element" at bounding box center [261, 144] width 97 height 18
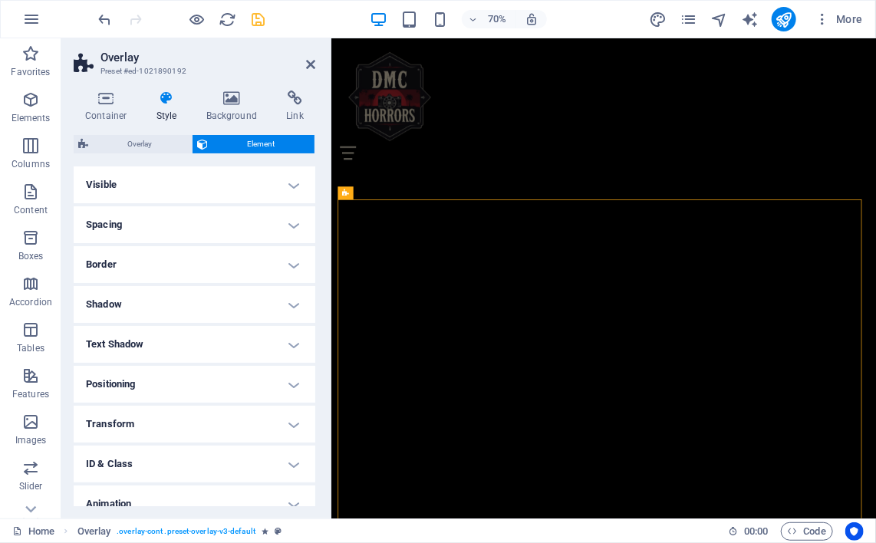
click at [281, 387] on h4 "Positioning" at bounding box center [195, 384] width 242 height 37
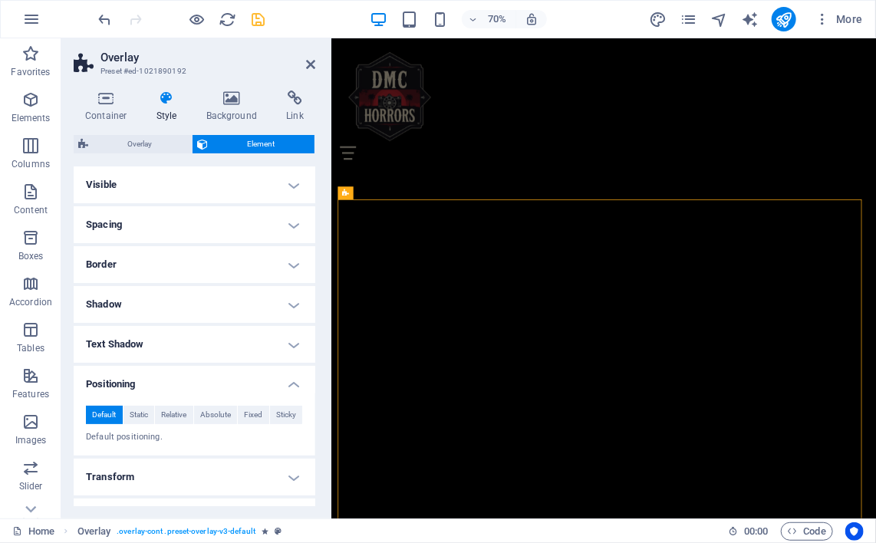
click at [281, 387] on h4 "Positioning" at bounding box center [195, 380] width 242 height 28
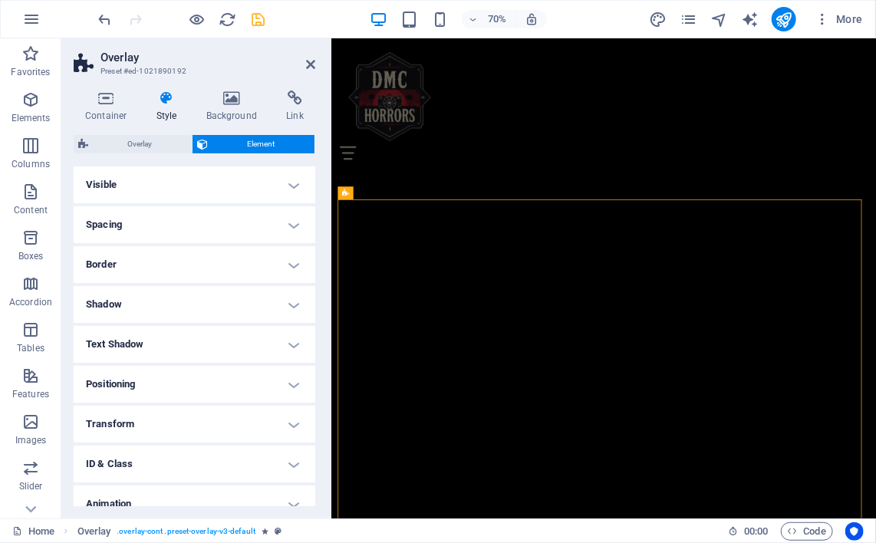
click at [284, 263] on h4 "Border" at bounding box center [195, 264] width 242 height 37
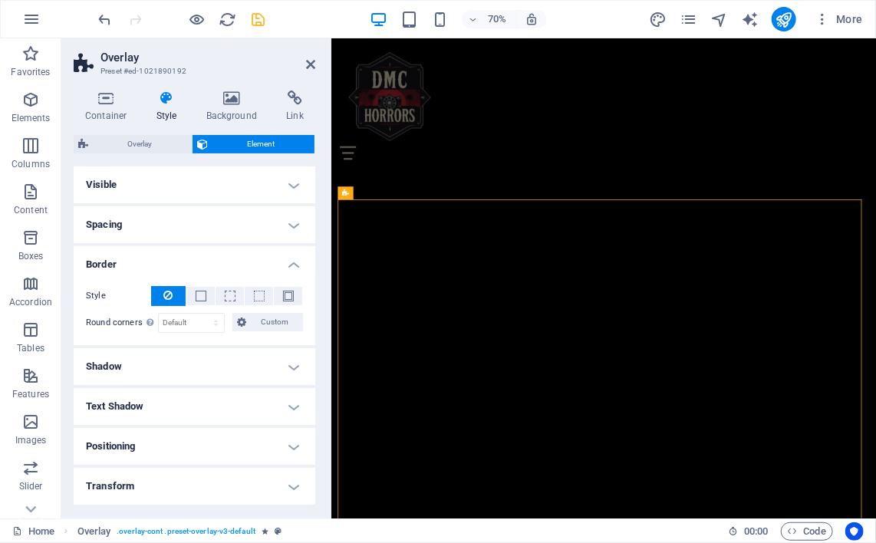
click at [284, 263] on h4 "Border" at bounding box center [195, 260] width 242 height 28
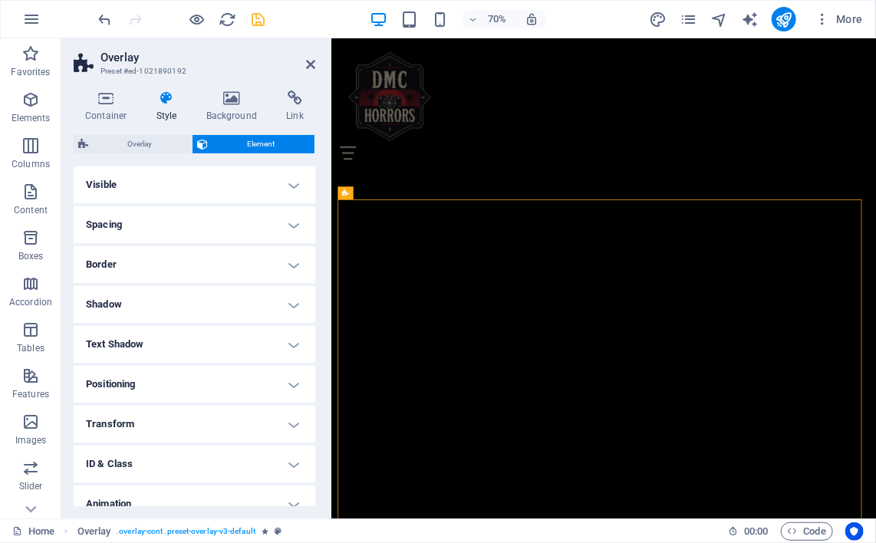
click at [284, 224] on h4 "Spacing" at bounding box center [195, 224] width 242 height 37
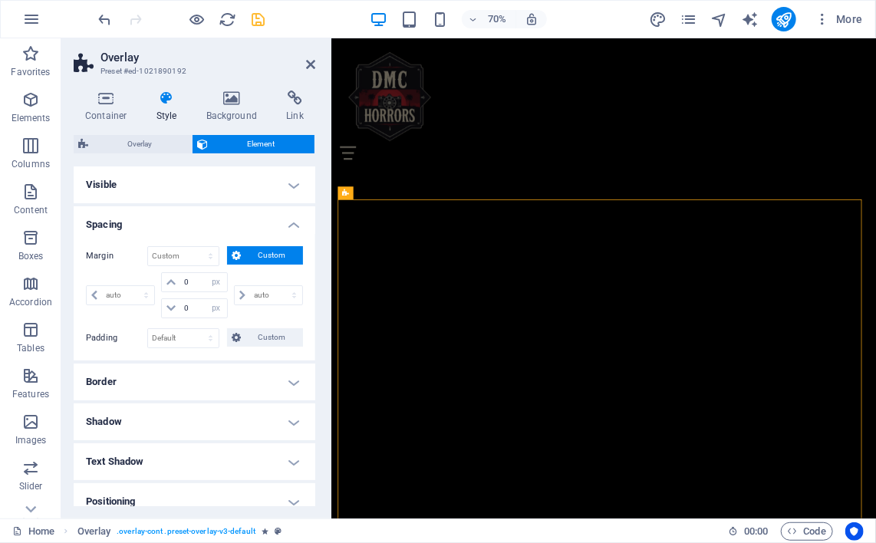
click at [284, 224] on h4 "Spacing" at bounding box center [195, 220] width 242 height 28
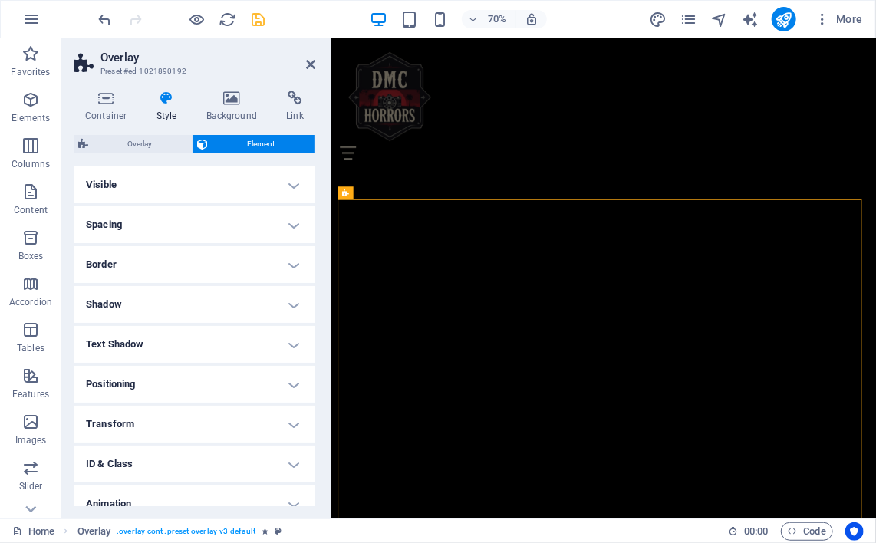
click at [280, 185] on h4 "Visible" at bounding box center [195, 185] width 242 height 37
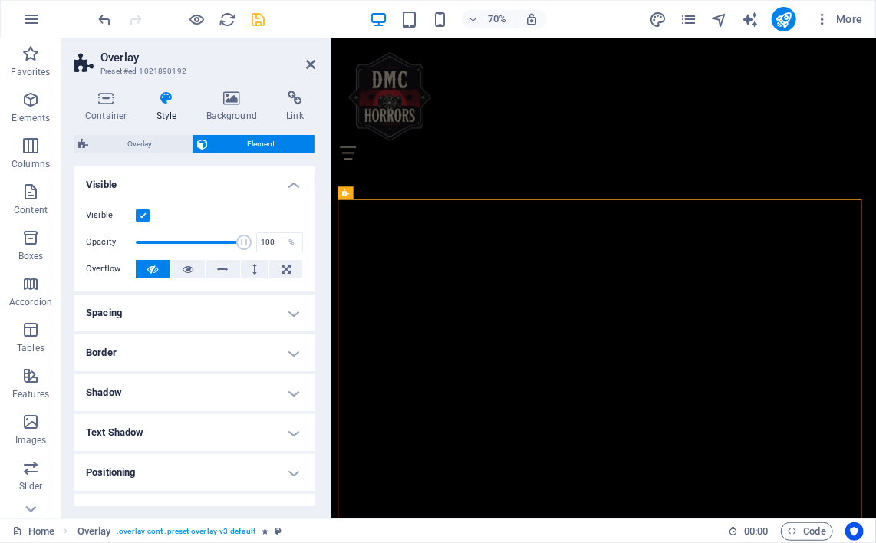
click at [279, 190] on h4 "Visible" at bounding box center [195, 181] width 242 height 28
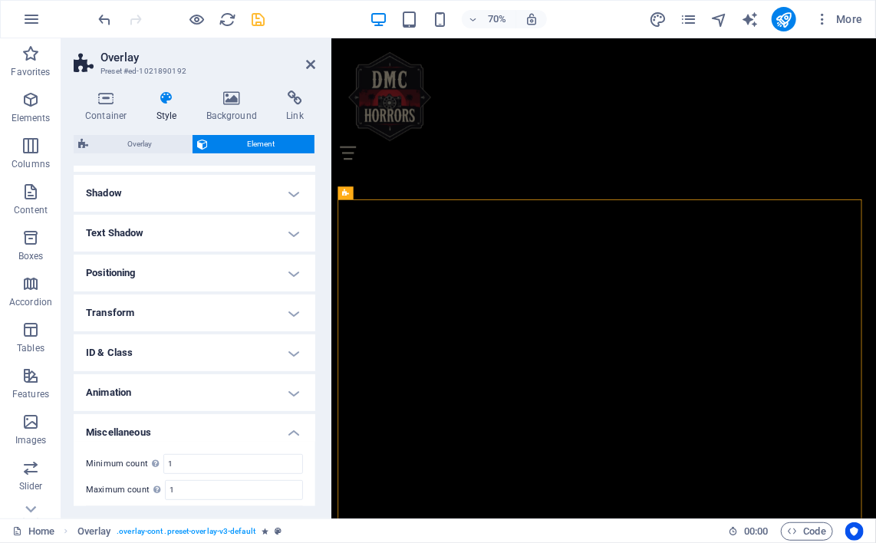
scroll to position [150, 0]
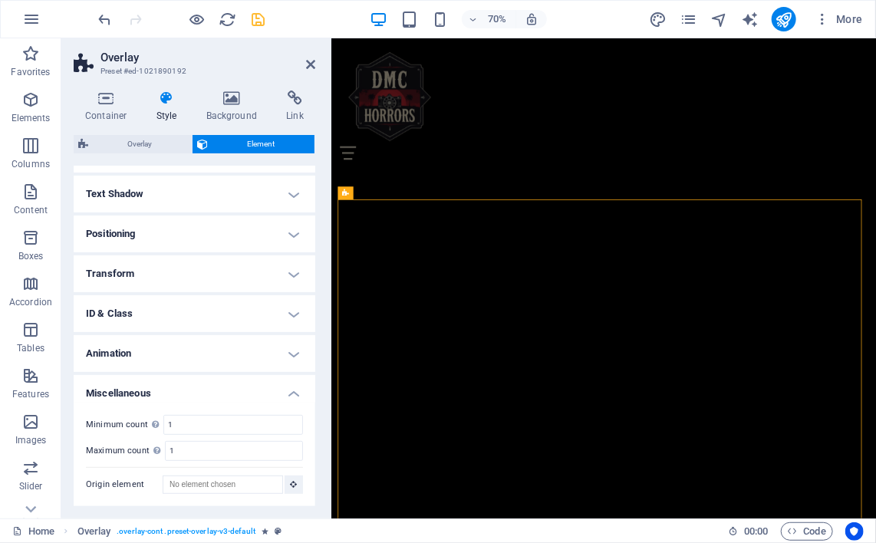
click at [283, 278] on h4 "Transform" at bounding box center [195, 274] width 242 height 37
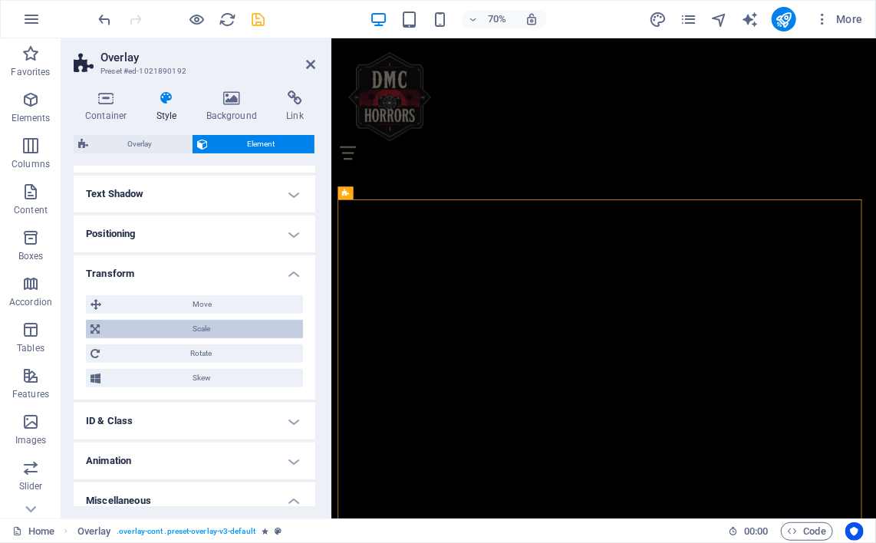
click at [200, 330] on span "Scale" at bounding box center [201, 329] width 194 height 18
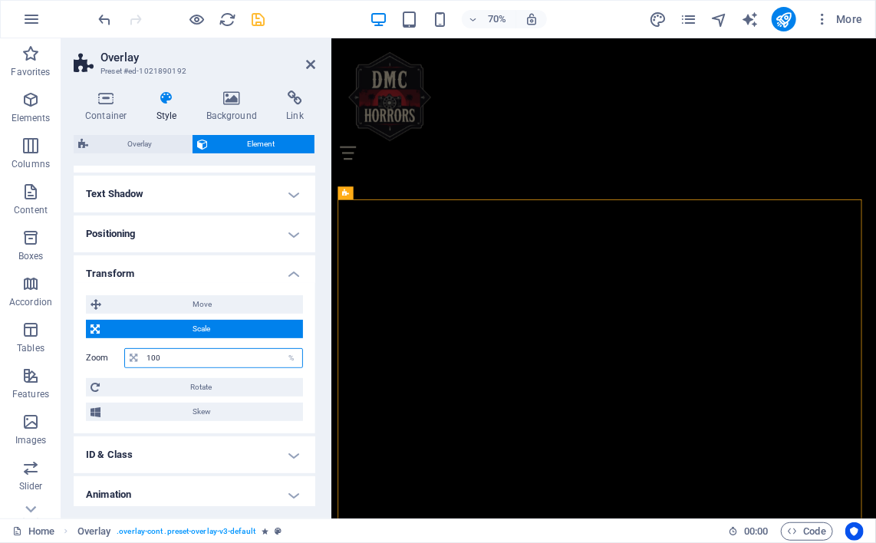
click at [169, 357] on input "100" at bounding box center [223, 358] width 160 height 18
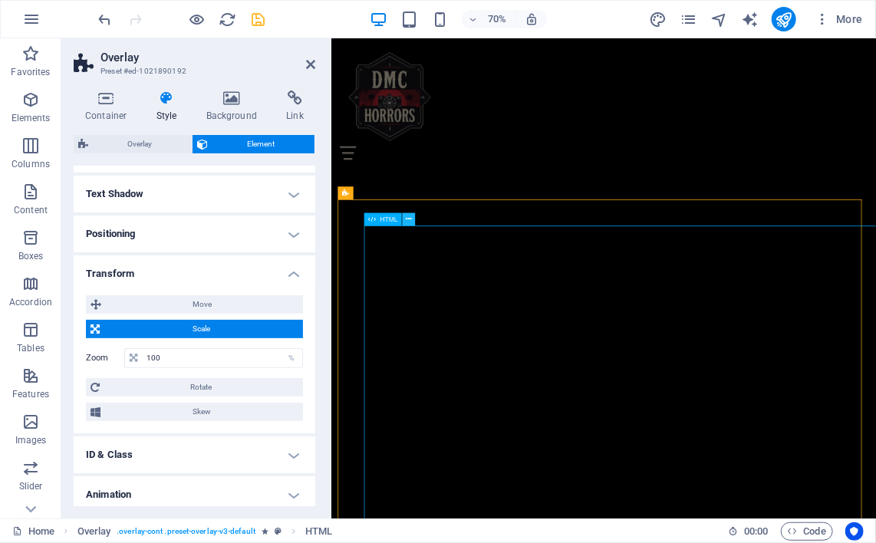
click at [412, 221] on button at bounding box center [409, 219] width 13 height 13
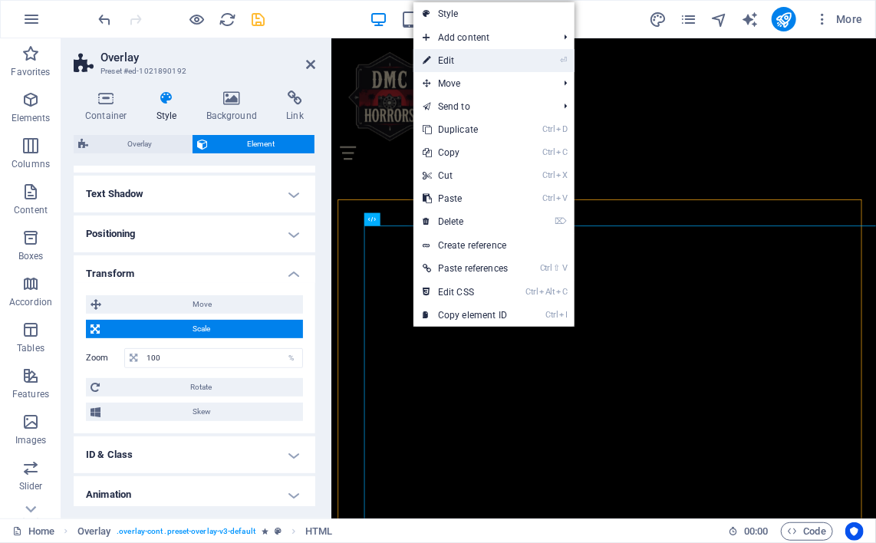
click at [443, 52] on link "⏎ Edit" at bounding box center [466, 60] width 104 height 23
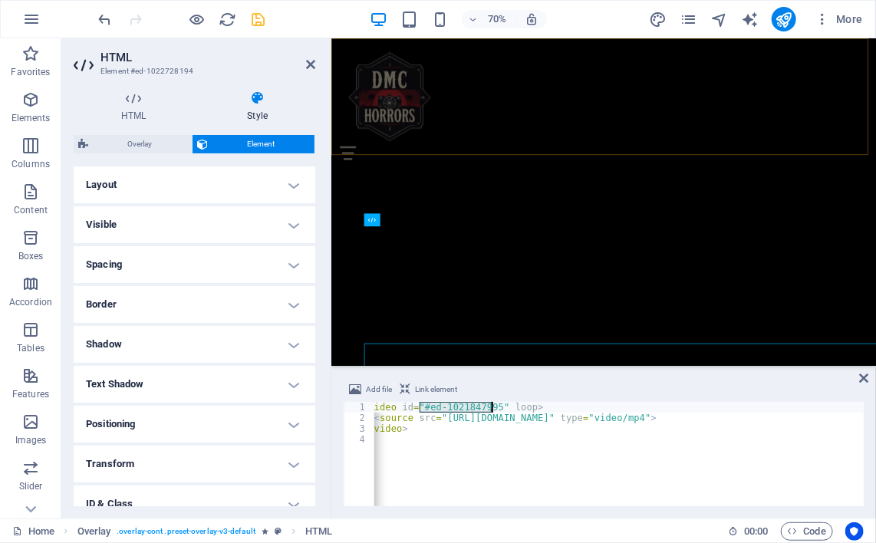
scroll to position [1463, 0]
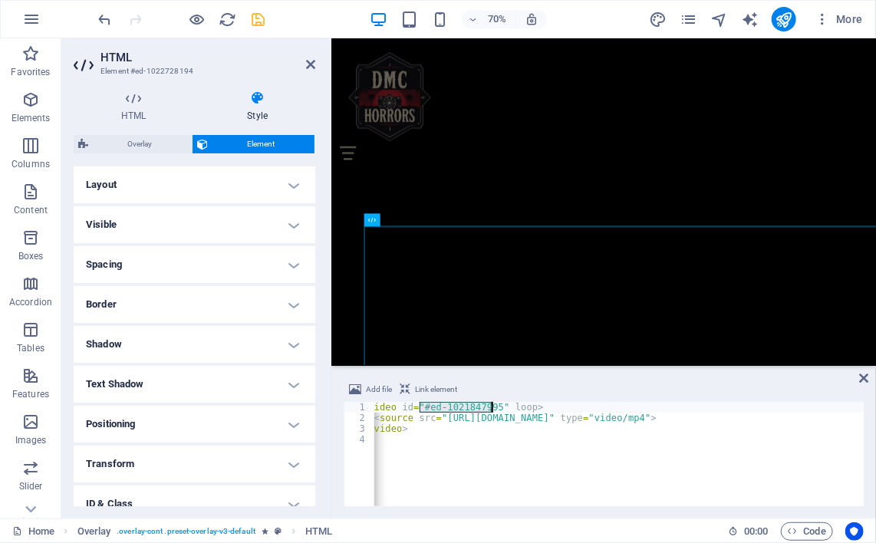
click at [285, 193] on h4 "Layout" at bounding box center [195, 185] width 242 height 37
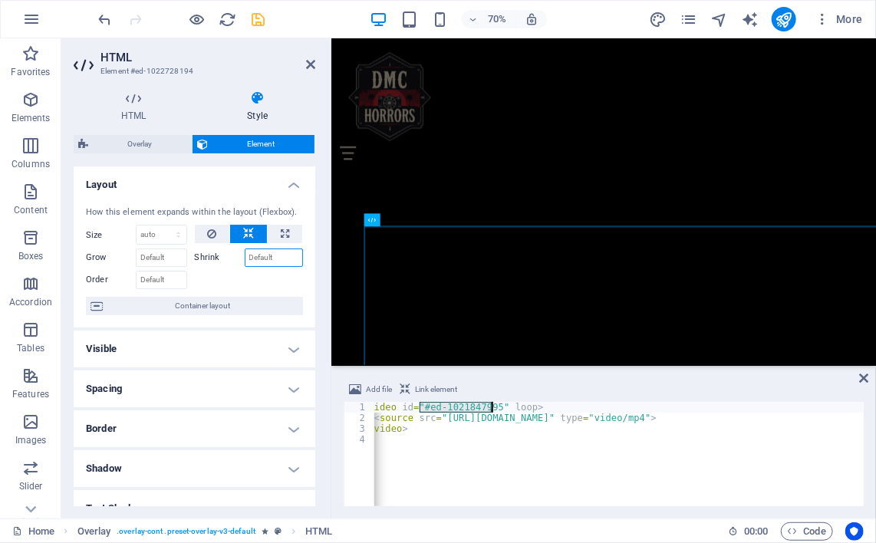
click at [255, 262] on input "Shrink" at bounding box center [274, 258] width 59 height 18
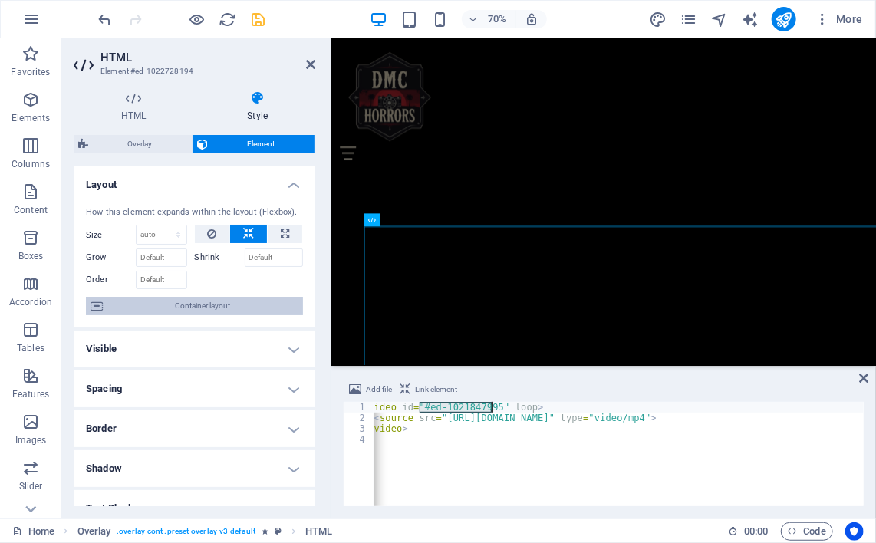
click at [221, 312] on span "Container layout" at bounding box center [202, 306] width 191 height 18
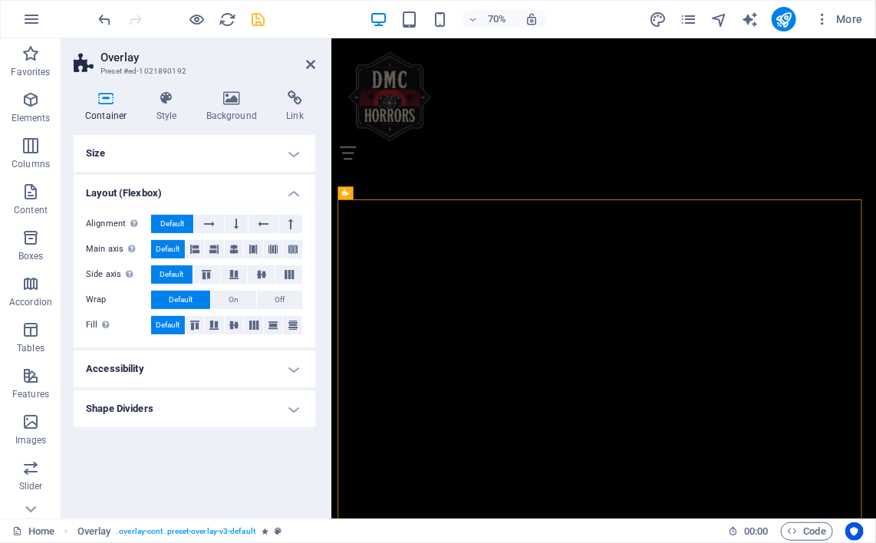
scroll to position [1631, 0]
click at [242, 246] on button at bounding box center [234, 249] width 19 height 18
click at [252, 274] on icon at bounding box center [261, 274] width 18 height 9
click at [292, 153] on h4 "Size" at bounding box center [195, 153] width 242 height 37
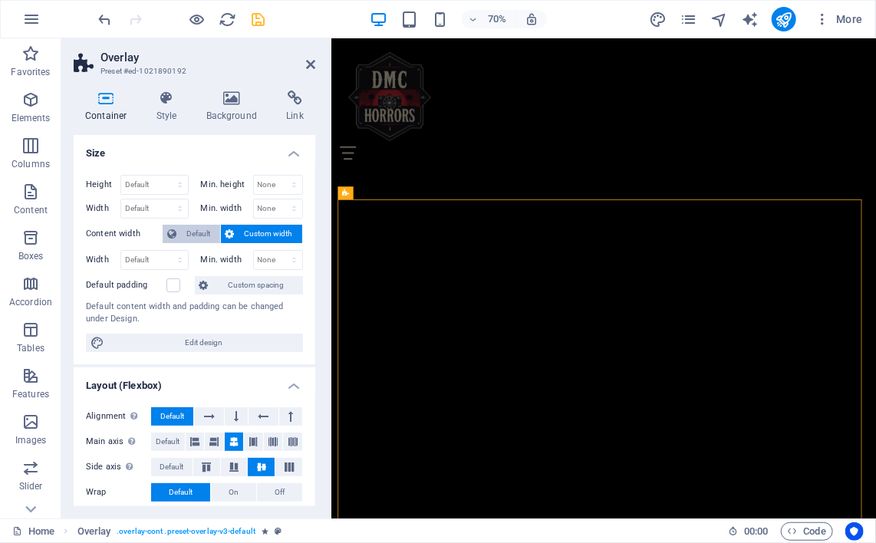
click at [196, 233] on span "Default" at bounding box center [198, 234] width 35 height 18
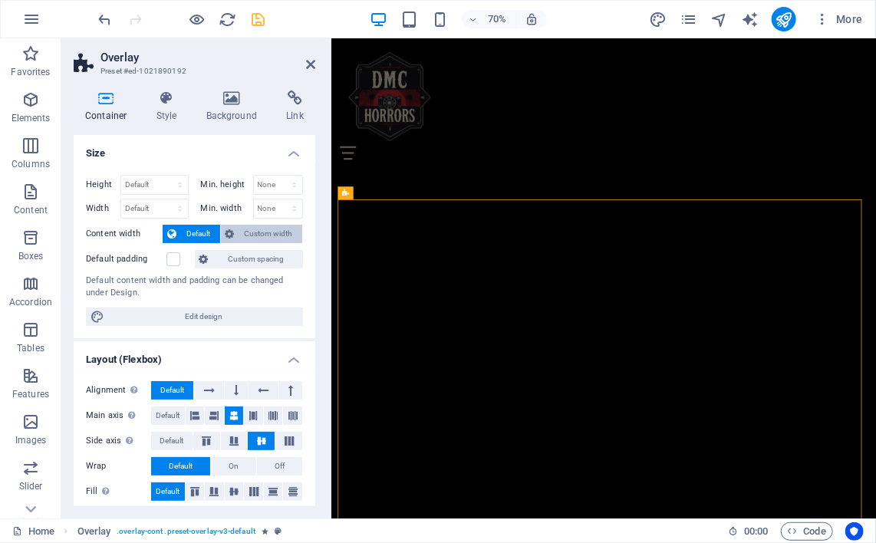
click at [239, 229] on span "Custom width" at bounding box center [268, 234] width 59 height 18
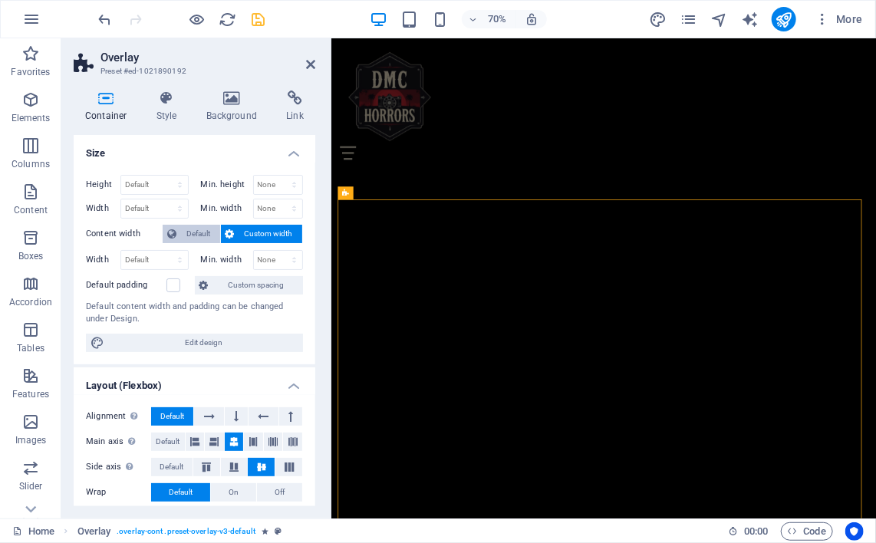
click at [175, 236] on icon at bounding box center [171, 234] width 9 height 18
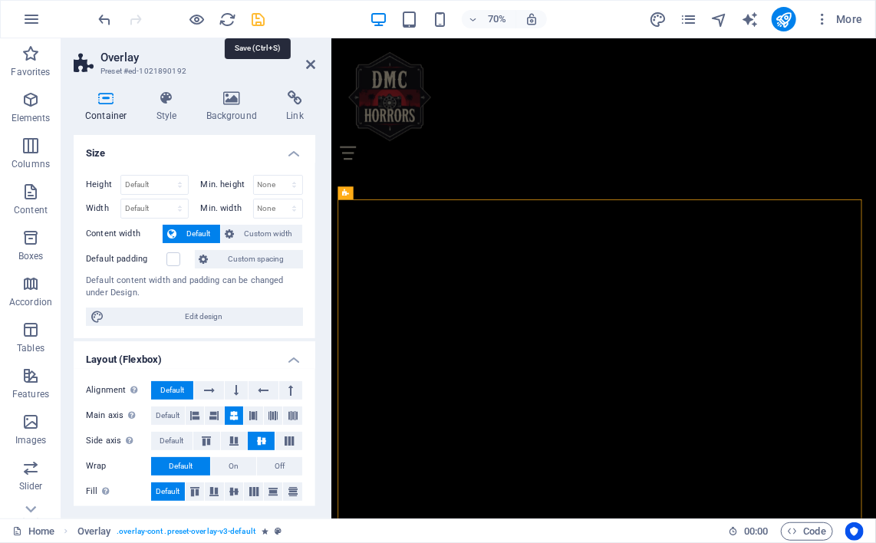
click at [260, 21] on icon "save" at bounding box center [259, 20] width 18 height 18
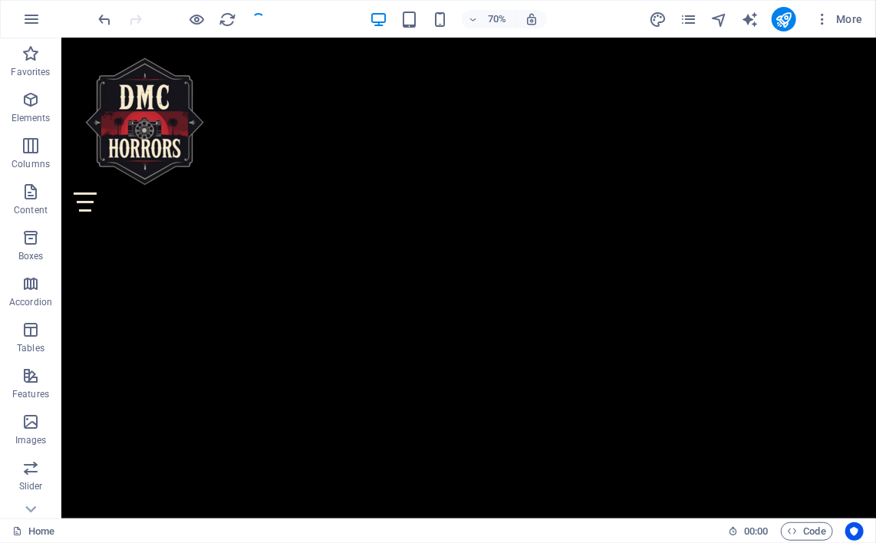
scroll to position [1463, 0]
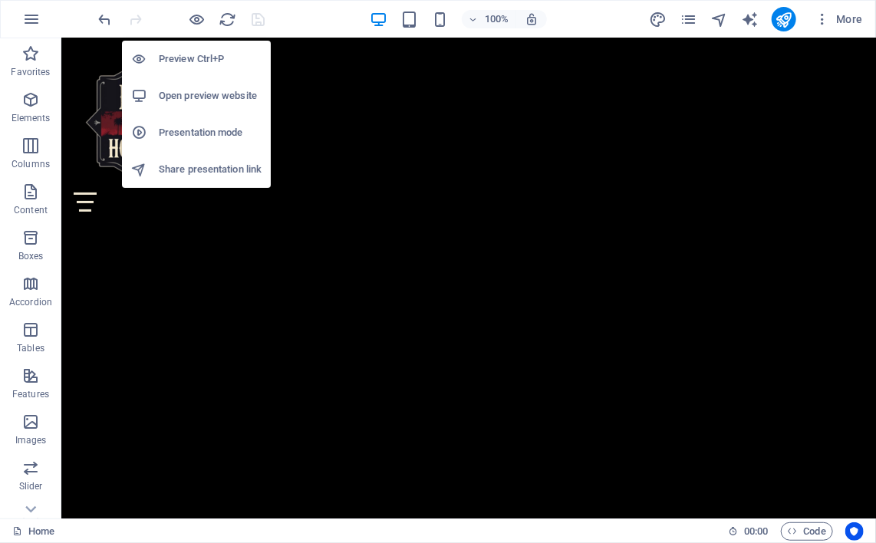
click at [180, 96] on h6 "Open preview website" at bounding box center [210, 96] width 103 height 18
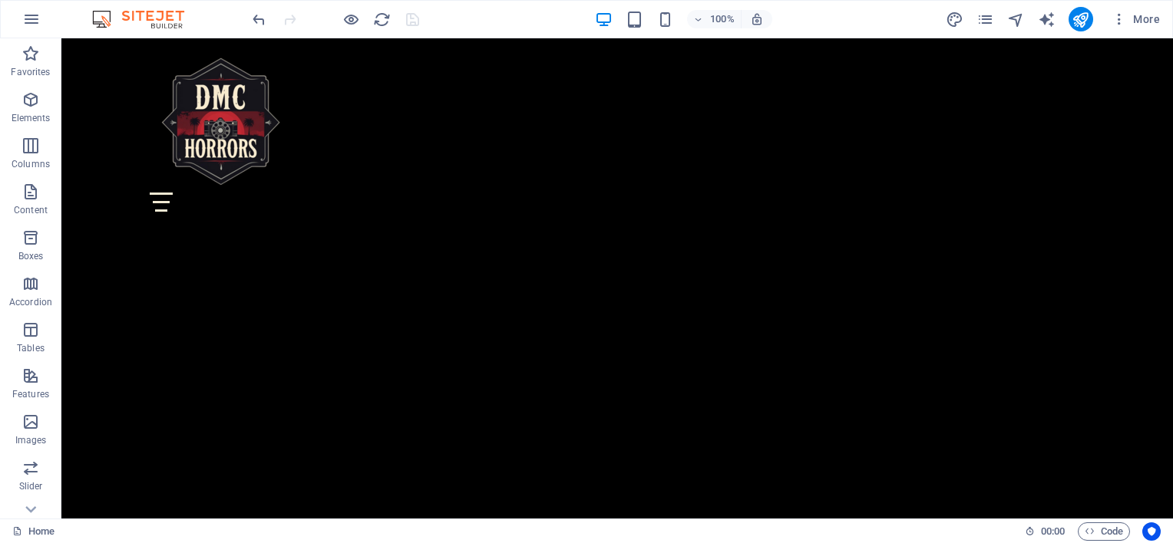
scroll to position [1461, 0]
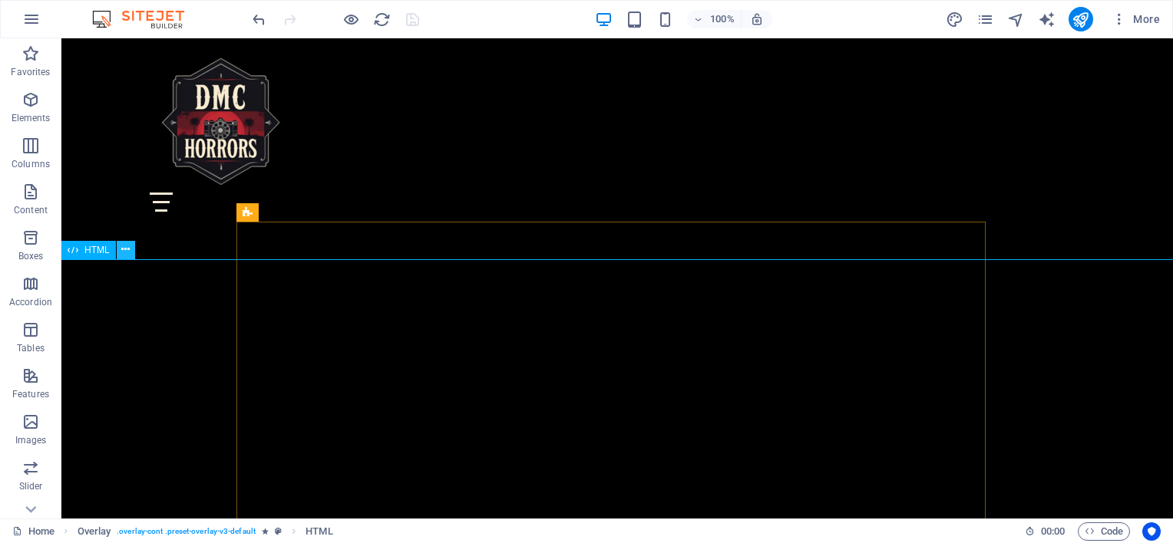
click at [127, 249] on icon at bounding box center [125, 250] width 8 height 16
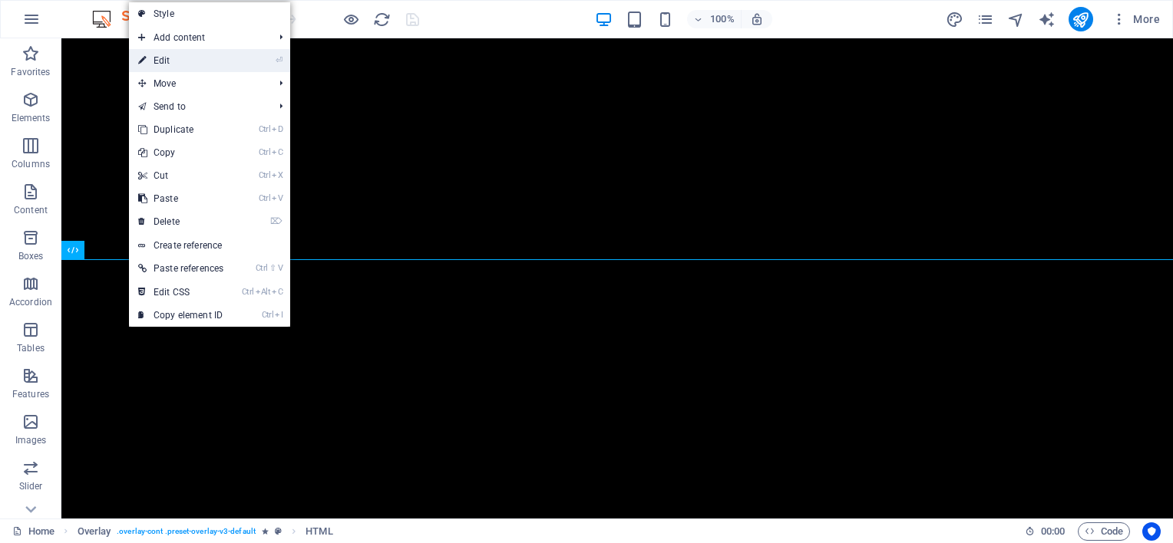
click at [178, 63] on link "⏎ Edit" at bounding box center [181, 60] width 104 height 23
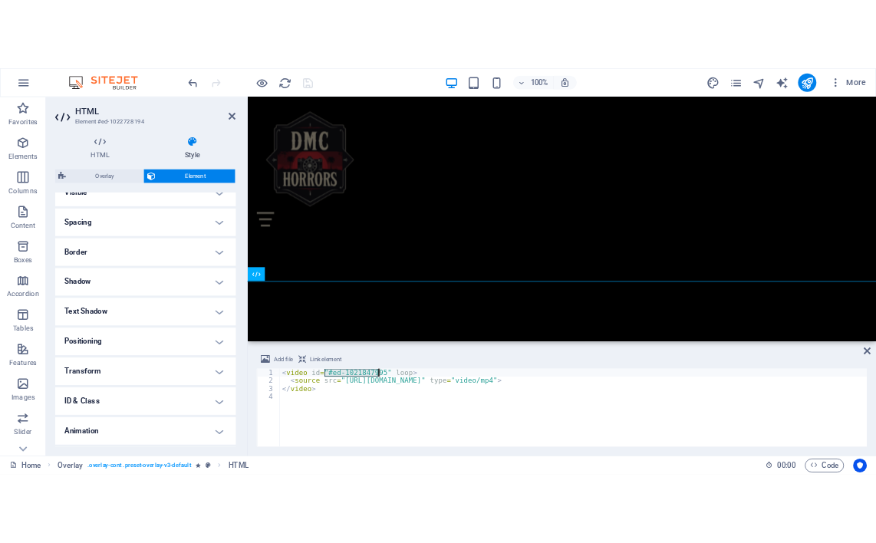
scroll to position [233, 0]
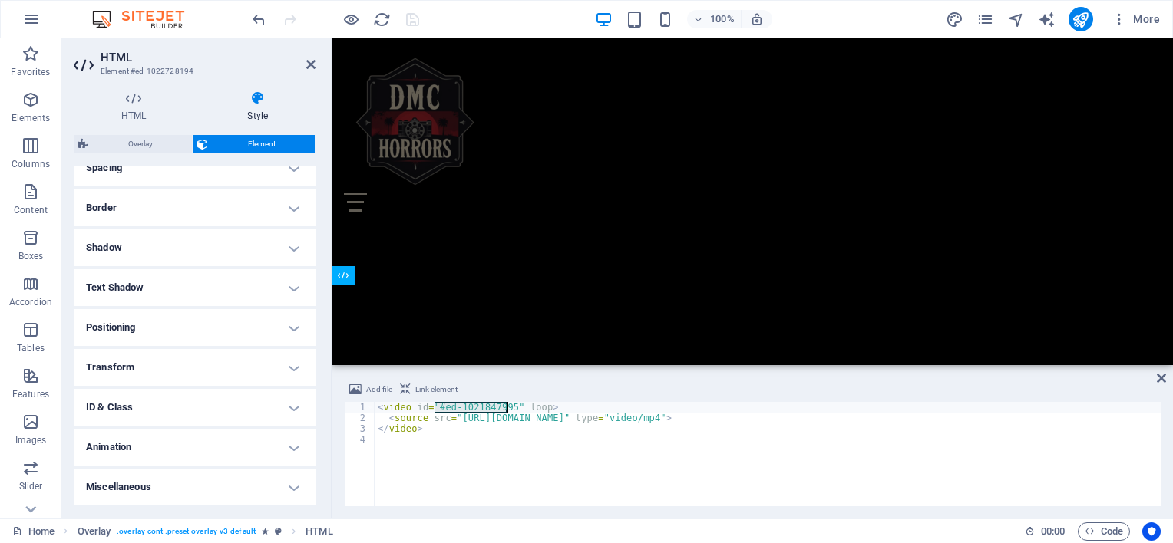
click at [276, 445] on h4 "Animation" at bounding box center [195, 447] width 242 height 37
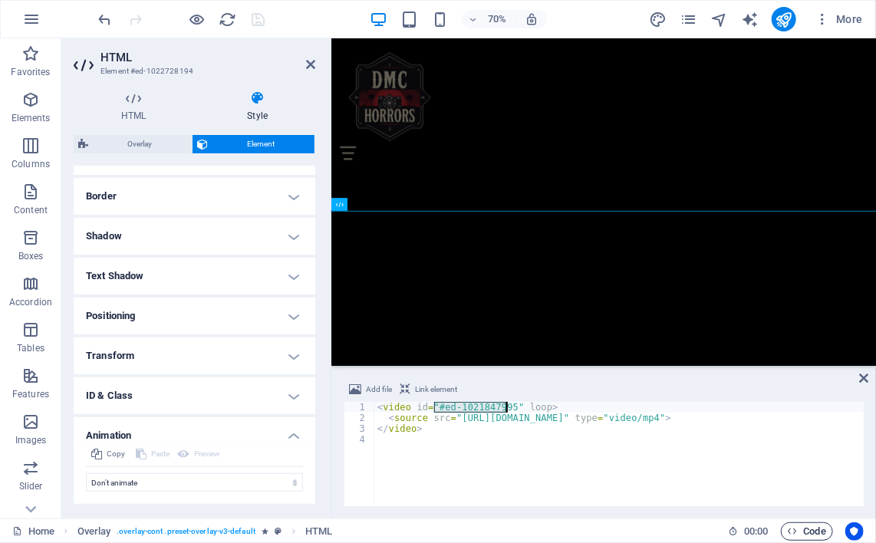
click at [804, 536] on span "Code" at bounding box center [807, 532] width 38 height 18
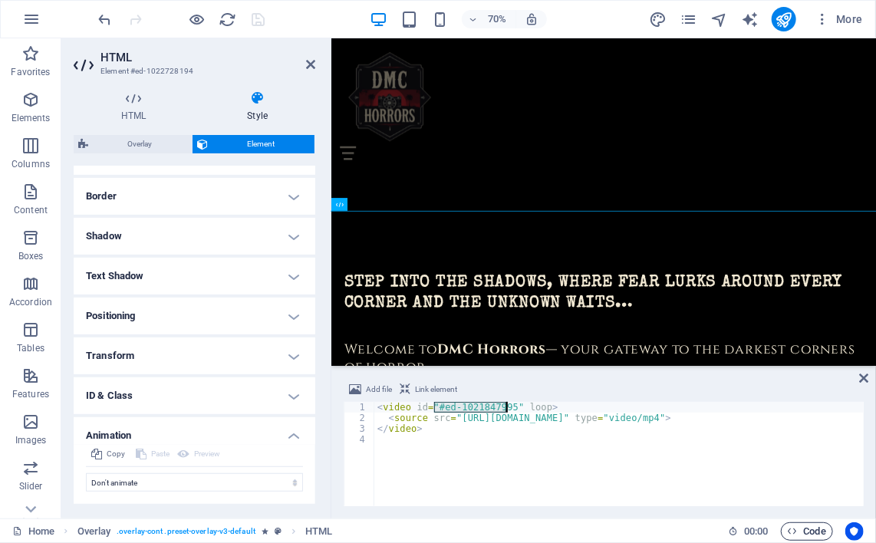
scroll to position [2436, 0]
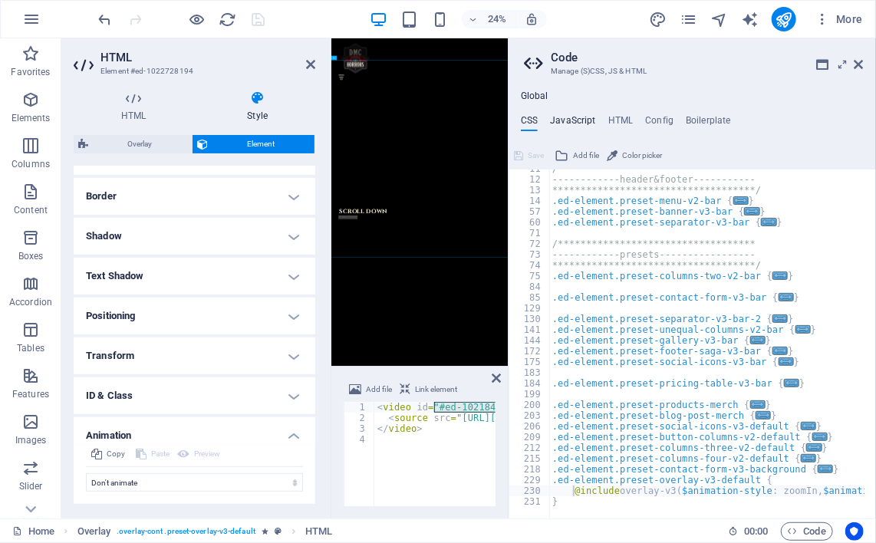
click at [584, 117] on h4 "JavaScript" at bounding box center [572, 123] width 45 height 17
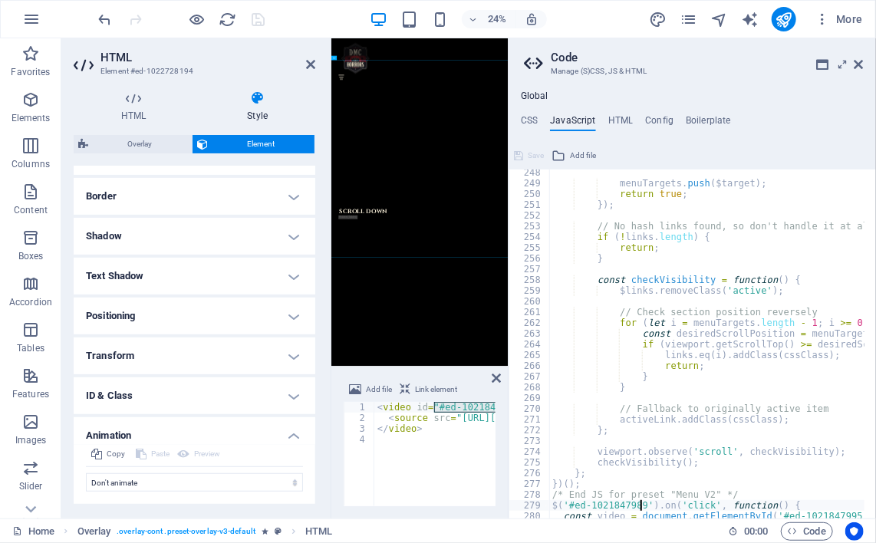
scroll to position [2756, 0]
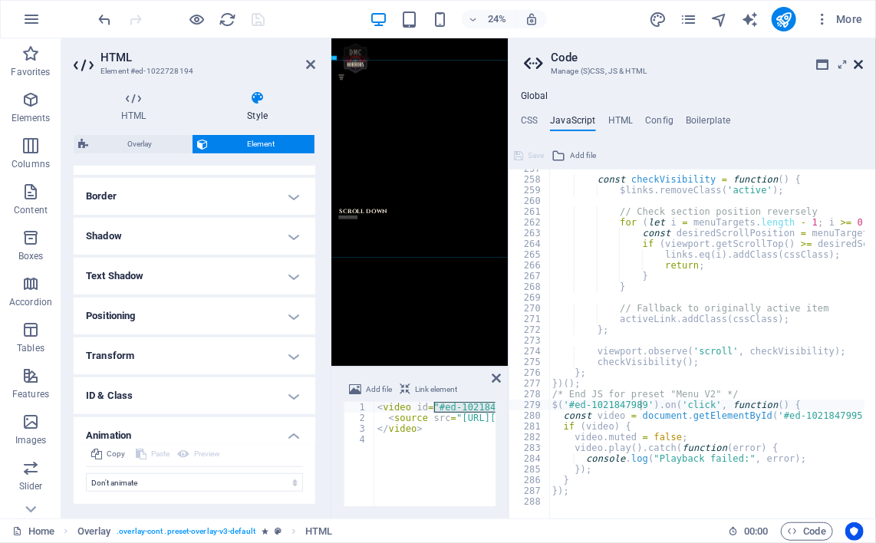
click at [863, 65] on icon at bounding box center [859, 64] width 9 height 12
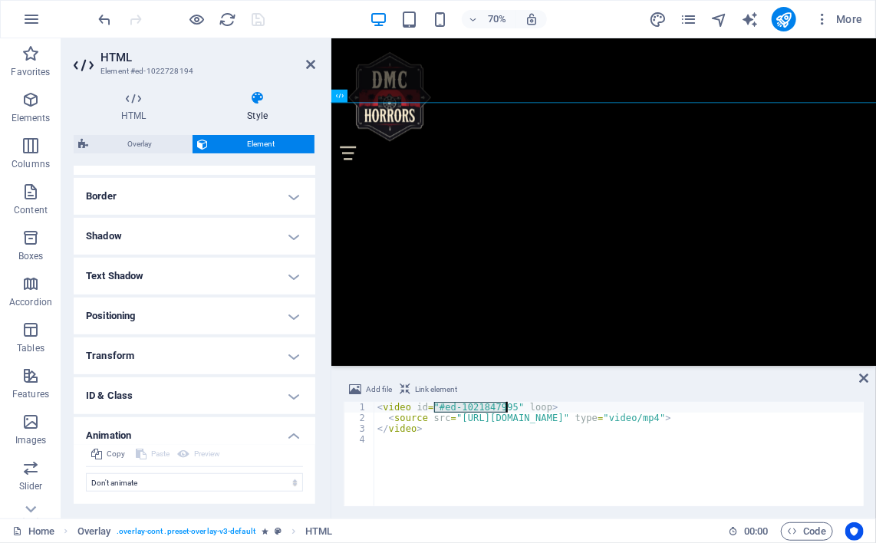
click at [538, 408] on div "< video id = "#ed-1021847995" loop > < source src = "[URL][DOMAIN_NAME]" type =…" at bounding box center [674, 465] width 601 height 126
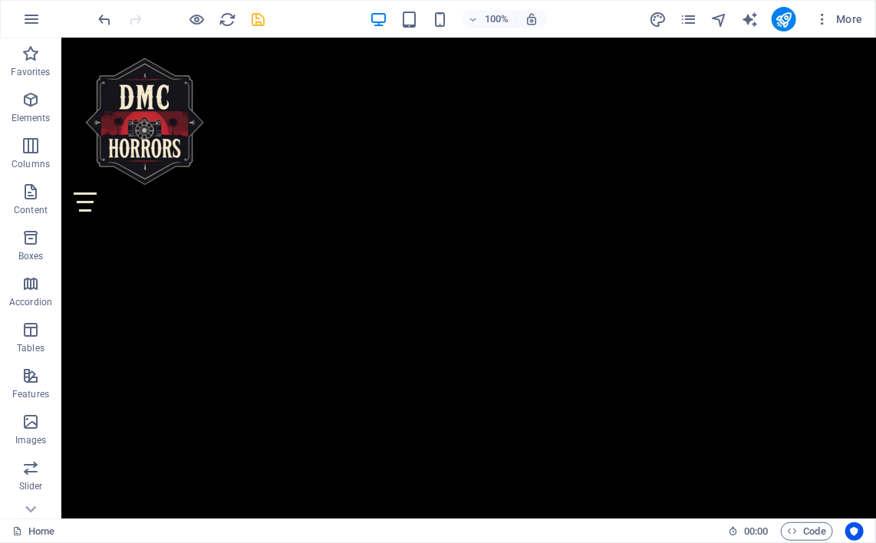
scroll to position [1452, 0]
click at [104, 11] on icon "undo" at bounding box center [106, 20] width 18 height 18
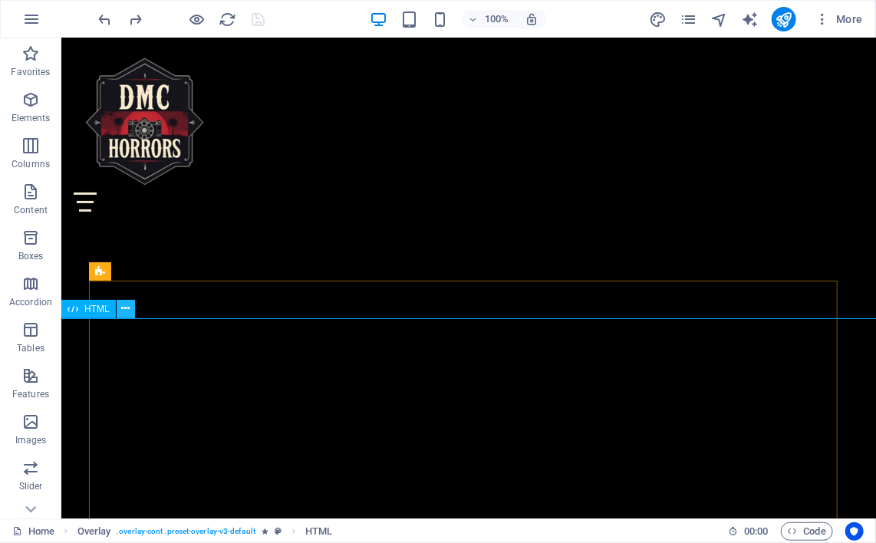
click at [130, 308] on button at bounding box center [126, 309] width 18 height 18
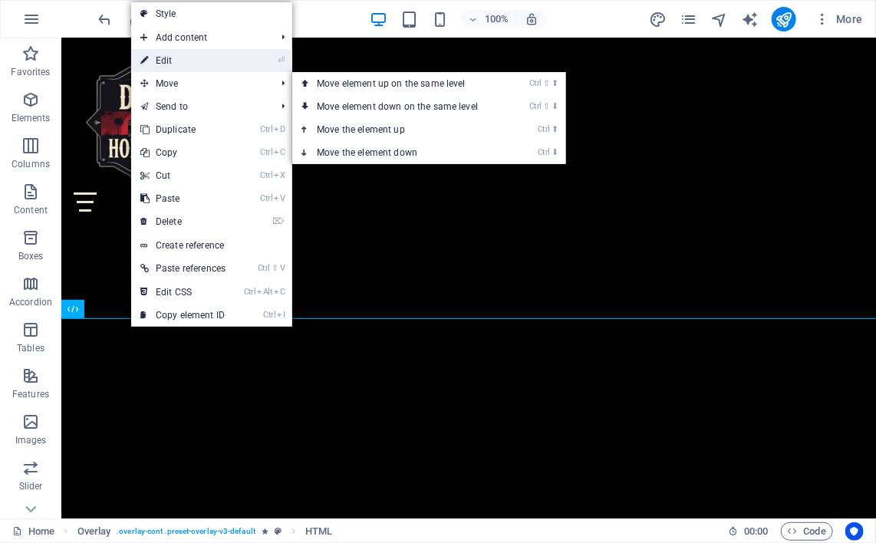
click at [170, 58] on link "⏎ Edit" at bounding box center [183, 60] width 104 height 23
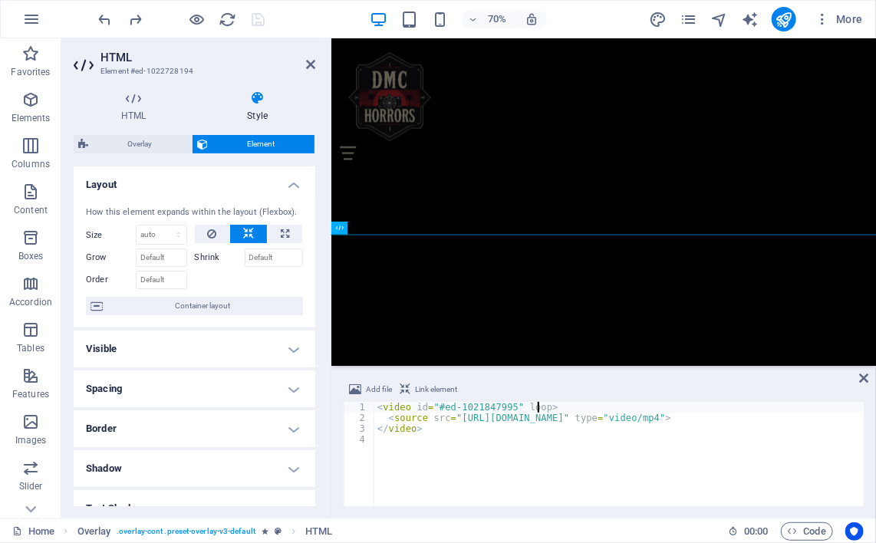
click at [519, 408] on div "< video id = "#ed-1021847995" loop > < source src = "[URL][DOMAIN_NAME]" type =…" at bounding box center [674, 465] width 601 height 126
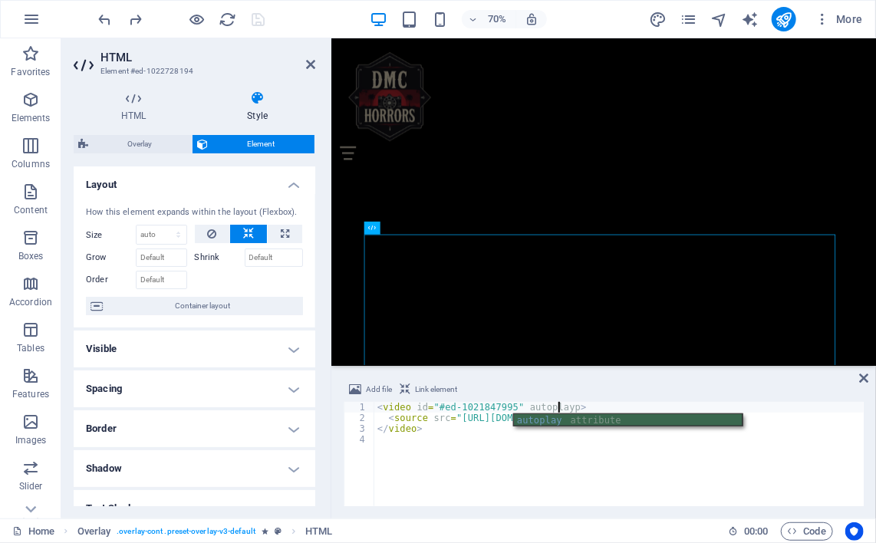
scroll to position [0, 14]
click at [557, 409] on div "< video id = "#ed-1021847995" autoplay > < source src = "[URL][DOMAIN_NAME]" ty…" at bounding box center [674, 459] width 601 height 114
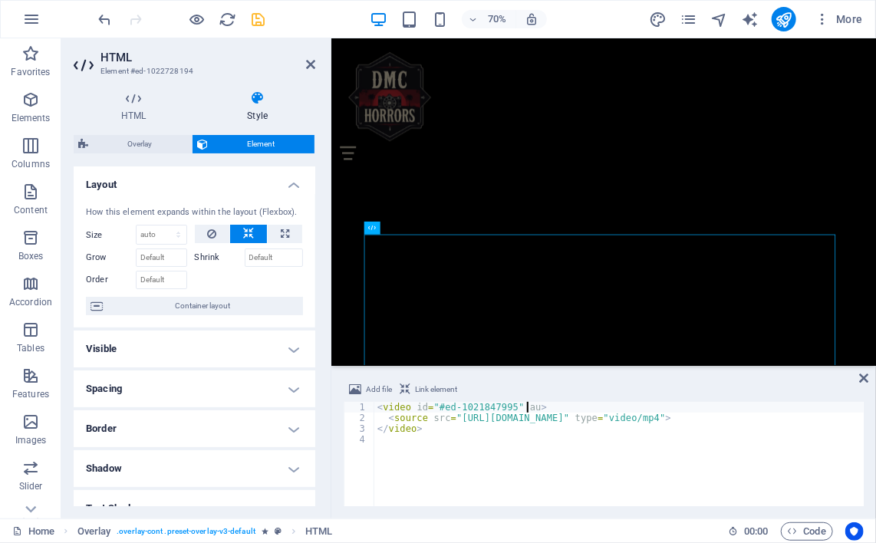
scroll to position [0, 11]
type textarea "<video id="#ed-1021847995">"
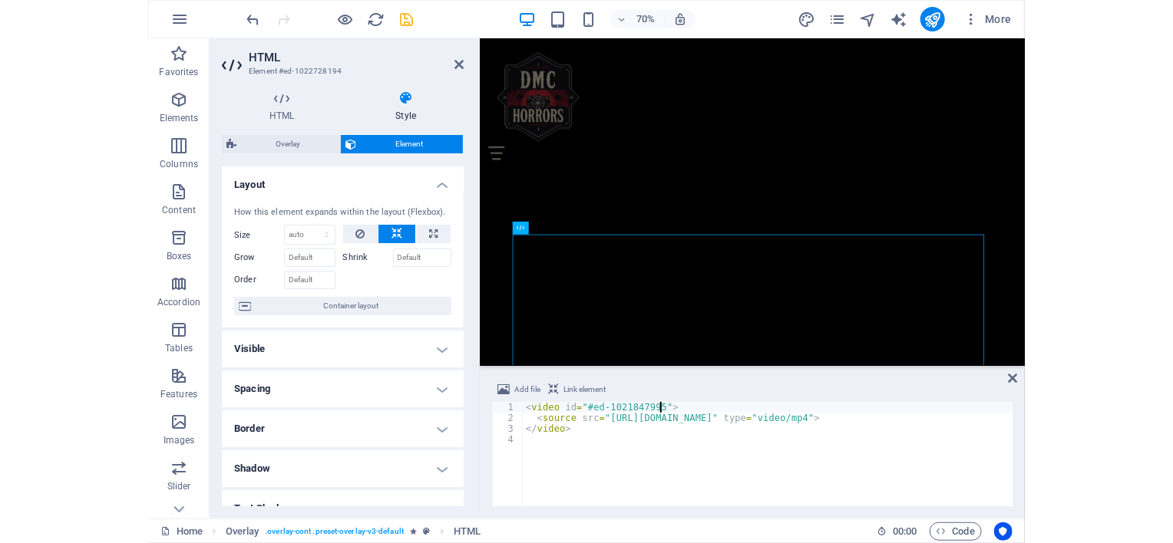
scroll to position [0, 10]
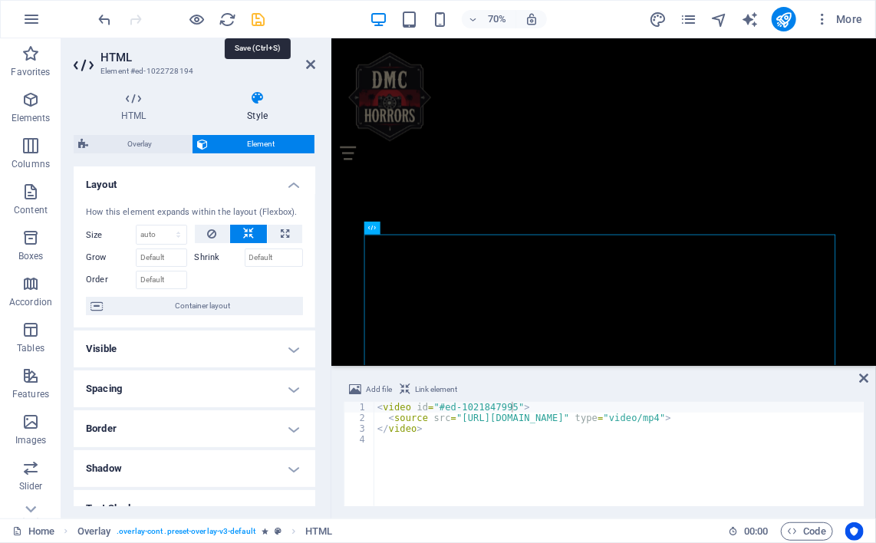
click at [259, 21] on icon "save" at bounding box center [259, 20] width 18 height 18
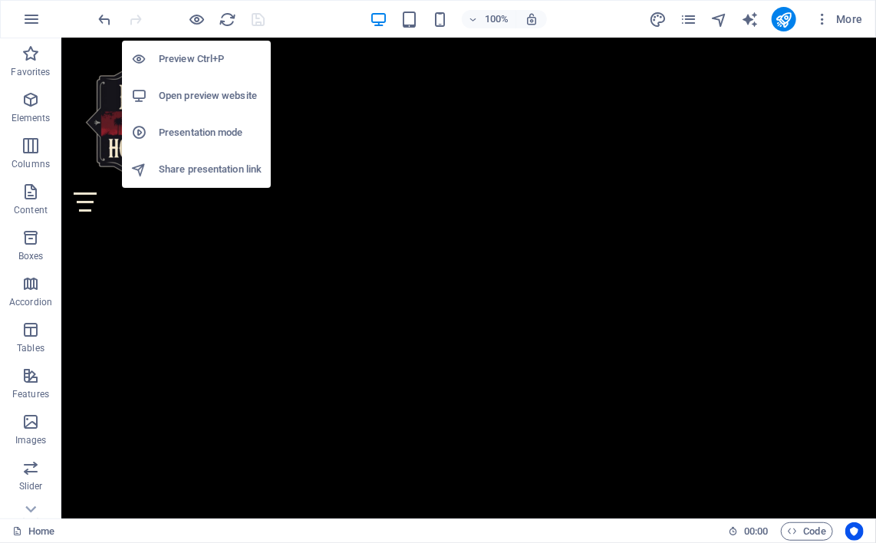
click at [166, 96] on h6 "Open preview website" at bounding box center [210, 96] width 103 height 18
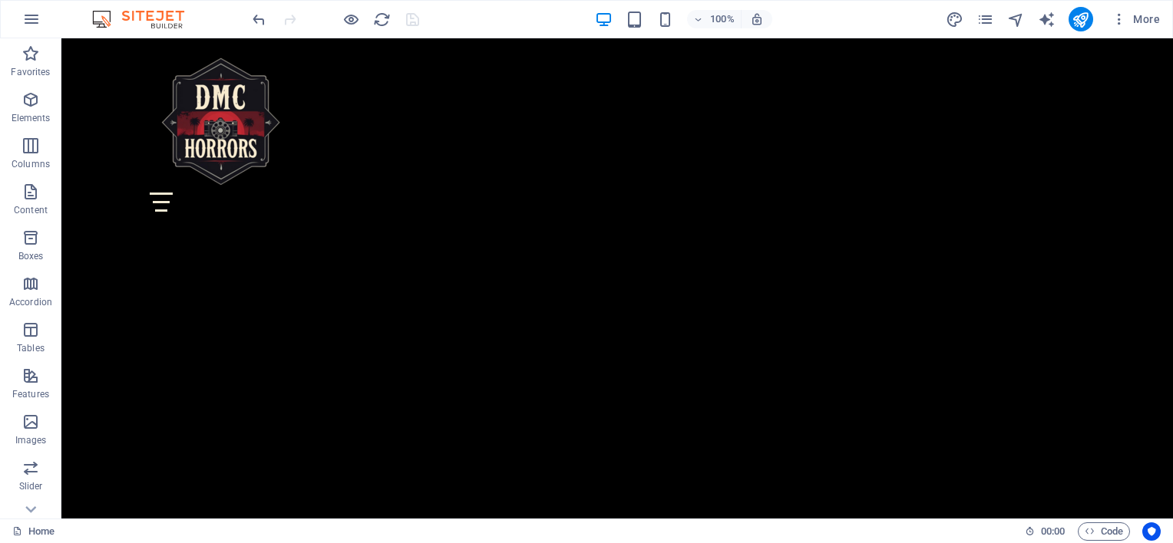
scroll to position [1427, 0]
click at [344, 285] on button at bounding box center [338, 284] width 18 height 18
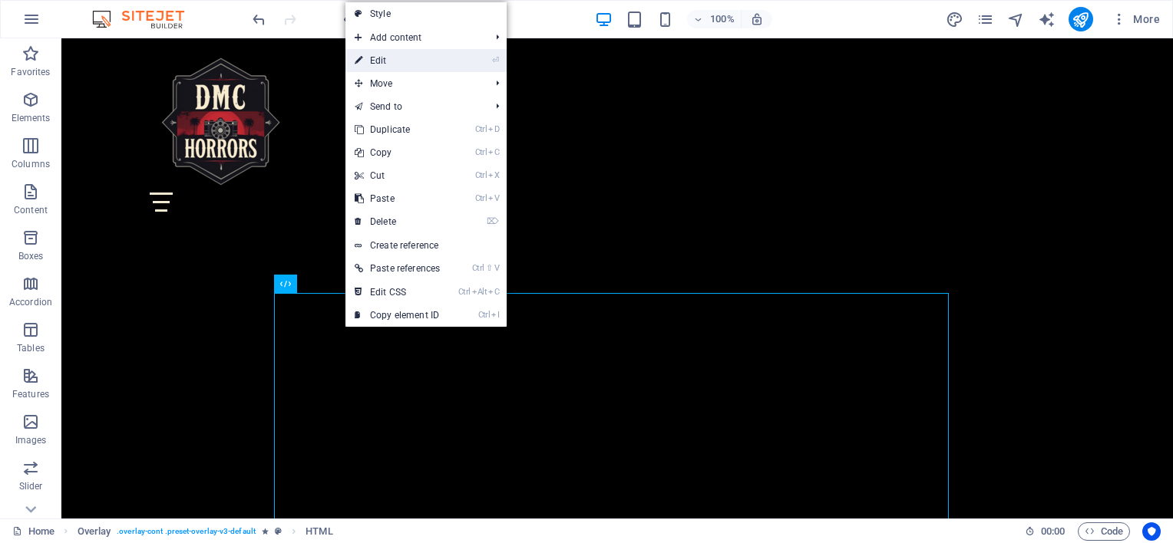
click at [376, 61] on link "⏎ Edit" at bounding box center [397, 60] width 104 height 23
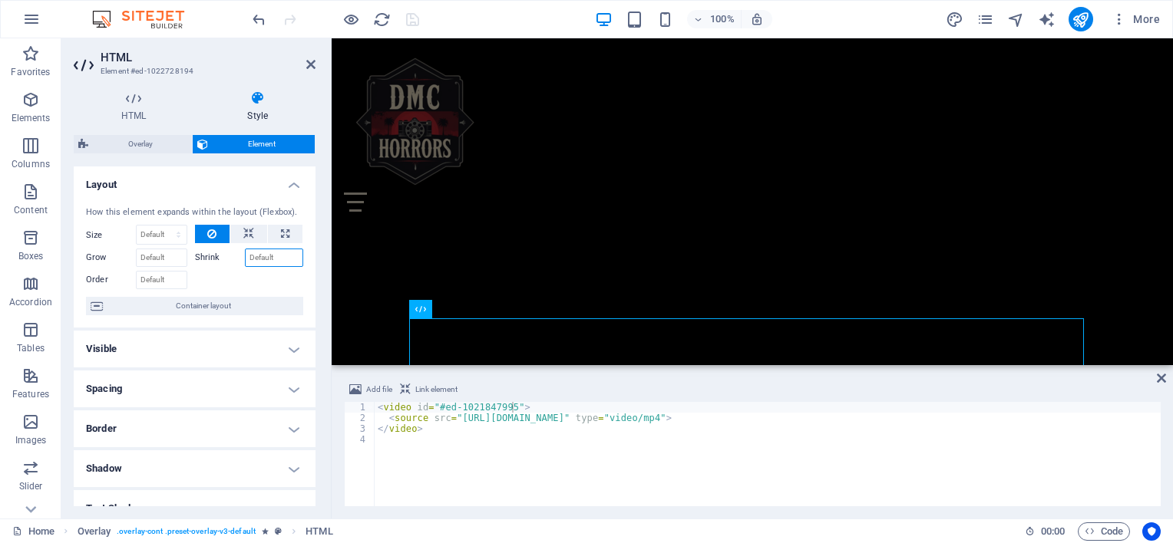
click at [262, 267] on input "Shrink" at bounding box center [274, 258] width 59 height 18
click at [259, 267] on input "Shrink" at bounding box center [274, 258] width 59 height 18
type input "50"
click at [242, 289] on div at bounding box center [249, 278] width 109 height 22
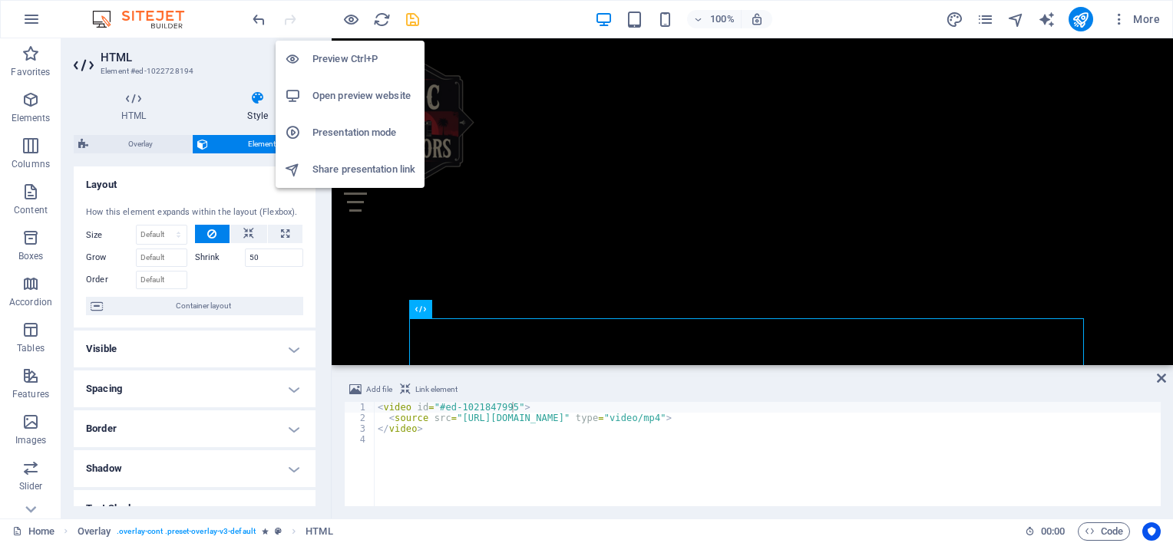
click at [341, 104] on h6 "Open preview website" at bounding box center [363, 96] width 103 height 18
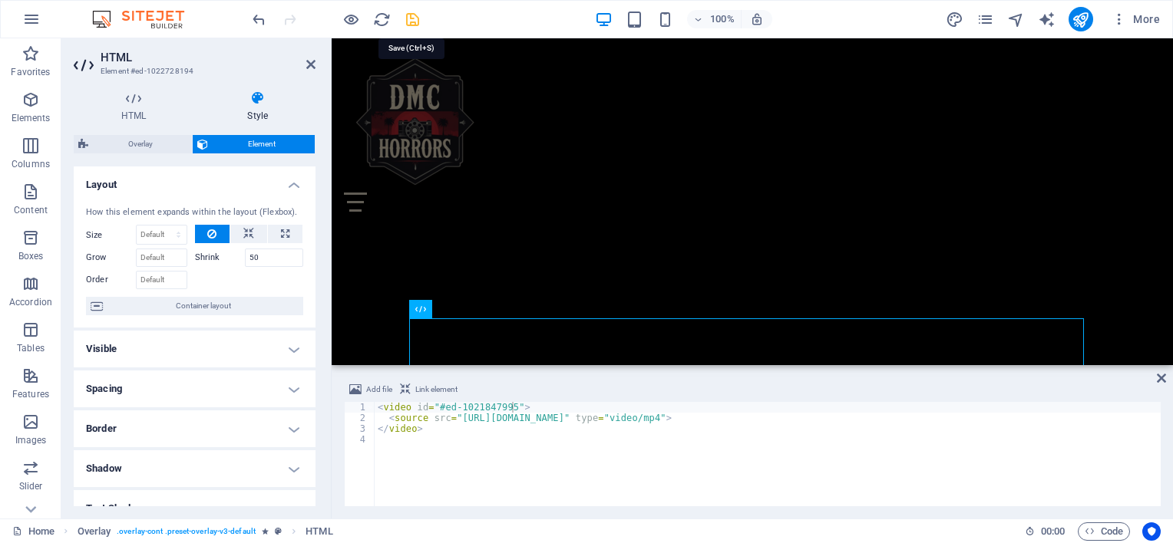
click at [415, 18] on icon "save" at bounding box center [413, 20] width 18 height 18
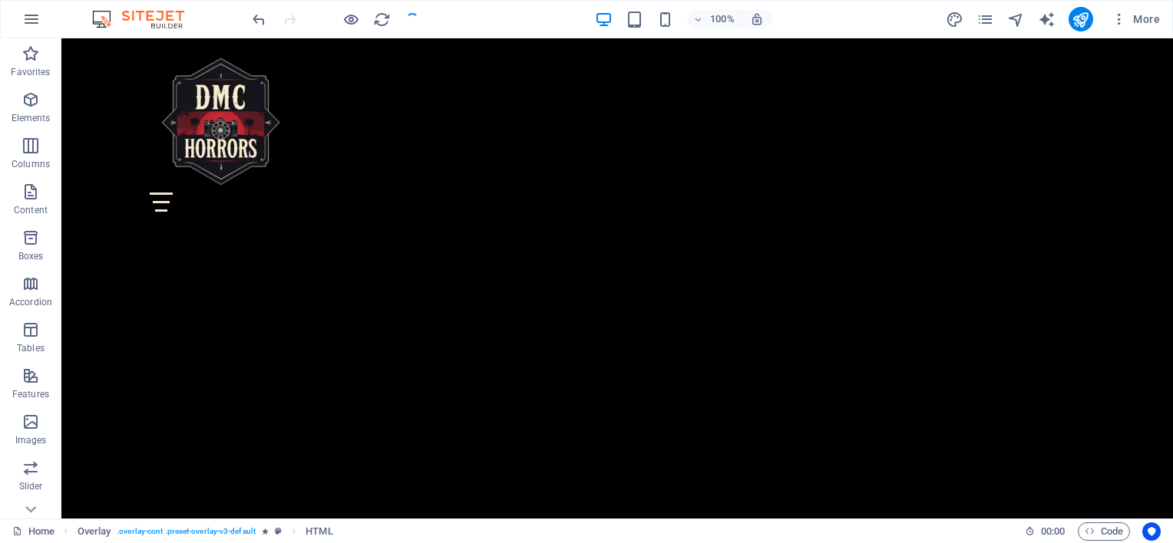
scroll to position [1427, 0]
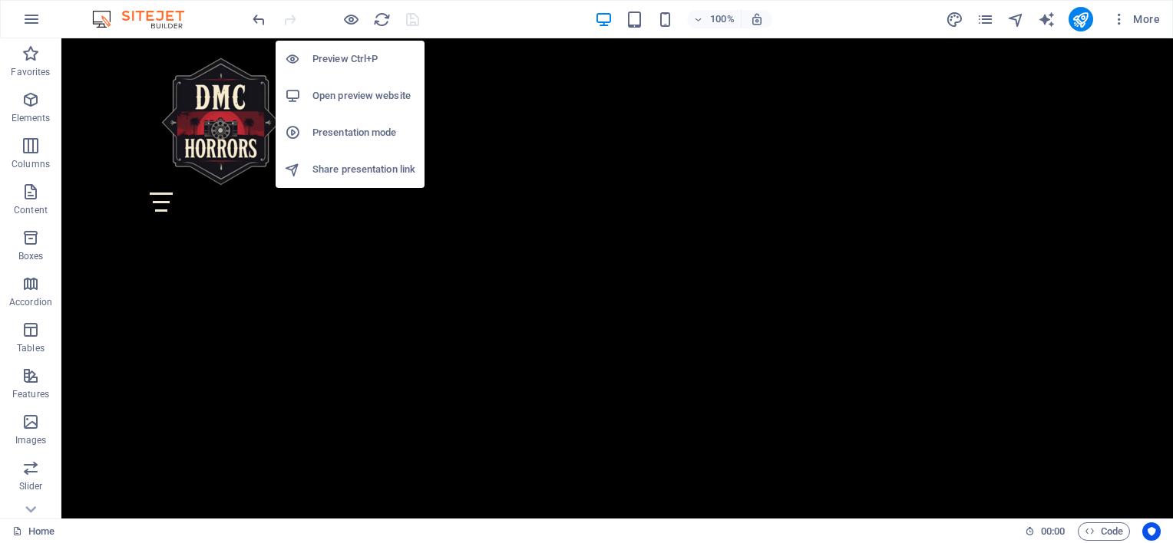
click at [311, 95] on div at bounding box center [299, 95] width 28 height 15
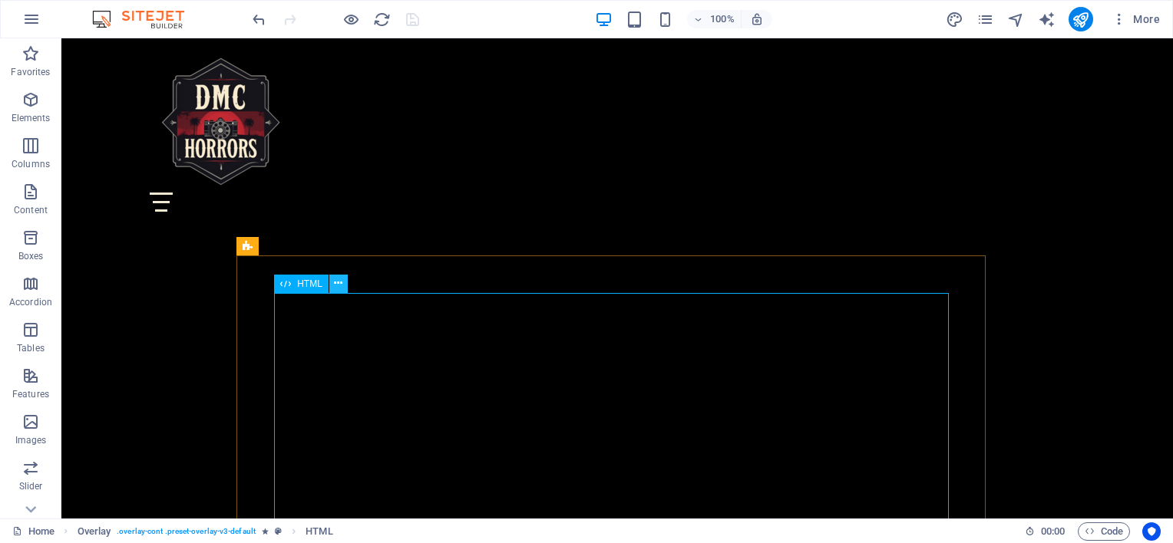
click at [335, 287] on icon at bounding box center [338, 283] width 8 height 16
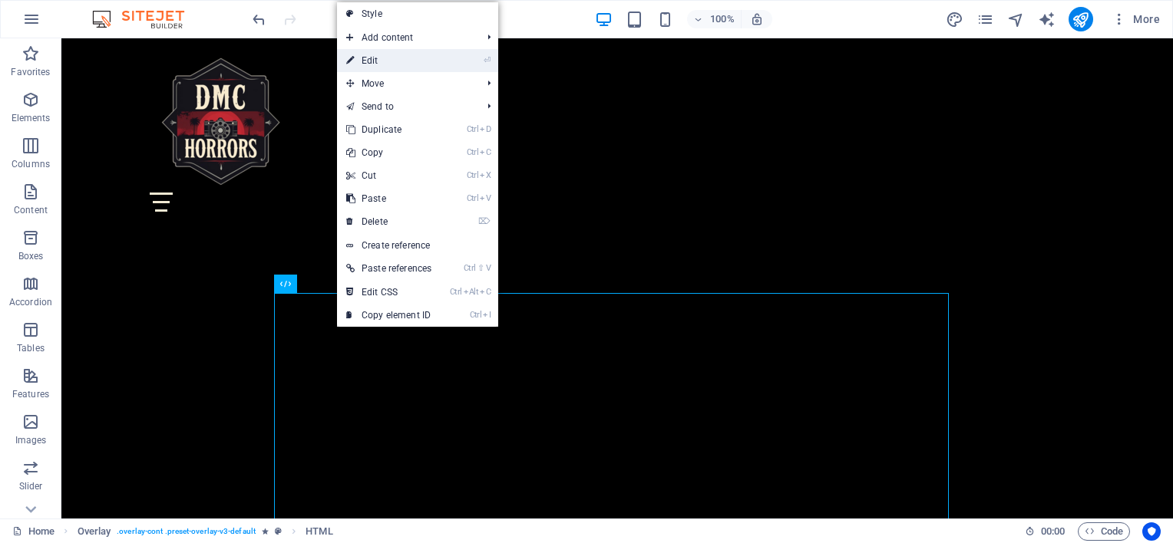
click at [357, 63] on link "⏎ Edit" at bounding box center [389, 60] width 104 height 23
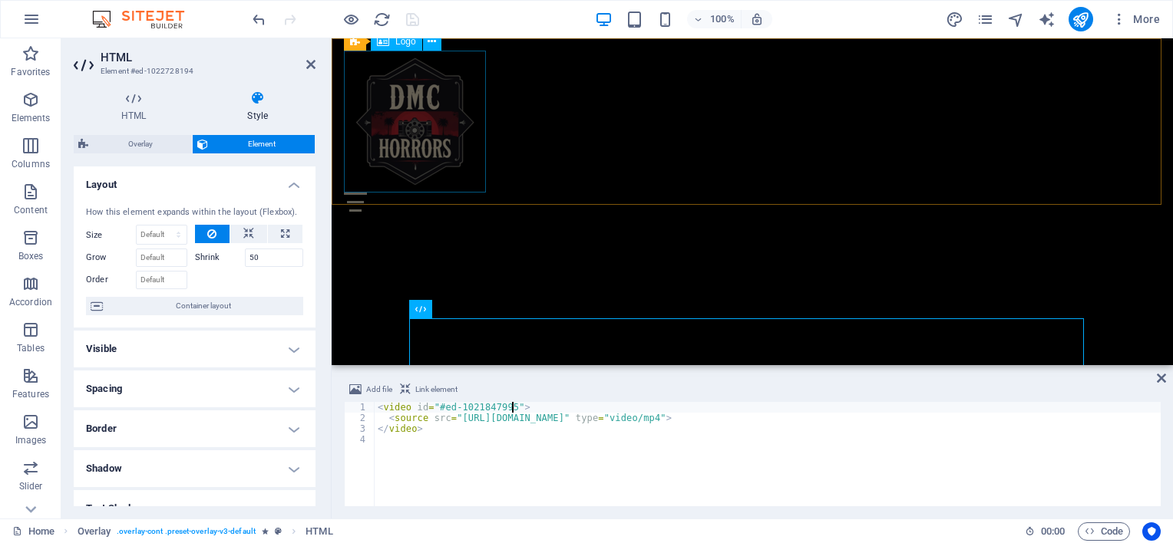
scroll to position [1452, 0]
click at [282, 188] on h4 "Layout" at bounding box center [195, 181] width 242 height 28
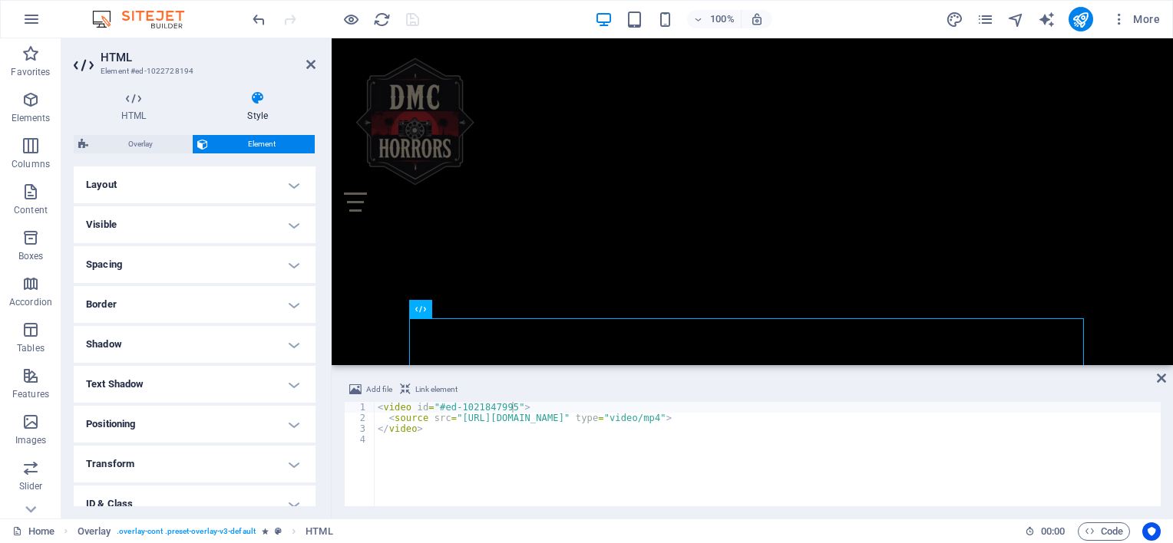
click at [289, 224] on h4 "Visible" at bounding box center [195, 224] width 242 height 37
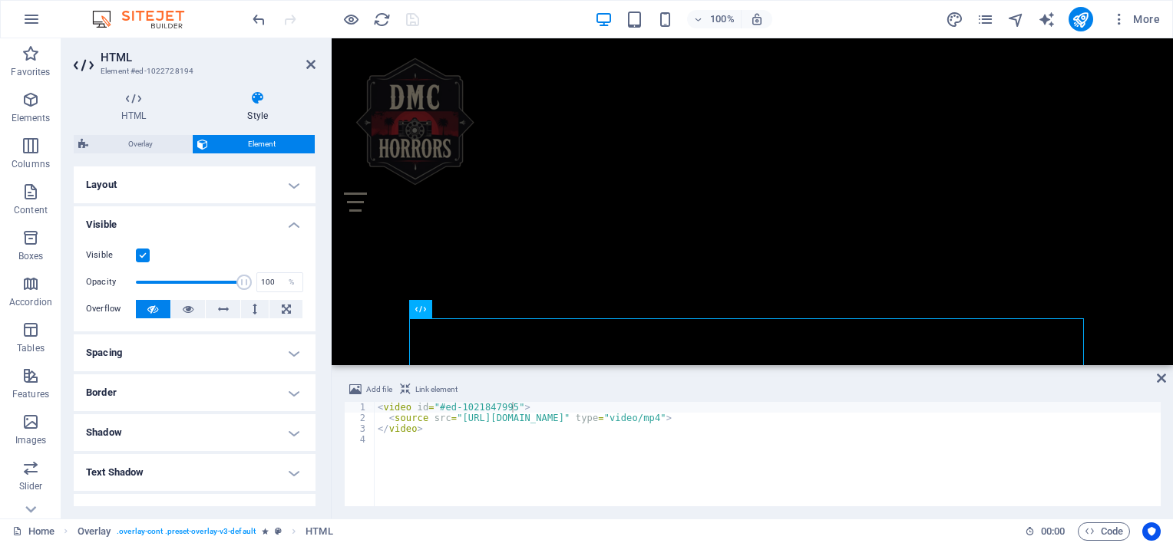
click at [289, 224] on h4 "Visible" at bounding box center [195, 220] width 242 height 28
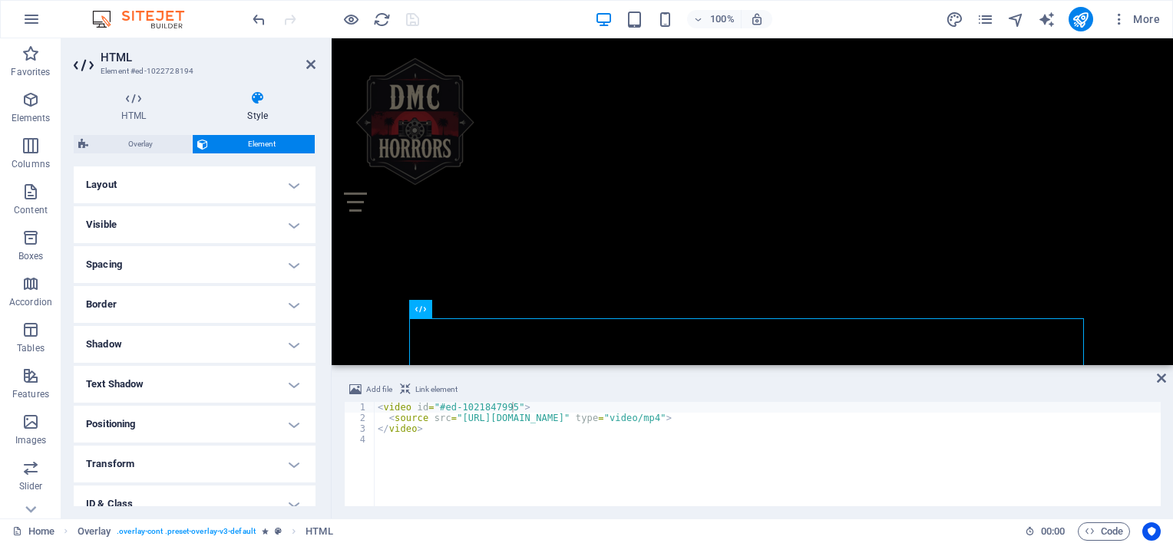
click at [289, 224] on h4 "Visible" at bounding box center [195, 224] width 242 height 37
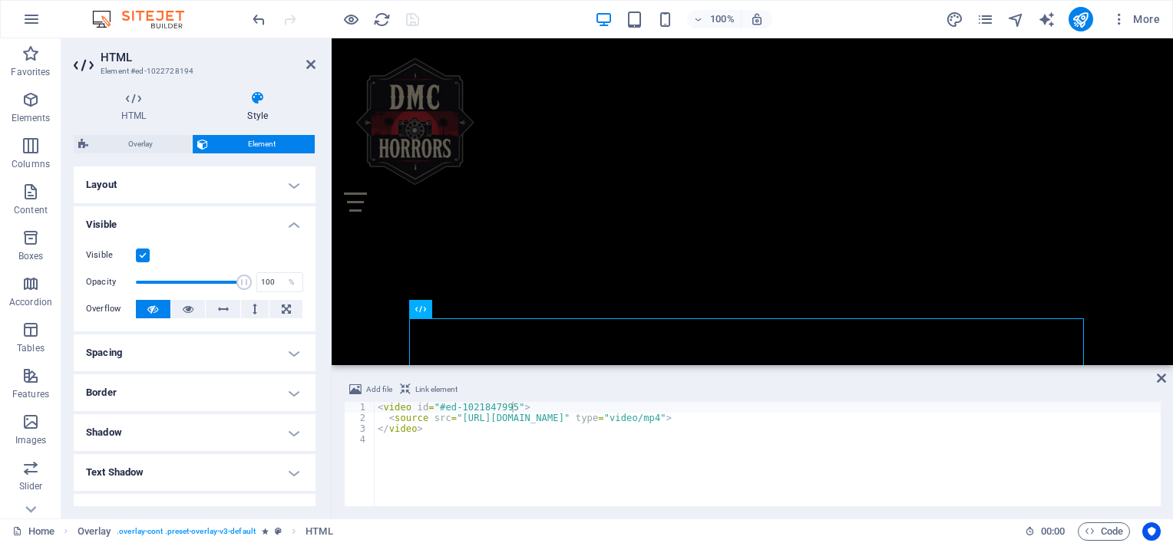
click at [281, 219] on h4 "Visible" at bounding box center [195, 220] width 242 height 28
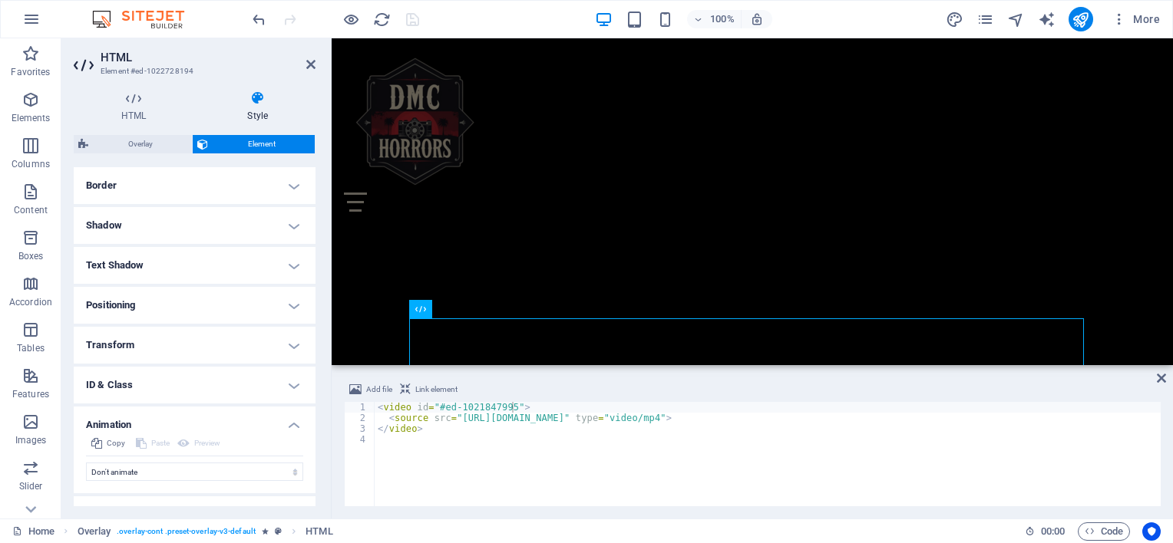
scroll to position [127, 0]
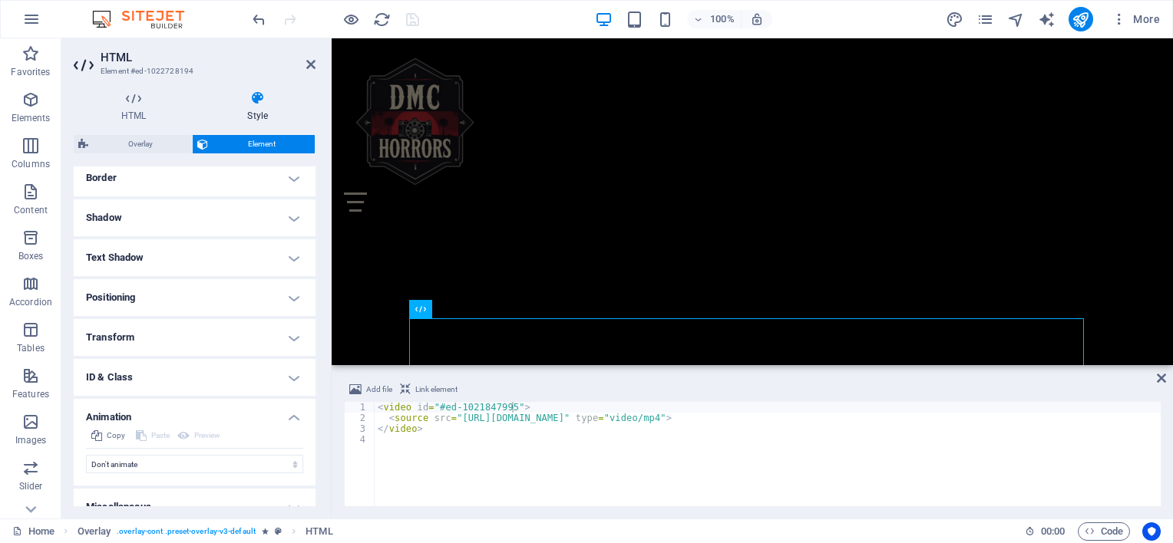
click at [276, 337] on h4 "Transform" at bounding box center [195, 337] width 242 height 37
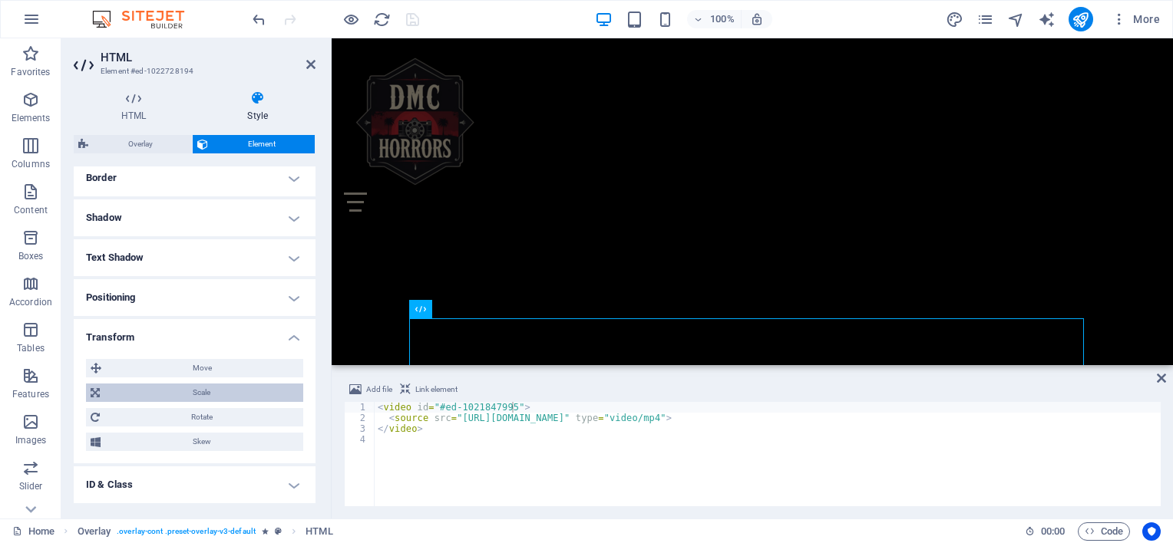
click at [203, 392] on span "Scale" at bounding box center [201, 393] width 194 height 18
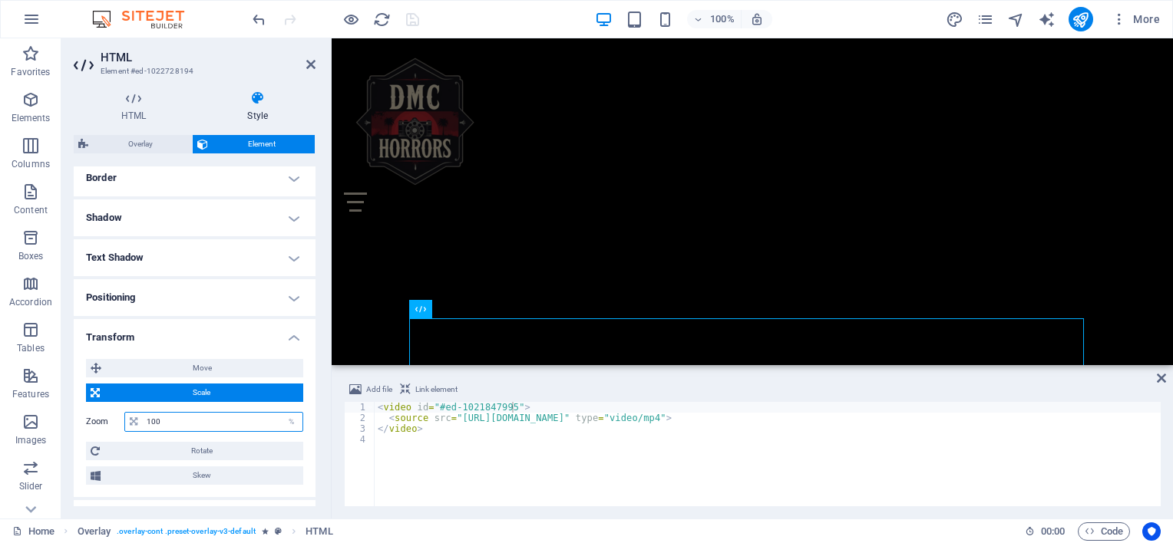
click at [176, 417] on input "100" at bounding box center [223, 422] width 160 height 18
type input "1"
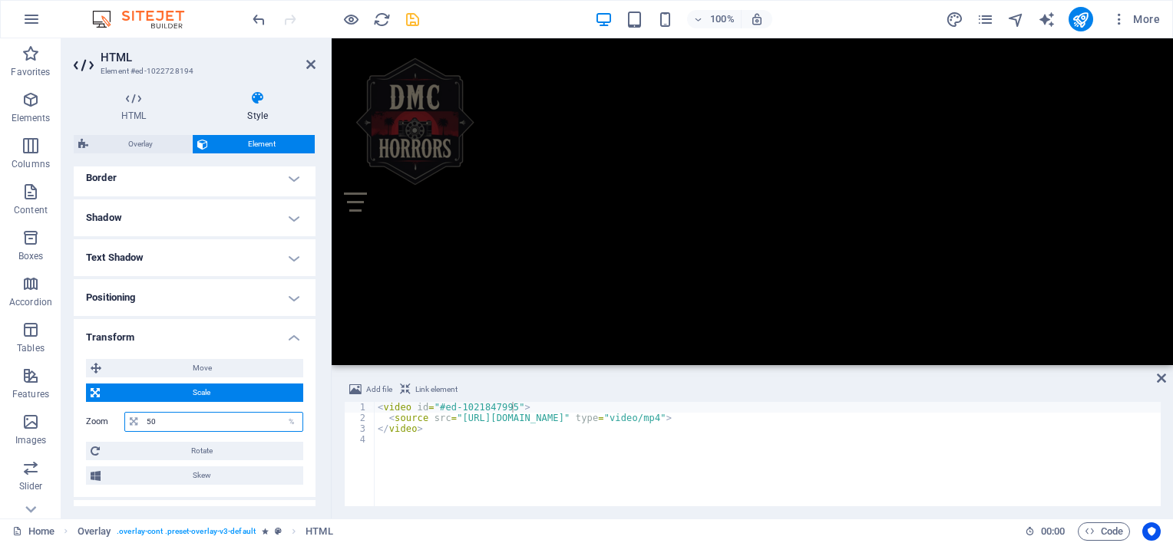
scroll to position [2195, 0]
type input "50"
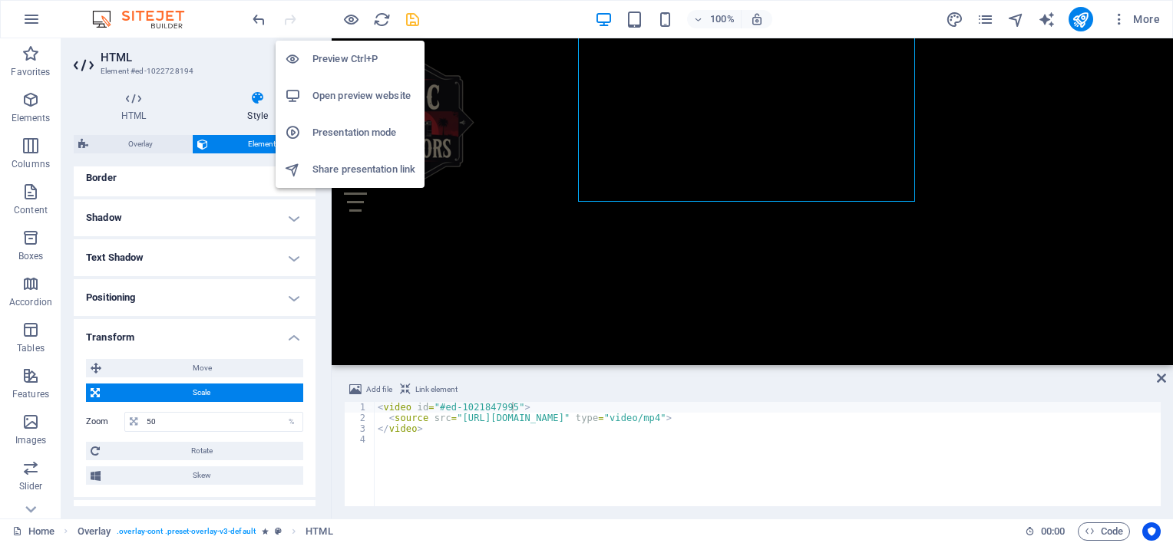
click at [302, 92] on div at bounding box center [299, 95] width 28 height 15
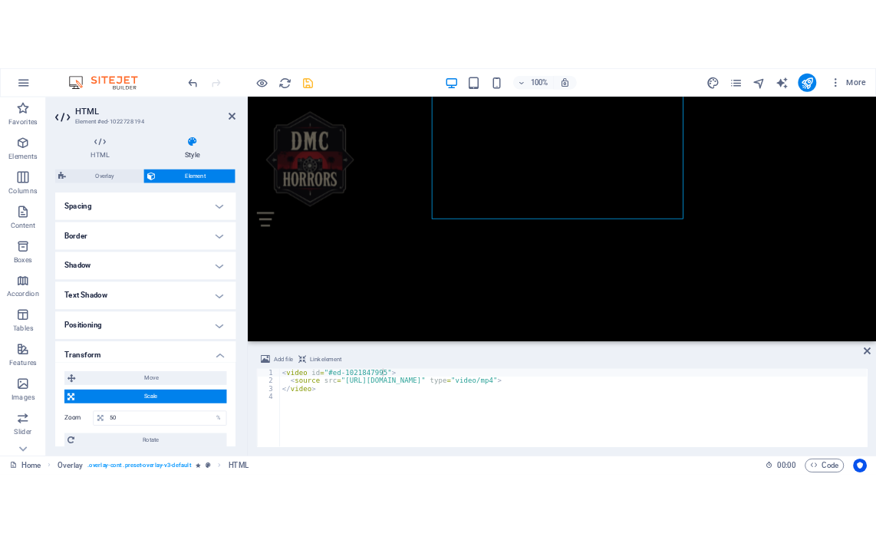
scroll to position [54, 0]
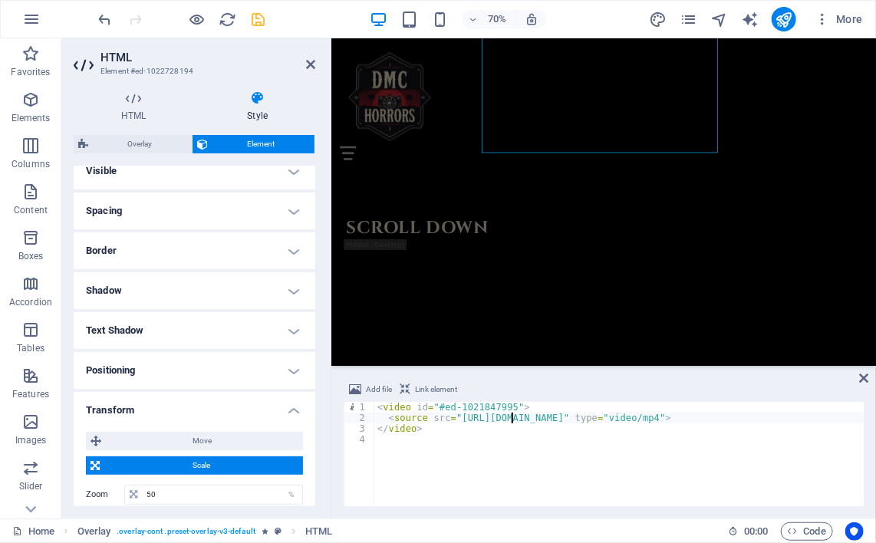
click at [512, 421] on div "< video id = "#ed-1021847995" > < source src = "[URL][DOMAIN_NAME]" type = "vid…" at bounding box center [674, 465] width 601 height 126
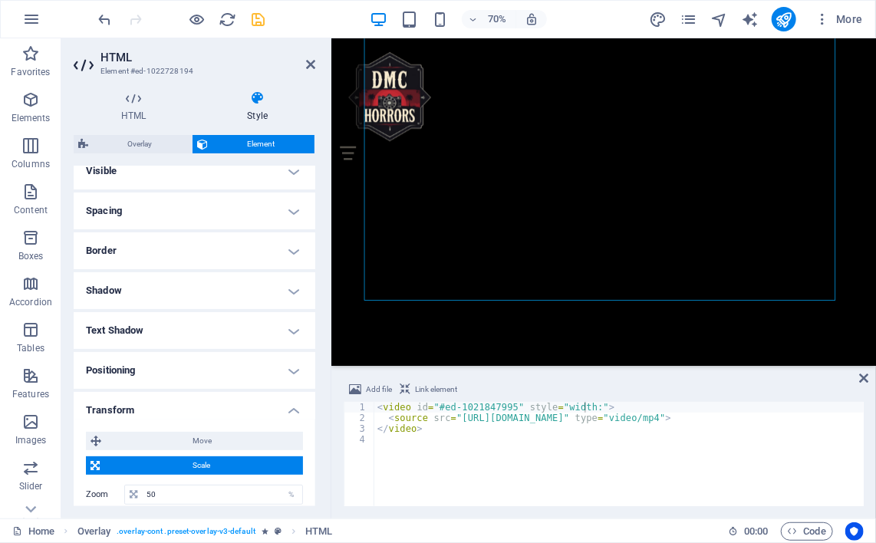
scroll to position [1915, 0]
click at [586, 411] on div "< video id = "#ed-1021847995" style = "width:" > < source src = "[URL][DOMAIN_N…" at bounding box center [674, 459] width 601 height 114
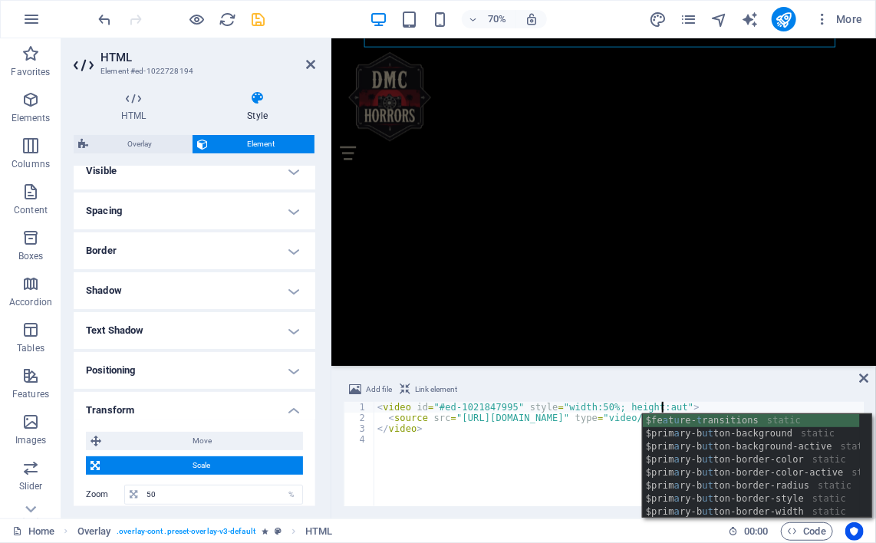
scroll to position [0, 23]
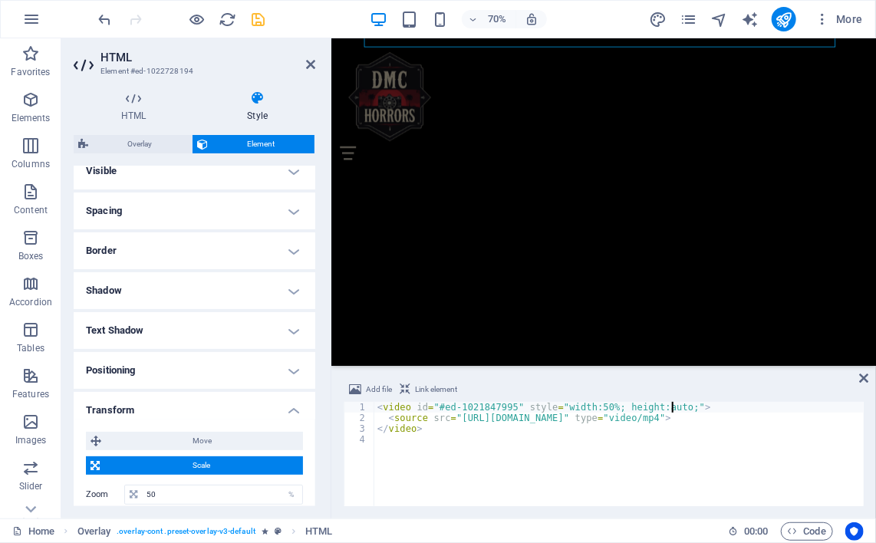
type textarea "<video id="#ed-1021847995" style="width:50%; height:auto;"">"
click at [259, 21] on icon "save" at bounding box center [259, 20] width 18 height 18
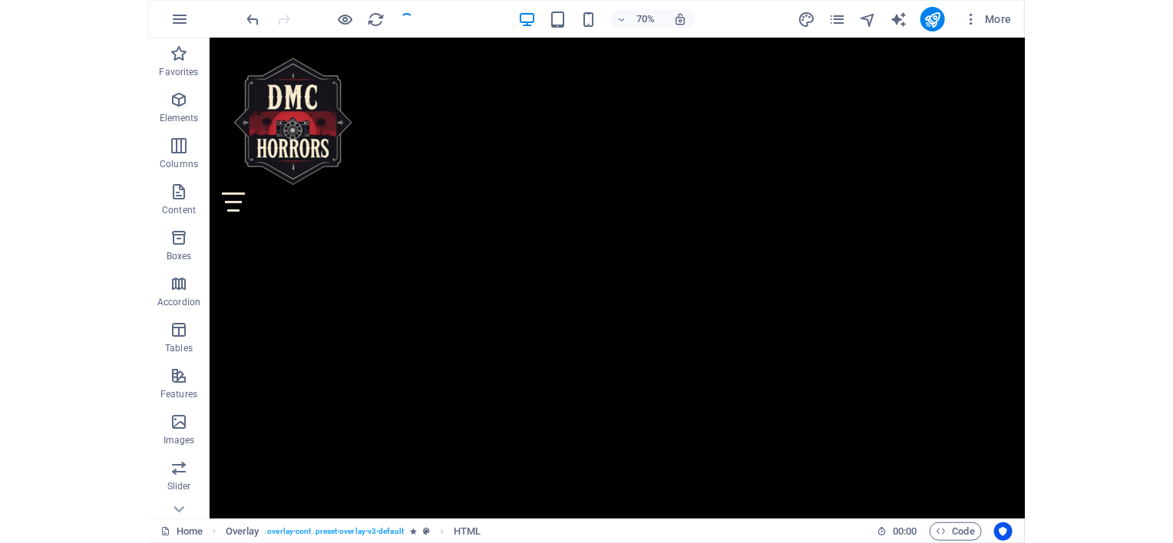
scroll to position [1629, 0]
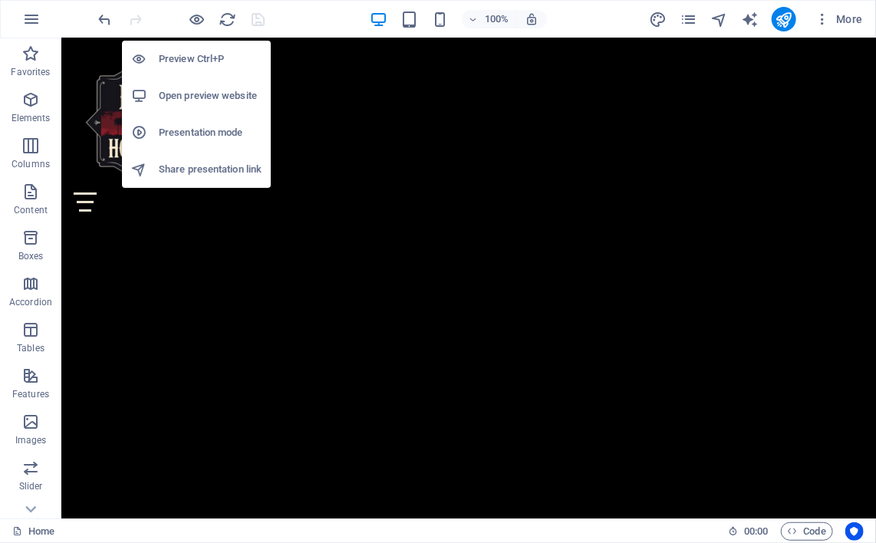
click at [164, 92] on h6 "Open preview website" at bounding box center [210, 96] width 103 height 18
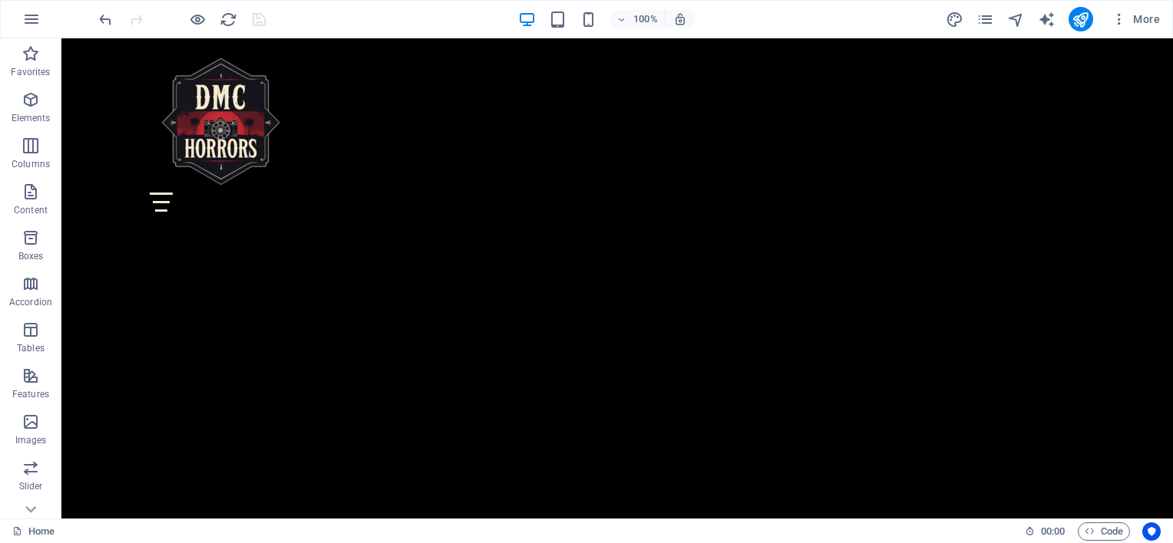
scroll to position [1578, 0]
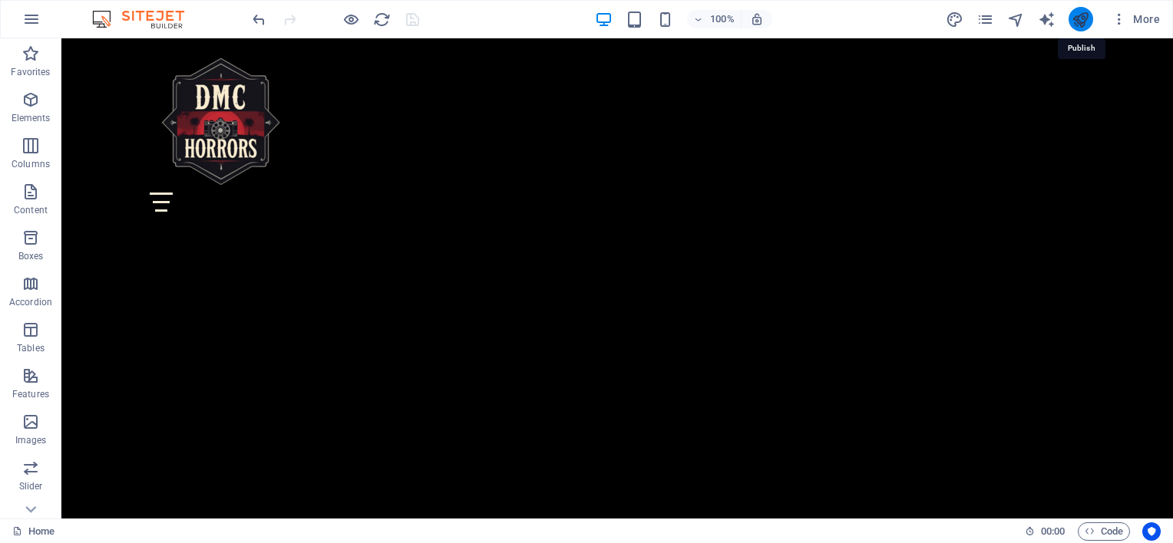
click at [876, 16] on icon "publish" at bounding box center [1080, 20] width 18 height 18
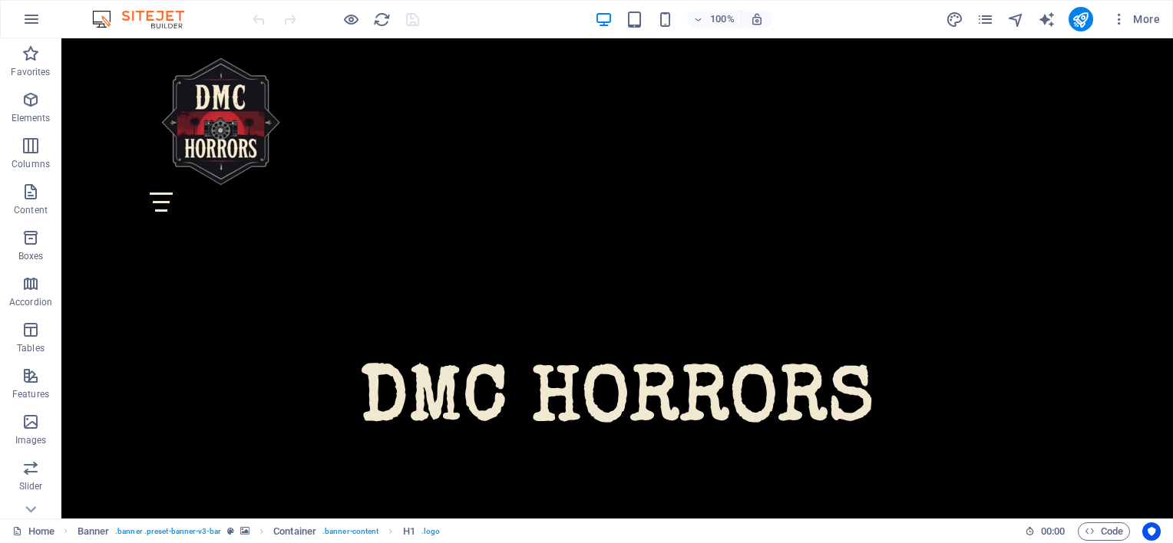
scroll to position [368, 0]
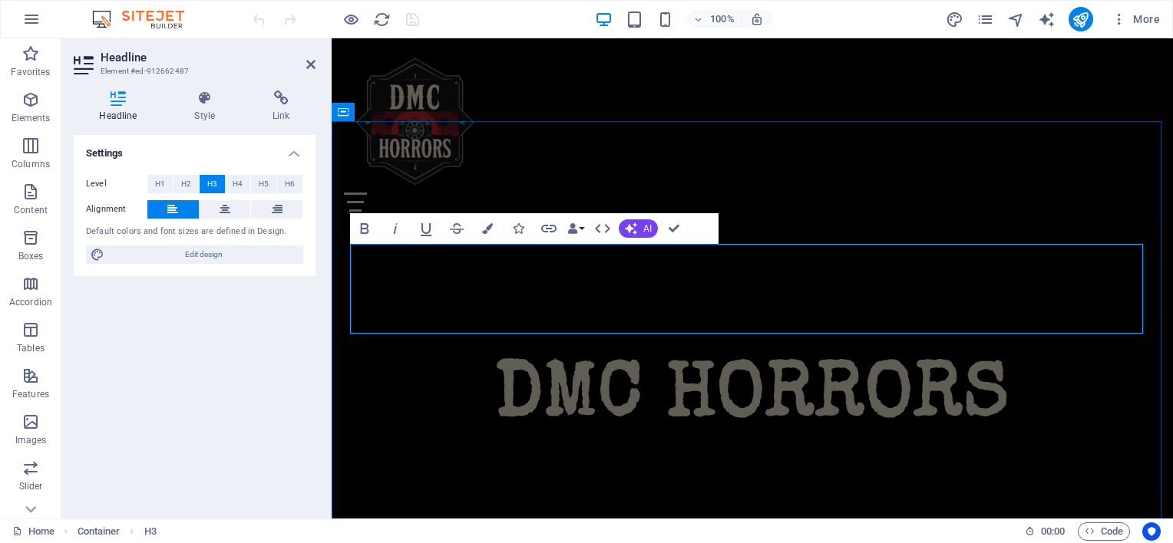
drag, startPoint x: 1075, startPoint y: 325, endPoint x: 664, endPoint y: 258, distance: 416.8
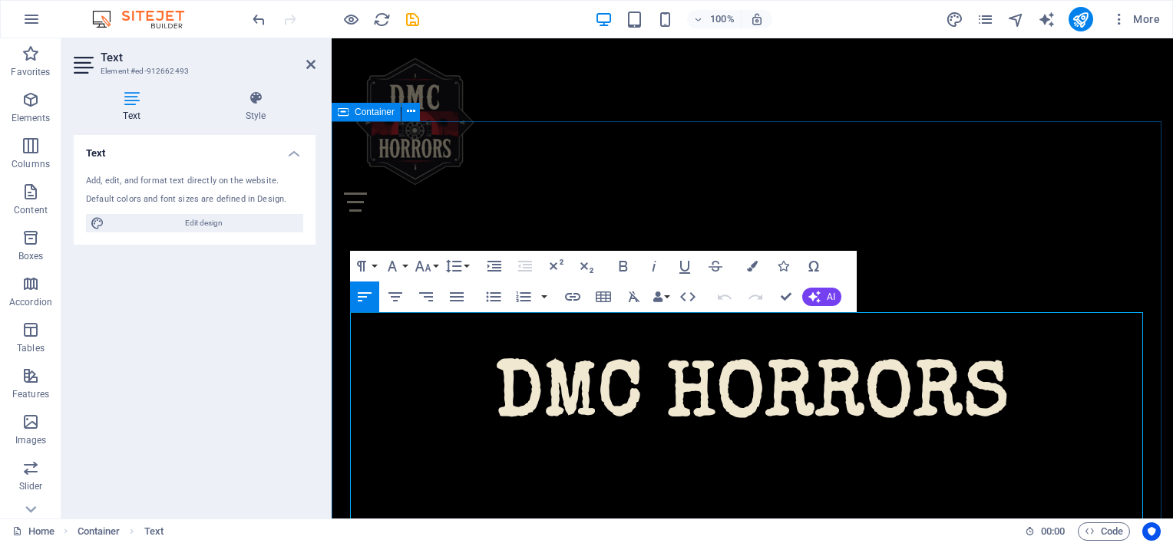
drag, startPoint x: 448, startPoint y: 350, endPoint x: 346, endPoint y: 328, distance: 104.3
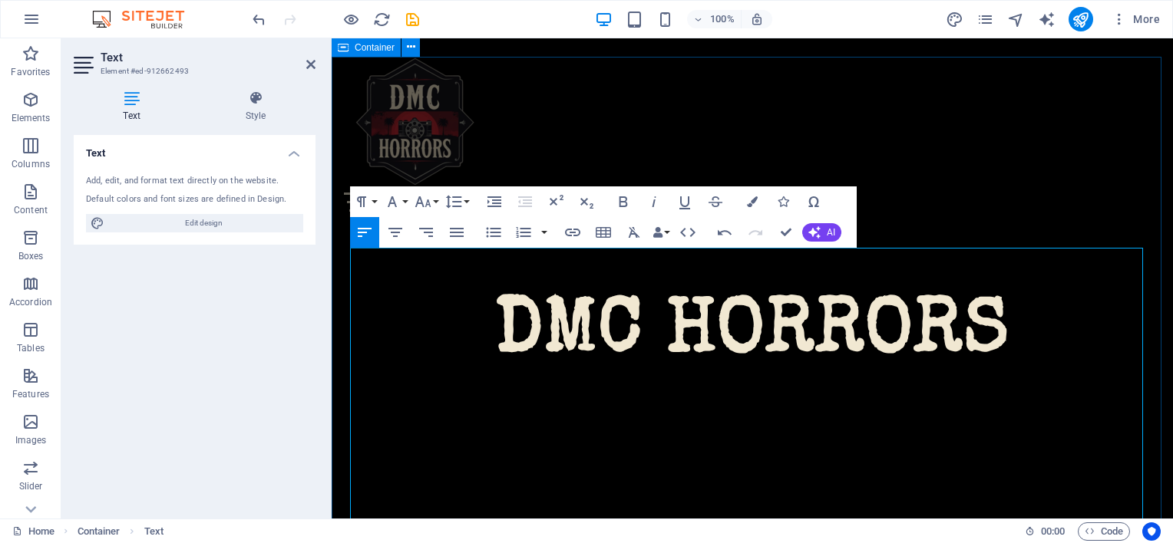
scroll to position [2688, 3]
drag, startPoint x: 708, startPoint y: 386, endPoint x: 358, endPoint y: 357, distance: 351.1
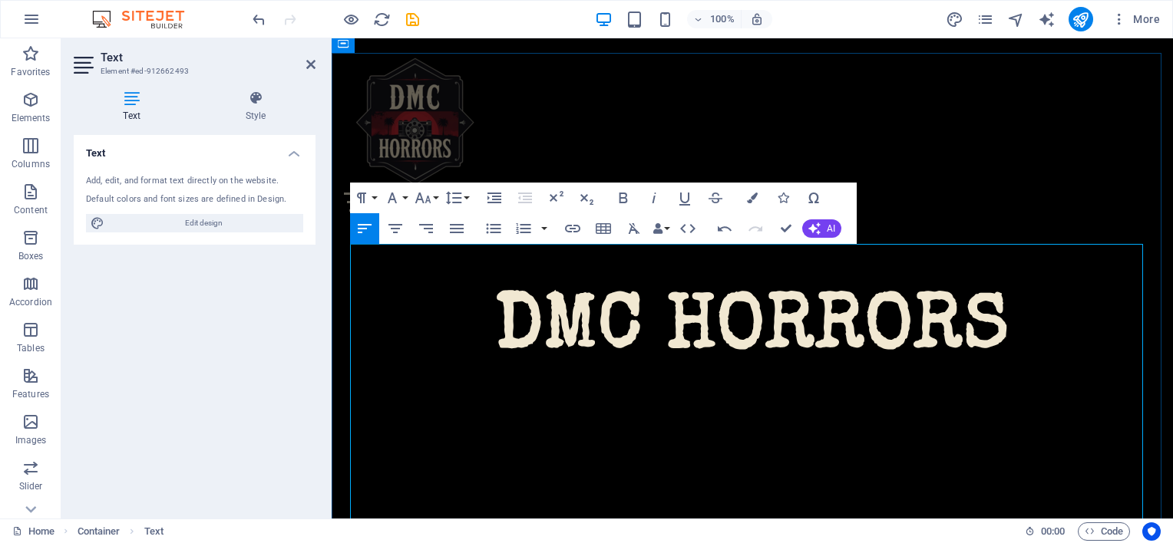
scroll to position [460, 0]
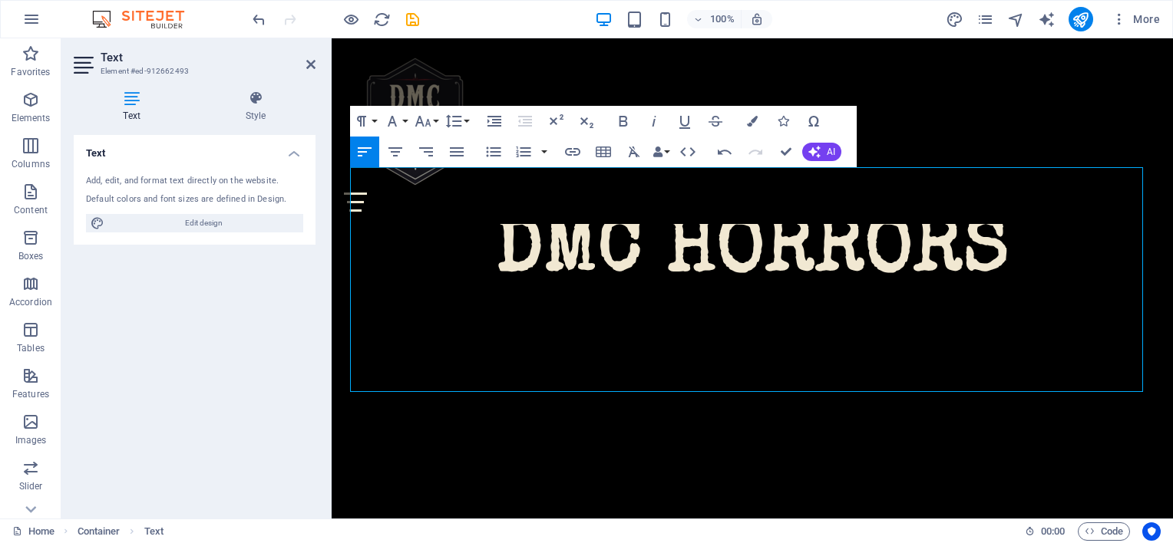
scroll to position [522, 0]
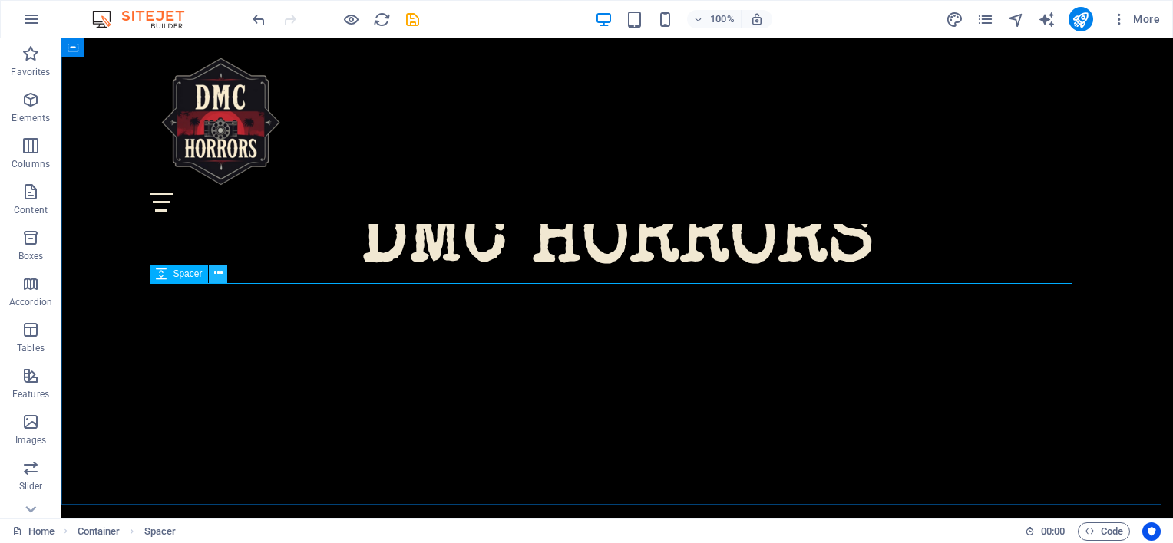
click at [216, 274] on icon at bounding box center [218, 274] width 8 height 16
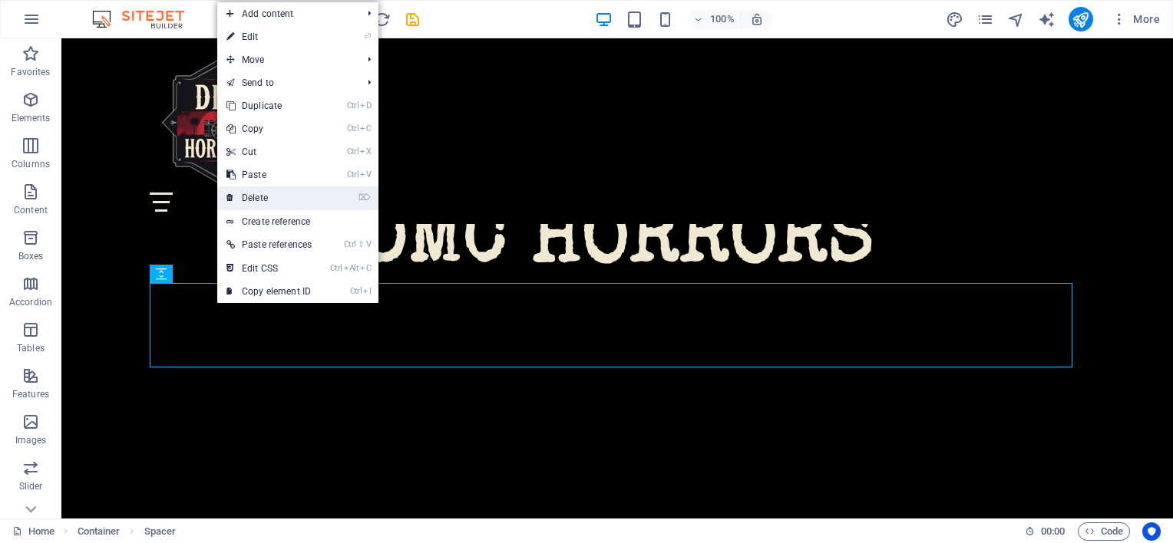
click at [246, 200] on link "⌦ Delete" at bounding box center [269, 197] width 104 height 23
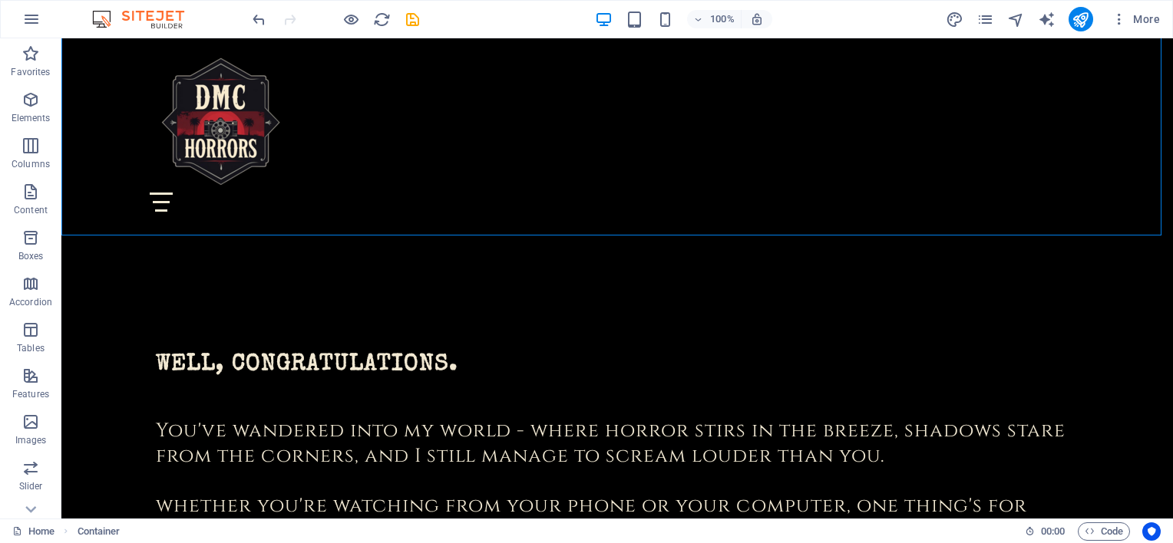
scroll to position [715, 0]
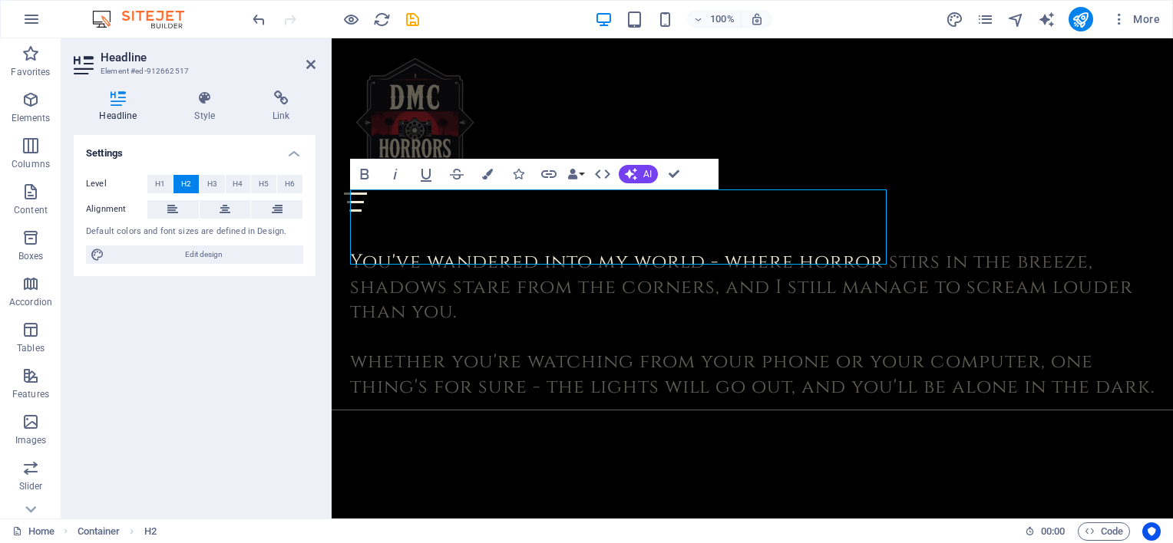
scroll to position [889, 0]
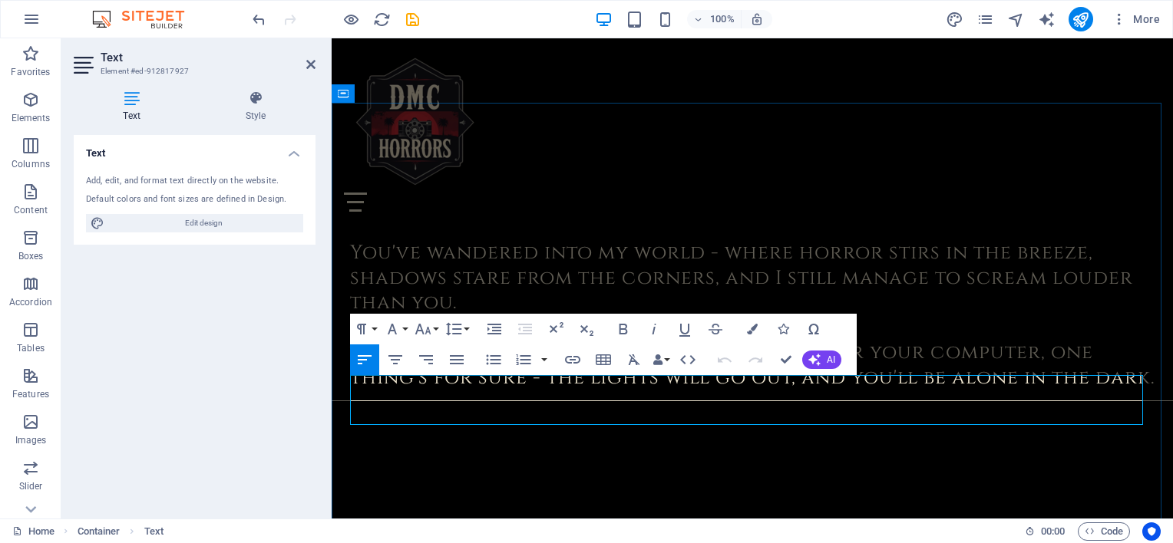
drag, startPoint x: 755, startPoint y: 394, endPoint x: 668, endPoint y: 448, distance: 102.0
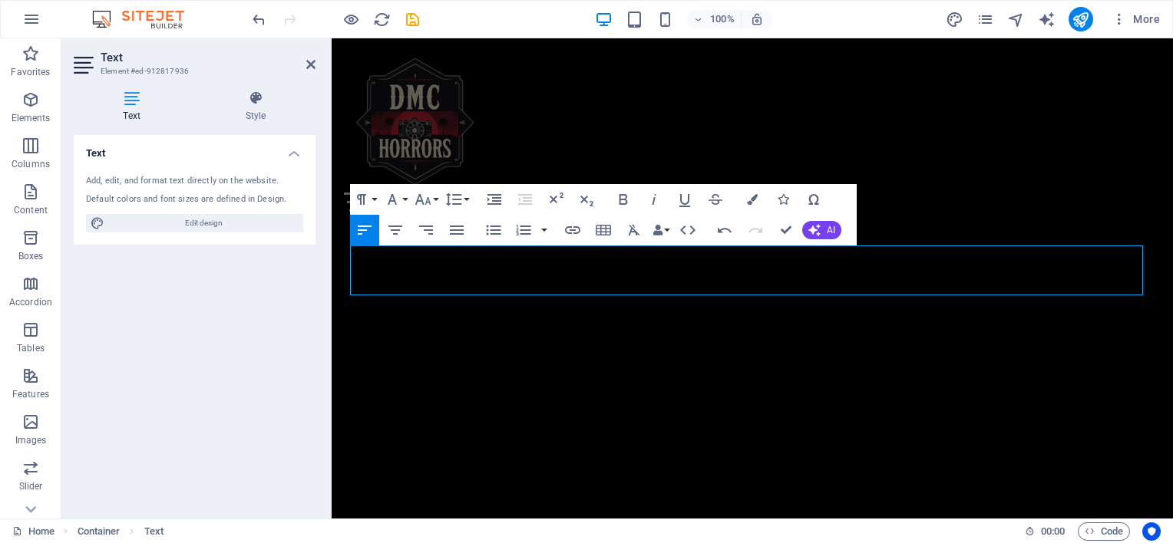
scroll to position [1093, 0]
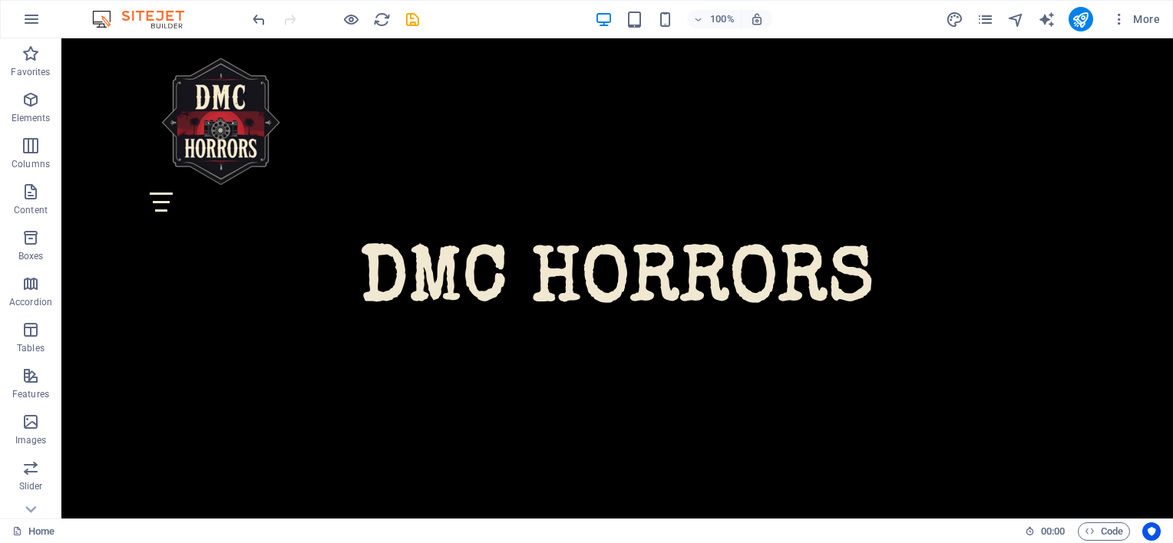
scroll to position [0, 0]
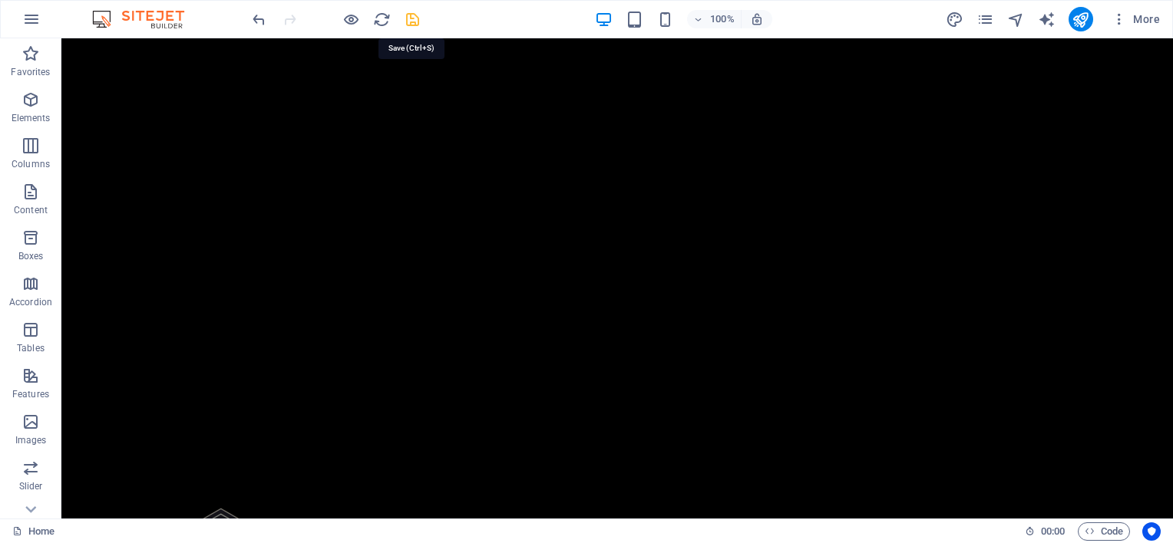
click at [411, 18] on icon "save" at bounding box center [413, 20] width 18 height 18
click at [985, 18] on icon "pages" at bounding box center [985, 20] width 18 height 18
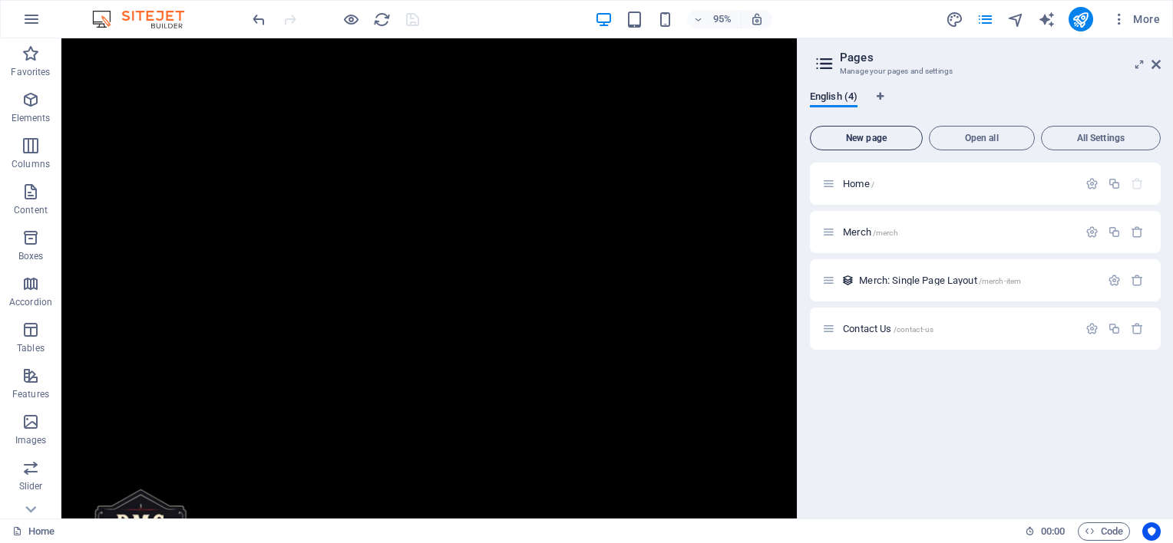
click at [876, 143] on span "New page" at bounding box center [865, 138] width 99 height 9
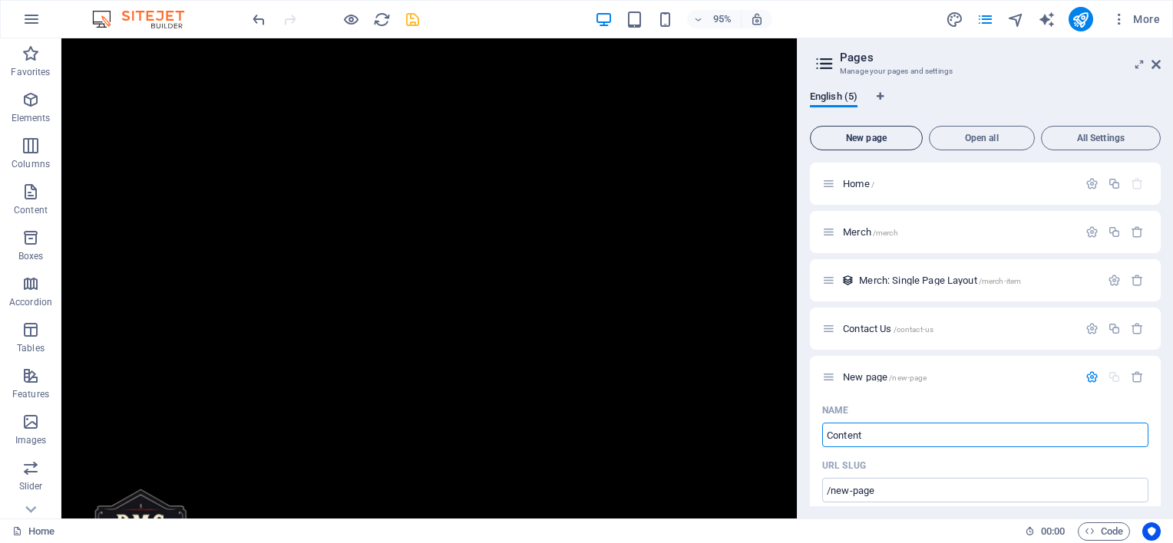
type input "Content"
type input "/content"
type input "Content"
click at [923, 331] on span "/contact-us" at bounding box center [913, 329] width 41 height 8
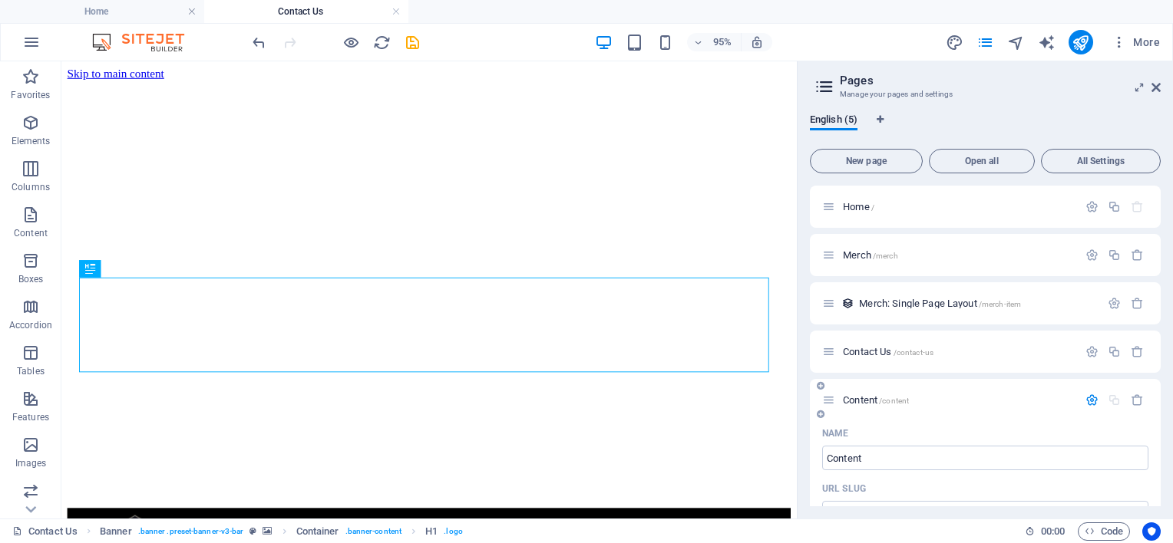
click at [876, 398] on span "Content /content" at bounding box center [876, 400] width 66 height 12
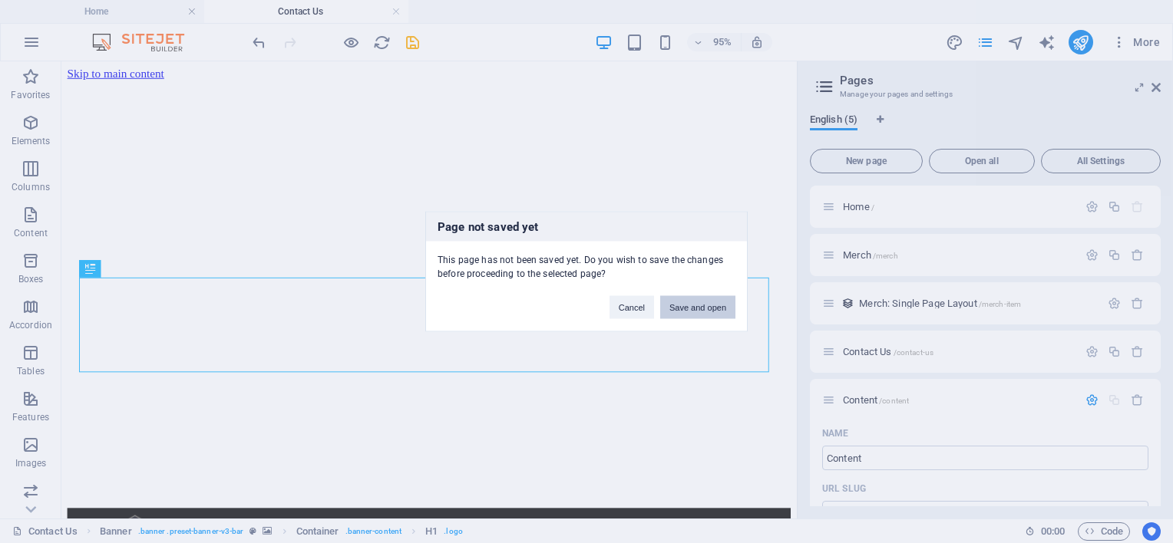
click at [704, 302] on button "Save and open" at bounding box center [697, 307] width 75 height 23
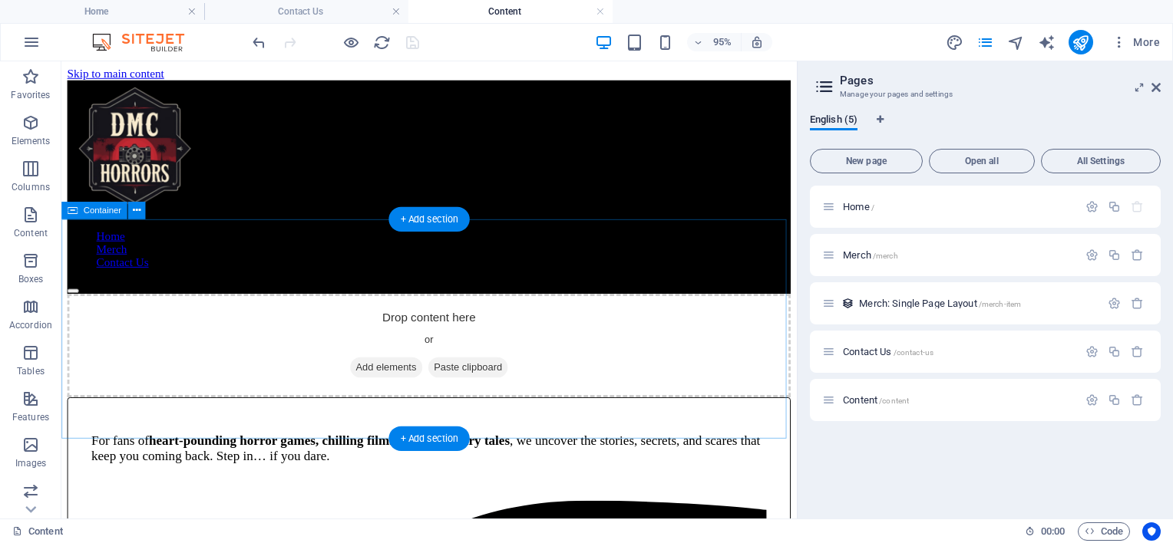
click at [402, 373] on span "Add elements" at bounding box center [403, 383] width 76 height 21
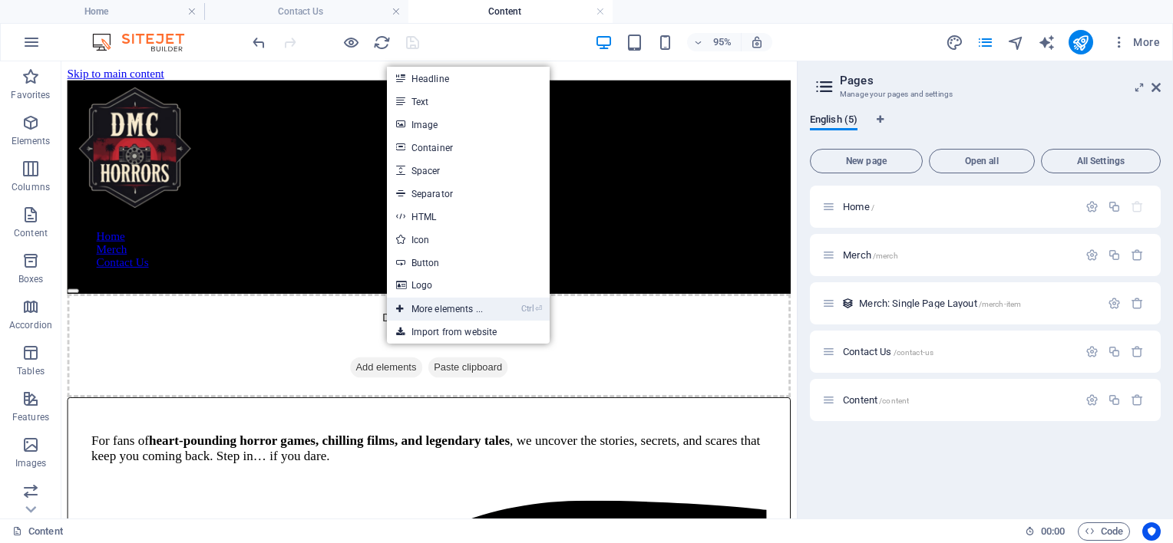
click at [435, 307] on link "Ctrl ⏎ More elements ..." at bounding box center [439, 309] width 105 height 23
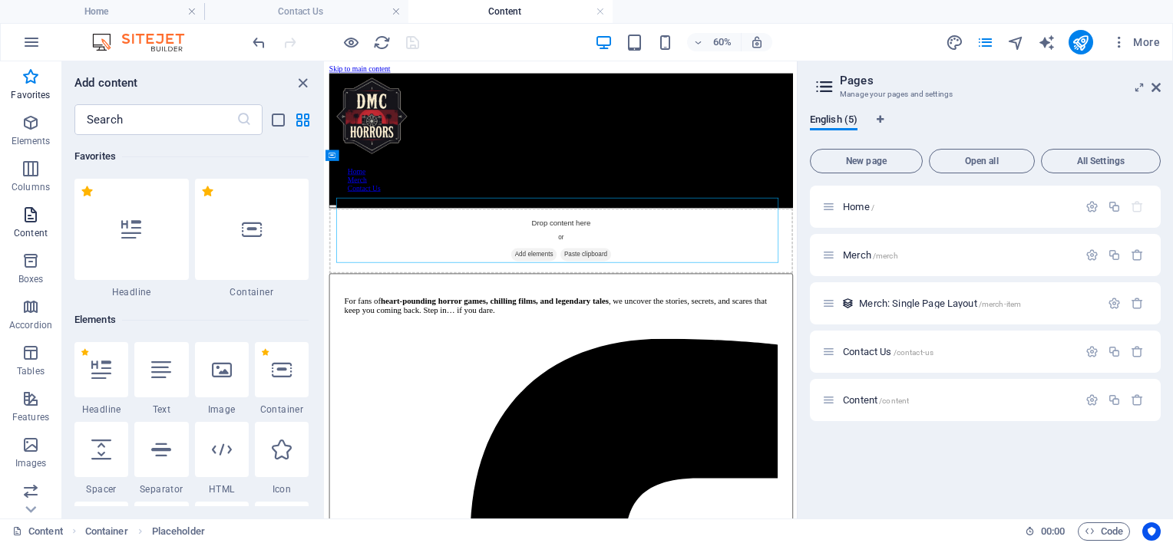
click at [22, 217] on icon "button" at bounding box center [30, 215] width 18 height 18
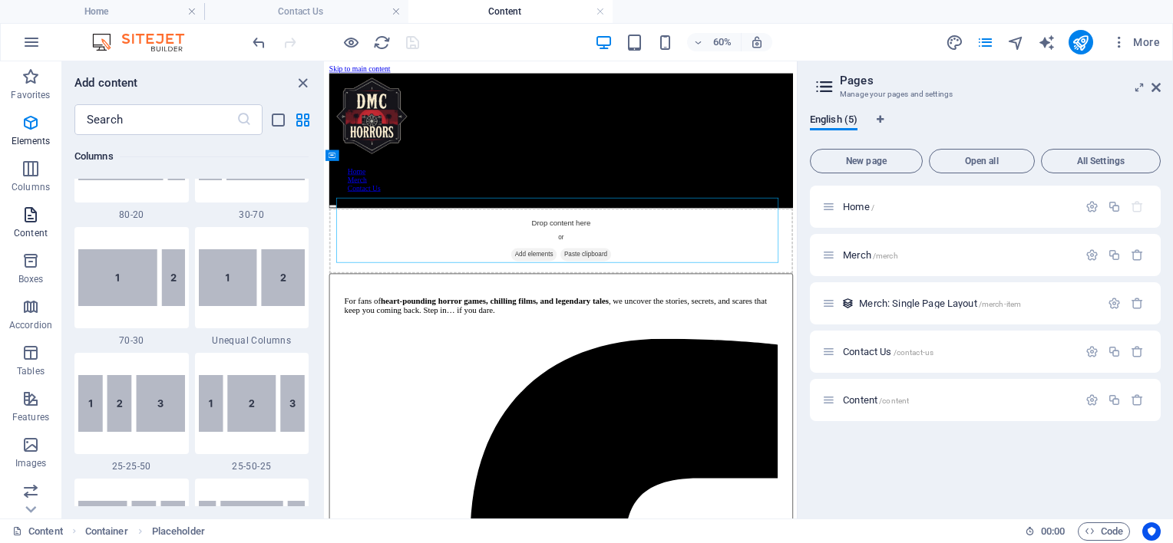
scroll to position [2685, 0]
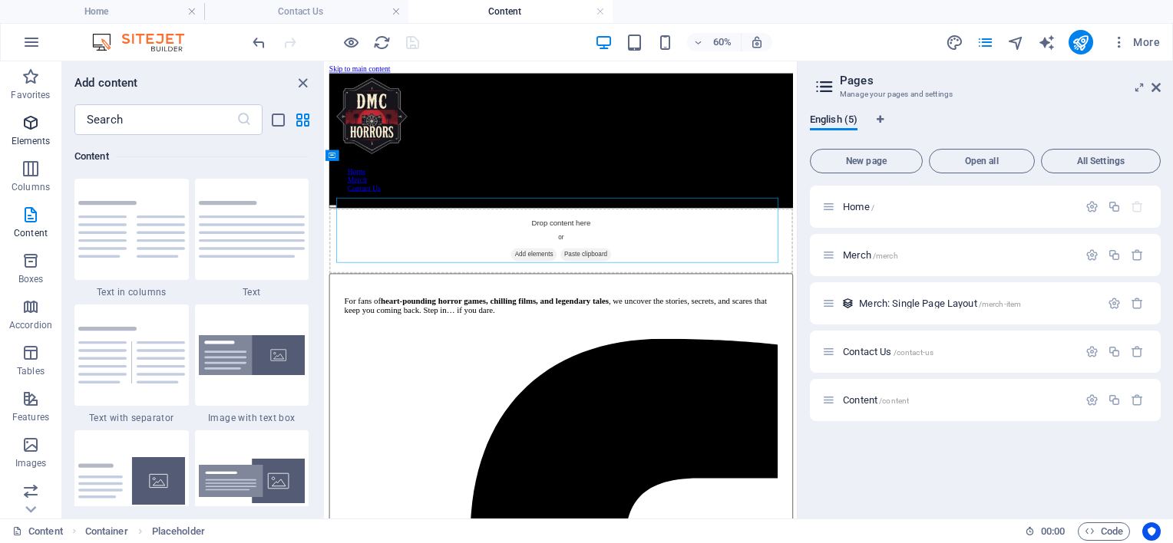
click at [31, 129] on icon "button" at bounding box center [30, 123] width 18 height 18
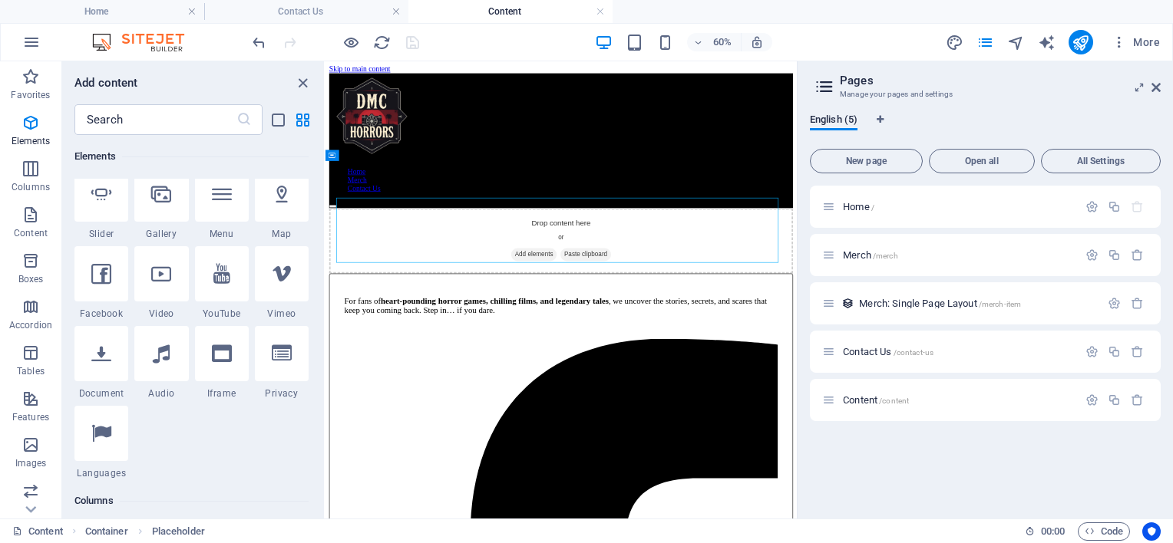
scroll to position [387, 0]
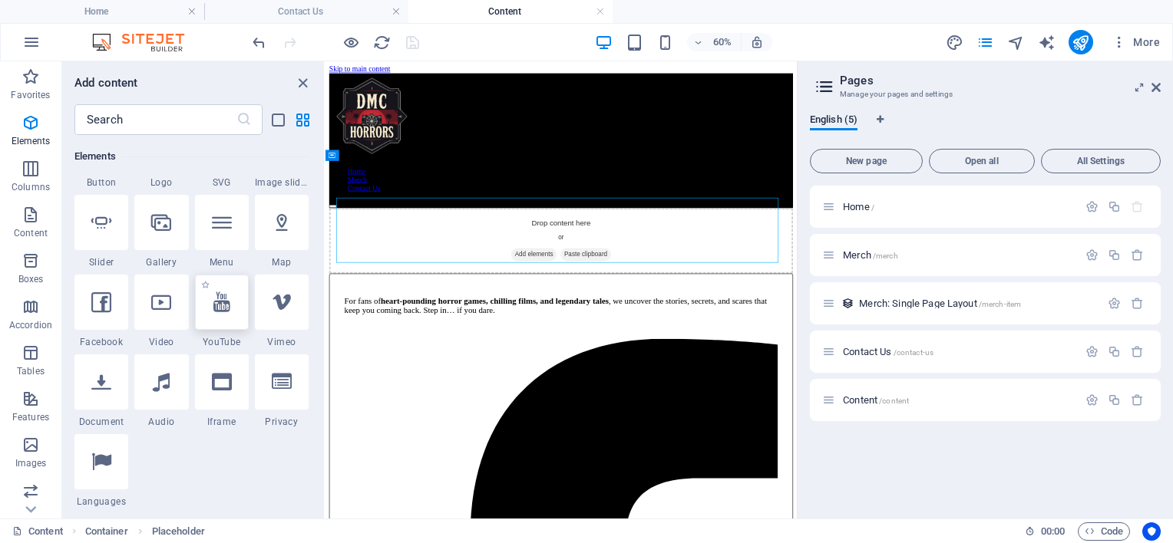
click at [213, 303] on icon at bounding box center [221, 302] width 17 height 20
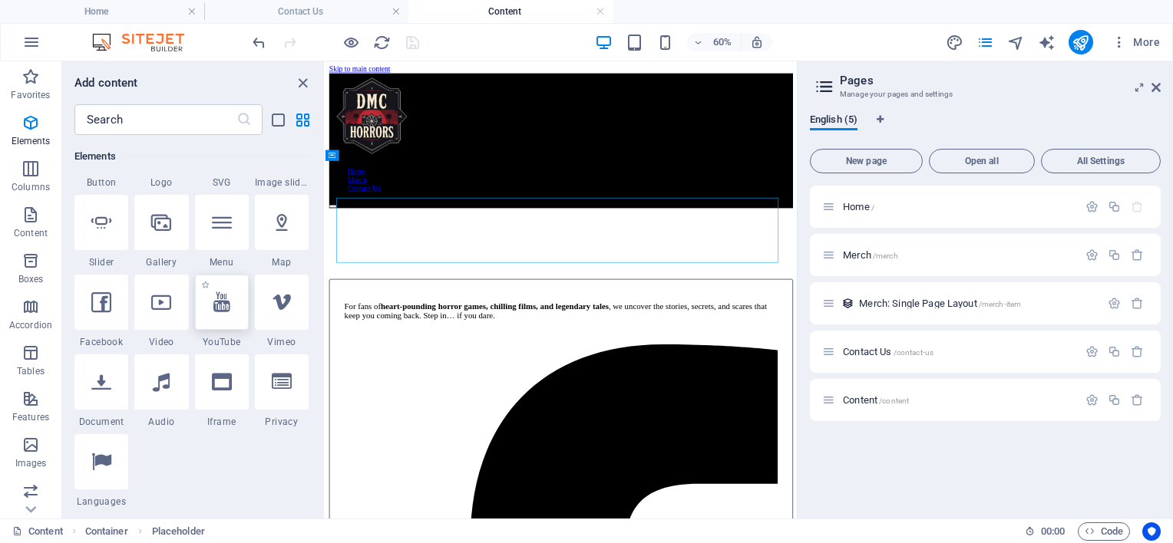
select select "ar16_9"
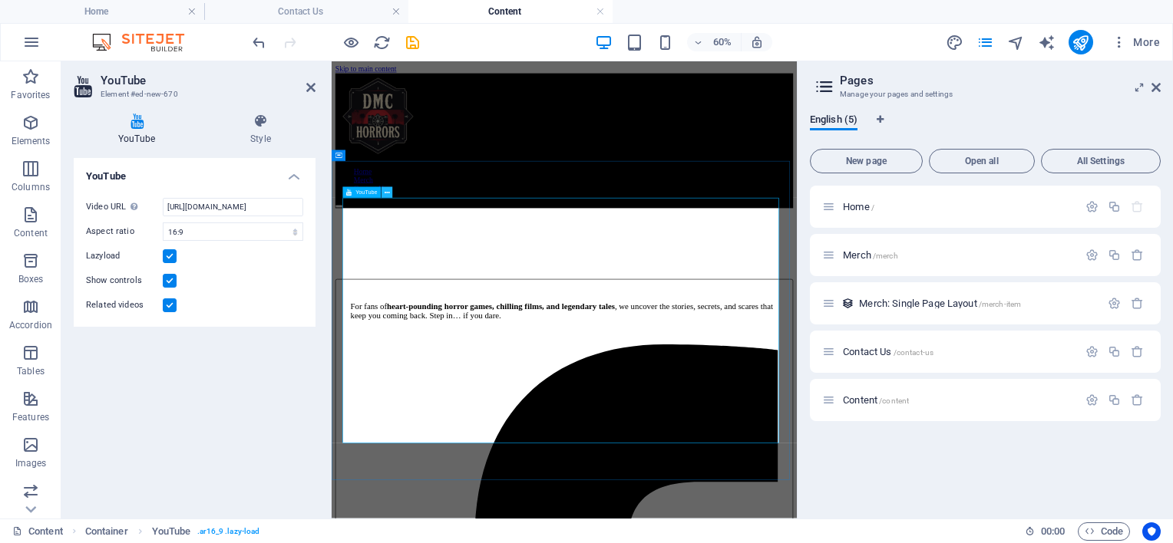
click at [384, 196] on icon at bounding box center [386, 193] width 5 height 10
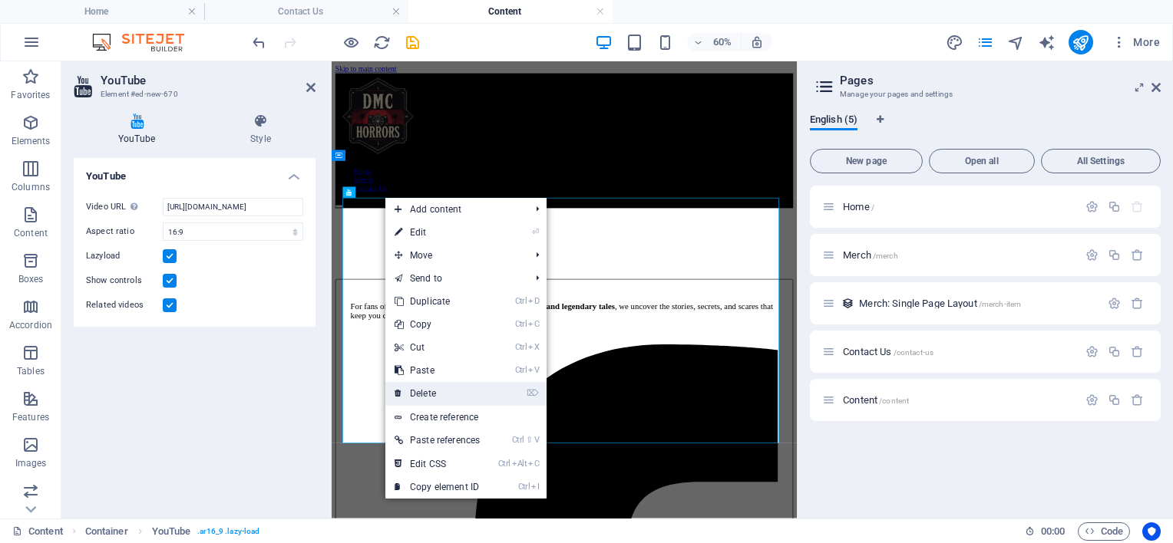
click at [421, 394] on link "⌦ Delete" at bounding box center [437, 393] width 104 height 23
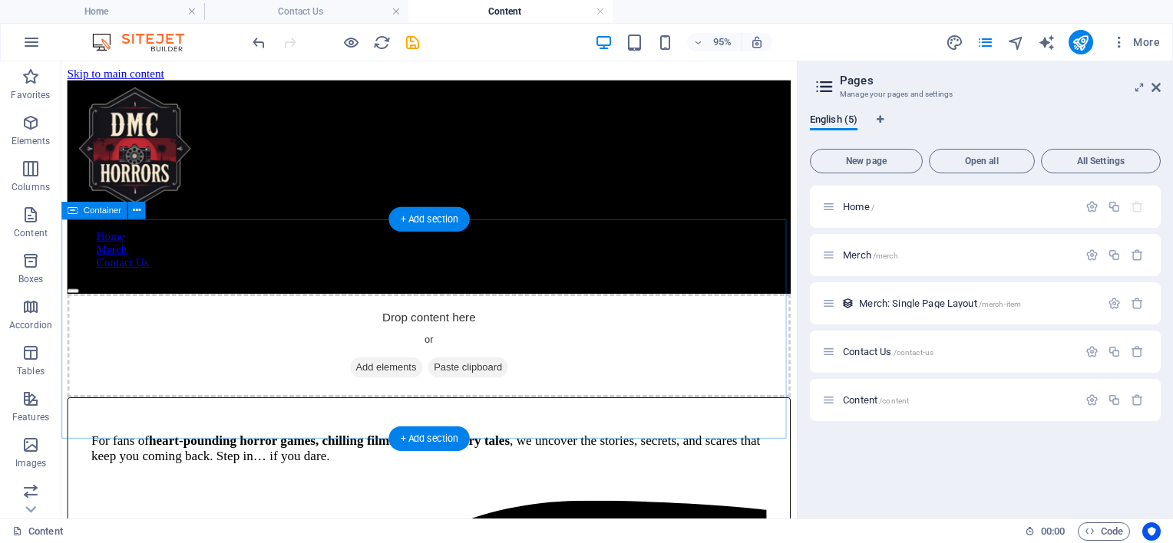
click at [434, 327] on div "Drop content here or Add elements Paste clipboard" at bounding box center [448, 360] width 761 height 109
click at [392, 373] on span "Add elements" at bounding box center [403, 383] width 76 height 21
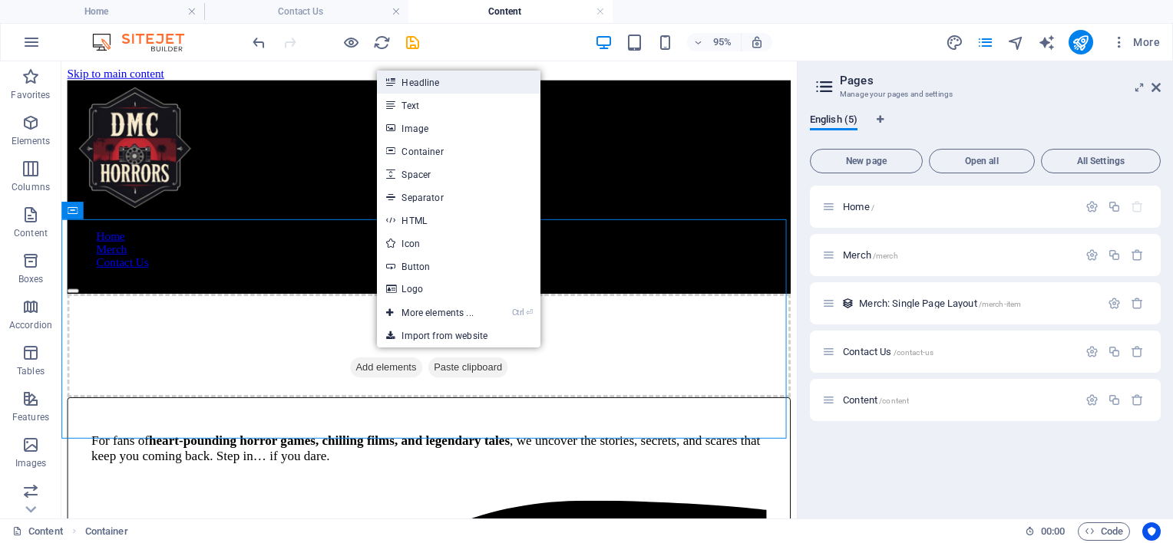
click at [470, 81] on link "Headline" at bounding box center [458, 82] width 163 height 23
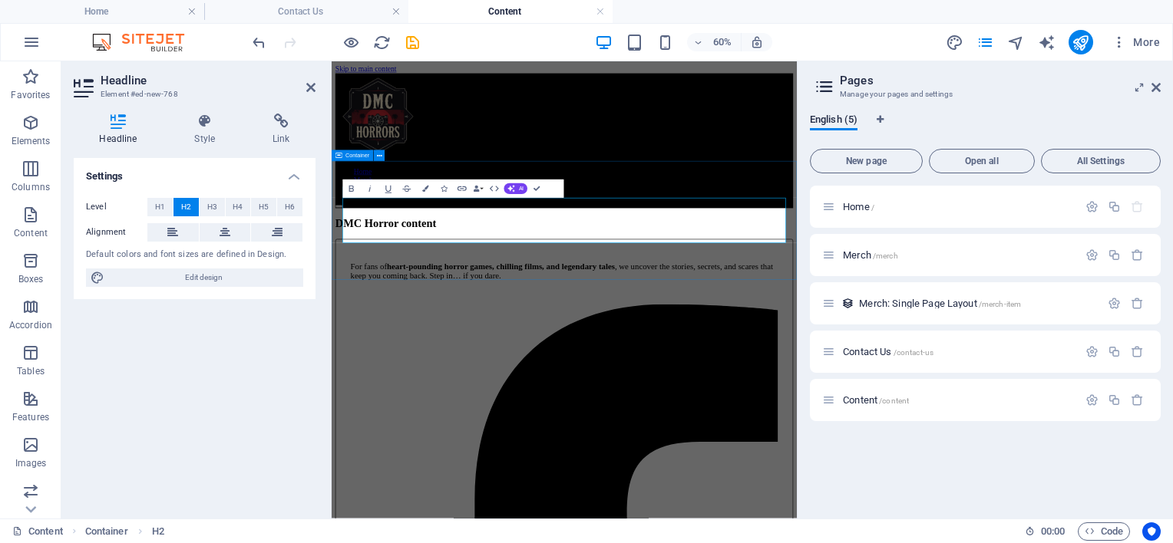
click at [520, 342] on div "DMC Horror content" at bounding box center [719, 332] width 763 height 21
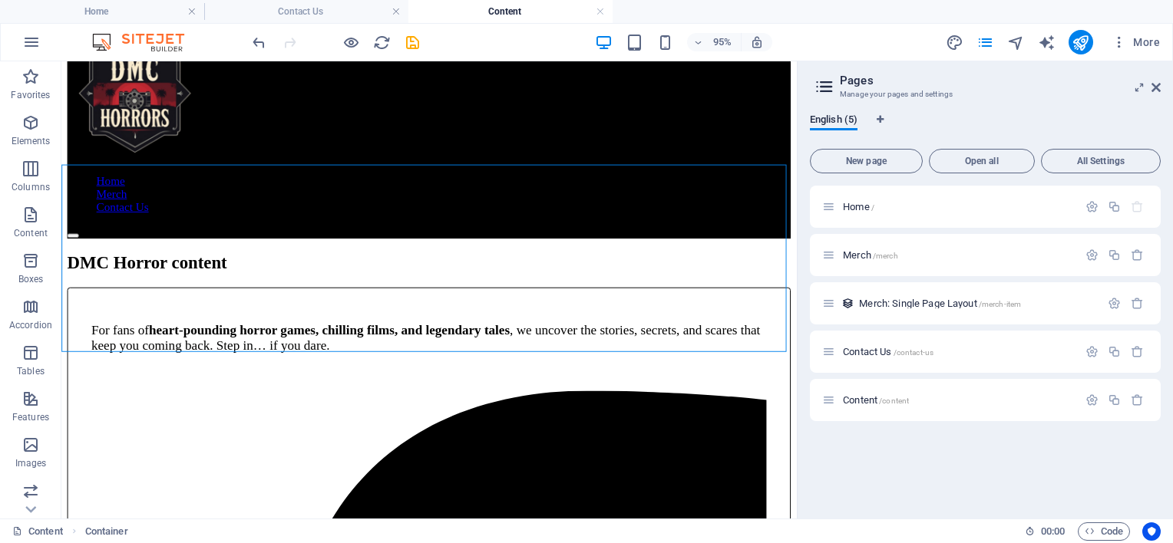
scroll to position [58, 0]
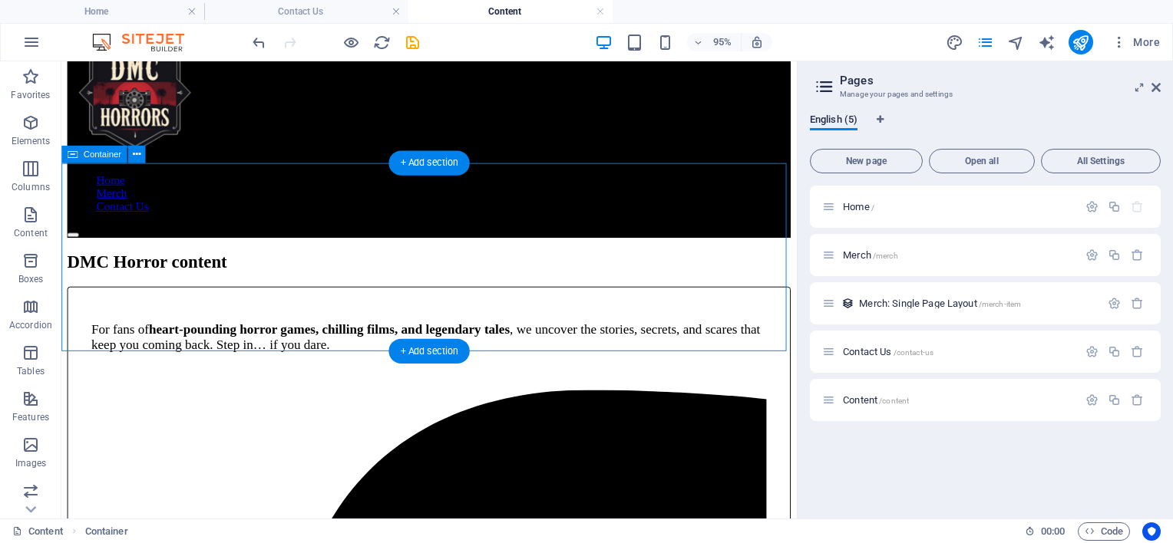
click at [474, 284] on div "DMC Horror content" at bounding box center [448, 273] width 761 height 21
click at [424, 352] on div "+ Add section" at bounding box center [428, 351] width 81 height 25
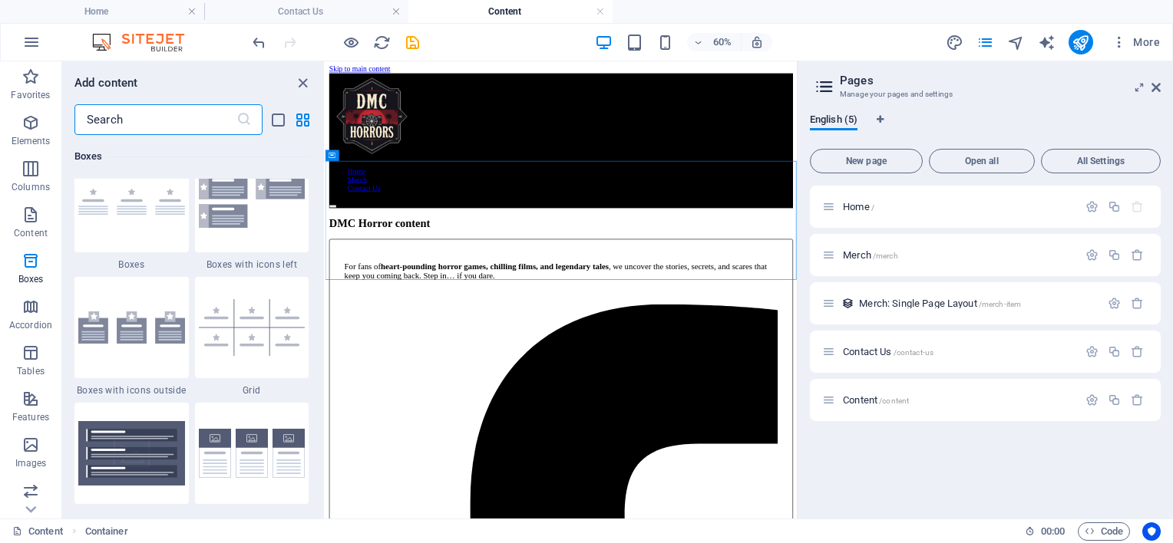
scroll to position [4712, 0]
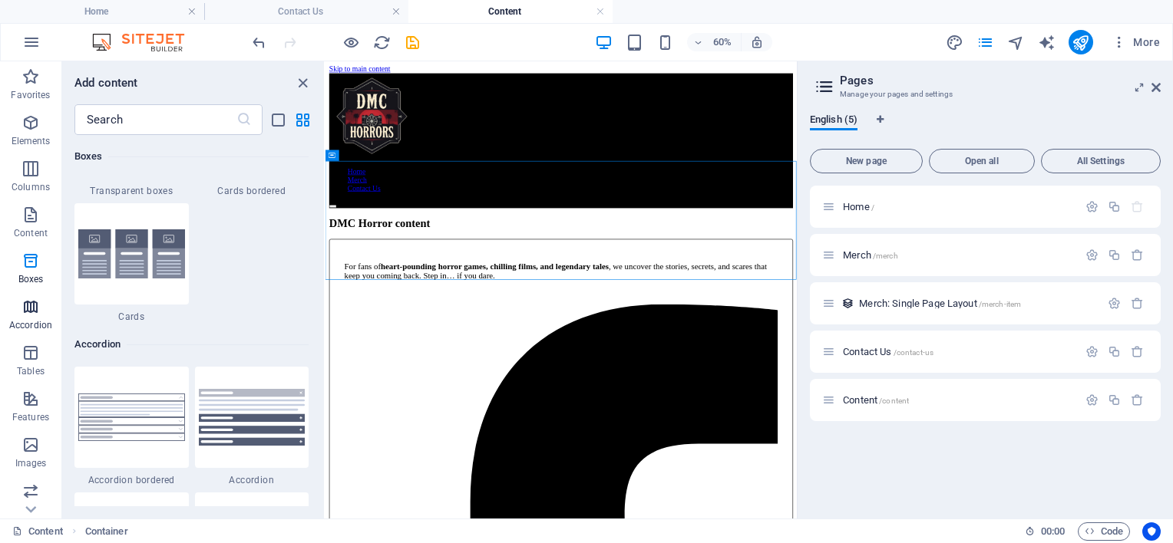
click at [31, 308] on icon "button" at bounding box center [30, 307] width 18 height 18
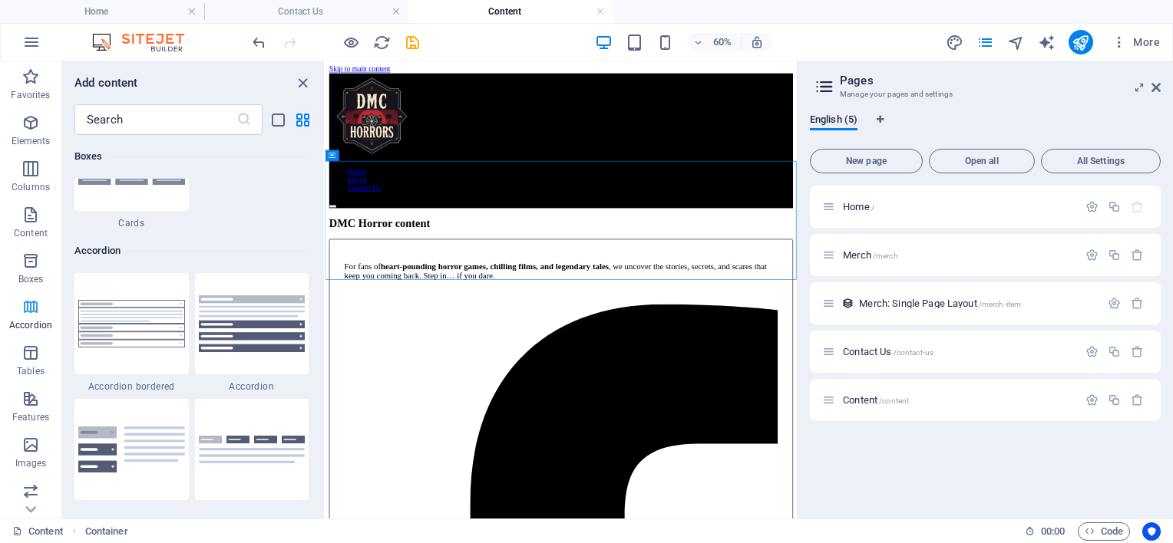
scroll to position [4899, 0]
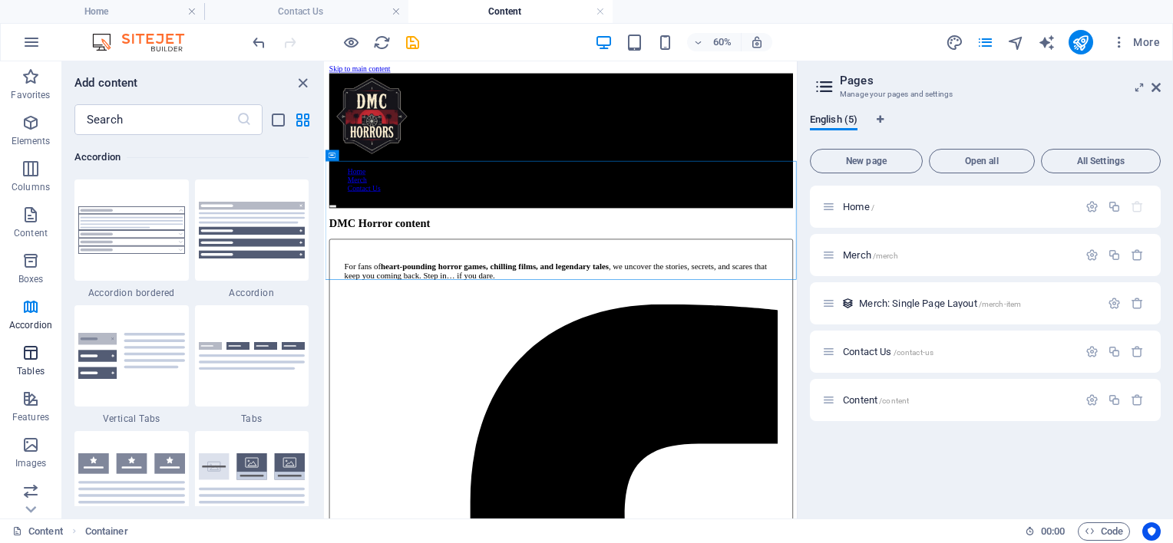
click at [33, 355] on icon "button" at bounding box center [30, 353] width 18 height 18
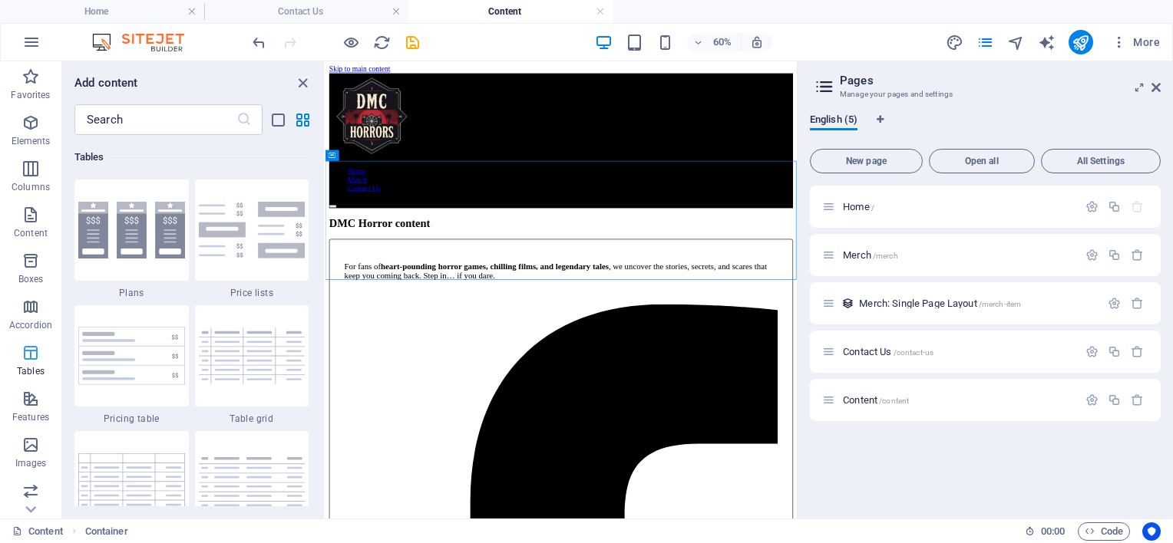
scroll to position [5314, 0]
click at [35, 404] on icon "button" at bounding box center [30, 399] width 18 height 18
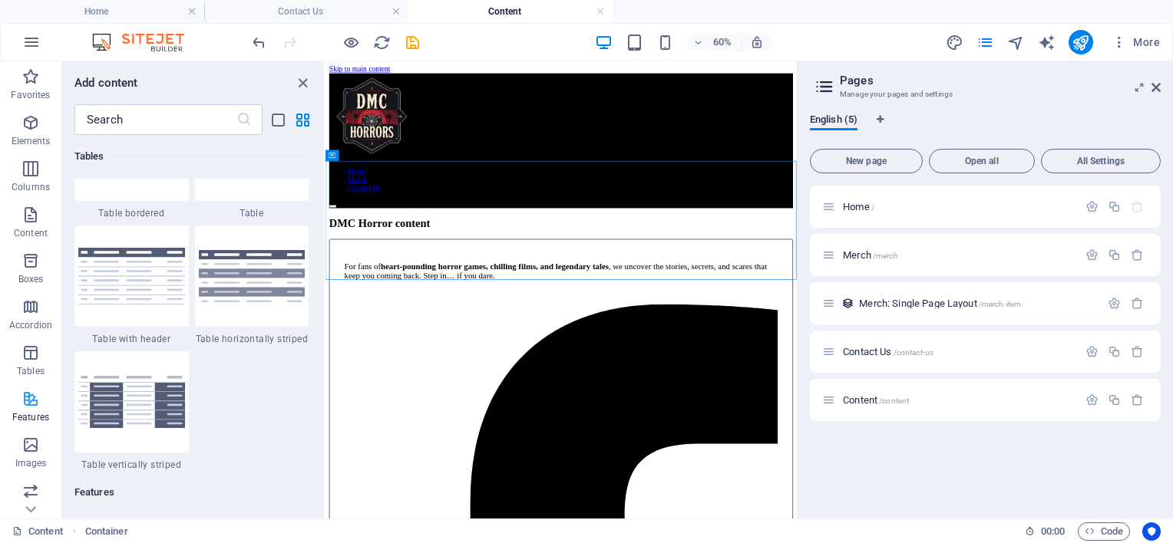
scroll to position [5981, 0]
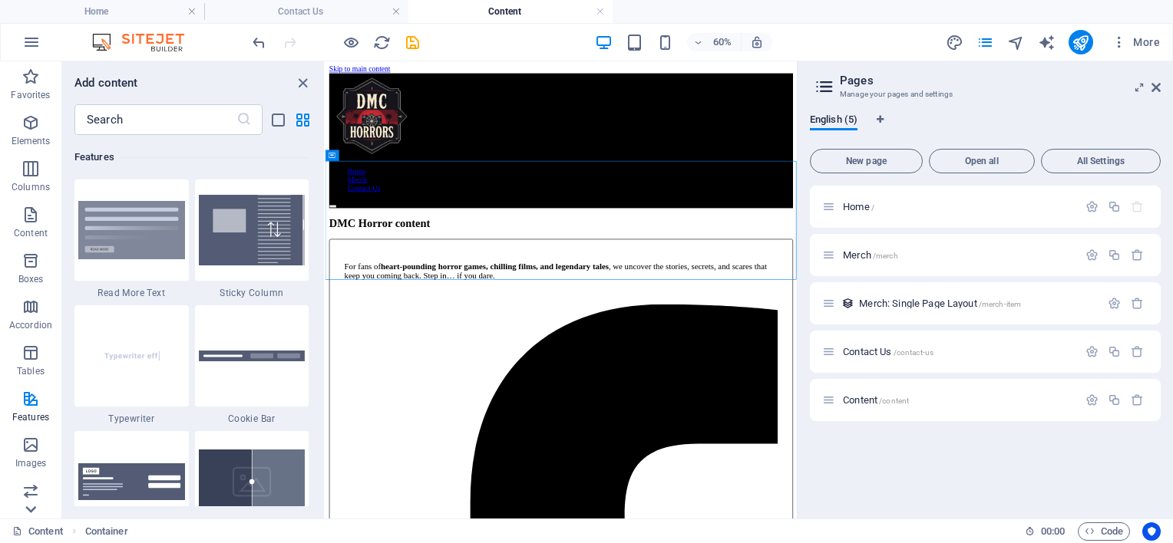
click at [34, 511] on icon at bounding box center [30, 509] width 21 height 21
click at [33, 275] on p "Slider" at bounding box center [31, 276] width 24 height 12
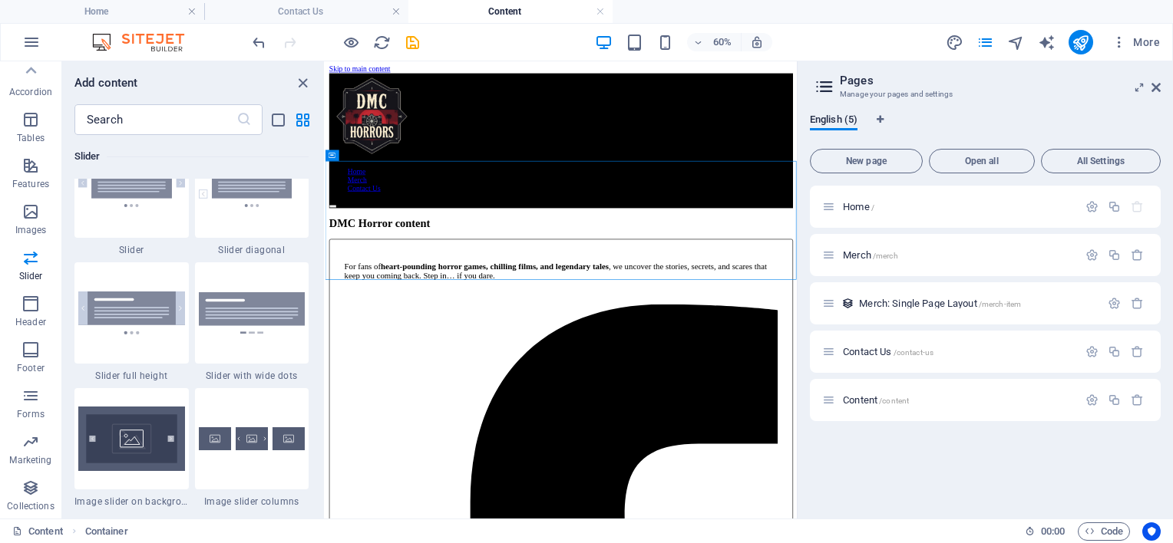
scroll to position [8895, 0]
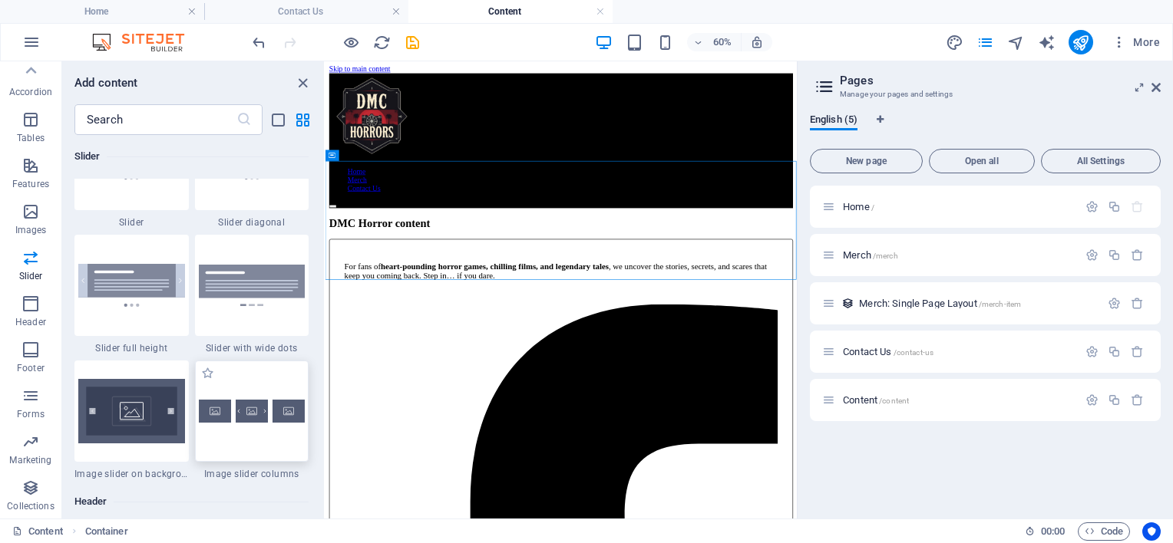
click at [258, 417] on img at bounding box center [252, 411] width 107 height 23
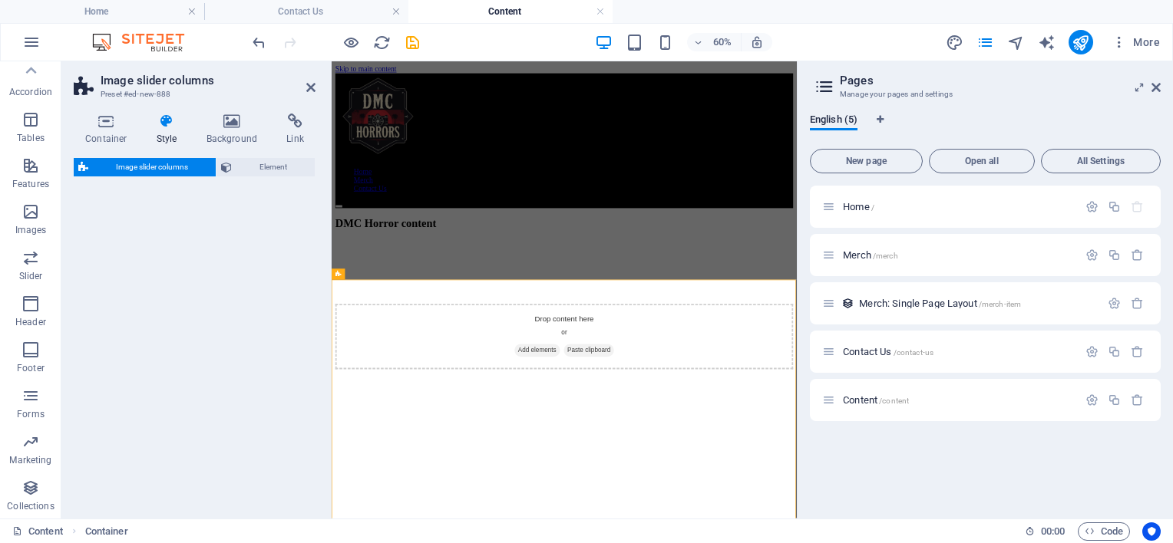
select select "rem"
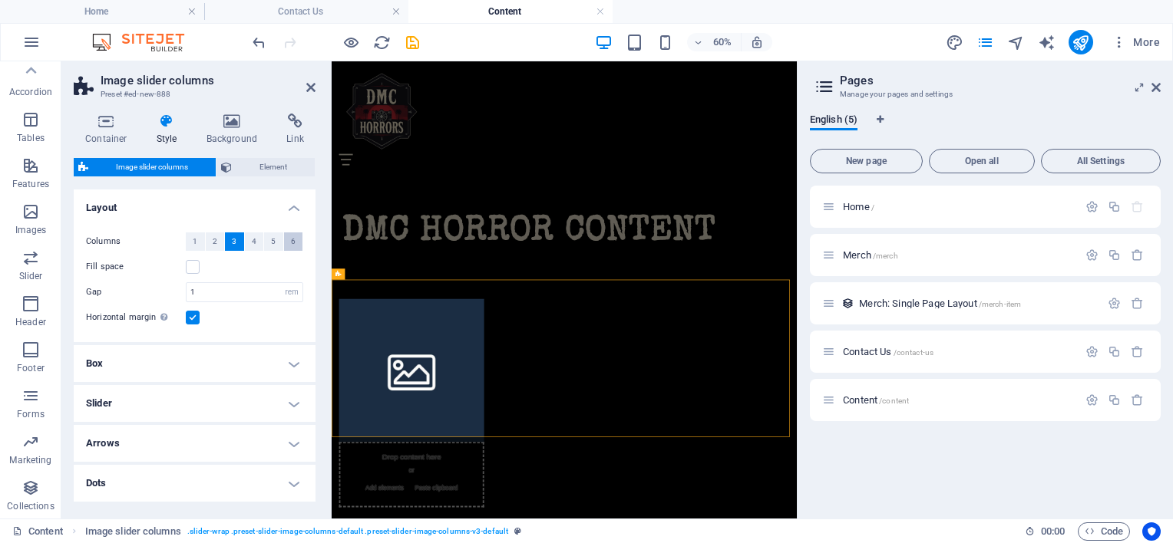
click at [291, 236] on span "6" at bounding box center [293, 242] width 5 height 18
select select
click at [261, 169] on span "Element" at bounding box center [273, 167] width 74 height 18
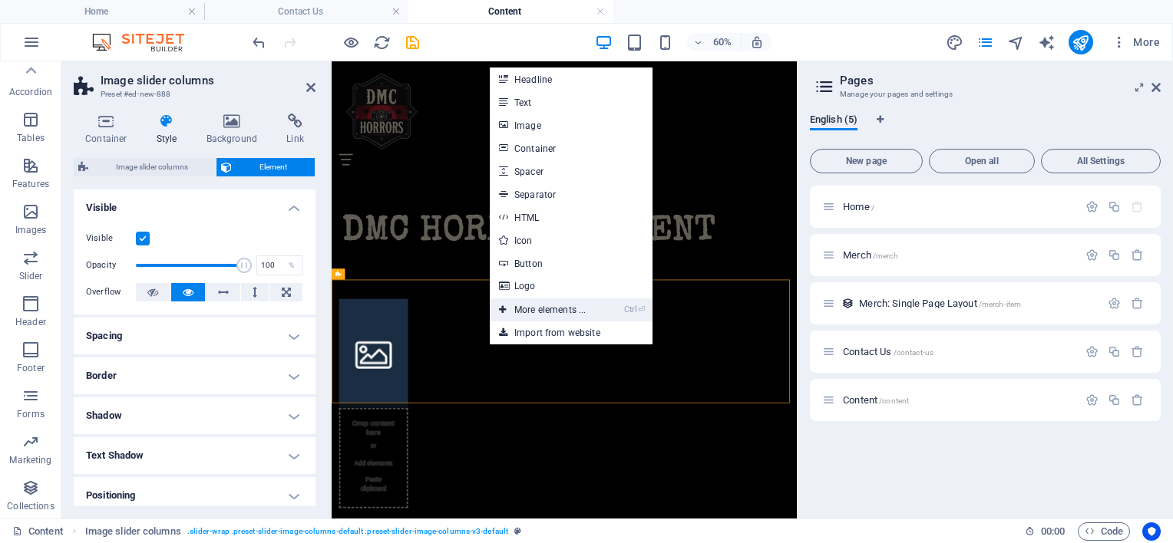
click at [528, 310] on link "Ctrl ⏎ More elements ..." at bounding box center [542, 310] width 105 height 23
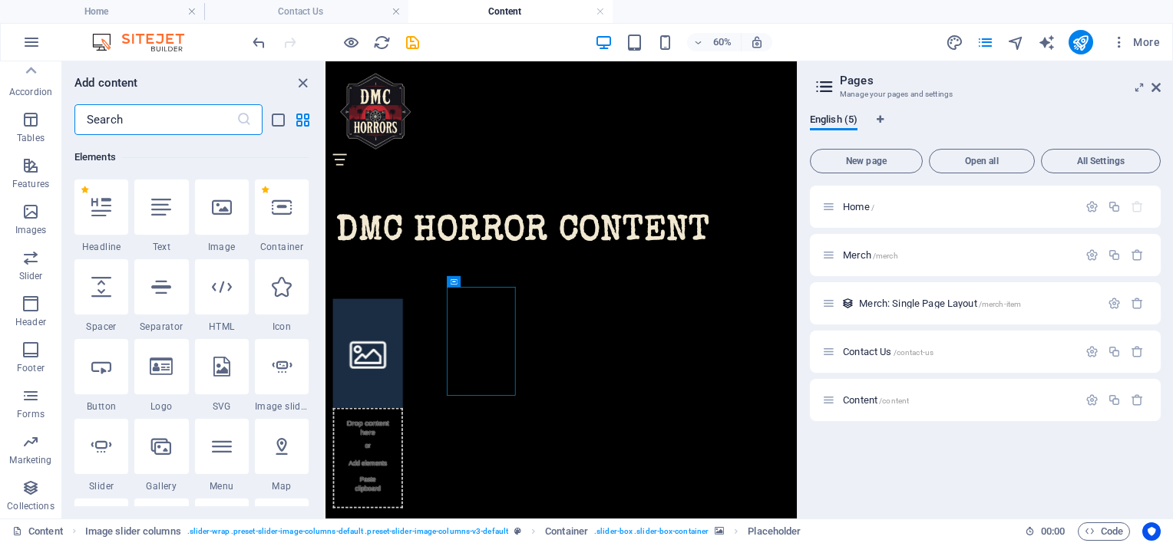
scroll to position [488, 0]
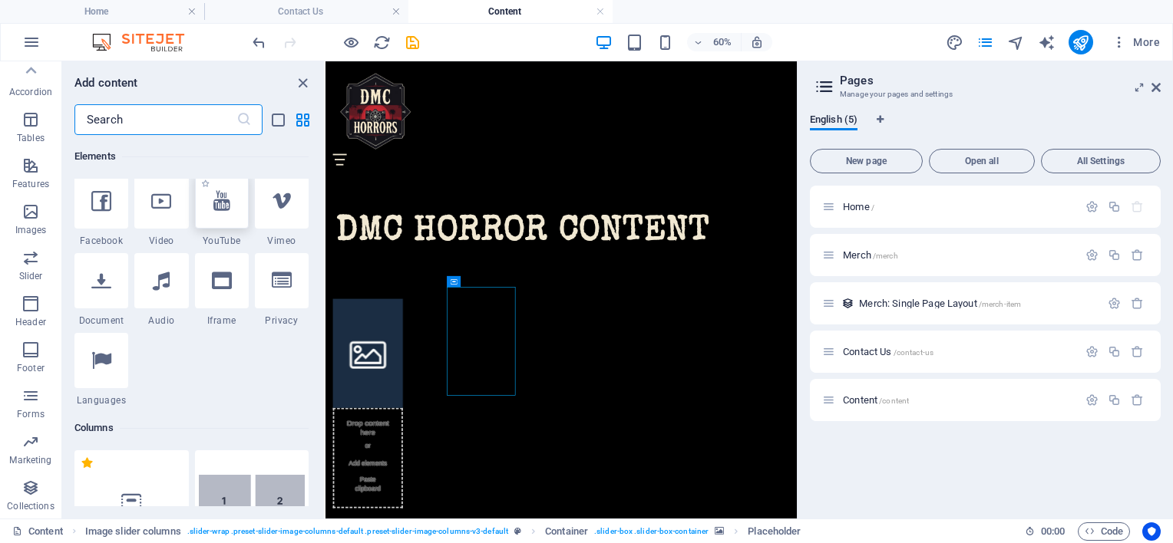
click at [204, 198] on div at bounding box center [222, 200] width 54 height 55
select select "ar16_9"
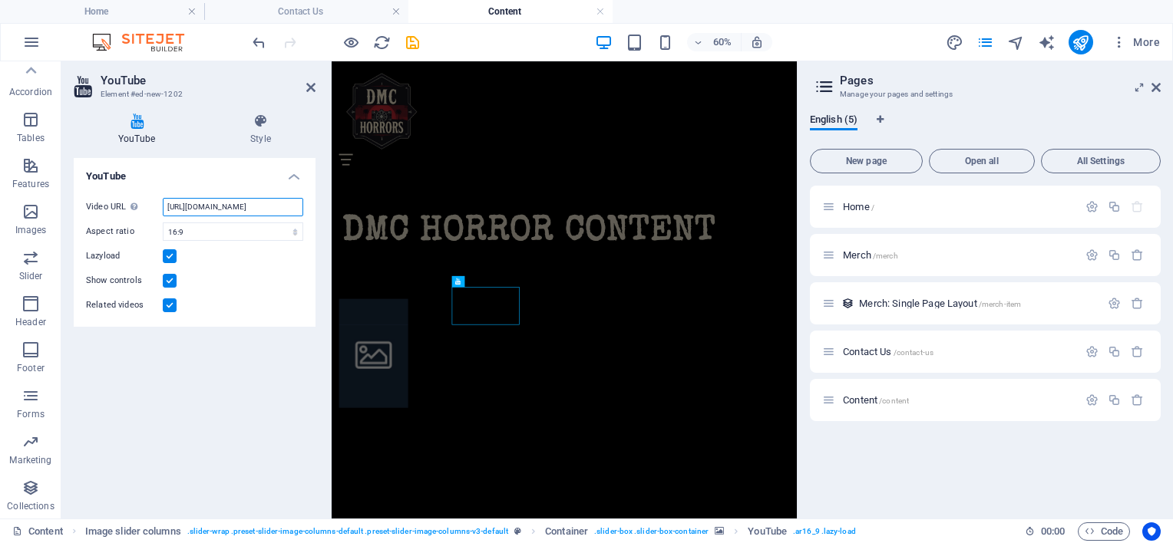
click at [249, 210] on input "https://www.youtube.com/watch?v=hnoviHgPHkY" at bounding box center [233, 207] width 140 height 18
paste input "shorts/kSoDxHn7nV8"
type input "https://www.youtube.com/shorts/kSoDxHn7nV8"
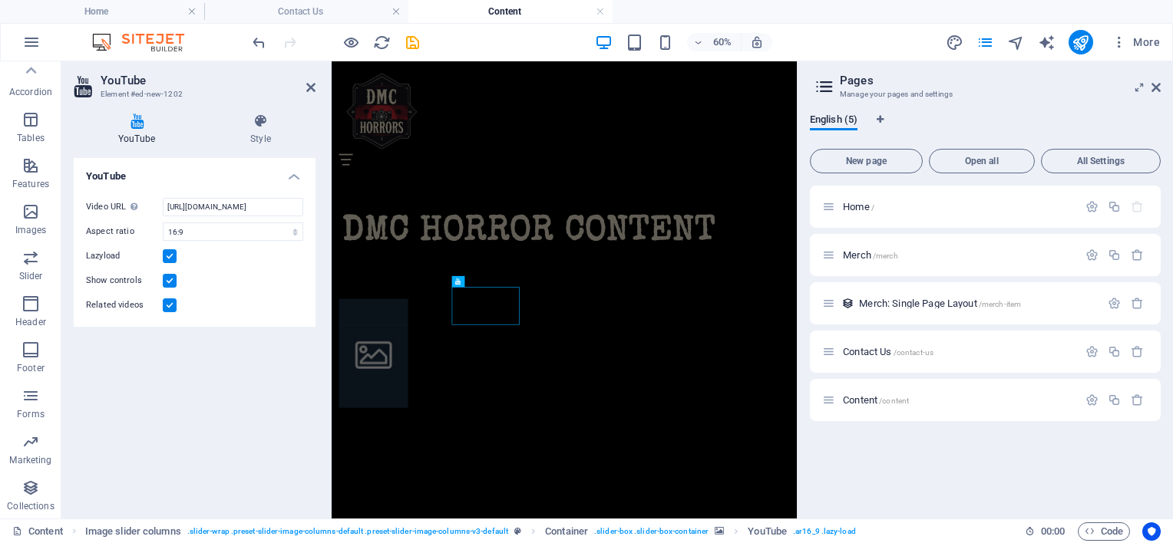
click at [213, 397] on div "YouTube Video URL Insert (or paste) a video URL. https://www.youtube.com/shorts…" at bounding box center [195, 332] width 242 height 348
click at [1156, 91] on icon at bounding box center [1155, 87] width 9 height 12
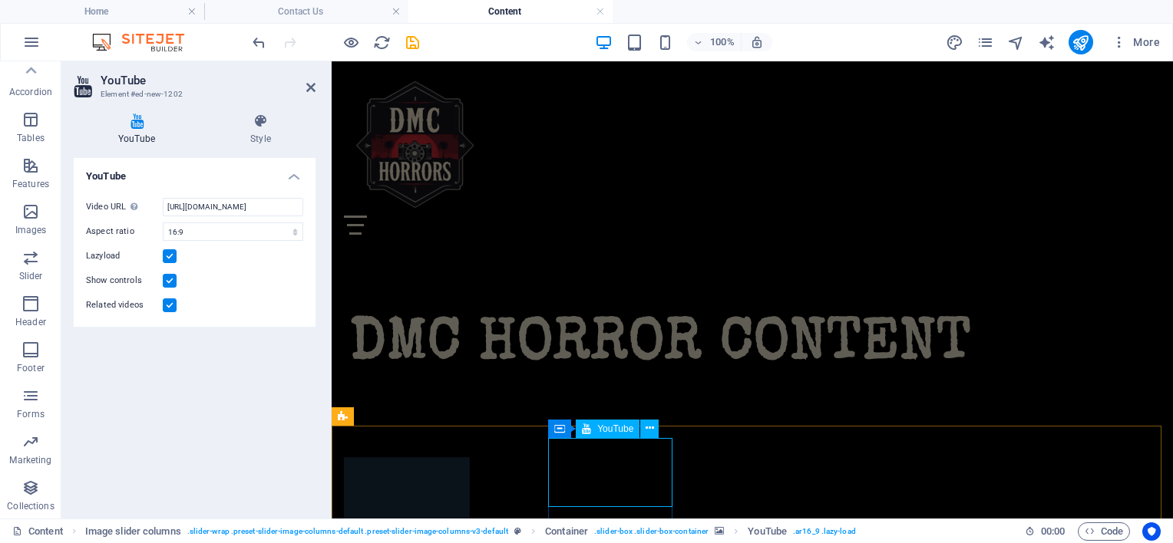
click at [660, 216] on div at bounding box center [752, 225] width 816 height 19
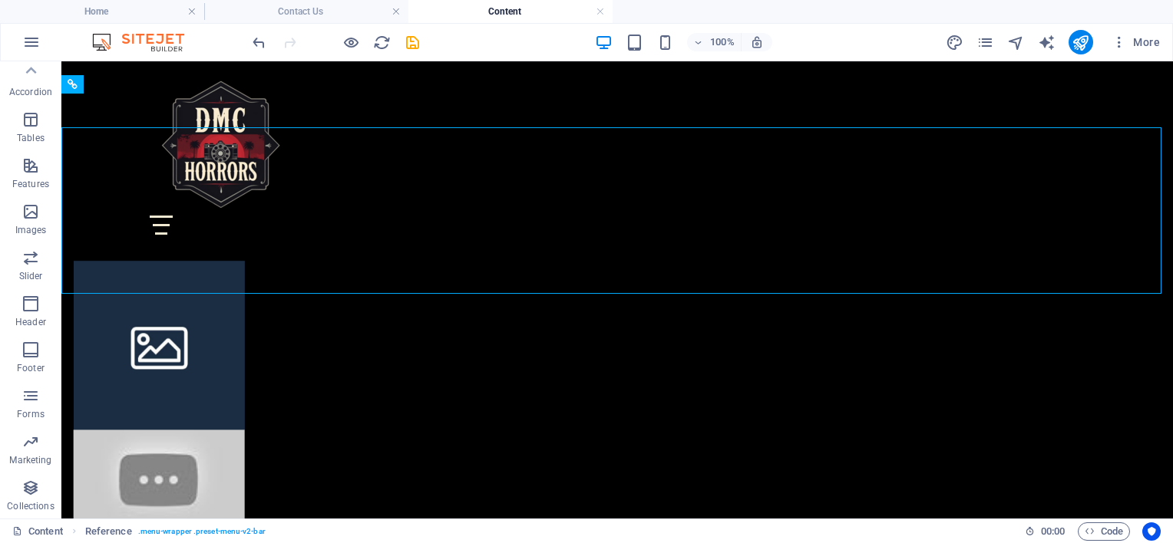
scroll to position [169, 0]
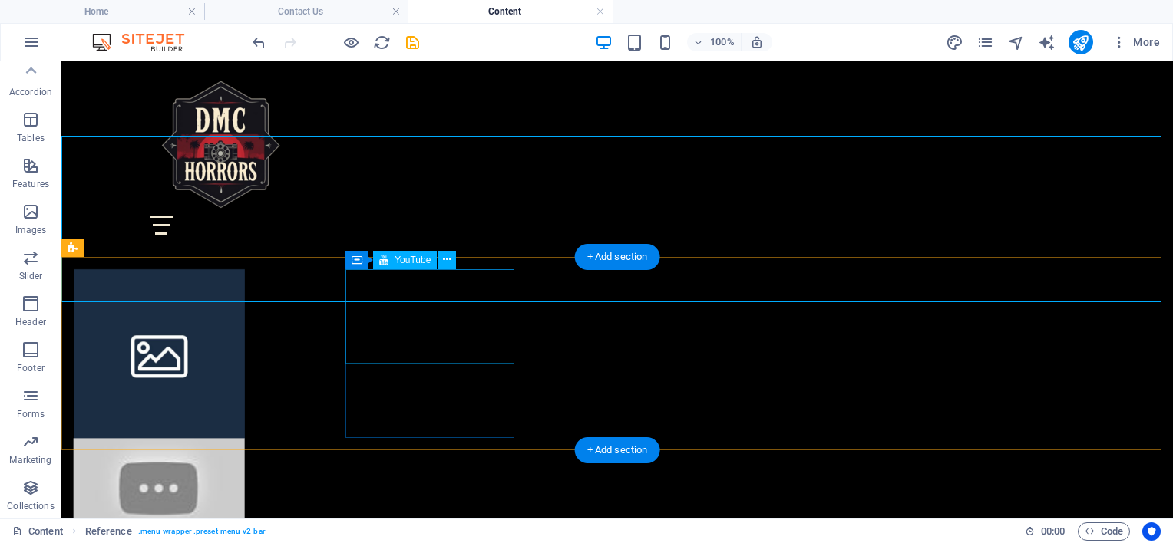
click at [245, 439] on div at bounding box center [159, 487] width 171 height 96
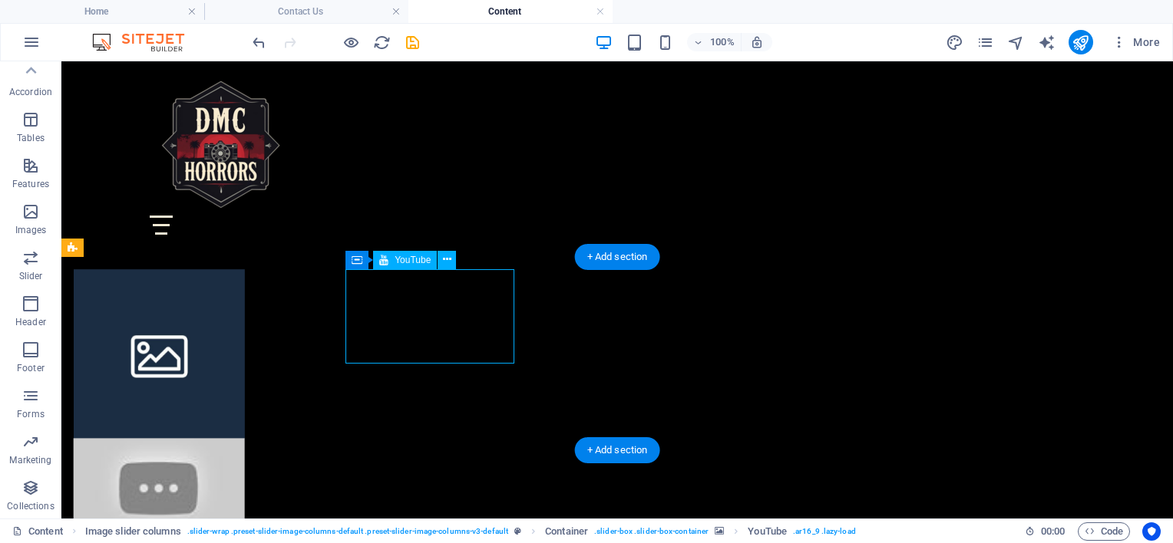
click at [245, 439] on div at bounding box center [159, 487] width 171 height 96
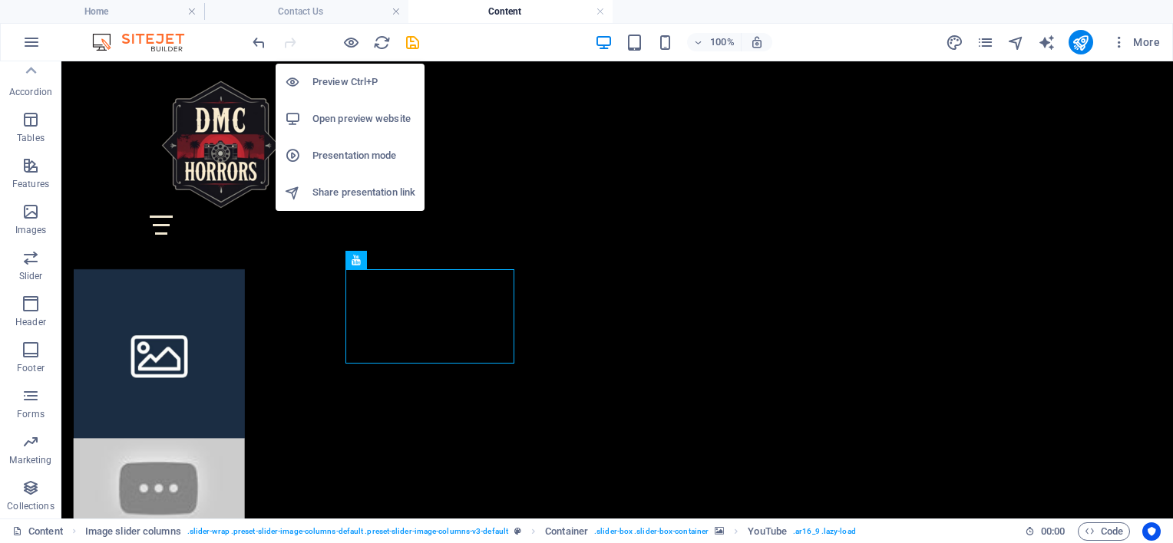
click at [335, 120] on h6 "Open preview website" at bounding box center [363, 119] width 103 height 18
click at [336, 76] on h6 "Preview Ctrl+P" at bounding box center [363, 82] width 103 height 18
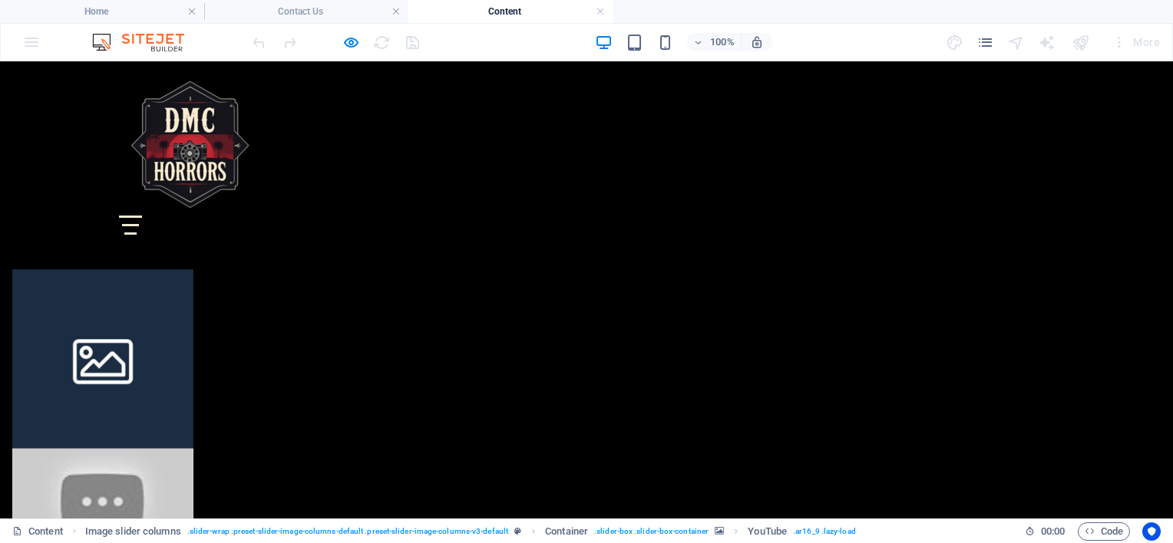
click at [193, 449] on div at bounding box center [102, 500] width 181 height 102
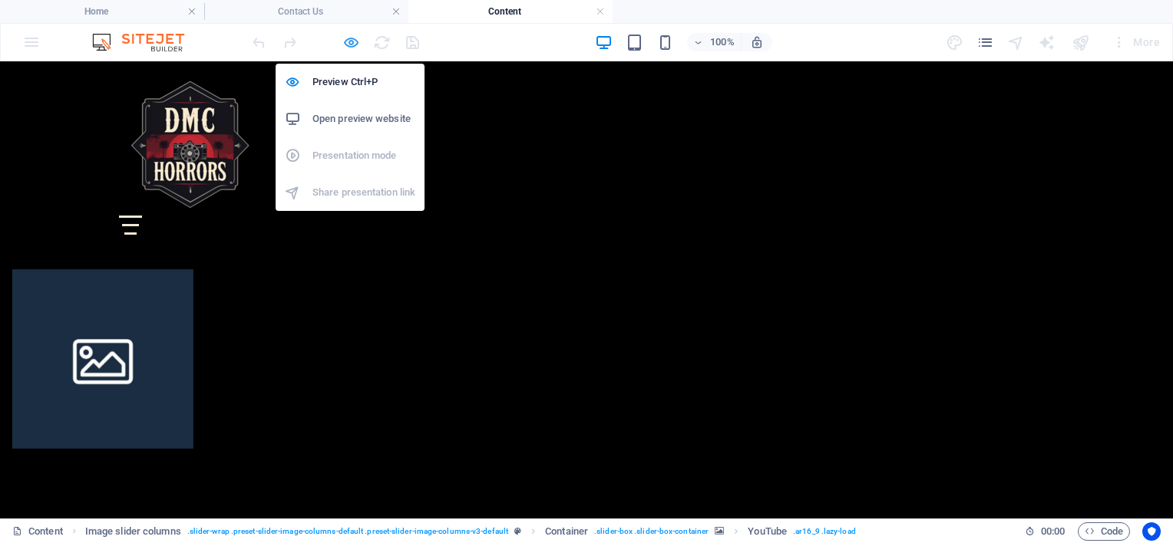
click at [350, 48] on icon "button" at bounding box center [351, 43] width 18 height 18
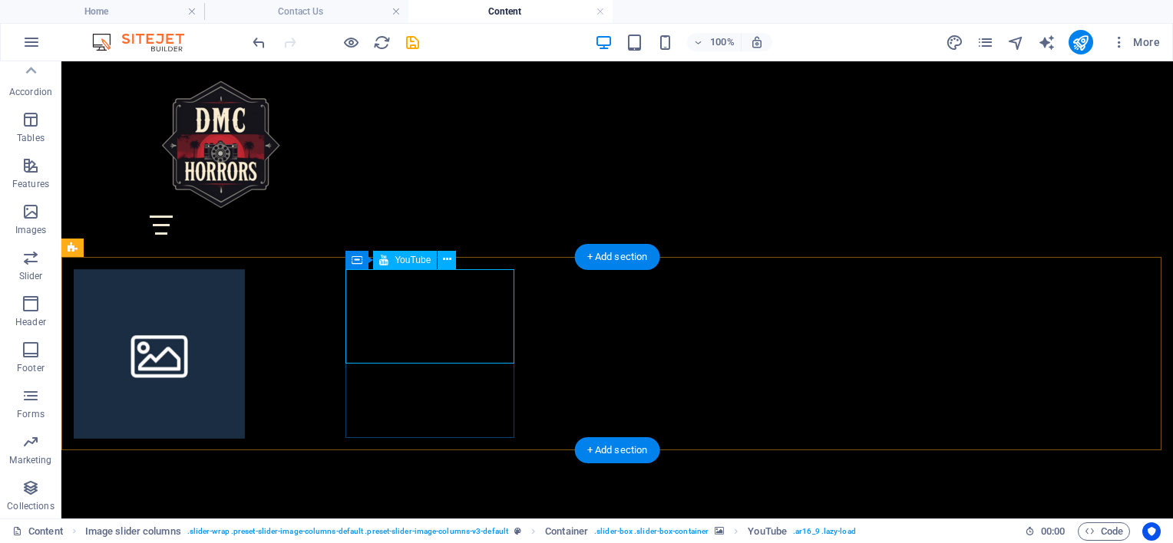
click at [245, 439] on div at bounding box center [159, 487] width 171 height 96
click at [448, 264] on icon at bounding box center [447, 260] width 8 height 16
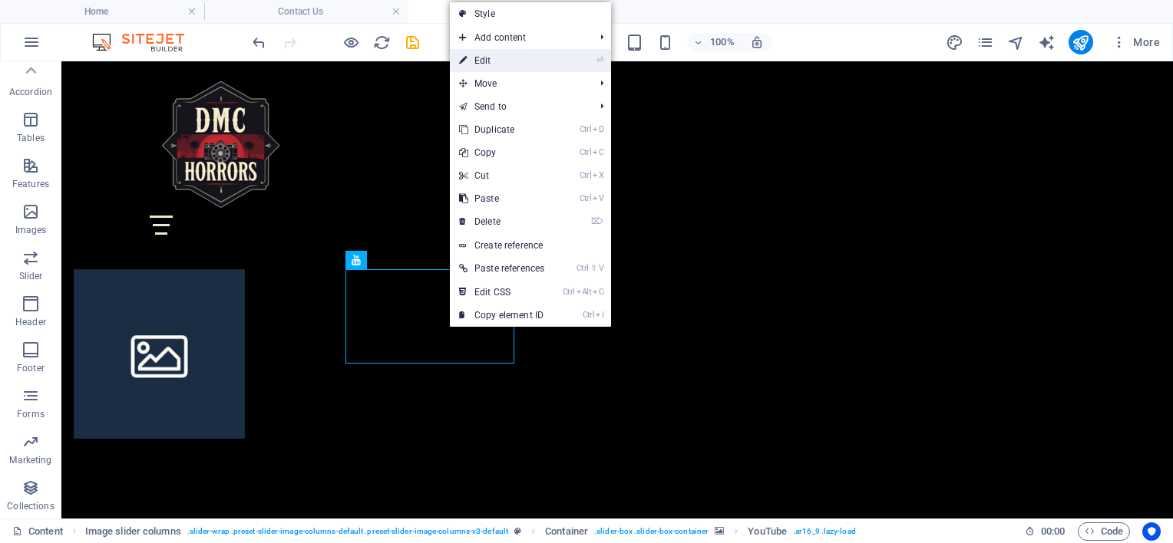
click at [477, 60] on link "⏎ Edit" at bounding box center [502, 60] width 104 height 23
select select "ar16_9"
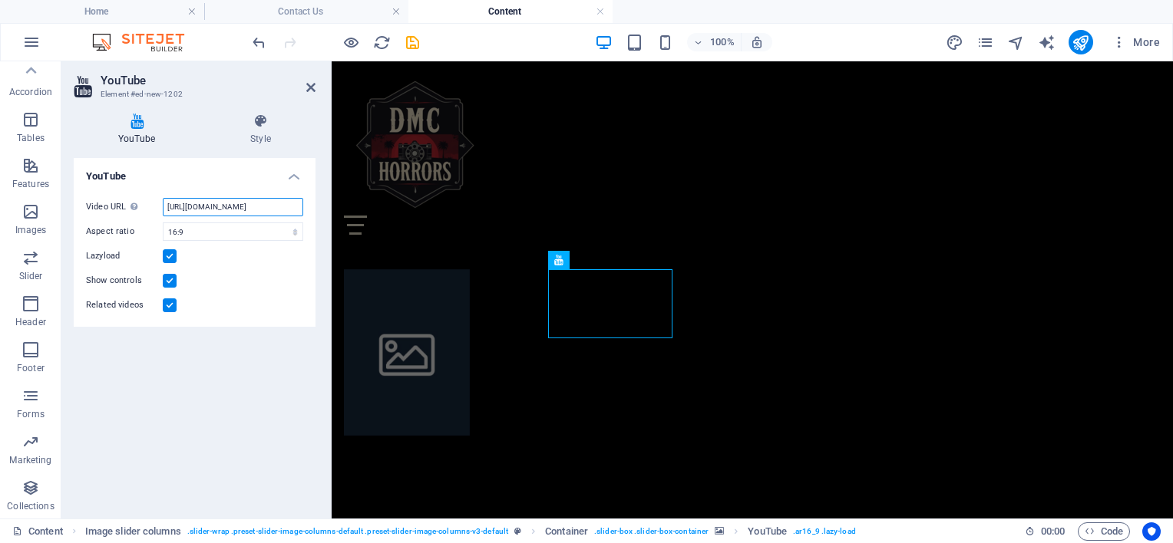
click at [246, 213] on input "https://www.youtube.com/shorts/kSoDxHn7nV8" at bounding box center [233, 207] width 140 height 18
drag, startPoint x: 246, startPoint y: 213, endPoint x: 328, endPoint y: 224, distance: 83.6
click at [328, 224] on aside "YouTube Element #ed-new-1202 YouTube Style YouTube Video URL Insert (or paste) …" at bounding box center [196, 289] width 270 height 457
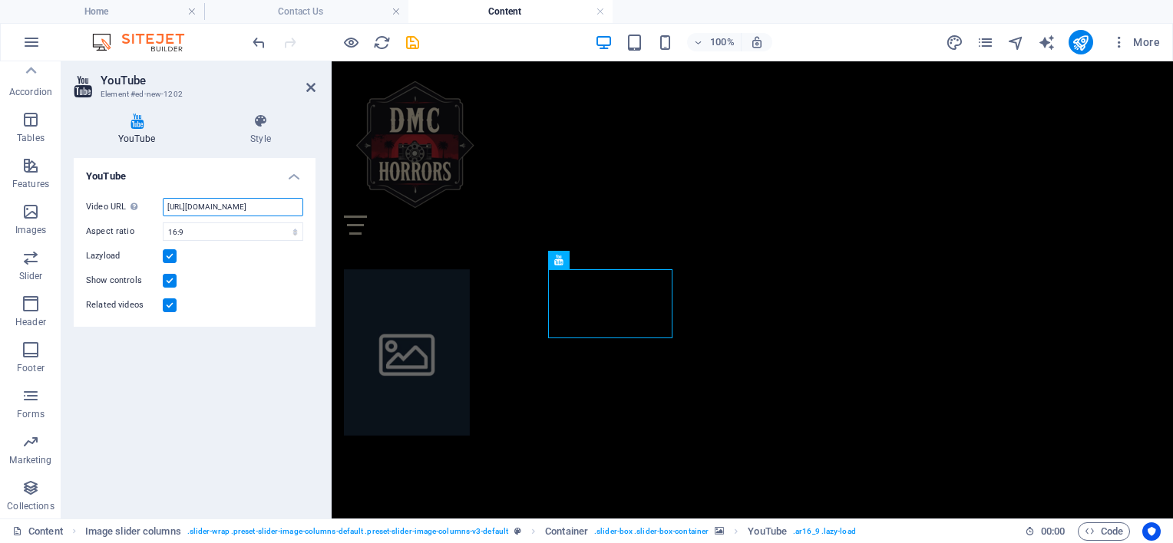
click at [256, 203] on input "https://www.youtube.com/shorts/kSoDxHn7nV8" at bounding box center [233, 207] width 140 height 18
paste input "youtube.com/shorts/kSoDxHn7nV8?si=rzvhTnPoYvR-3_5j"
type input "https://youtube.com/shorts/kSoDxHn7nV8?si=rzvhTnPoYvR-3_5j"
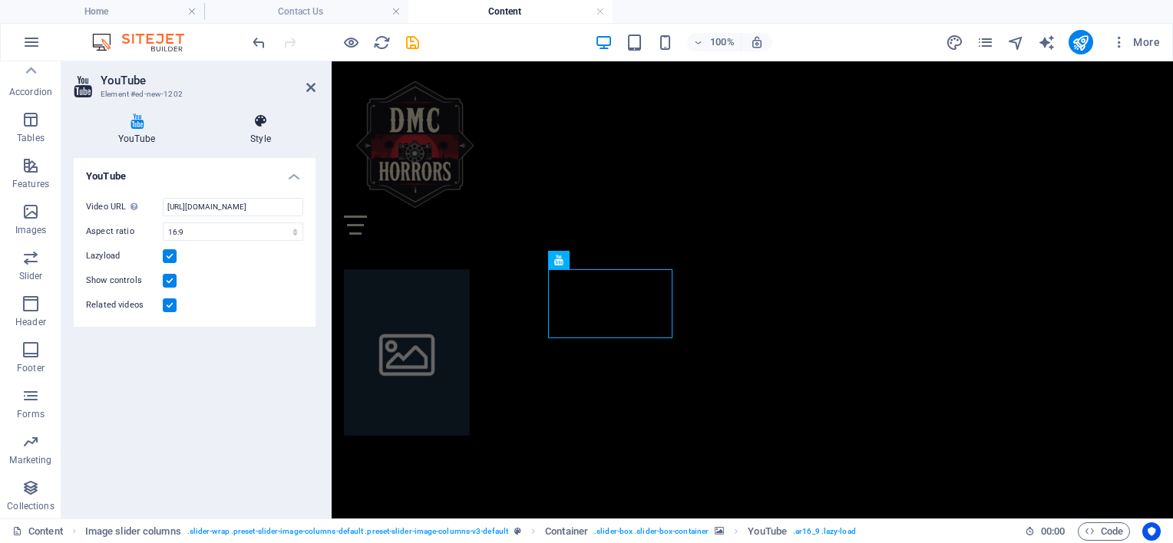
click at [263, 128] on icon at bounding box center [261, 121] width 110 height 15
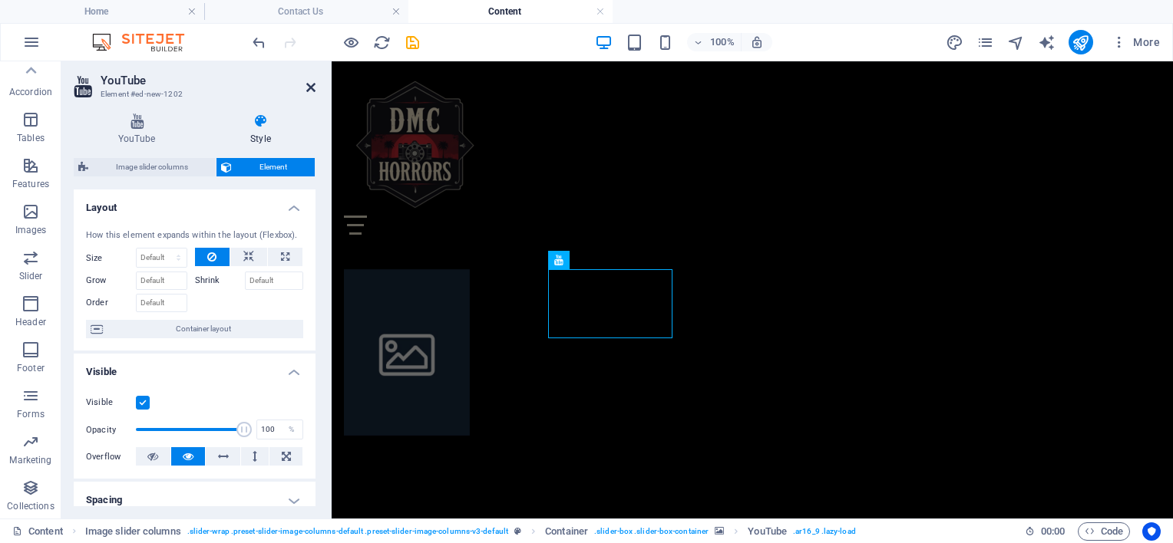
click at [313, 92] on icon at bounding box center [310, 87] width 9 height 12
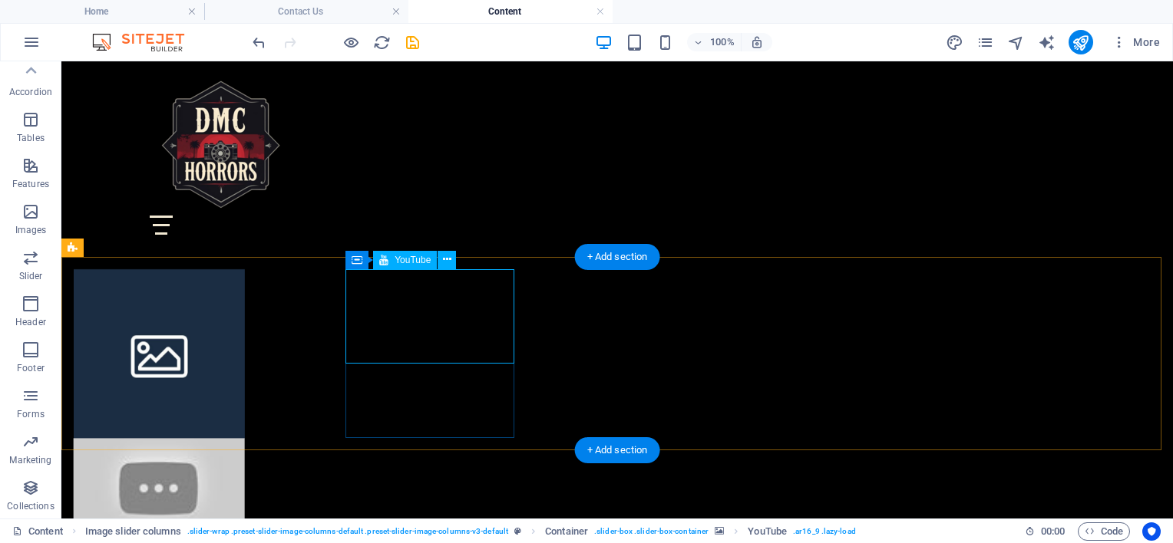
click at [245, 439] on div at bounding box center [159, 487] width 171 height 96
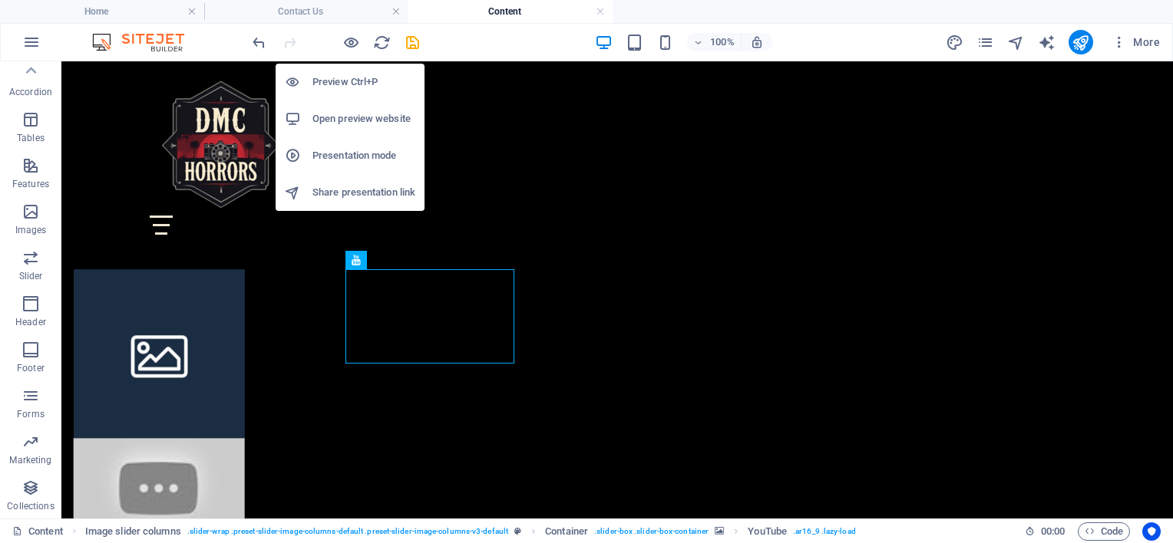
click at [342, 87] on h6 "Preview Ctrl+P" at bounding box center [363, 82] width 103 height 18
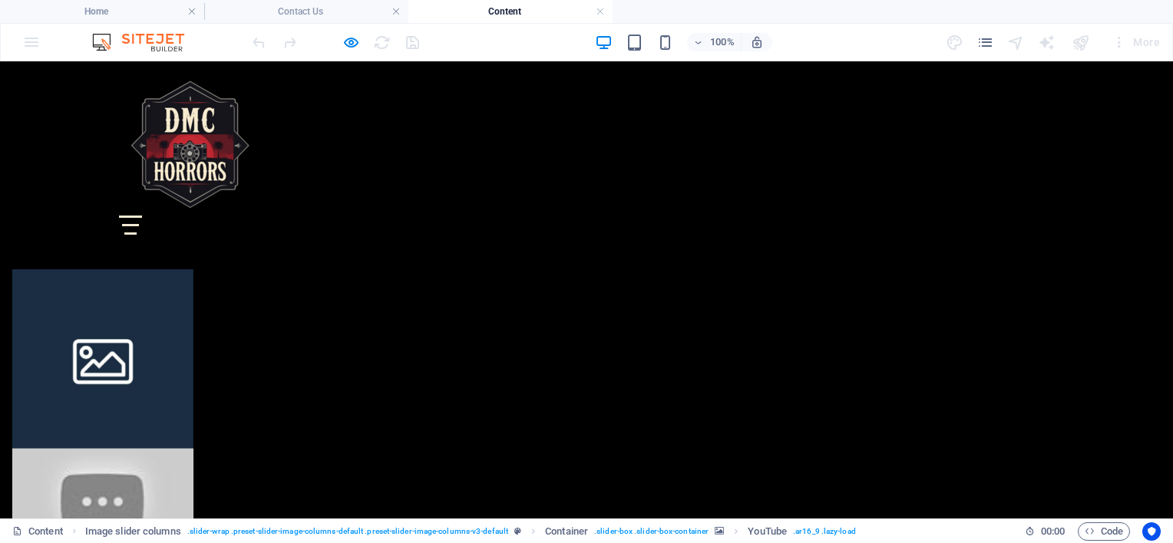
click at [193, 449] on div at bounding box center [102, 500] width 181 height 102
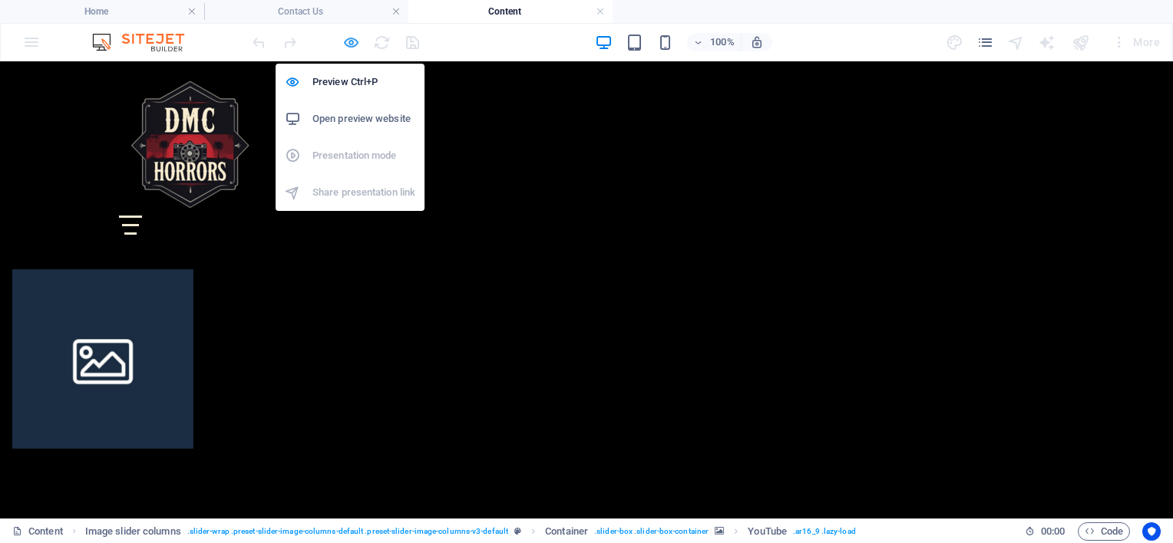
click at [350, 43] on icon "button" at bounding box center [351, 43] width 18 height 18
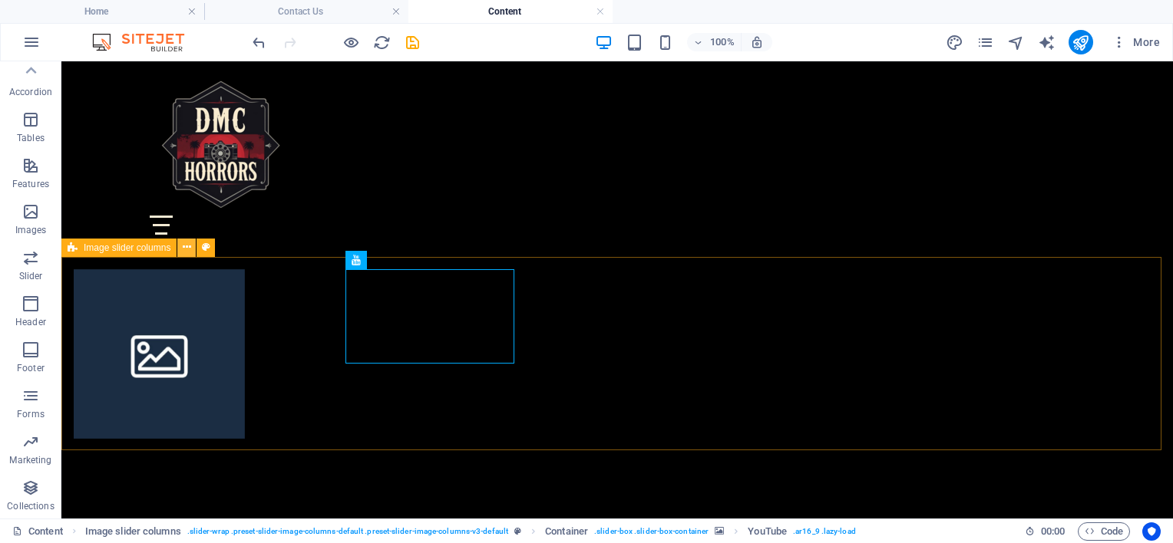
click at [191, 245] on button at bounding box center [186, 248] width 18 height 18
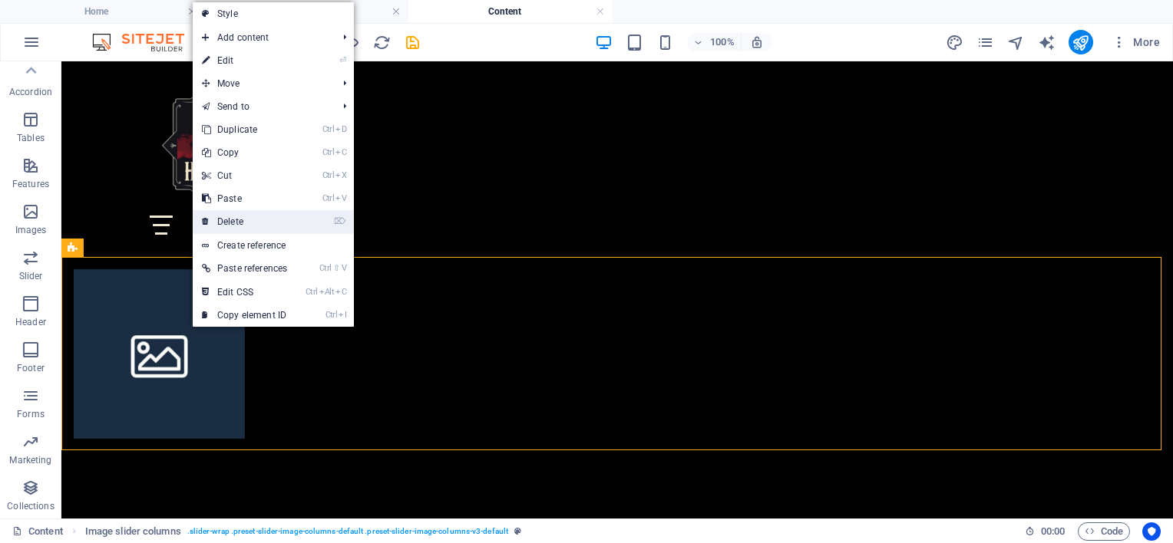
click at [218, 223] on link "⌦ Delete" at bounding box center [245, 221] width 104 height 23
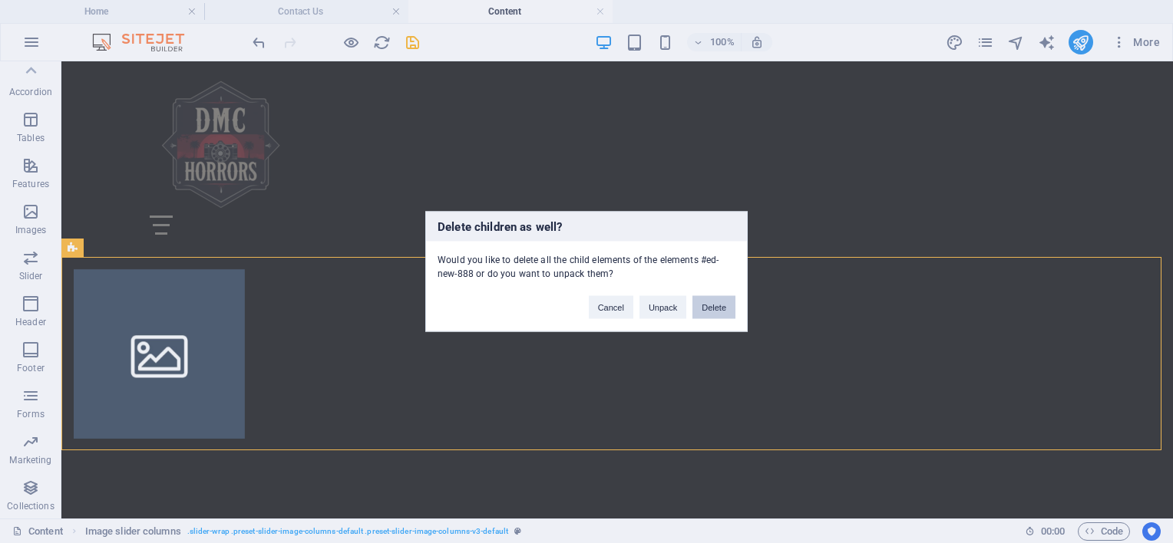
click at [712, 310] on button "Delete" at bounding box center [713, 307] width 43 height 23
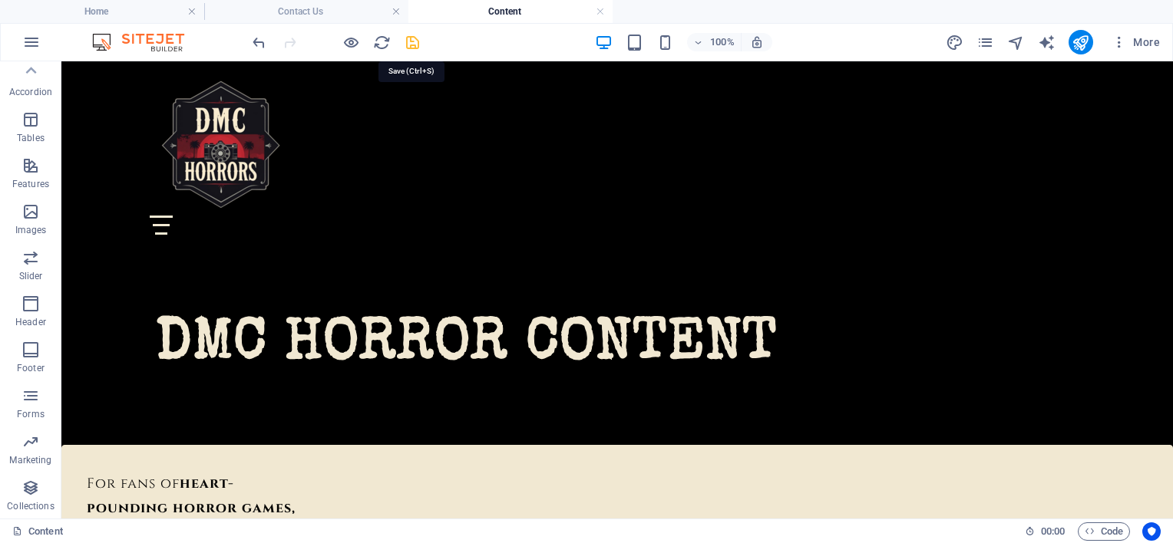
click at [416, 46] on icon "save" at bounding box center [413, 43] width 18 height 18
click at [1076, 39] on icon "publish" at bounding box center [1080, 43] width 18 height 18
